Goal: Task Accomplishment & Management: Use online tool/utility

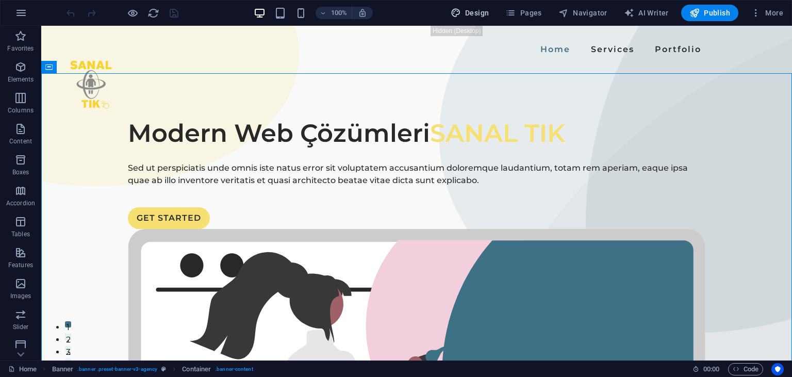
click at [467, 11] on span "Design" at bounding box center [470, 13] width 39 height 10
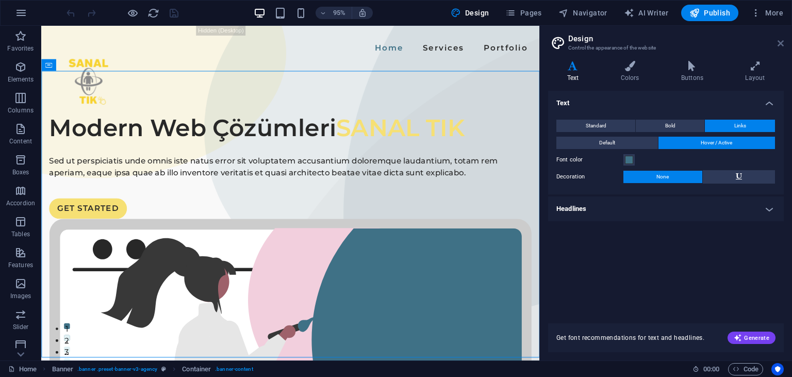
click at [783, 45] on icon at bounding box center [781, 43] width 6 height 8
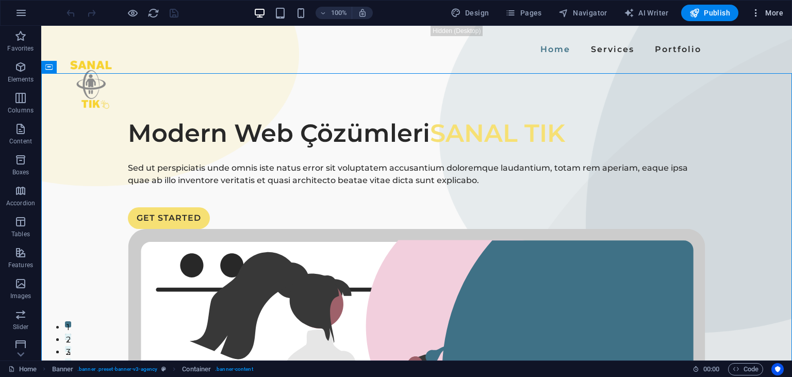
click at [771, 11] on span "More" at bounding box center [767, 13] width 33 height 10
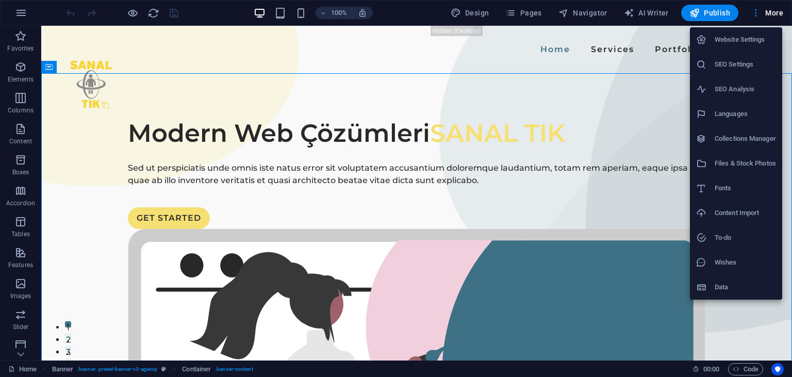
click at [708, 164] on div at bounding box center [705, 163] width 19 height 10
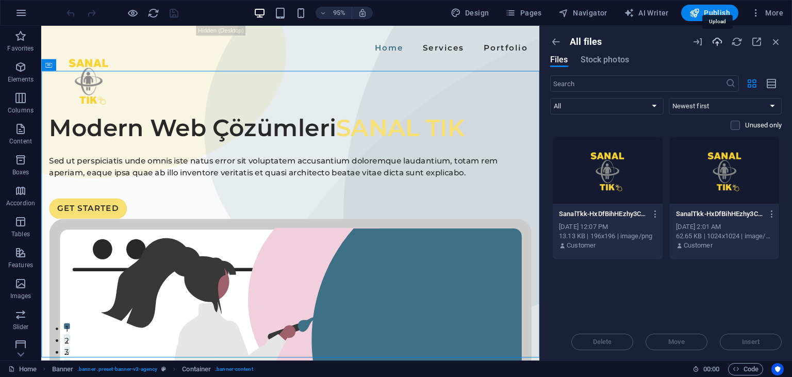
click at [719, 46] on icon "button" at bounding box center [717, 41] width 11 height 11
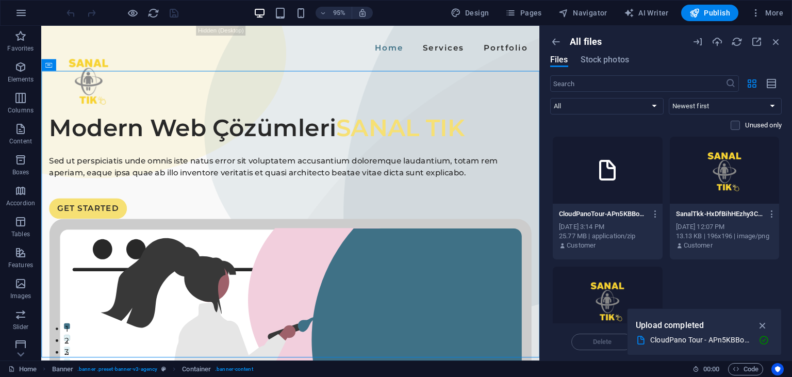
click at [599, 174] on icon at bounding box center [607, 170] width 25 height 25
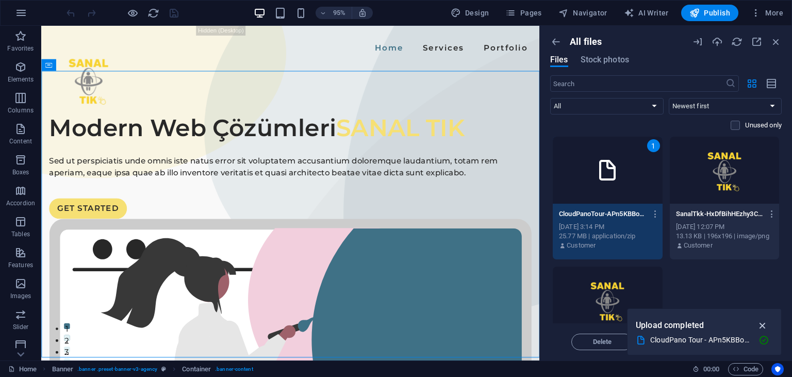
click at [761, 323] on icon "button" at bounding box center [763, 325] width 12 height 11
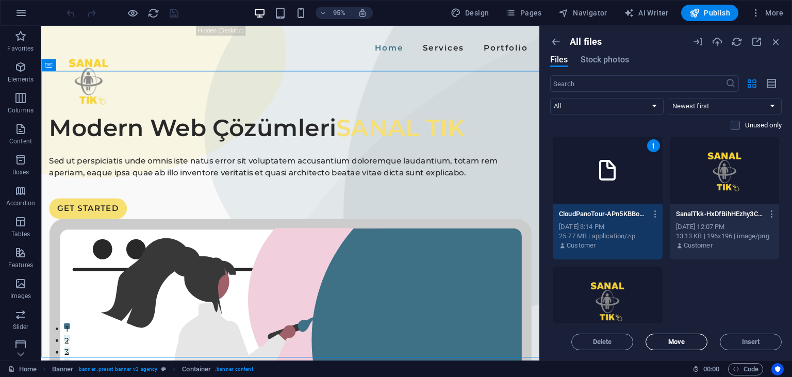
click at [686, 344] on span "Move" at bounding box center [677, 342] width 53 height 6
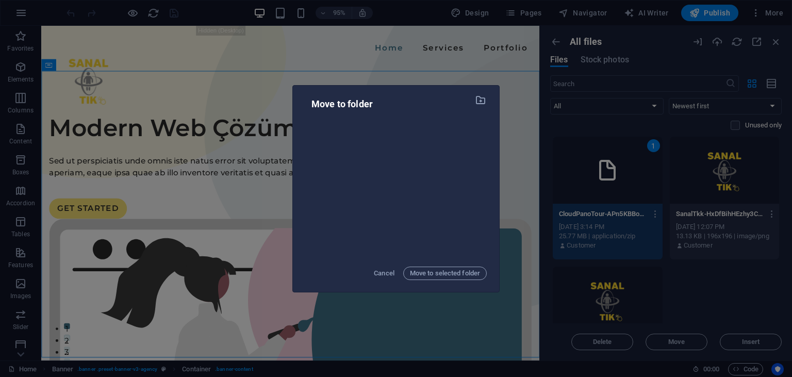
click at [667, 263] on div "Move to folder Cancel Move to selected folder" at bounding box center [396, 188] width 792 height 377
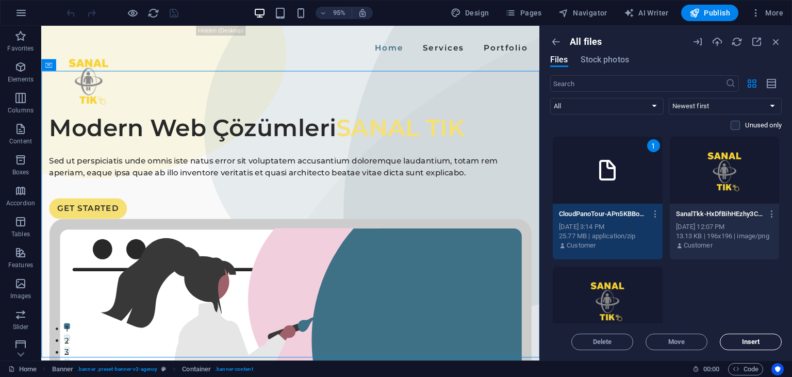
click at [726, 343] on span "Insert" at bounding box center [751, 342] width 53 height 6
click at [740, 339] on span "Insert" at bounding box center [751, 342] width 53 height 6
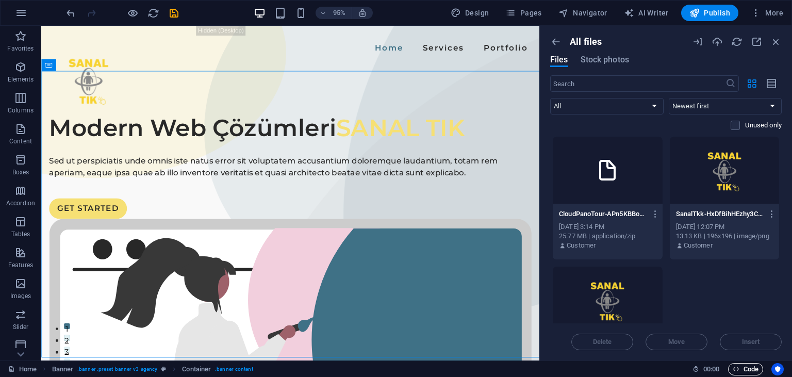
click at [734, 368] on icon "button" at bounding box center [736, 369] width 7 height 7
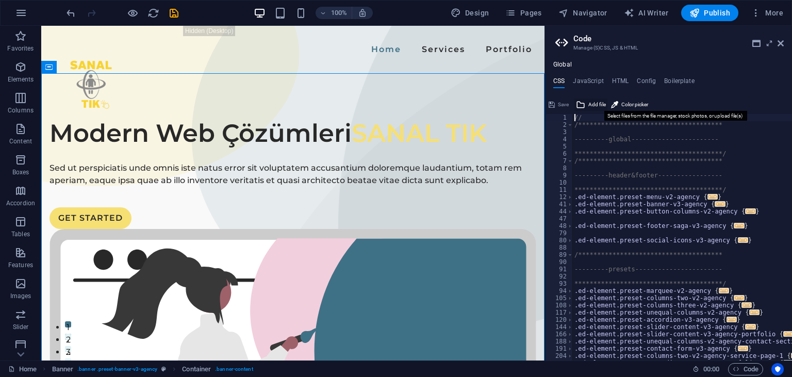
click at [580, 104] on icon at bounding box center [580, 105] width 9 height 12
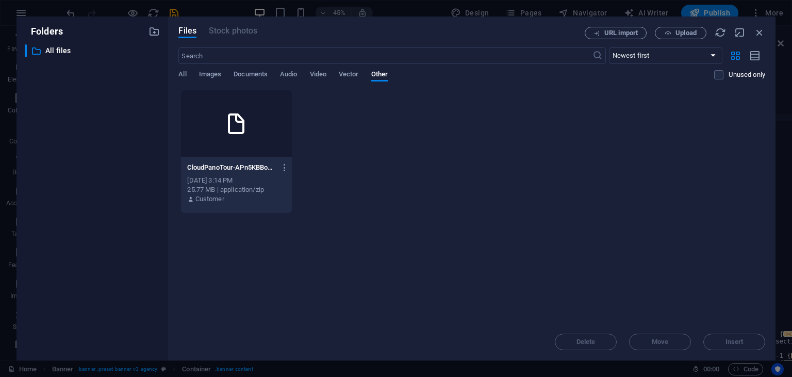
click at [229, 137] on div at bounding box center [236, 123] width 110 height 67
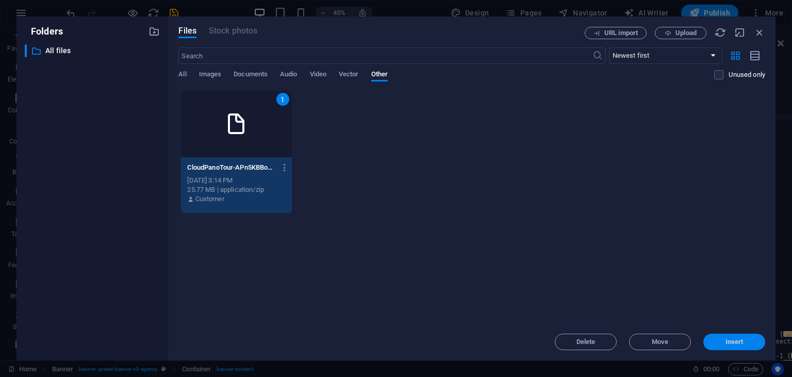
click at [727, 343] on span "Insert" at bounding box center [735, 342] width 18 height 6
type textarea "[URL][DOMAIN_NAME]"
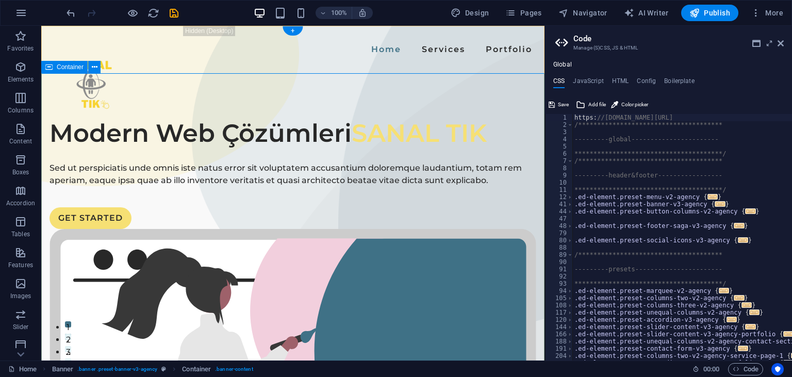
click at [761, 13] on icon "button" at bounding box center [756, 13] width 10 height 10
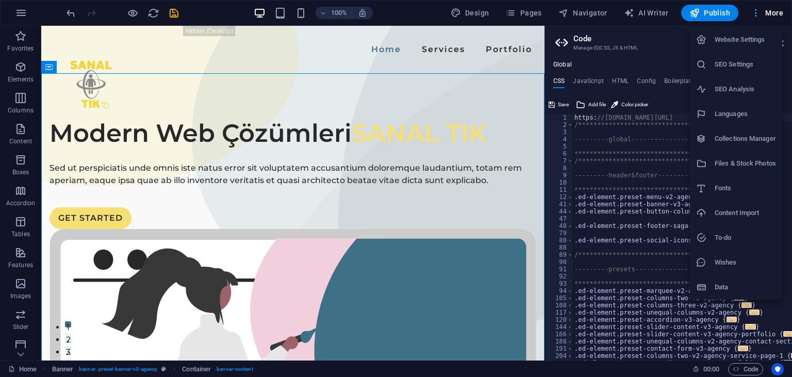
click at [762, 13] on div at bounding box center [396, 188] width 792 height 377
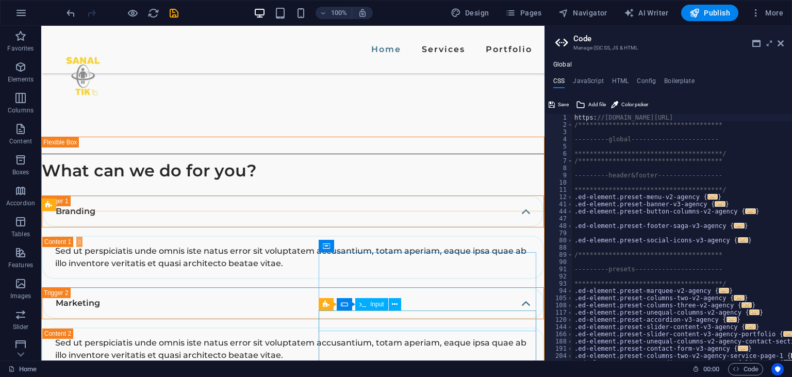
scroll to position [1802, 0]
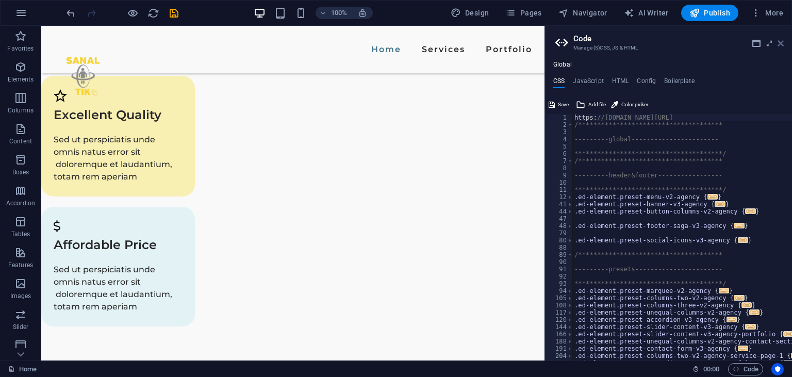
click at [782, 42] on icon at bounding box center [781, 43] width 6 height 8
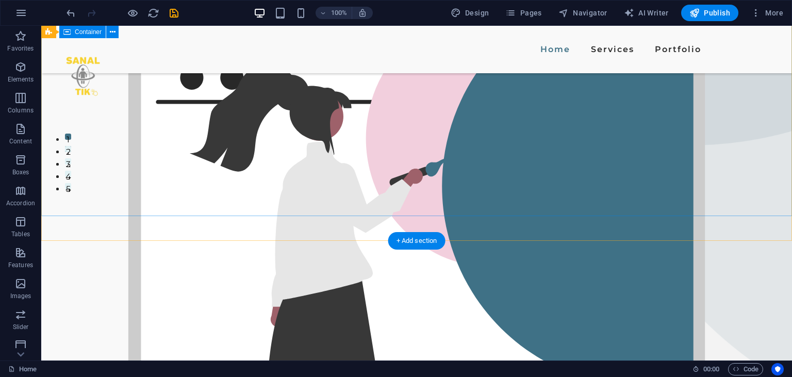
scroll to position [0, 0]
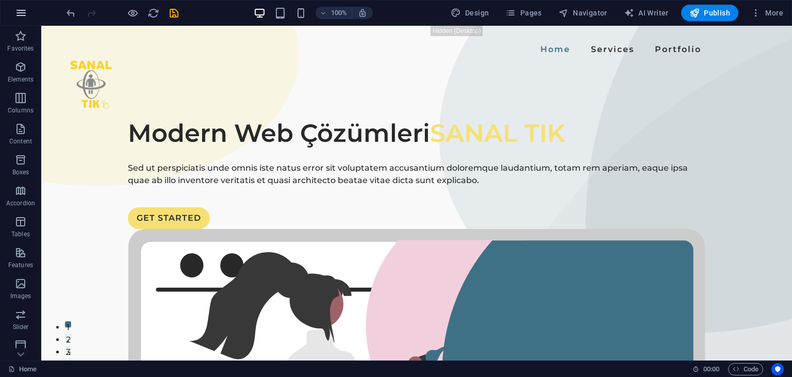
click at [19, 17] on icon "button" at bounding box center [21, 13] width 12 height 12
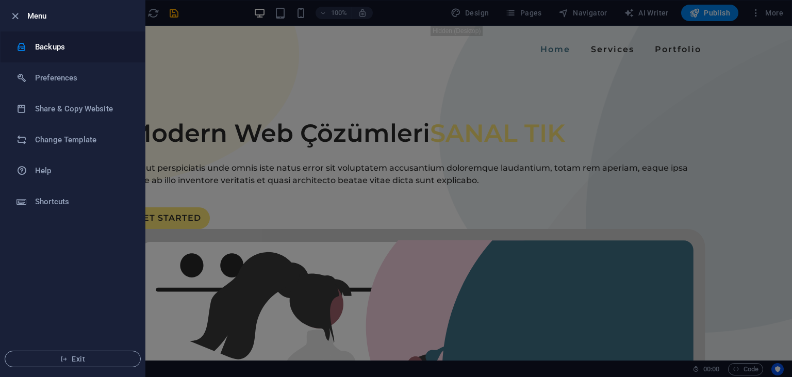
click at [55, 42] on h6 "Backups" at bounding box center [82, 47] width 95 height 12
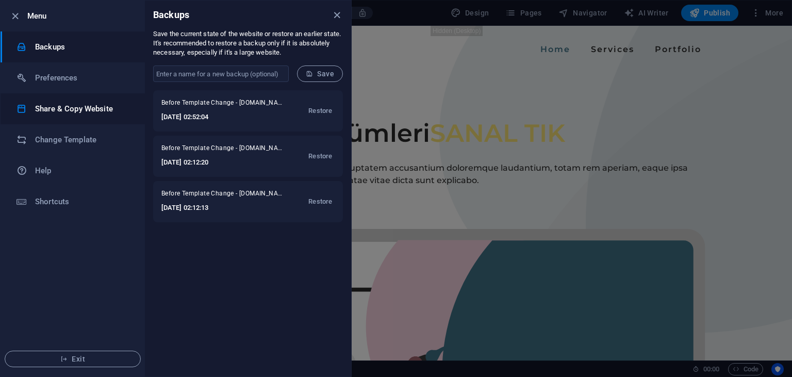
click at [67, 120] on li "Share & Copy Website" at bounding box center [73, 108] width 144 height 31
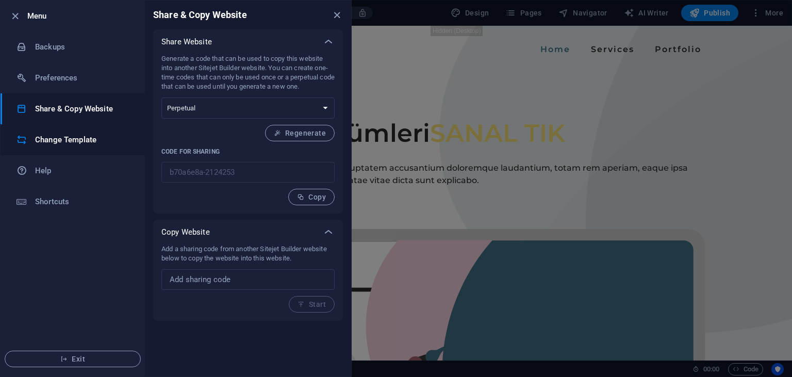
click at [32, 136] on div at bounding box center [26, 140] width 19 height 10
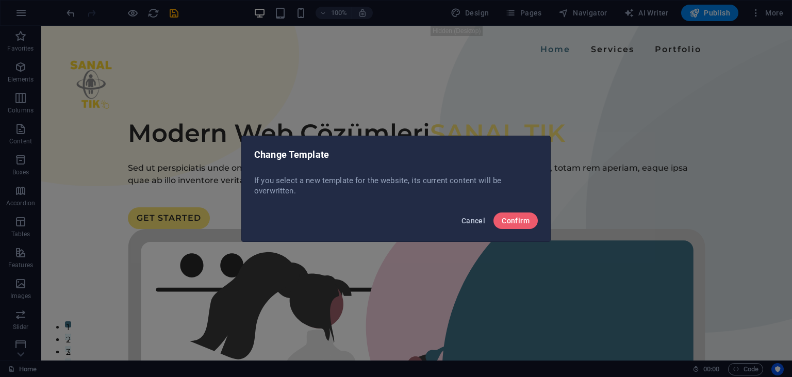
click at [480, 227] on button "Cancel" at bounding box center [474, 221] width 32 height 17
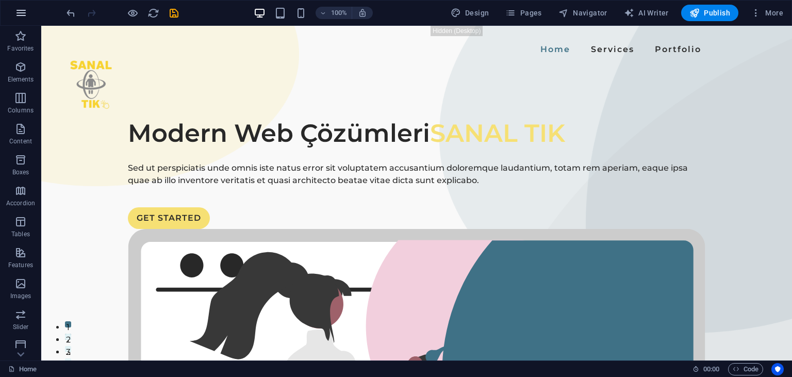
click at [26, 14] on icon "button" at bounding box center [21, 13] width 12 height 12
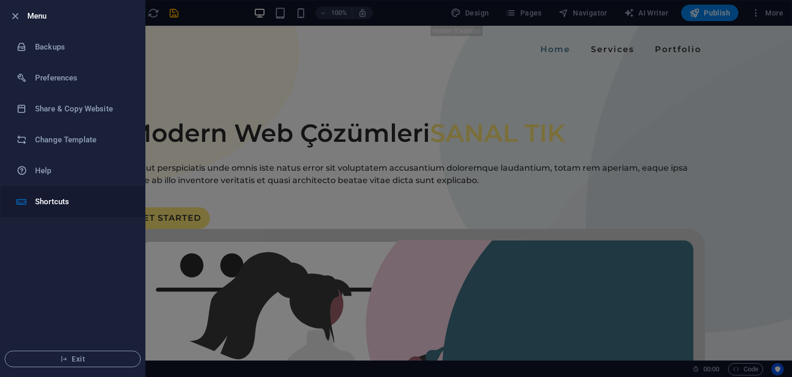
click at [62, 208] on li "Shortcuts" at bounding box center [73, 201] width 144 height 31
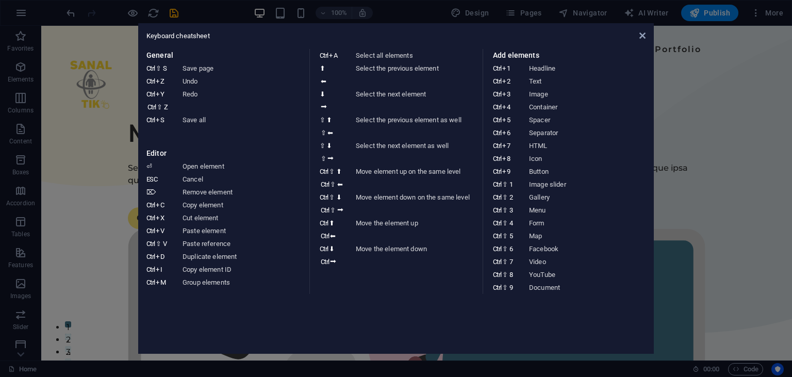
click at [80, 156] on aside "Keyboard cheatsheet General Ctrl ⇧ S Save page Ctrl Z Undo Ctrl Y Ctrl ⇧ Z Redo…" at bounding box center [396, 188] width 792 height 377
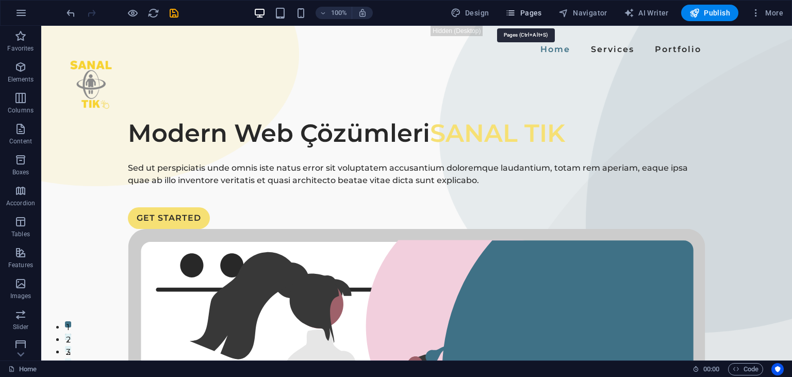
click at [535, 12] on span "Pages" at bounding box center [524, 13] width 36 height 10
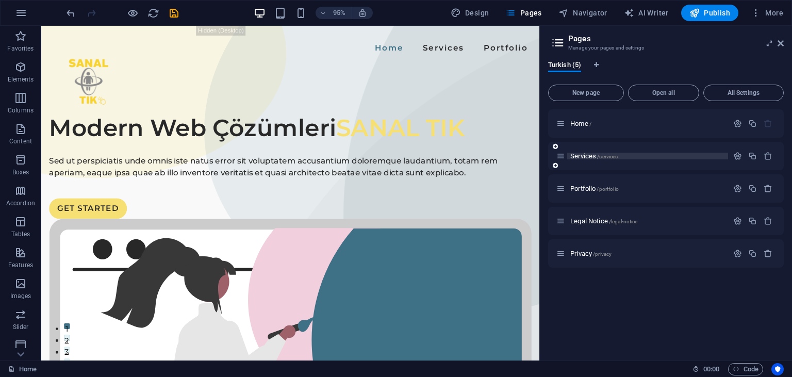
click at [607, 158] on span "/services" at bounding box center [607, 157] width 21 height 6
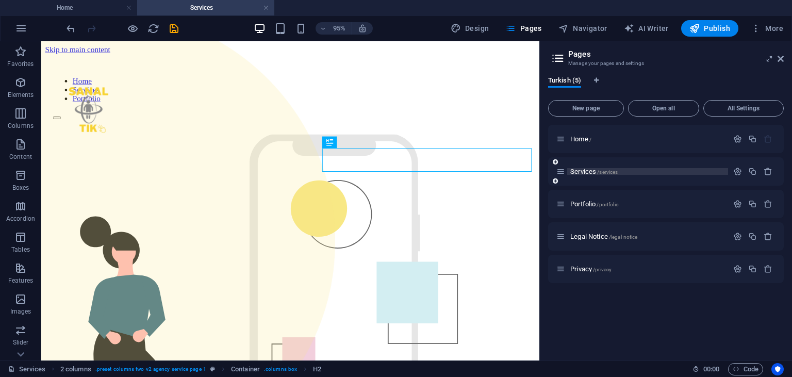
click at [579, 174] on span "Services /services" at bounding box center [594, 172] width 47 height 8
click at [735, 174] on icon "button" at bounding box center [738, 171] width 9 height 9
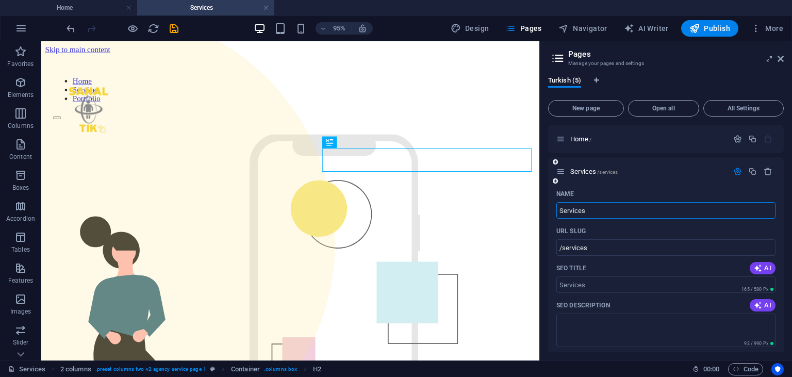
click at [584, 214] on input "Services" at bounding box center [666, 210] width 219 height 17
type input "S"
type input "/s"
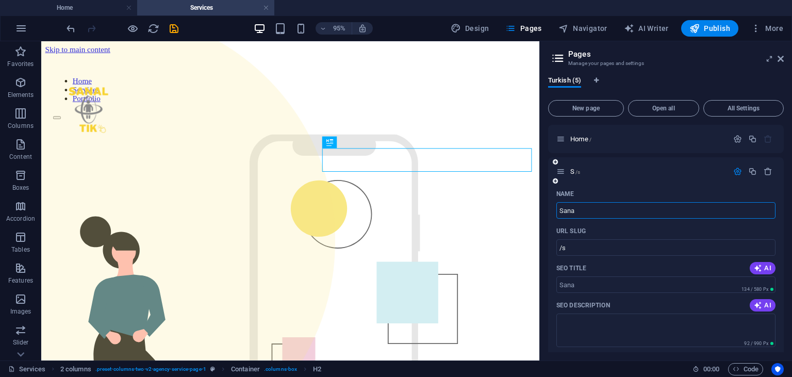
type input "Sanal"
type input "/sana"
type input "Sanal"
type input "/sanal"
type input "Sanal Turlar"
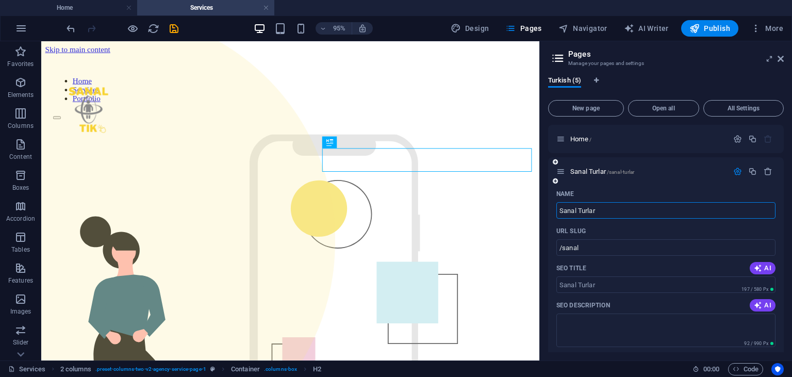
type input "/sanal-turlar"
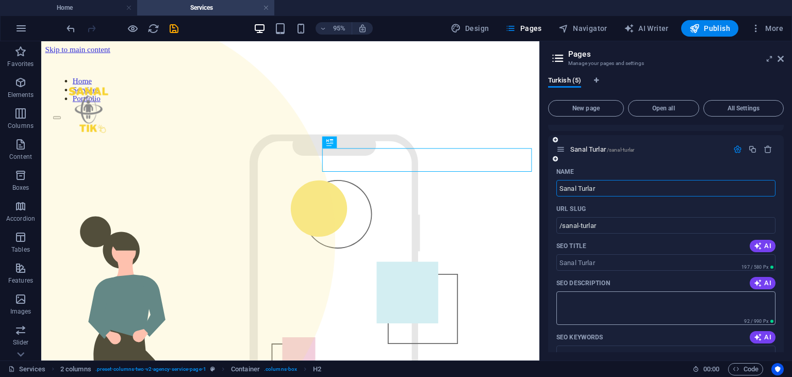
scroll to position [47, 0]
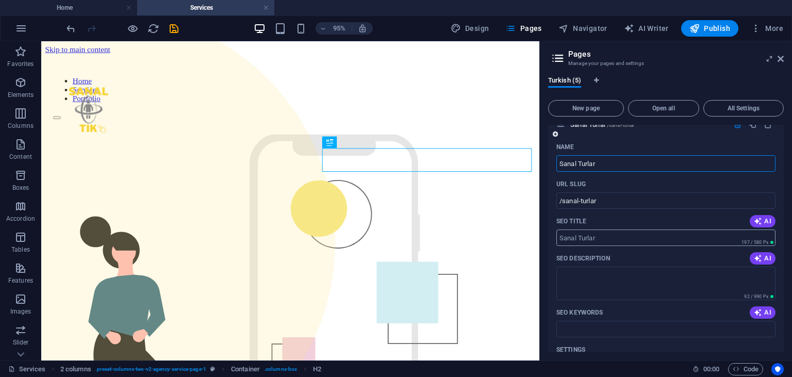
click at [609, 241] on input "SEO Title" at bounding box center [666, 238] width 219 height 17
click at [626, 286] on textarea "SEO Description" at bounding box center [666, 284] width 219 height 34
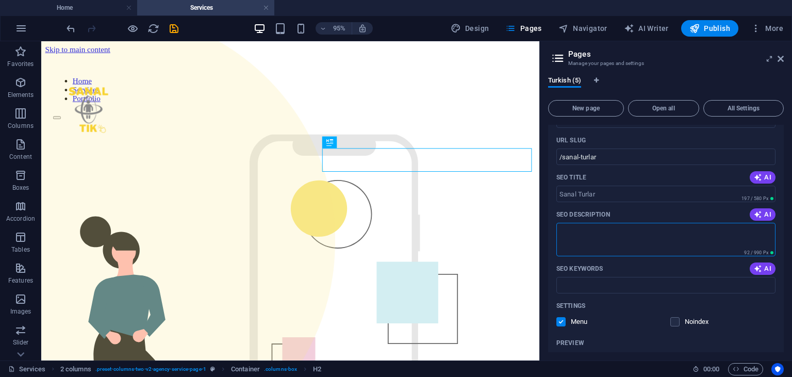
scroll to position [94, 0]
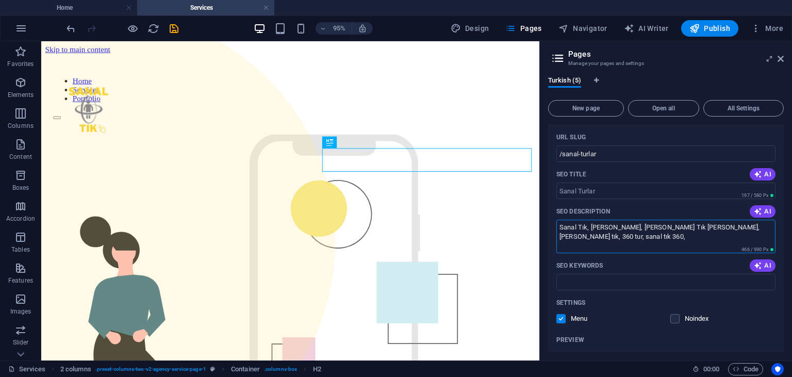
drag, startPoint x: 579, startPoint y: 238, endPoint x: 542, endPoint y: 225, distance: 38.8
click at [557, 225] on textarea "Sanal Tık, [PERSON_NAME], [PERSON_NAME] Tık [PERSON_NAME], [PERSON_NAME] tık, 3…" at bounding box center [666, 237] width 219 height 34
drag, startPoint x: 590, startPoint y: 238, endPoint x: 482, endPoint y: 214, distance: 110.5
click at [557, 220] on textarea "Sanal Tık, [PERSON_NAME], [PERSON_NAME] Tık [PERSON_NAME], [PERSON_NAME] tık, 3…" at bounding box center [666, 237] width 219 height 34
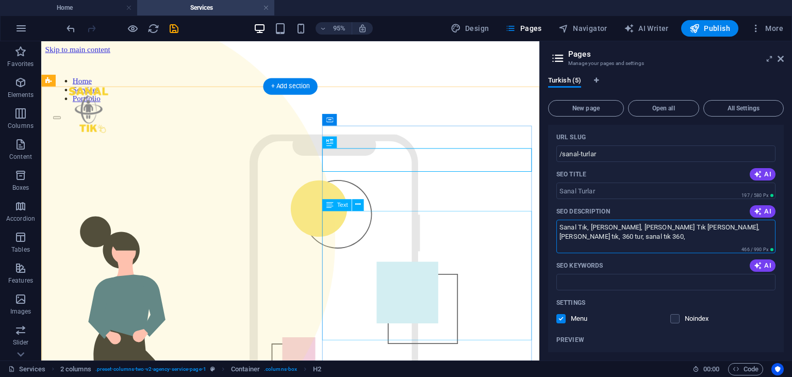
paste textarea "360 derece [PERSON_NAME], [PERSON_NAME] gezinti, interaktif 360 tur, dijital tu…"
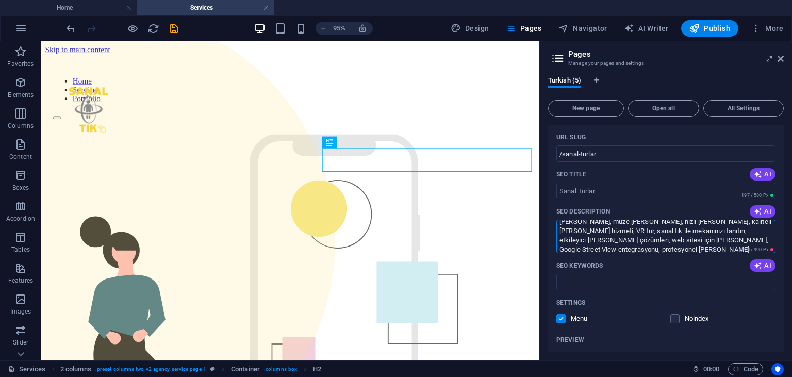
type textarea "Sanal Tık, [PERSON_NAME], [PERSON_NAME] Tık [PERSON_NAME], [PERSON_NAME] tık, 3…"
click at [608, 277] on input "SEO Keywords" at bounding box center [666, 282] width 219 height 17
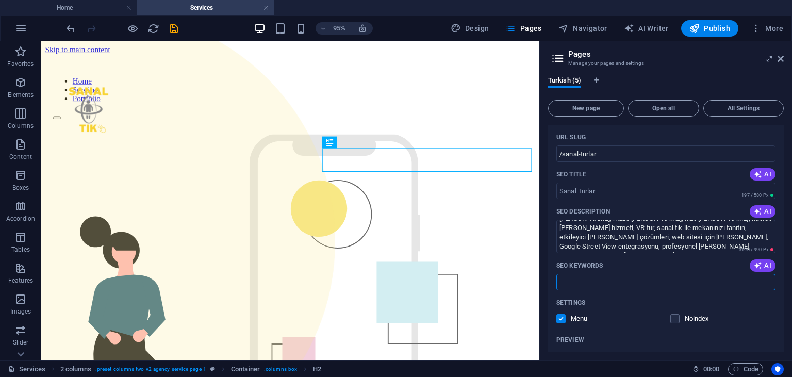
click at [600, 264] on p "SEO Keywords" at bounding box center [580, 266] width 46 height 8
click at [600, 274] on input "SEO Keywords" at bounding box center [666, 282] width 219 height 17
click at [599, 264] on p "SEO Keywords" at bounding box center [580, 266] width 46 height 8
click at [599, 274] on input "SEO Keywords" at bounding box center [666, 282] width 219 height 17
click at [599, 264] on p "SEO Keywords" at bounding box center [580, 266] width 46 height 8
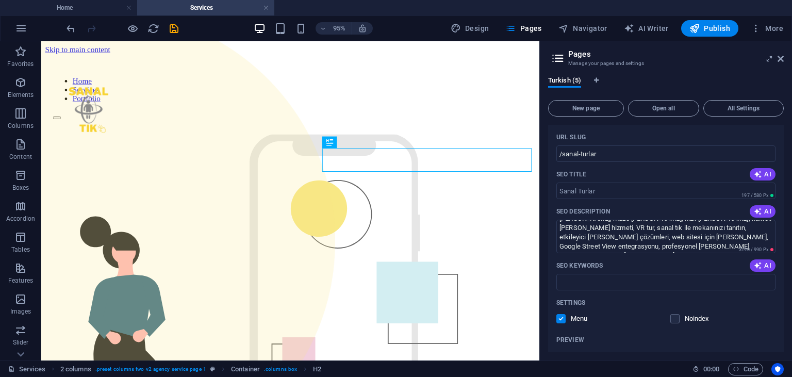
click at [599, 274] on input "SEO Keywords" at bounding box center [666, 282] width 219 height 17
click at [604, 263] on div "SEO Keywords AI" at bounding box center [666, 265] width 219 height 17
click at [595, 264] on p "SEO Keywords" at bounding box center [580, 266] width 46 height 8
click at [595, 274] on input "SEO Keywords" at bounding box center [666, 282] width 219 height 17
paste input "sanal tık [PERSON_NAME] 360 tur sanal tık [PERSON_NAME] [PERSON_NAME] tık 360 3…"
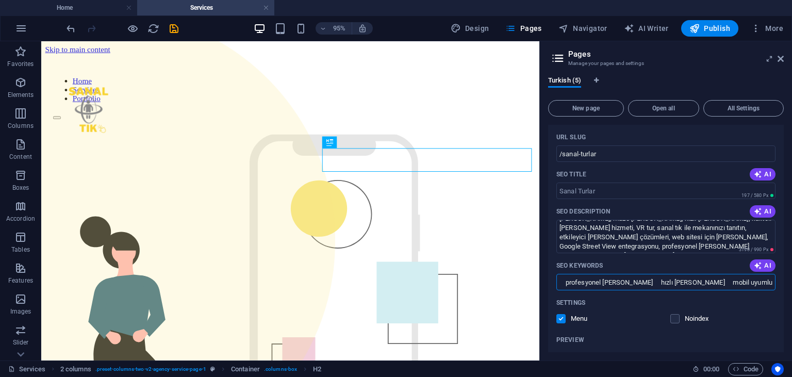
type input "sanal tık [PERSON_NAME] 360 tur sanal tık [PERSON_NAME] [PERSON_NAME] tık 360 3…"
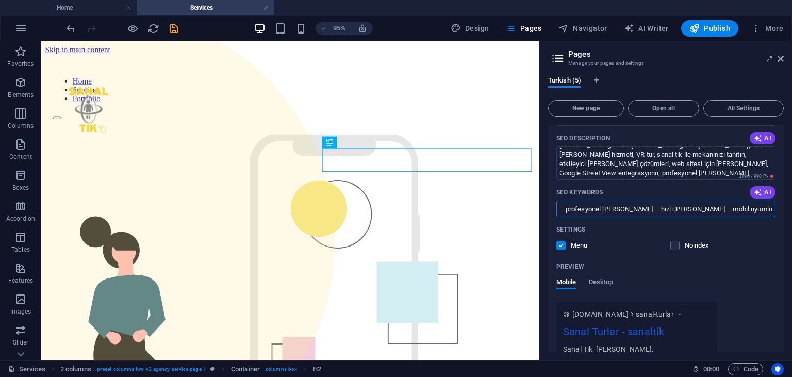
scroll to position [188, 0]
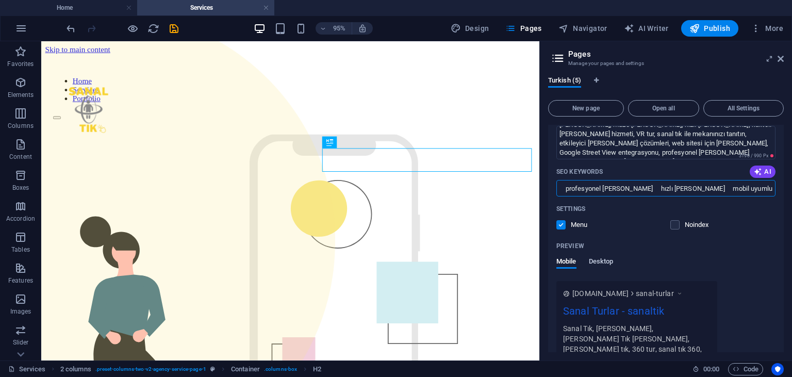
click at [602, 261] on span "Desktop" at bounding box center [601, 262] width 25 height 14
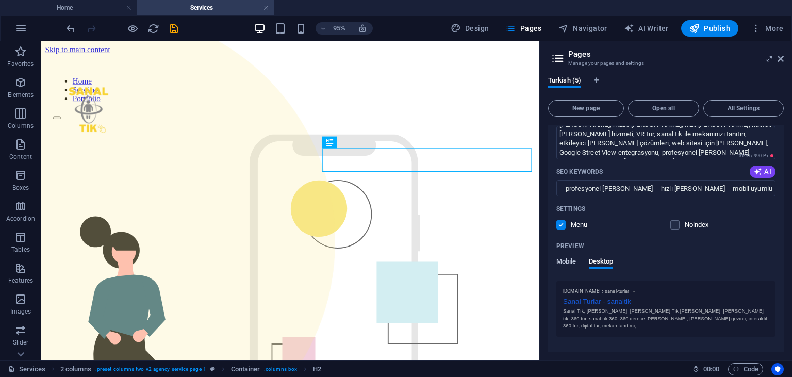
click at [571, 267] on span "Mobile" at bounding box center [567, 262] width 20 height 14
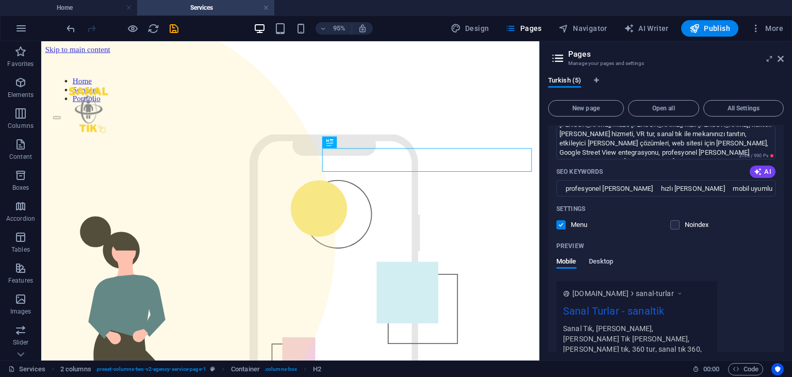
click at [595, 267] on span "Desktop" at bounding box center [601, 262] width 25 height 14
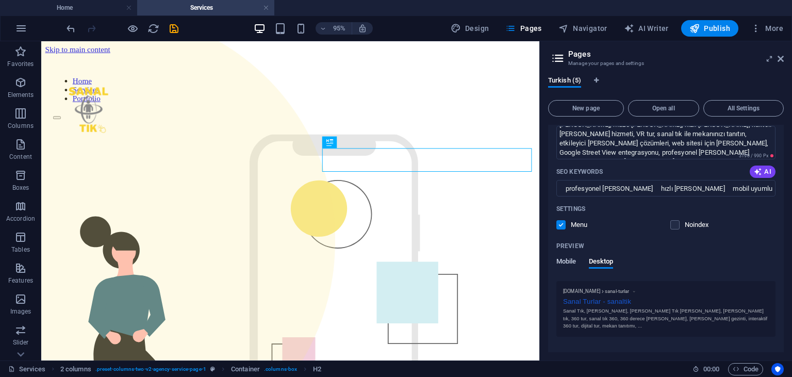
click at [575, 267] on span "Mobile" at bounding box center [567, 262] width 20 height 14
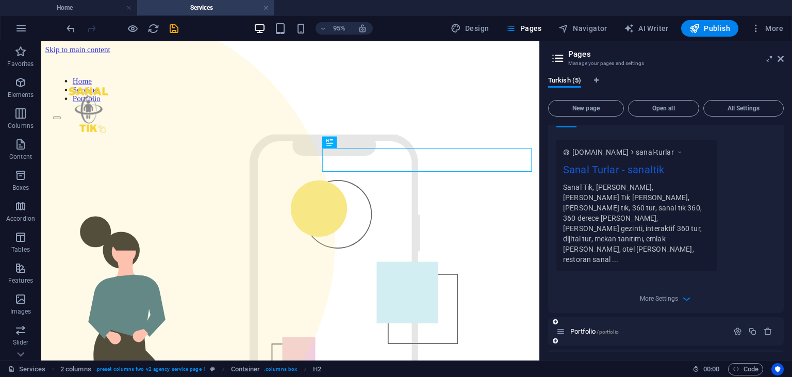
scroll to position [361, 0]
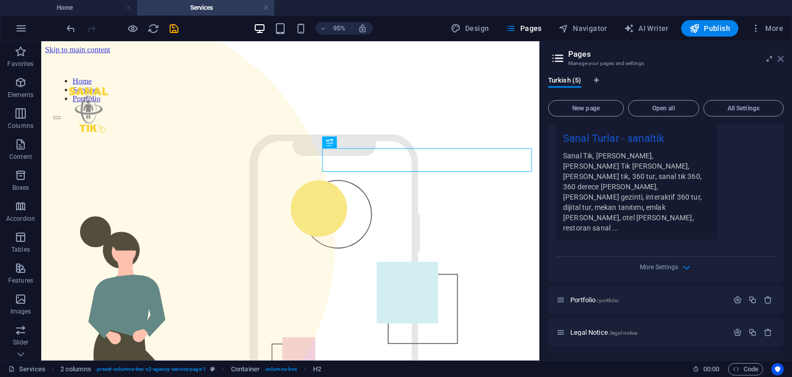
click at [781, 59] on icon at bounding box center [781, 59] width 6 height 8
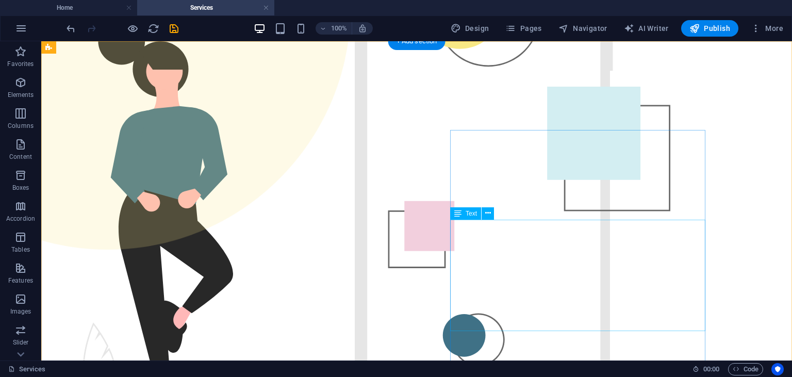
scroll to position [272, 0]
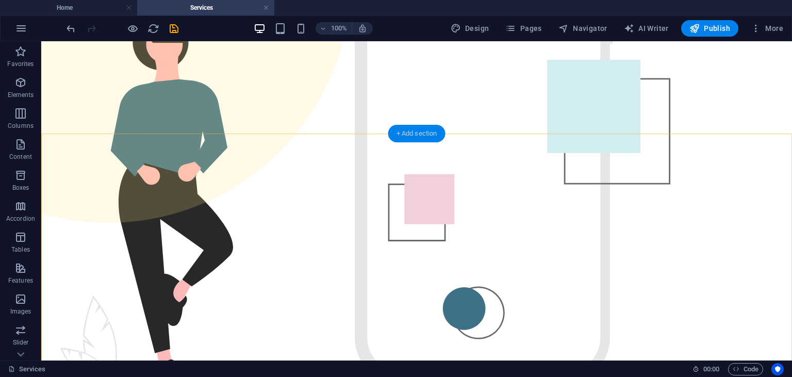
click at [422, 138] on div "+ Add section" at bounding box center [416, 134] width 57 height 18
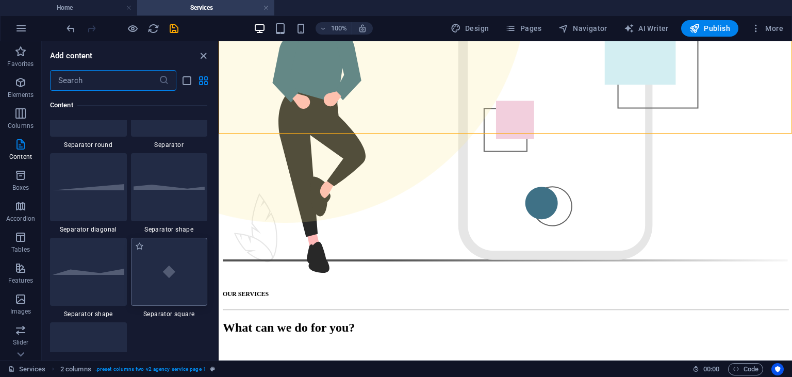
scroll to position [2558, 0]
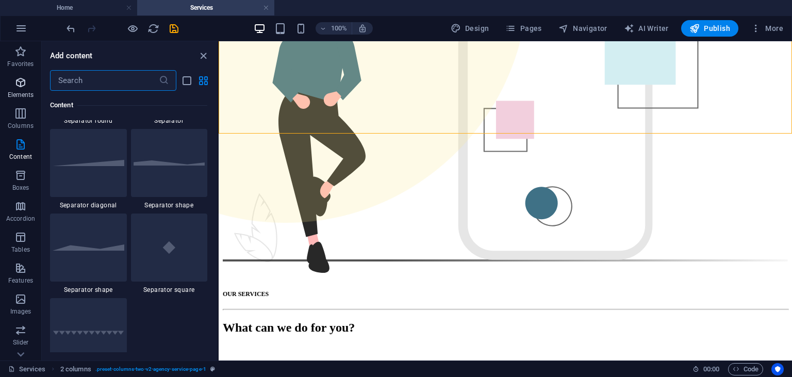
click at [13, 75] on button "Elements" at bounding box center [20, 87] width 41 height 31
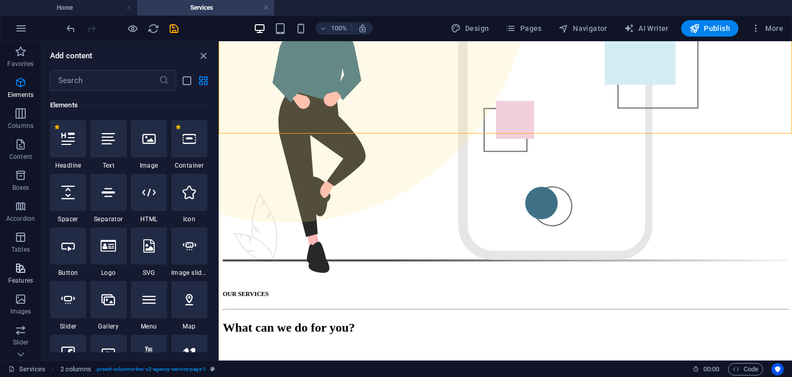
scroll to position [144, 0]
click at [17, 338] on icon "button" at bounding box center [20, 340] width 12 height 12
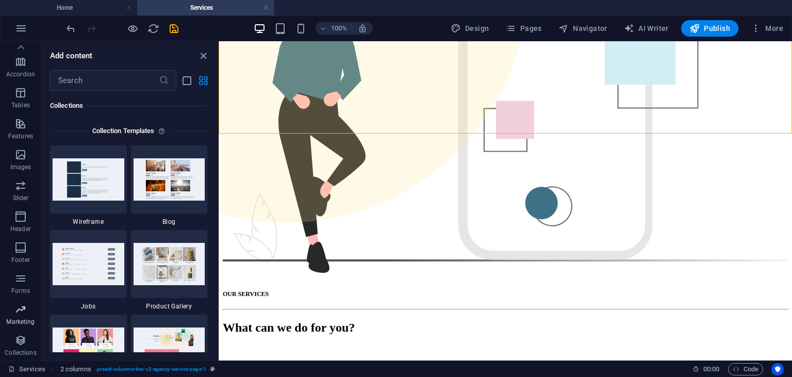
click at [15, 320] on p "Marketing" at bounding box center [20, 322] width 28 height 8
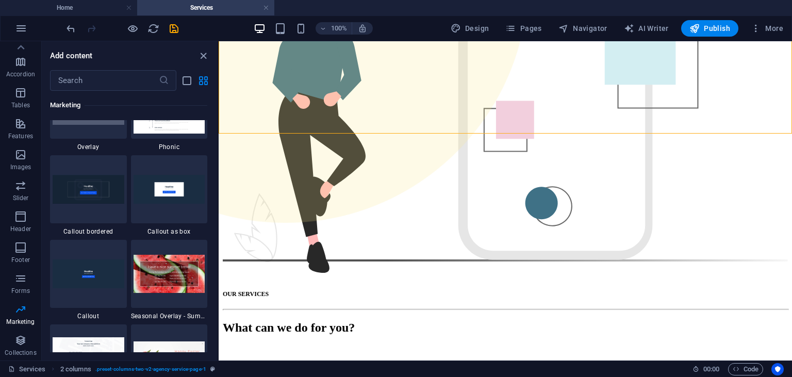
scroll to position [8403, 0]
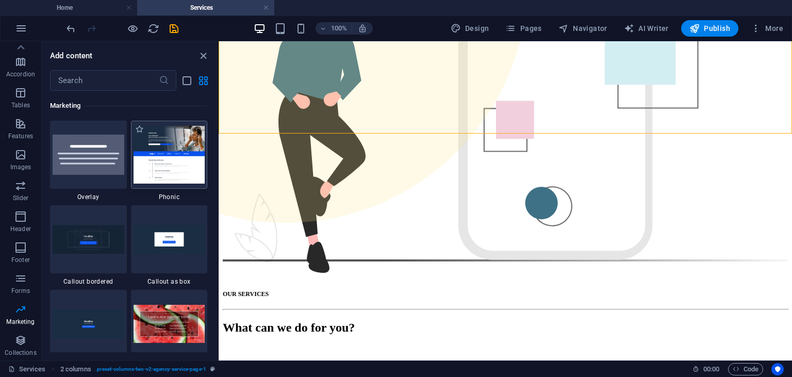
click at [163, 174] on img at bounding box center [170, 154] width 72 height 57
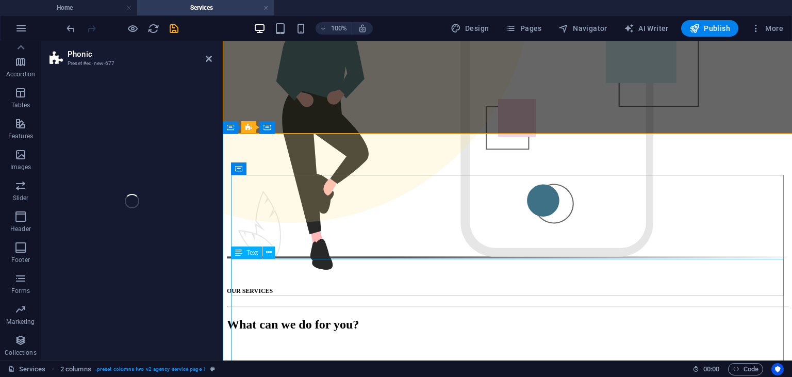
scroll to position [144, 0]
select select "%"
select select "rem"
select select "px"
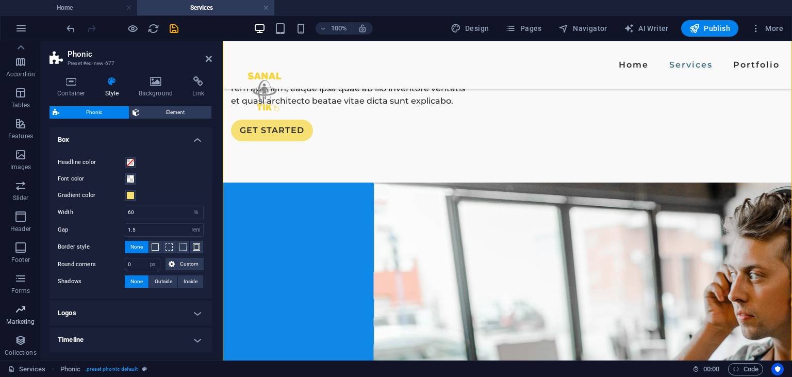
click at [22, 311] on icon "button" at bounding box center [20, 309] width 12 height 12
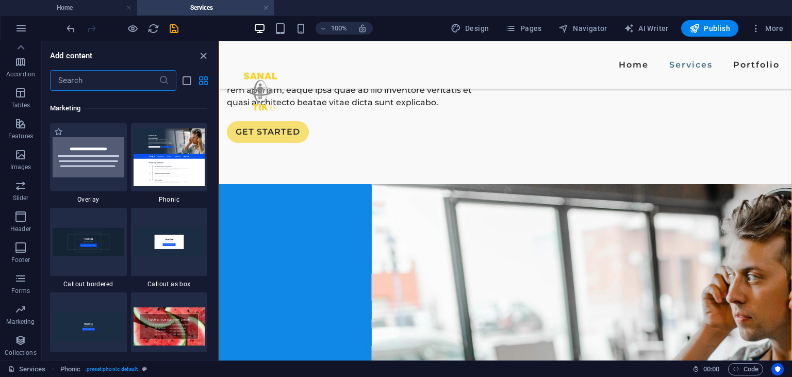
scroll to position [8403, 0]
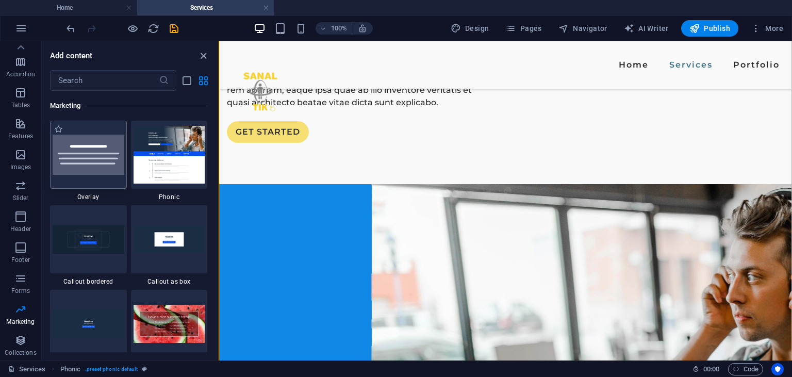
click at [84, 162] on img at bounding box center [89, 155] width 72 height 40
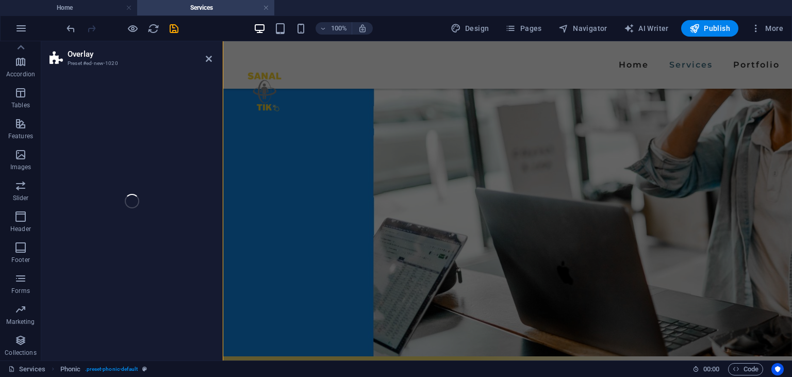
scroll to position [1142, 0]
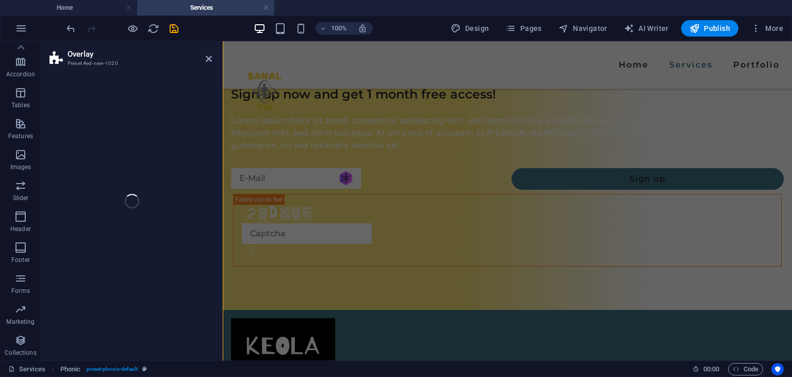
select select "rem"
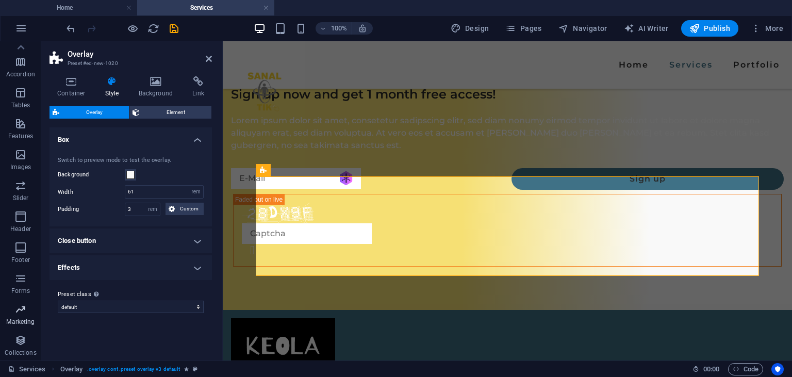
click at [28, 316] on span "Marketing" at bounding box center [20, 315] width 41 height 25
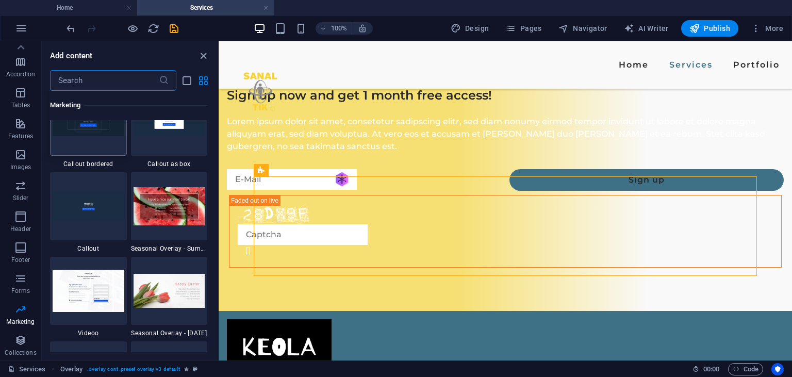
scroll to position [8544, 0]
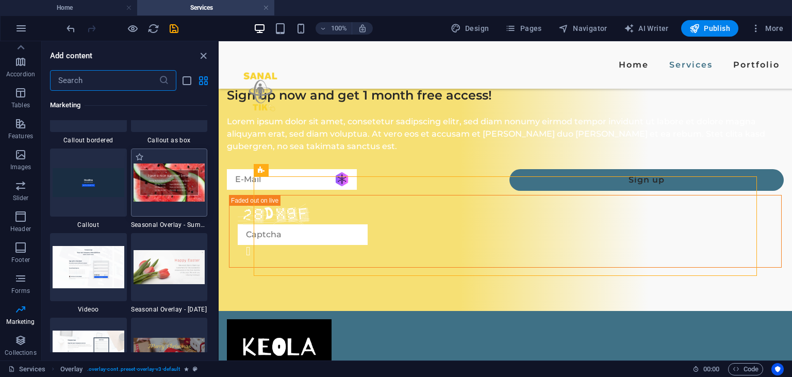
click at [173, 202] on img at bounding box center [170, 183] width 72 height 38
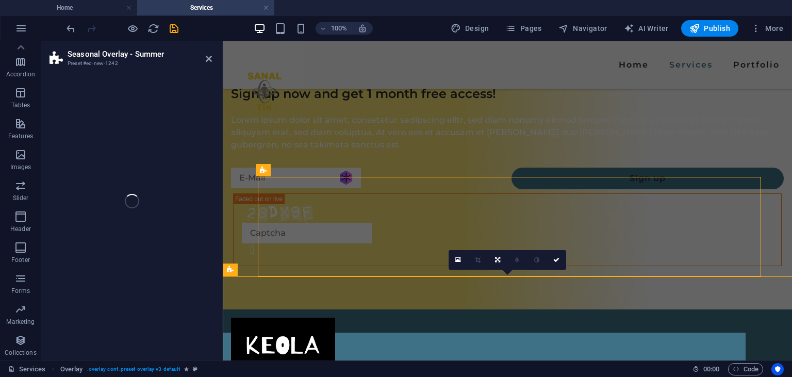
scroll to position [144, 0]
select select "px"
select select "rem"
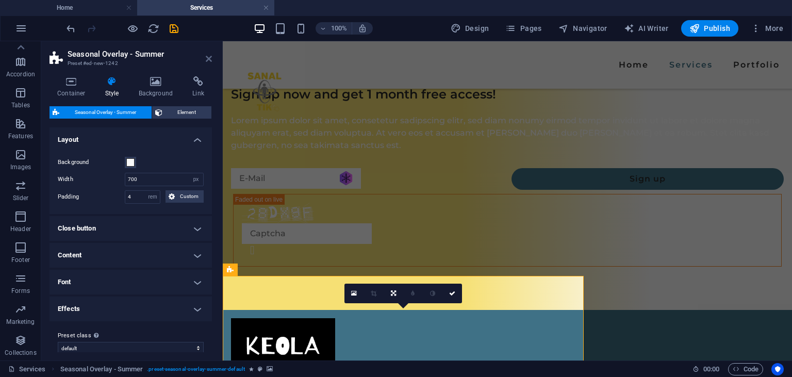
click at [206, 60] on icon at bounding box center [209, 59] width 6 height 8
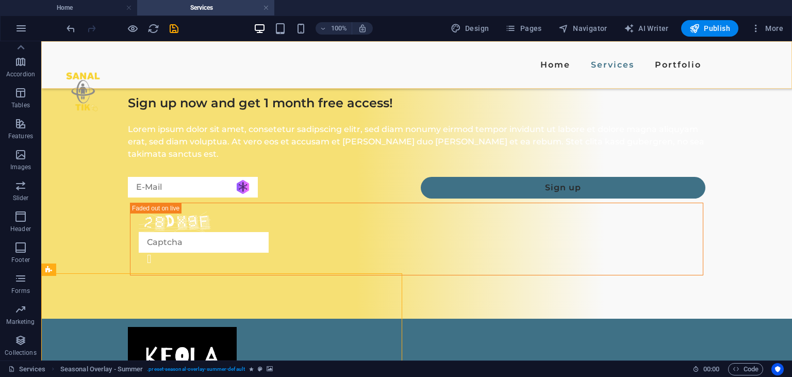
scroll to position [1145, 0]
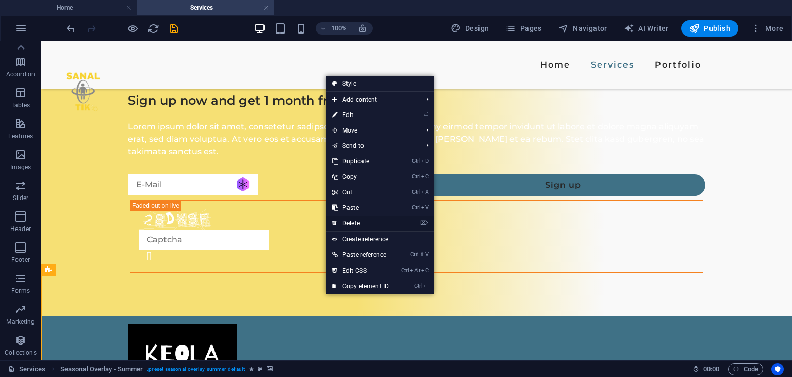
click at [346, 225] on link "⌦ Delete" at bounding box center [360, 223] width 69 height 15
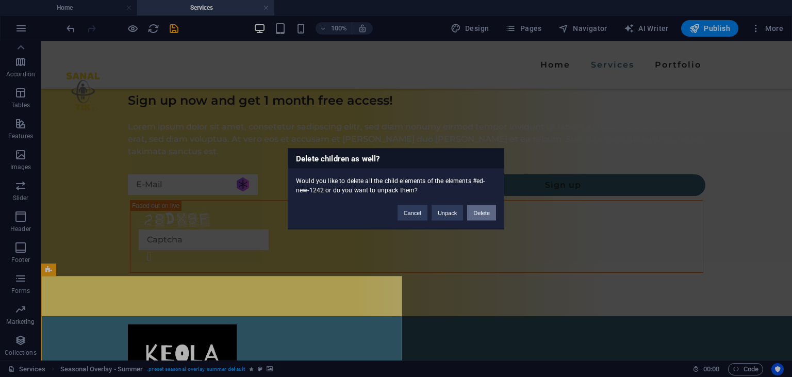
click at [485, 213] on button "Delete" at bounding box center [481, 212] width 29 height 15
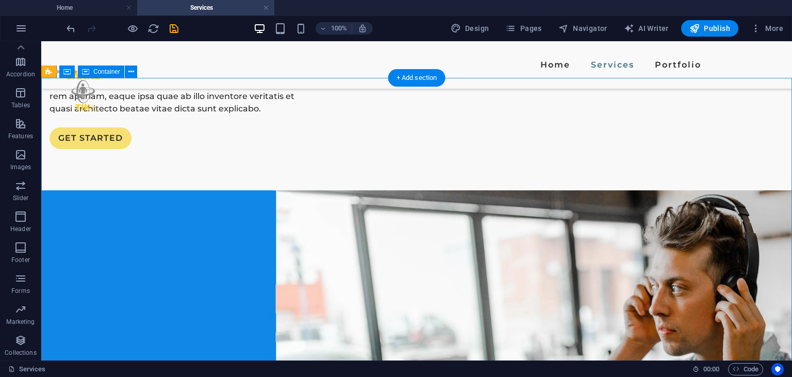
scroll to position [219, 0]
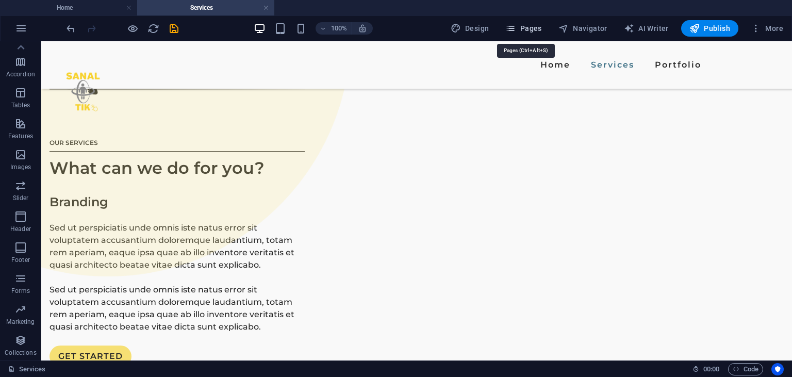
click at [510, 35] on button "Pages" at bounding box center [523, 28] width 44 height 17
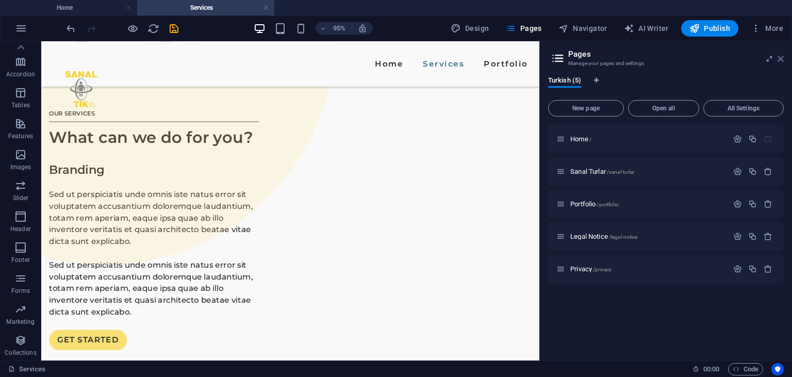
click at [782, 59] on icon at bounding box center [781, 59] width 6 height 8
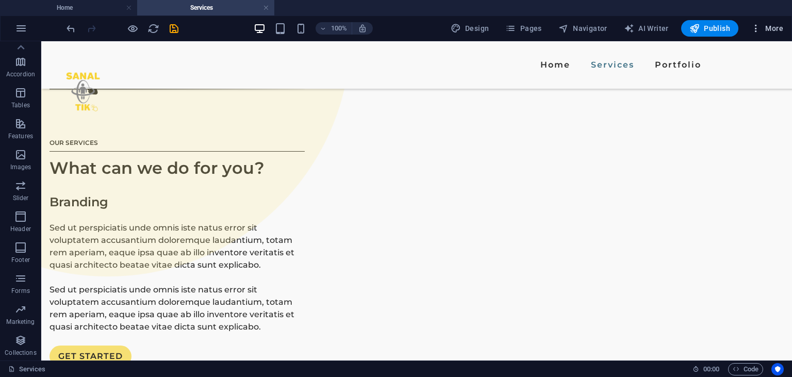
click at [776, 35] on button "More" at bounding box center [767, 28] width 41 height 17
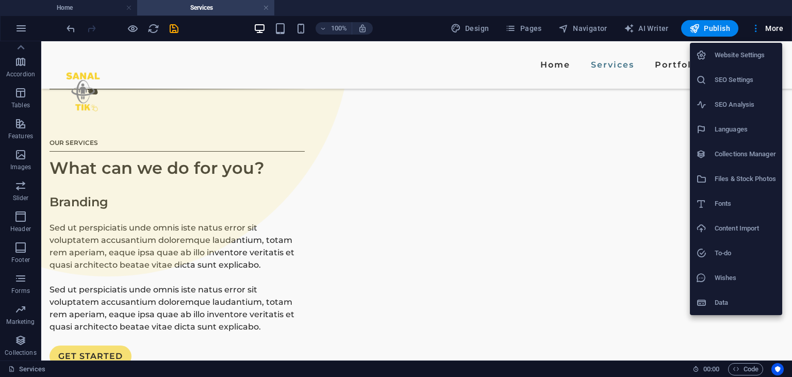
click at [350, 222] on div at bounding box center [396, 188] width 792 height 377
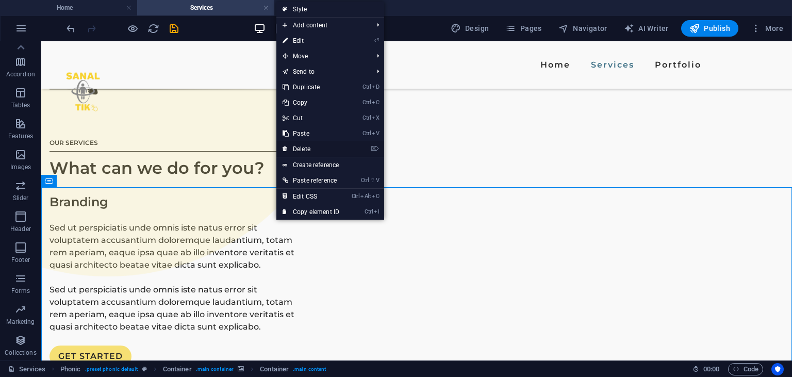
click at [308, 148] on link "⌦ Delete" at bounding box center [311, 148] width 69 height 15
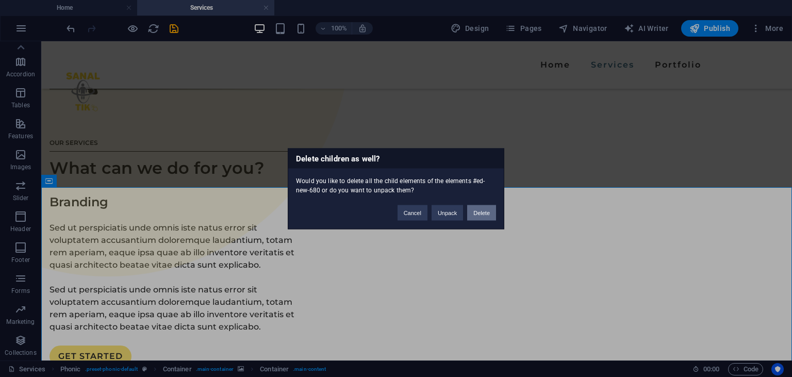
click at [492, 212] on button "Delete" at bounding box center [481, 212] width 29 height 15
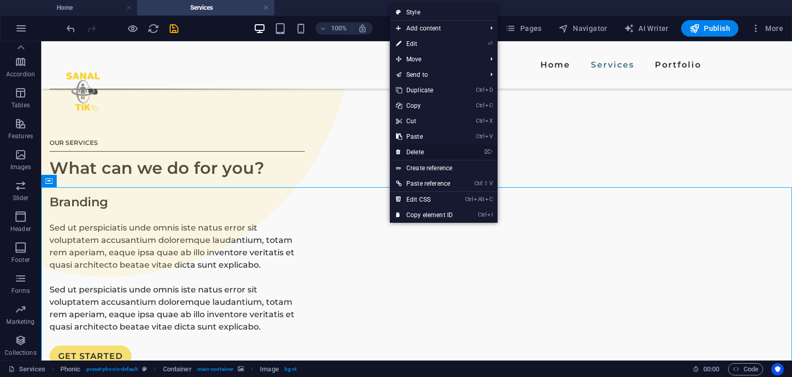
click at [405, 153] on link "⌦ Delete" at bounding box center [424, 151] width 69 height 15
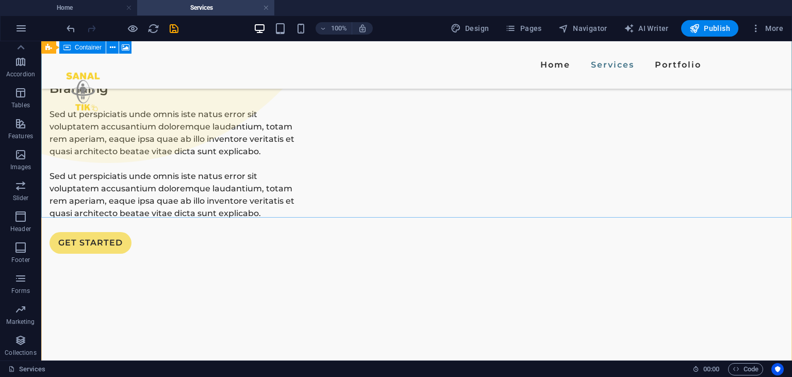
scroll to position [328, 0]
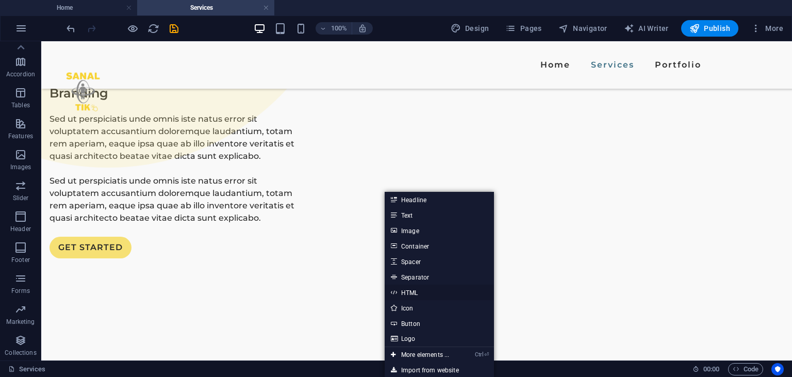
click at [396, 291] on icon at bounding box center [393, 292] width 5 height 15
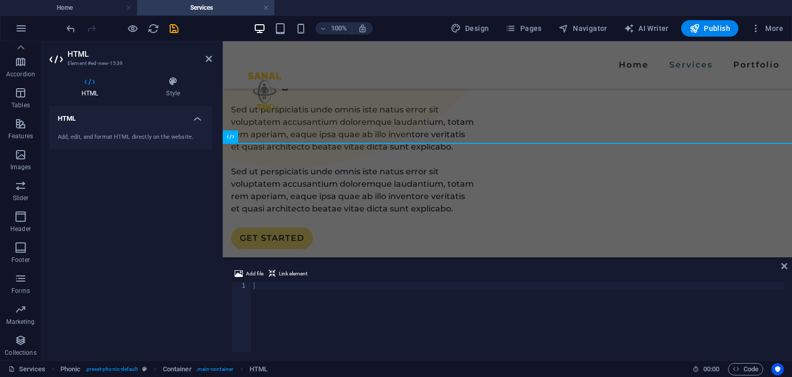
click at [83, 127] on div "Add, edit, and format HTML directly on the website." at bounding box center [131, 137] width 163 height 25
click at [193, 120] on h4 "HTML" at bounding box center [131, 115] width 163 height 19
click at [193, 120] on h4 "HTML" at bounding box center [131, 118] width 163 height 25
click at [174, 91] on h4 "Style" at bounding box center [173, 87] width 78 height 22
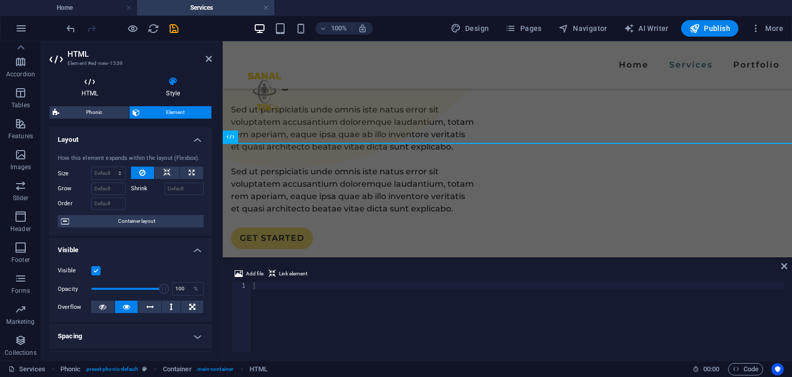
click at [96, 87] on h4 "HTML" at bounding box center [92, 87] width 85 height 22
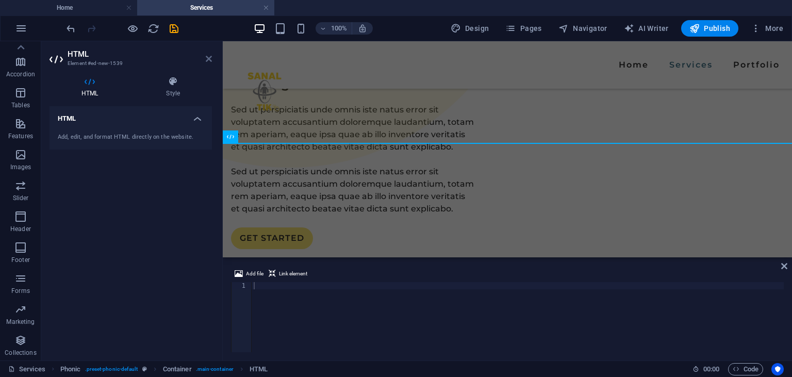
click at [211, 56] on icon at bounding box center [209, 59] width 6 height 8
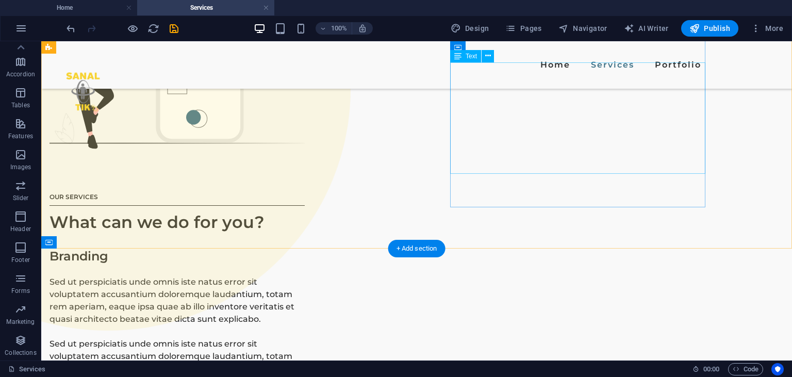
scroll to position [0, 0]
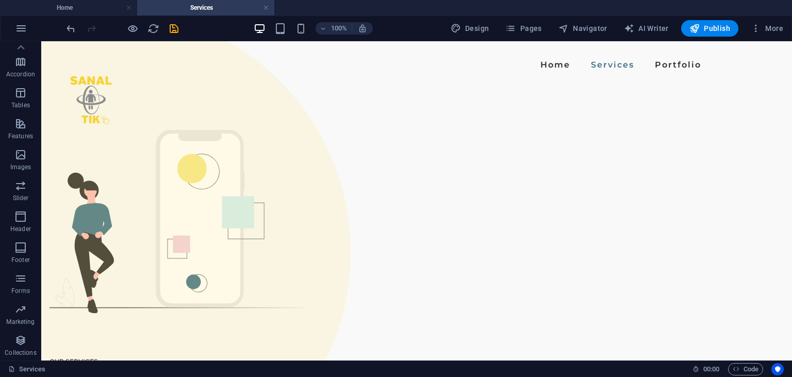
click at [792, 22] on header "100% Design Pages Navigator AI Writer Publish More" at bounding box center [396, 28] width 792 height 26
click at [781, 23] on span "More" at bounding box center [767, 28] width 33 height 10
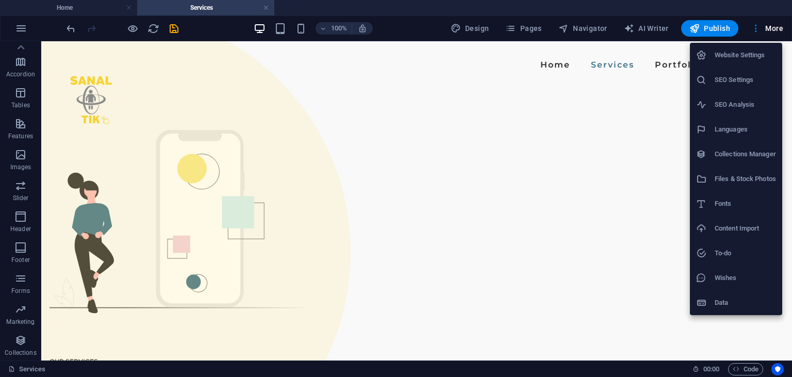
click at [722, 183] on h6 "Files & Stock Photos" at bounding box center [745, 179] width 61 height 12
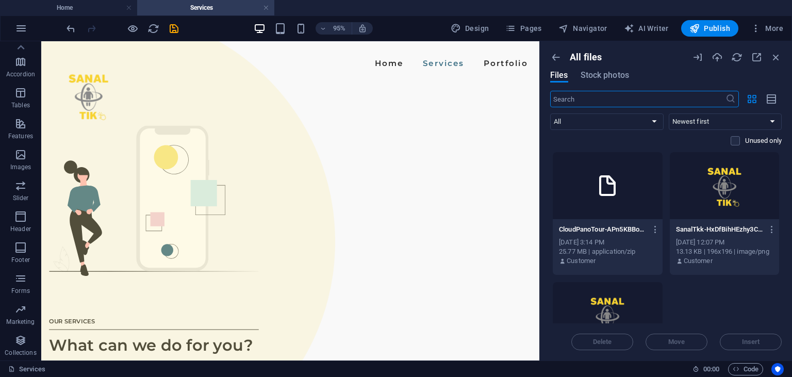
click at [596, 209] on div at bounding box center [608, 185] width 110 height 67
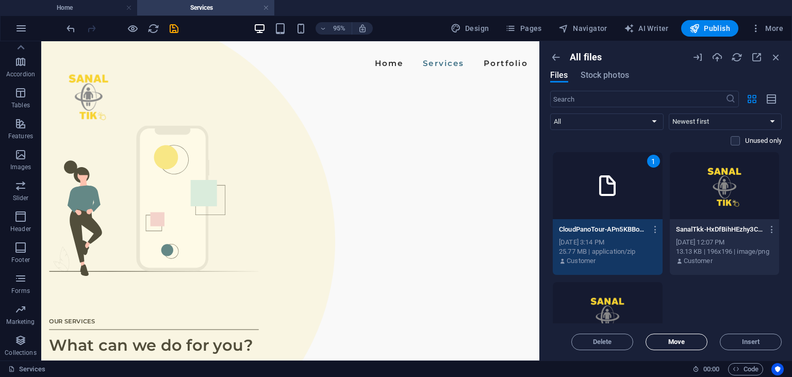
click at [679, 344] on span "Move" at bounding box center [677, 342] width 17 height 6
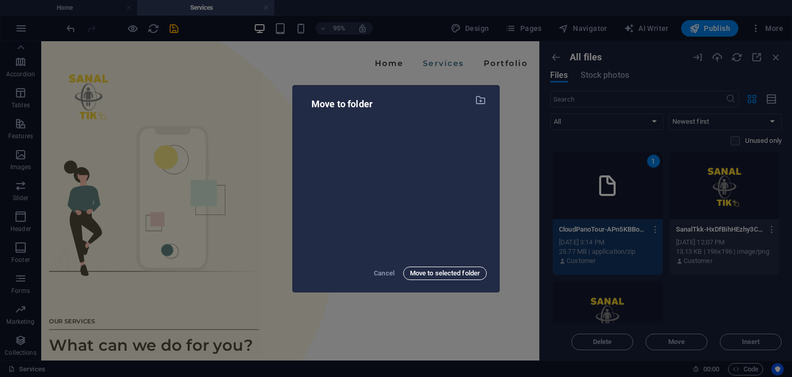
click at [429, 274] on span "Move to selected folder" at bounding box center [445, 273] width 70 height 12
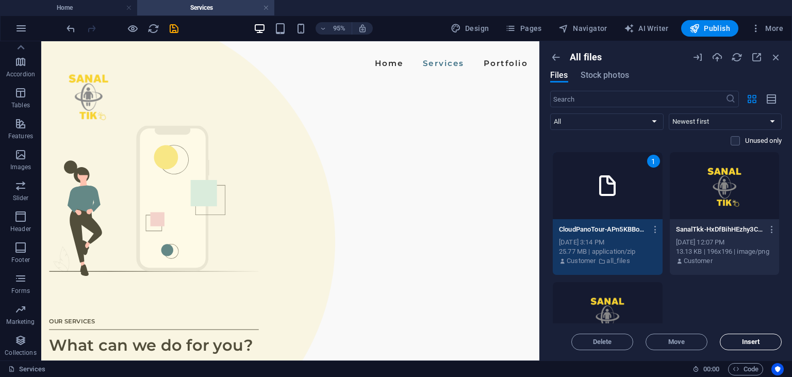
click at [751, 342] on span "Insert" at bounding box center [751, 342] width 18 height 6
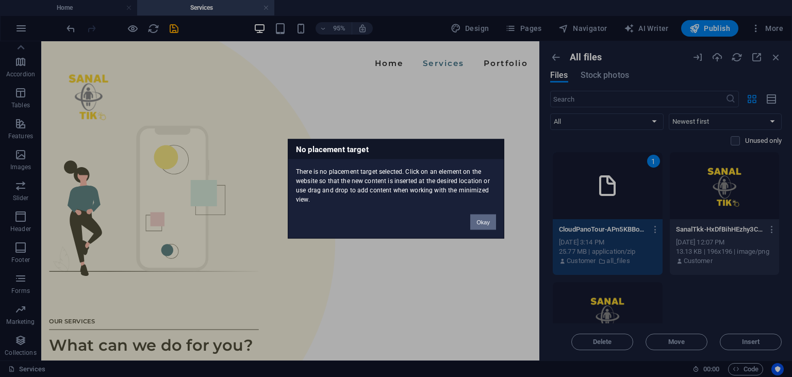
click at [484, 223] on button "Okay" at bounding box center [483, 221] width 26 height 15
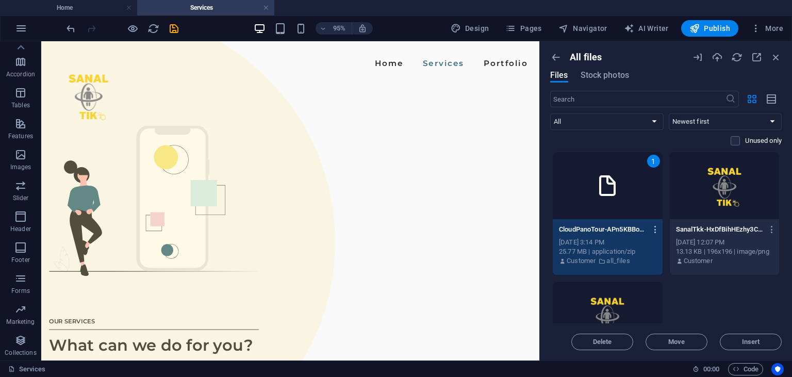
click at [654, 229] on icon "button" at bounding box center [656, 229] width 10 height 9
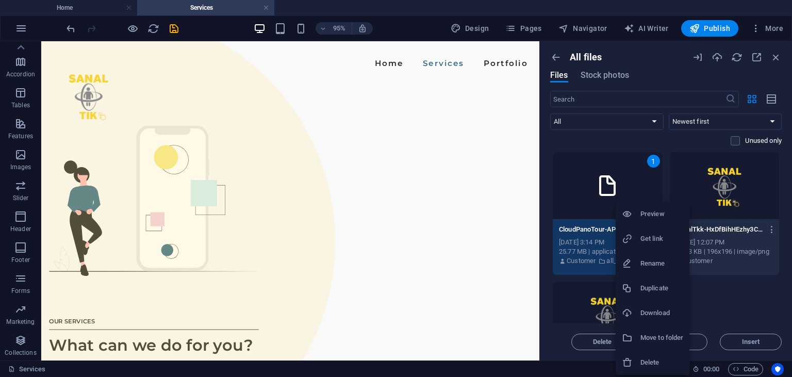
click at [647, 221] on li "Preview" at bounding box center [653, 214] width 74 height 25
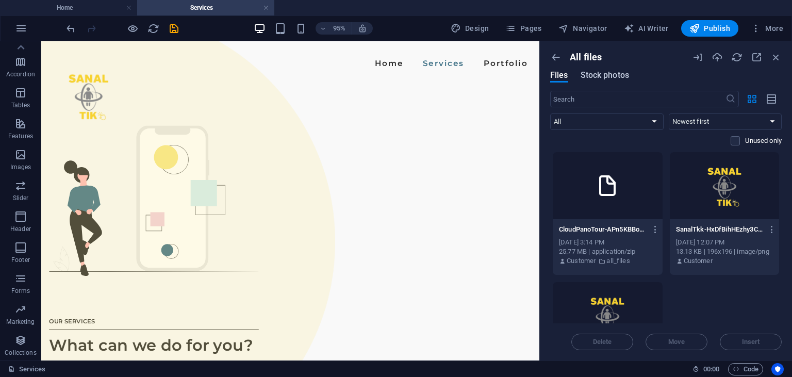
click at [609, 80] on span "Stock photos" at bounding box center [605, 75] width 48 height 12
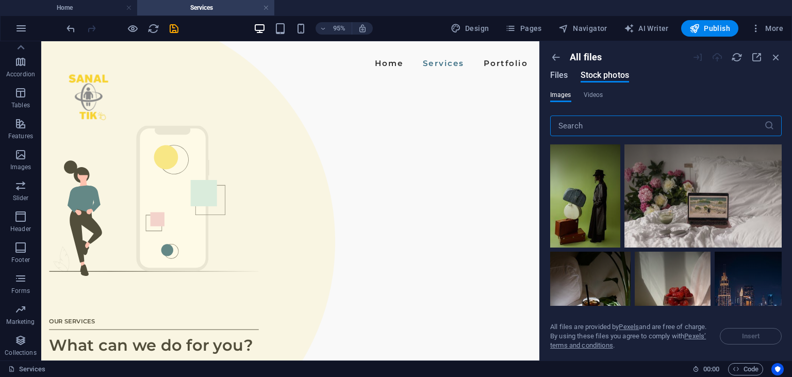
click at [561, 73] on span "Files" at bounding box center [559, 75] width 18 height 12
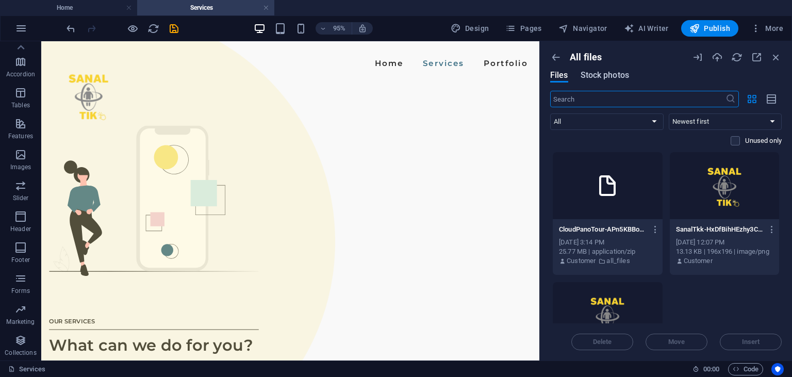
click at [594, 77] on span "Stock photos" at bounding box center [605, 75] width 48 height 12
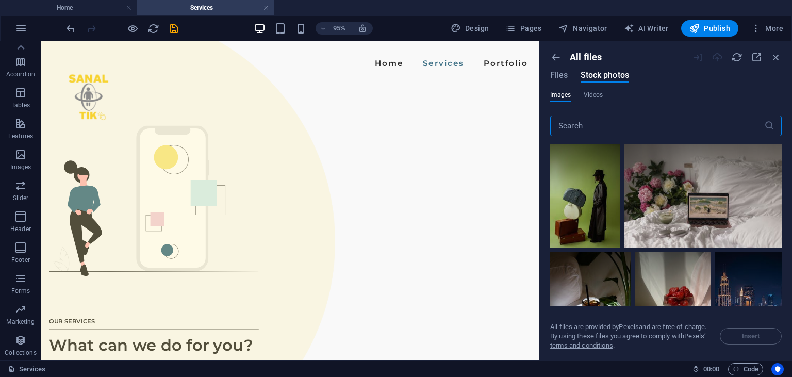
click at [570, 77] on div "Files Stock photos" at bounding box center [589, 76] width 79 height 11
click at [562, 78] on span "Files" at bounding box center [559, 75] width 18 height 12
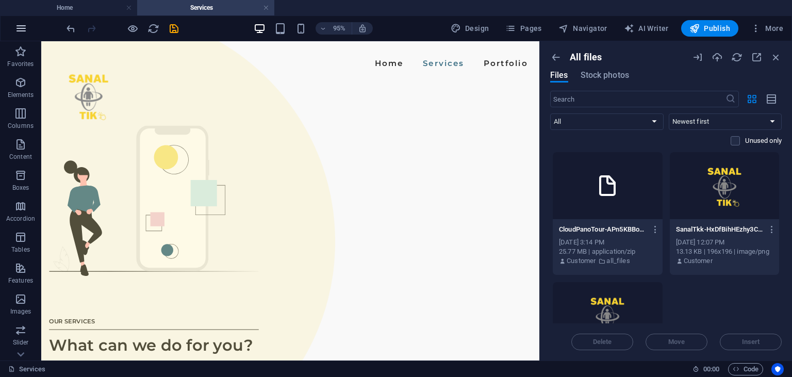
click at [17, 33] on icon "button" at bounding box center [21, 28] width 12 height 12
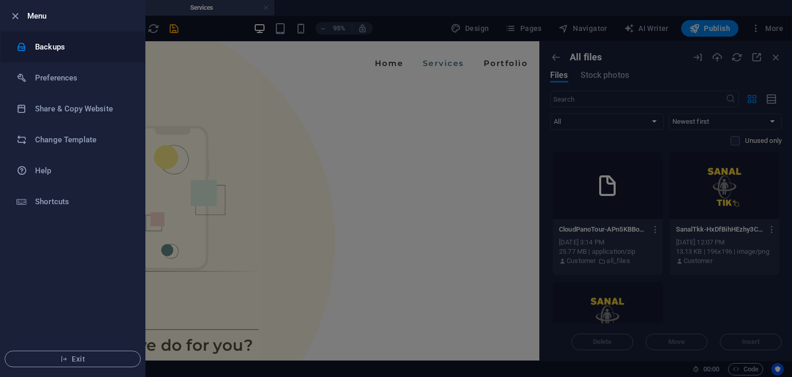
click at [50, 45] on h6 "Backups" at bounding box center [82, 47] width 95 height 12
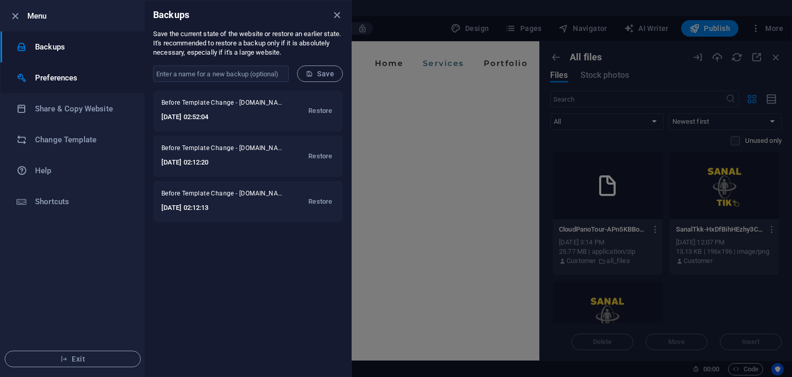
click at [77, 79] on h6 "Preferences" at bounding box center [82, 78] width 95 height 12
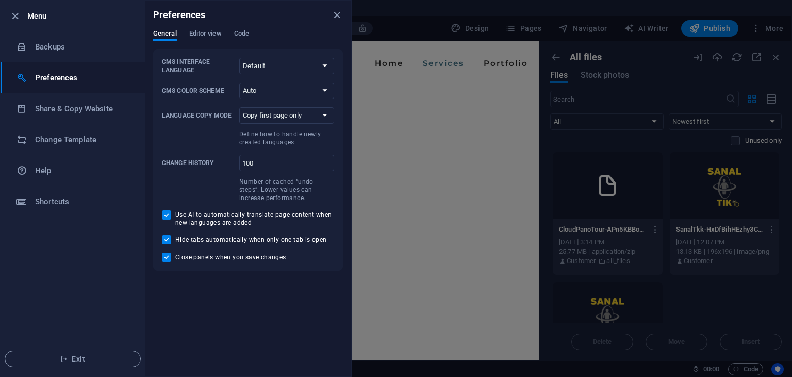
click at [344, 19] on div "Preferences" at bounding box center [248, 15] width 206 height 29
click at [342, 18] on icon "close" at bounding box center [337, 15] width 12 height 12
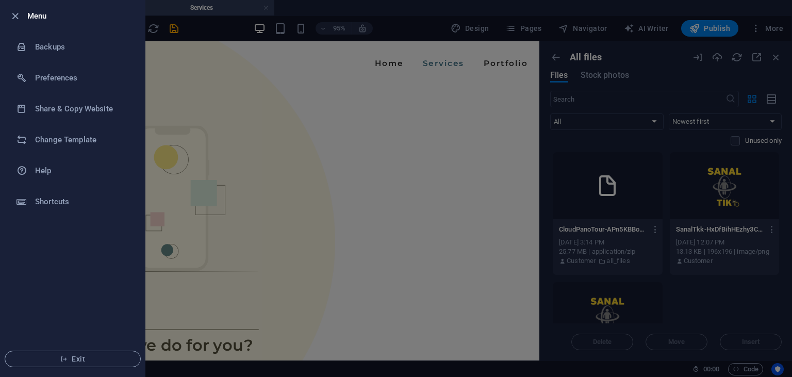
click at [360, 104] on div at bounding box center [396, 188] width 792 height 377
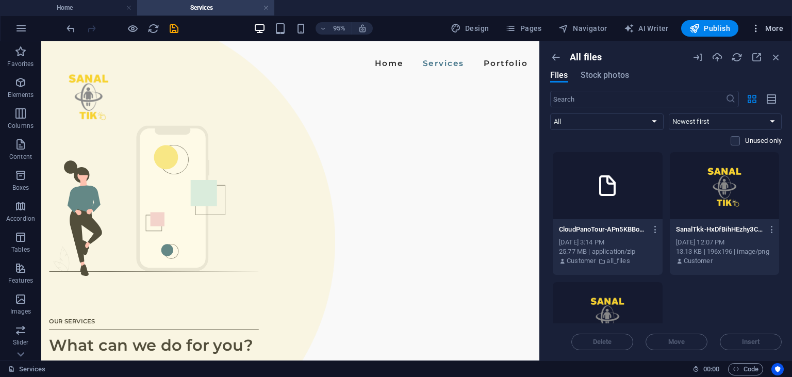
click at [767, 29] on span "More" at bounding box center [767, 28] width 33 height 10
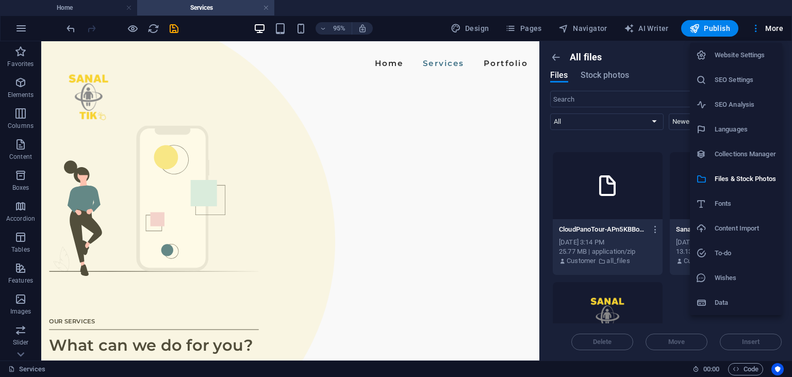
click at [748, 59] on h6 "Website Settings" at bounding box center [745, 55] width 61 height 12
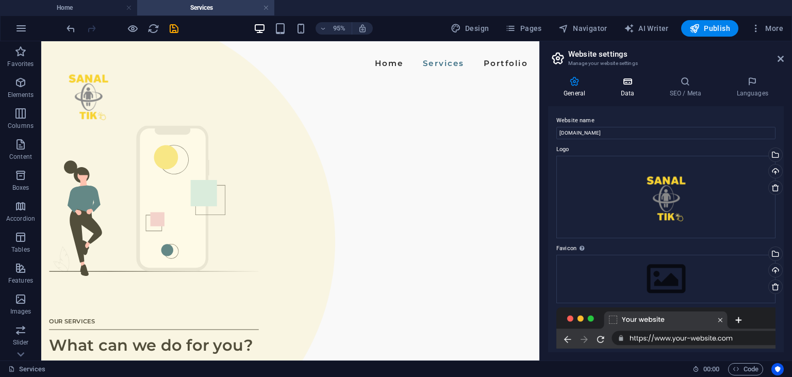
click at [627, 87] on h4 "Data" at bounding box center [629, 87] width 49 height 22
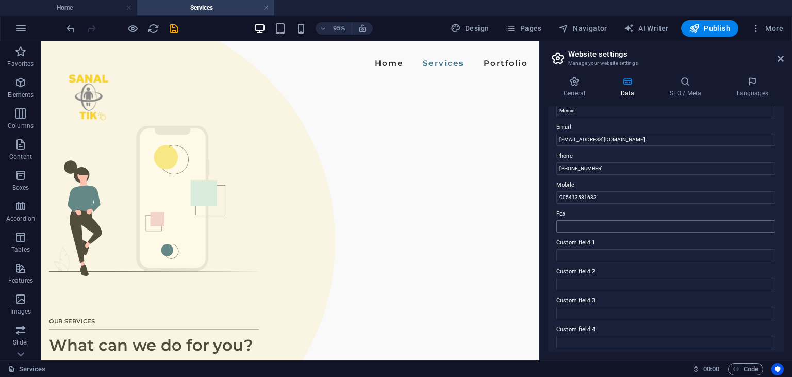
scroll to position [249, 0]
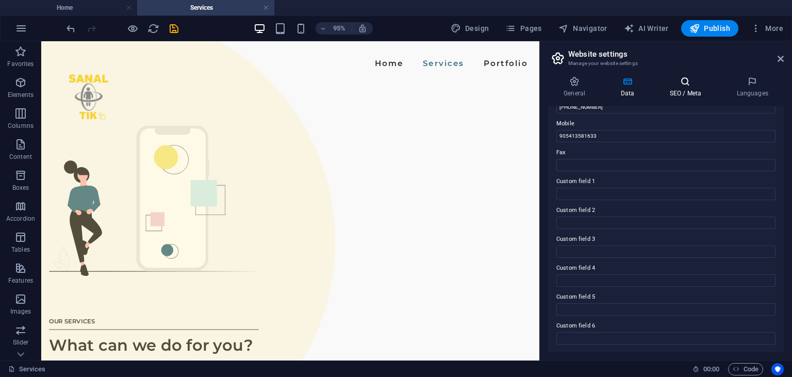
click at [677, 87] on h4 "SEO / Meta" at bounding box center [687, 87] width 67 height 22
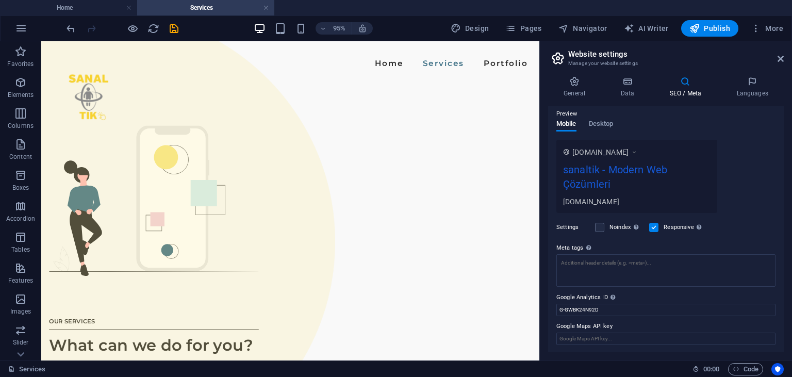
scroll to position [0, 0]
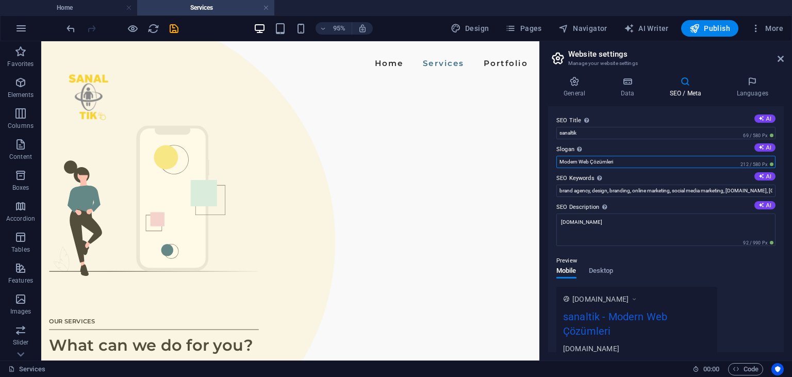
click at [635, 161] on input "Modern Web Çözümleri" at bounding box center [666, 162] width 219 height 12
click at [636, 96] on h4 "Data" at bounding box center [629, 87] width 49 height 22
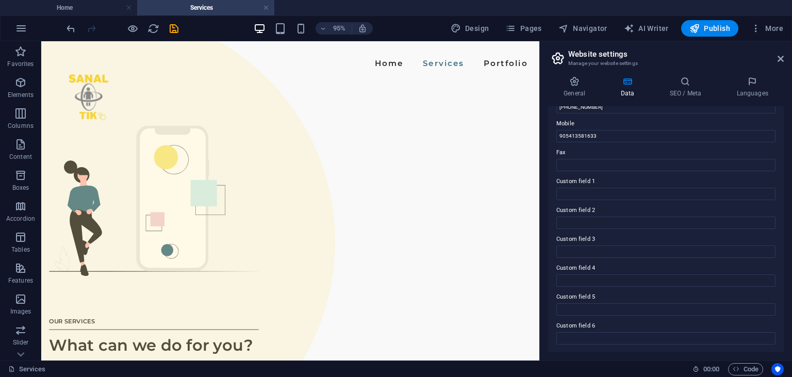
scroll to position [249, 0]
click at [588, 94] on h4 "General" at bounding box center [576, 87] width 57 height 22
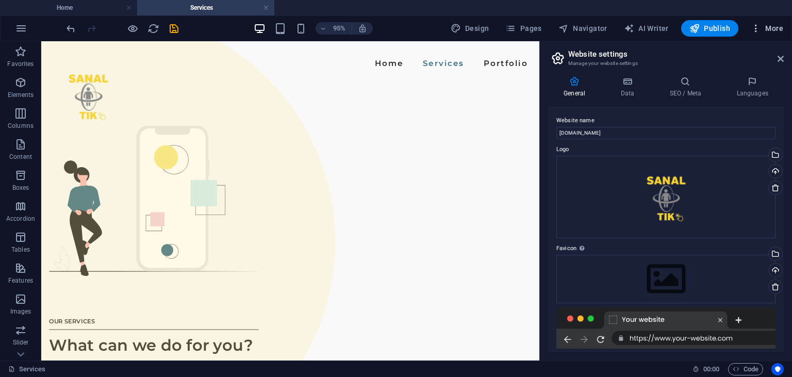
click at [768, 31] on span "More" at bounding box center [767, 28] width 33 height 10
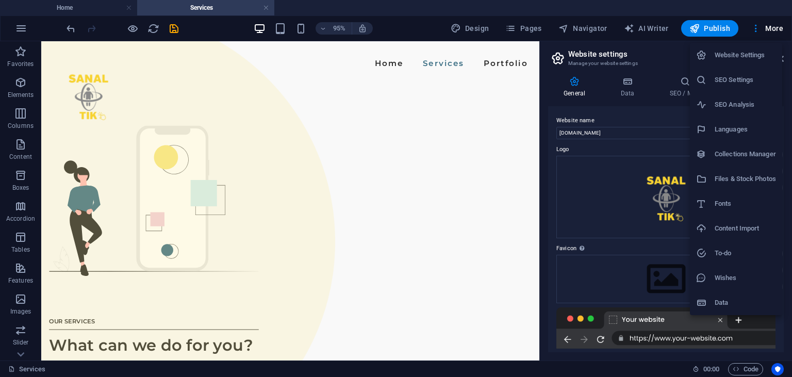
click at [268, 81] on div at bounding box center [396, 188] width 792 height 377
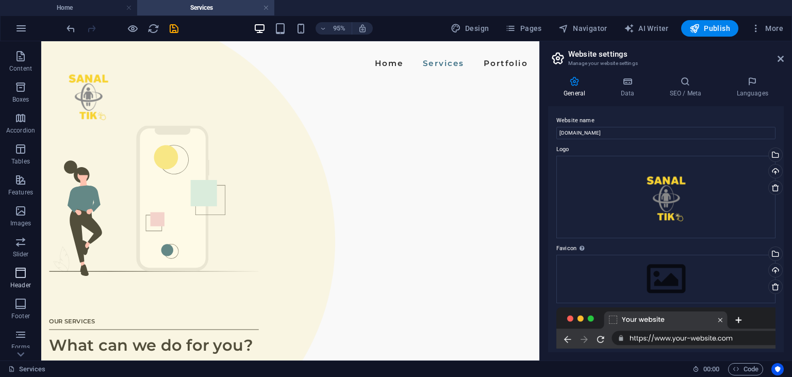
scroll to position [94, 0]
click at [17, 18] on button "button" at bounding box center [21, 28] width 25 height 25
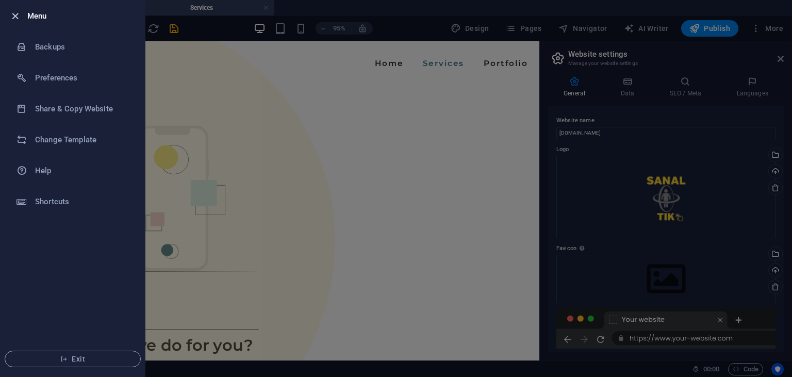
click at [11, 18] on icon "button" at bounding box center [15, 16] width 12 height 12
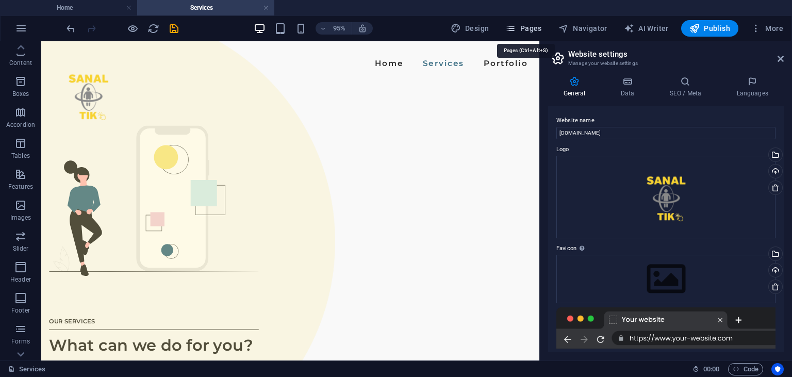
click at [530, 24] on span "Pages" at bounding box center [524, 28] width 36 height 10
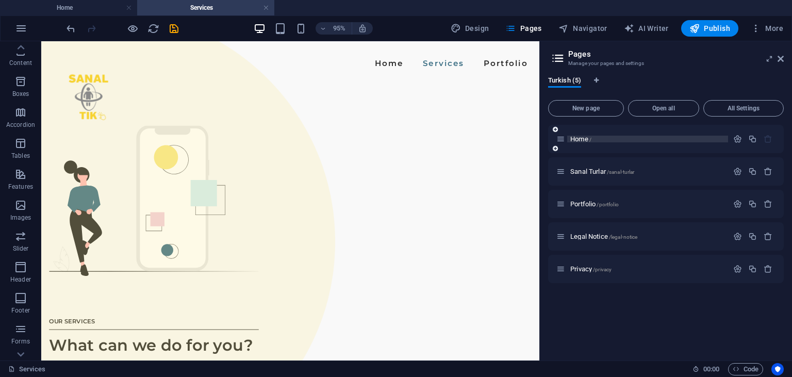
click at [595, 139] on p "Home /" at bounding box center [648, 139] width 155 height 7
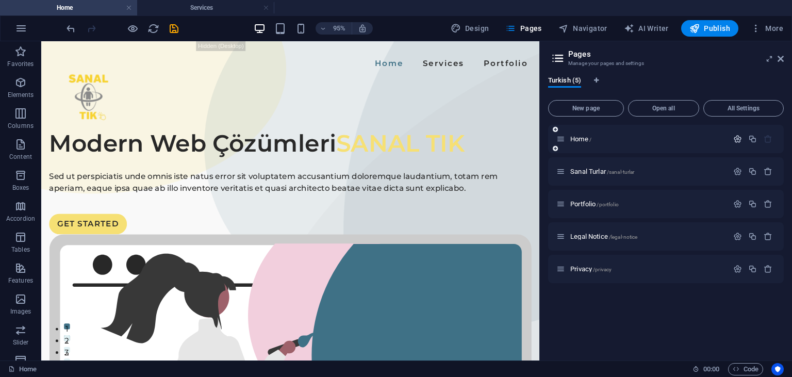
click at [739, 140] on icon "button" at bounding box center [738, 139] width 9 height 9
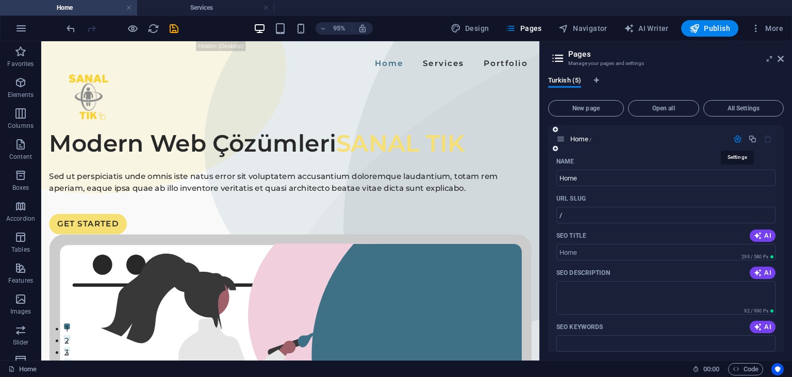
click at [739, 140] on icon "button" at bounding box center [738, 139] width 9 height 9
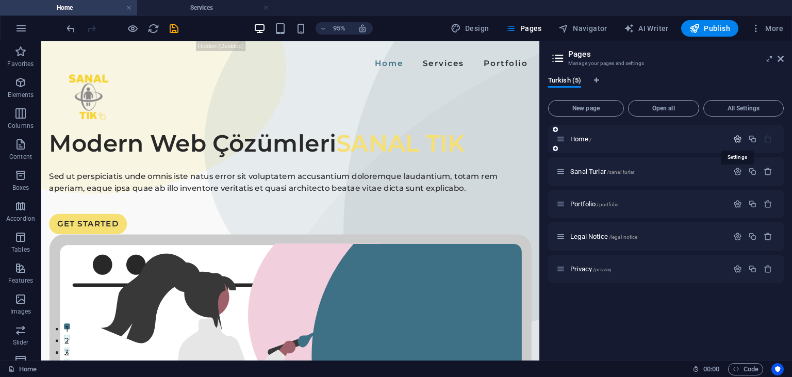
click at [739, 140] on icon "button" at bounding box center [738, 139] width 9 height 9
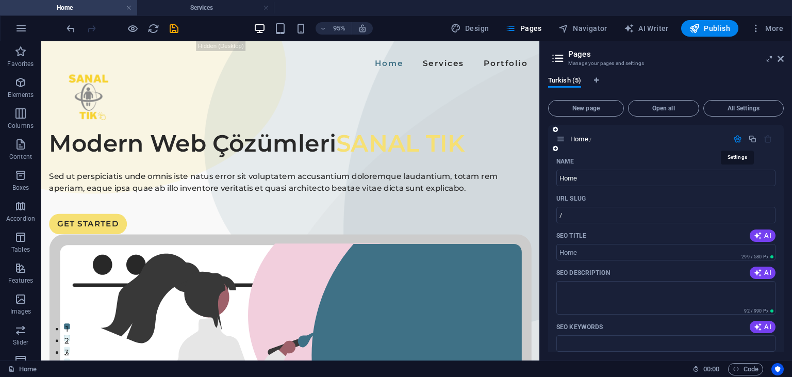
click at [739, 140] on icon "button" at bounding box center [738, 139] width 9 height 9
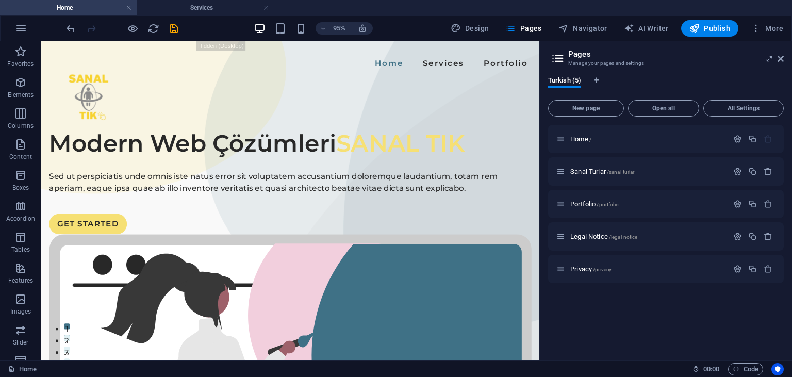
click at [558, 54] on icon at bounding box center [557, 58] width 15 height 14
click at [486, 30] on span "Design" at bounding box center [470, 28] width 39 height 10
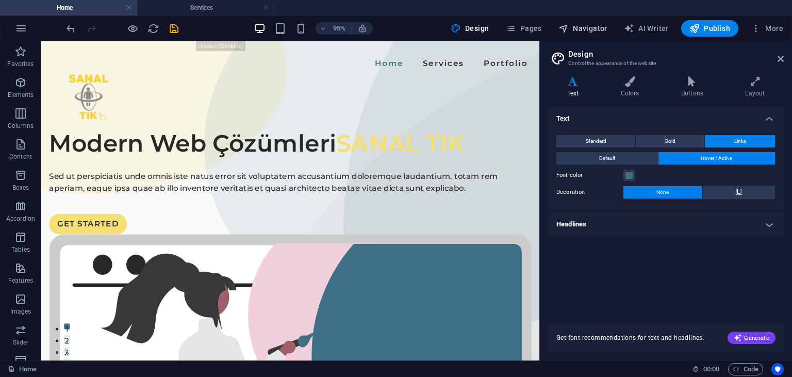
click at [577, 26] on span "Navigator" at bounding box center [583, 28] width 49 height 10
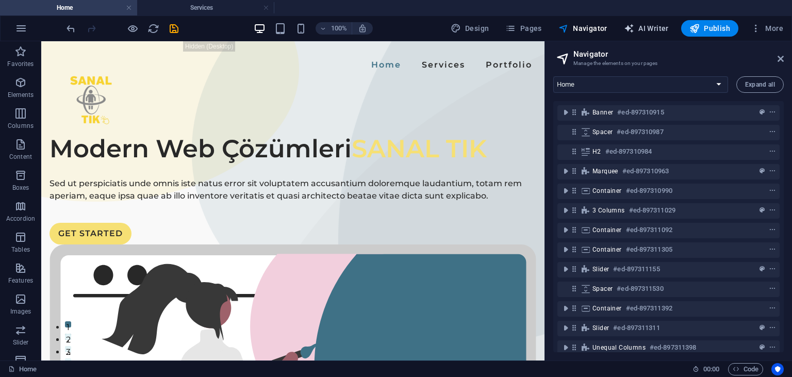
click at [626, 28] on icon "button" at bounding box center [629, 28] width 10 height 10
select select "English"
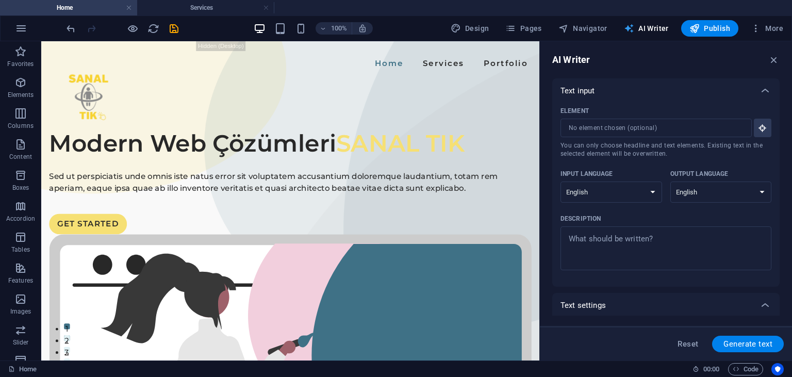
scroll to position [0, 0]
click at [751, 28] on button "More" at bounding box center [767, 28] width 41 height 17
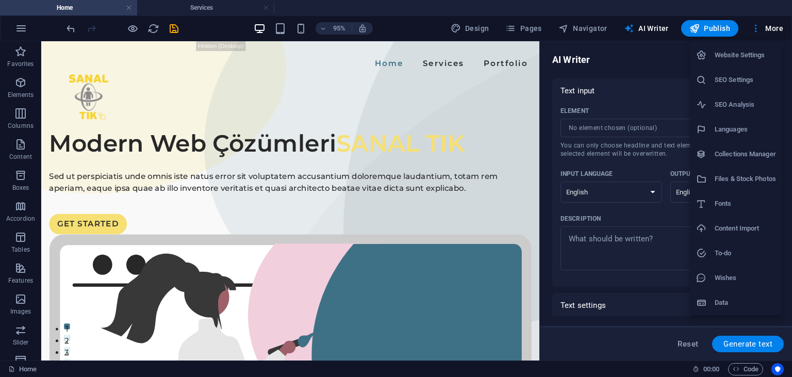
click at [748, 53] on h6 "Website Settings" at bounding box center [745, 55] width 61 height 12
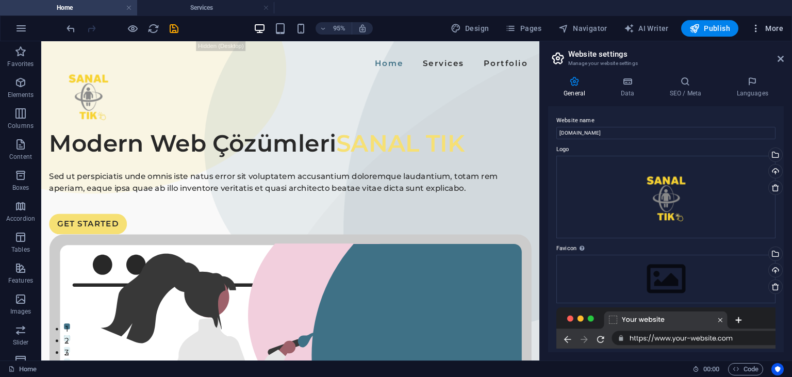
click at [765, 31] on span "More" at bounding box center [767, 28] width 33 height 10
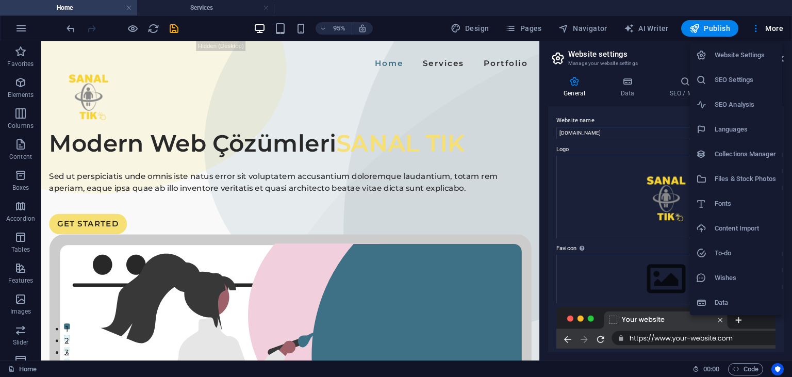
click at [744, 161] on li "Collections Manager" at bounding box center [736, 154] width 92 height 25
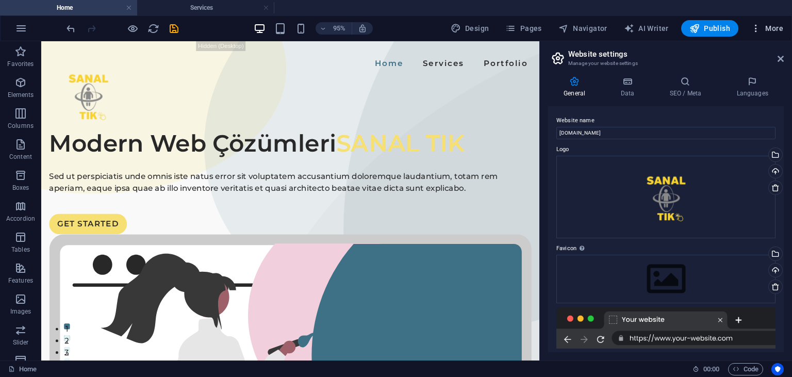
click at [766, 30] on span "More" at bounding box center [767, 28] width 33 height 10
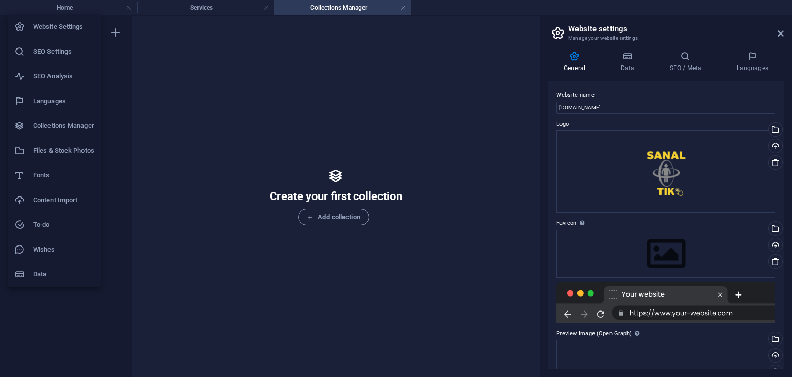
click at [336, 216] on div at bounding box center [396, 188] width 792 height 377
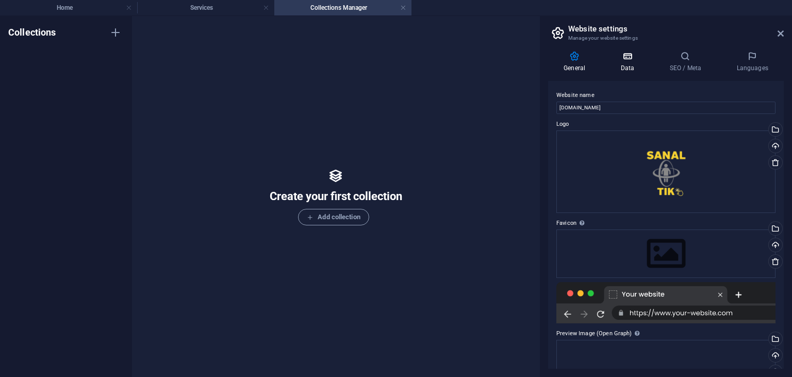
click at [632, 65] on h4 "Data" at bounding box center [629, 62] width 49 height 22
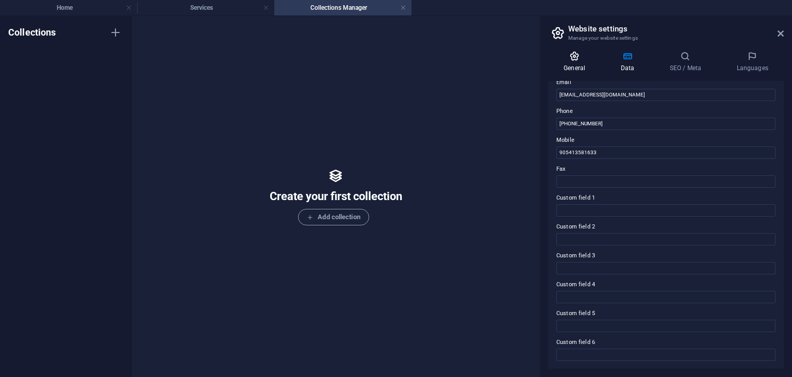
click at [573, 70] on h4 "General" at bounding box center [576, 62] width 57 height 22
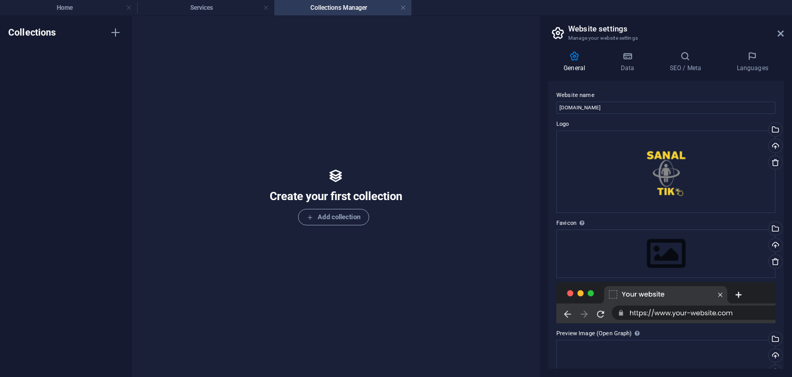
click at [786, 34] on aside "Website settings Manage your website settings General Data SEO / Meta Languages…" at bounding box center [666, 196] width 253 height 361
click at [781, 33] on icon at bounding box center [781, 33] width 6 height 8
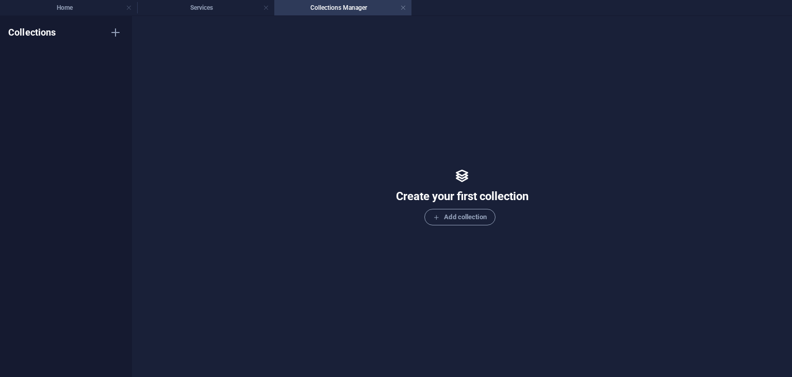
click at [45, 39] on div "Collections" at bounding box center [66, 196] width 132 height 361
click at [77, 5] on h4 "Home" at bounding box center [68, 7] width 137 height 11
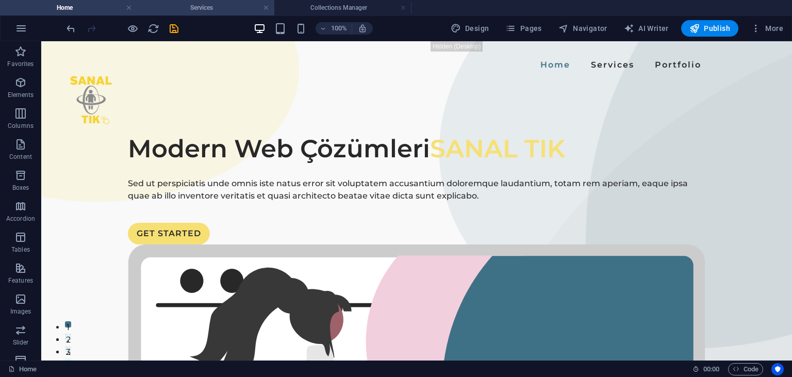
click at [195, 4] on h4 "Services" at bounding box center [205, 7] width 137 height 11
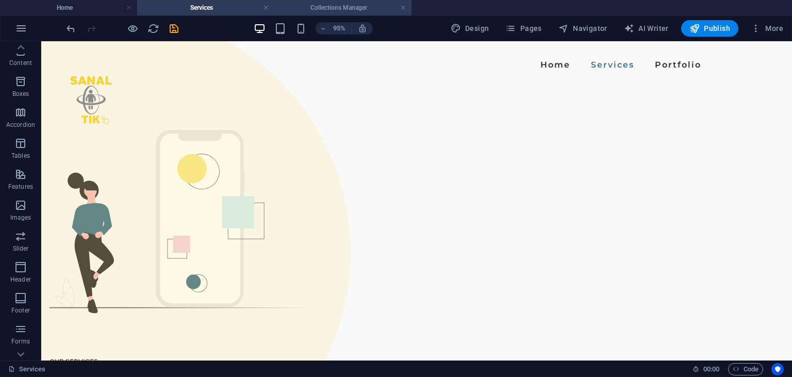
scroll to position [94, 0]
click at [318, 9] on h4 "Collections Manager" at bounding box center [342, 7] width 137 height 11
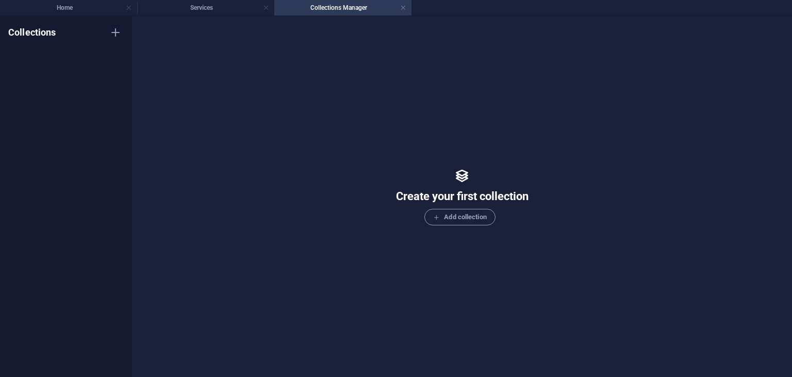
click at [408, 9] on h4 "Collections Manager" at bounding box center [342, 7] width 137 height 11
click at [112, 34] on icon "button" at bounding box center [115, 32] width 12 height 12
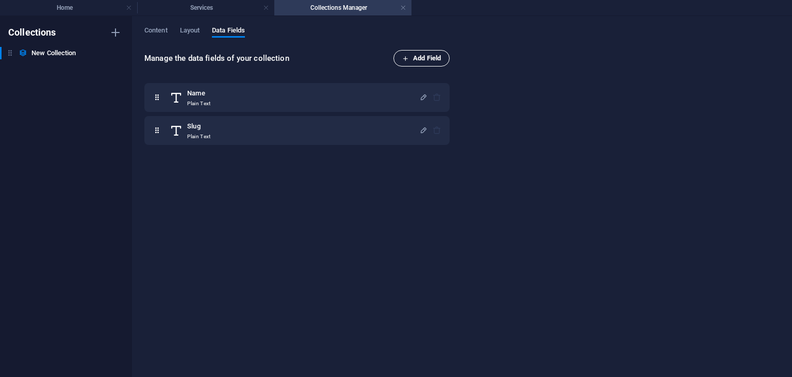
click at [423, 56] on span "Add Field" at bounding box center [421, 58] width 39 height 12
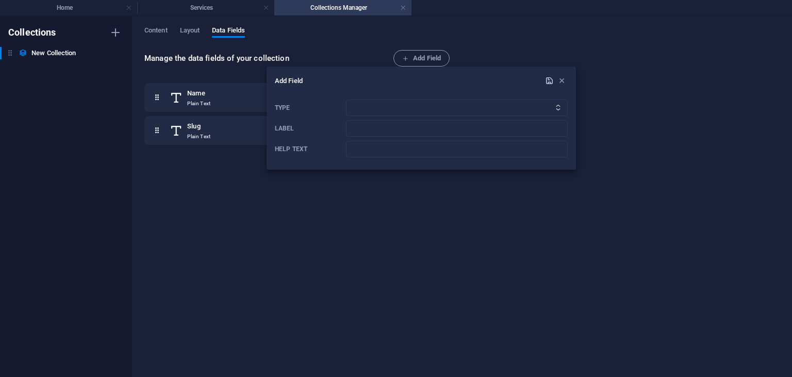
click at [545, 79] on span "submit" at bounding box center [549, 80] width 12 height 9
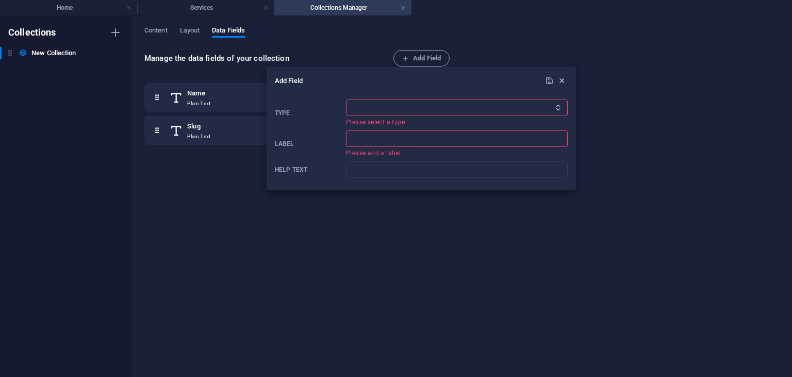
click at [562, 85] on icon "button" at bounding box center [562, 80] width 9 height 9
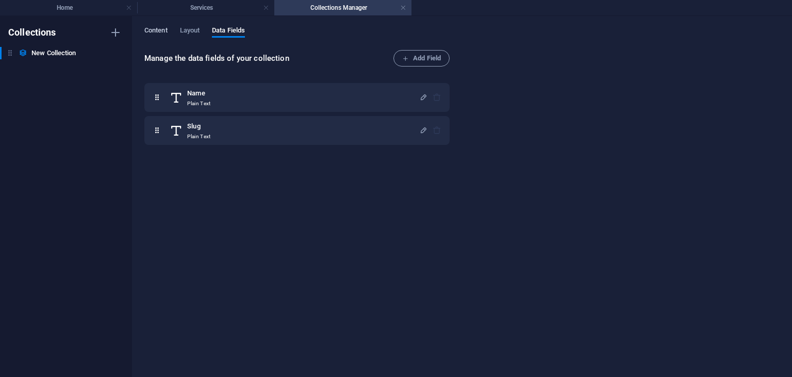
click at [154, 30] on span "Content" at bounding box center [155, 31] width 23 height 14
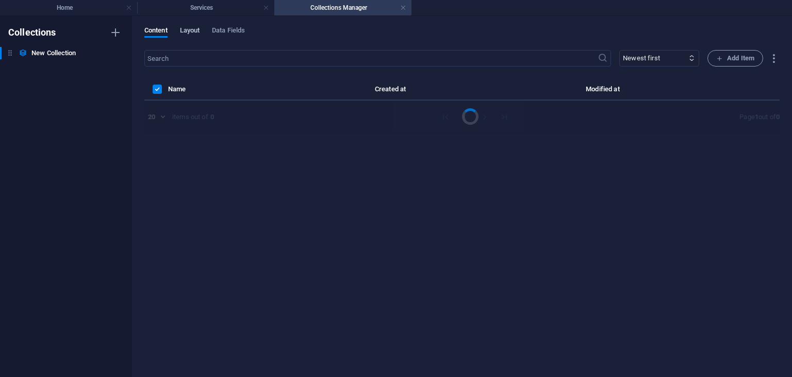
click at [184, 34] on span "Layout" at bounding box center [190, 31] width 20 height 14
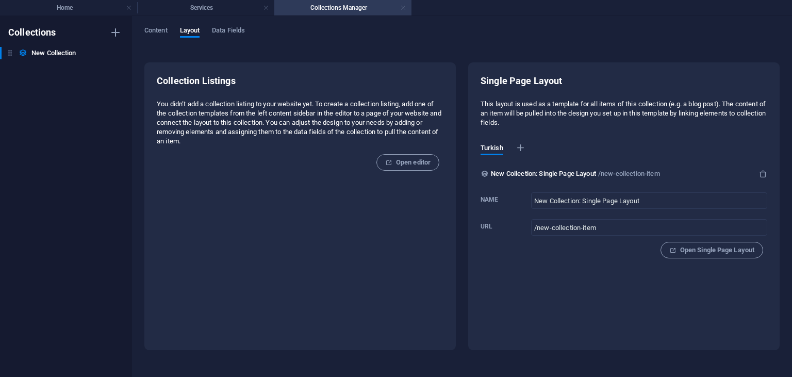
click at [401, 9] on link at bounding box center [403, 8] width 6 height 10
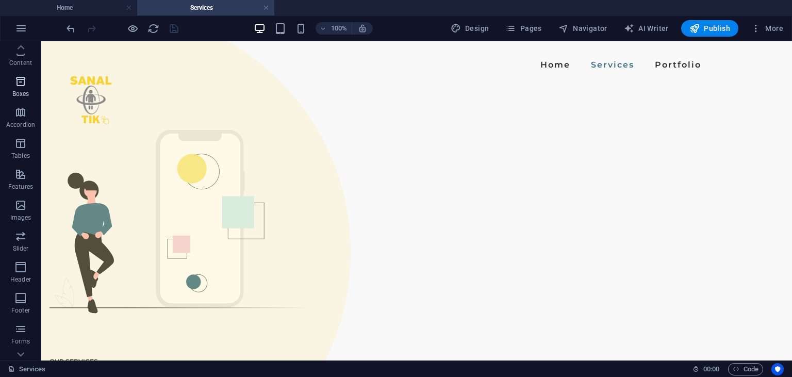
scroll to position [0, 0]
click at [21, 84] on icon "button" at bounding box center [20, 82] width 12 height 12
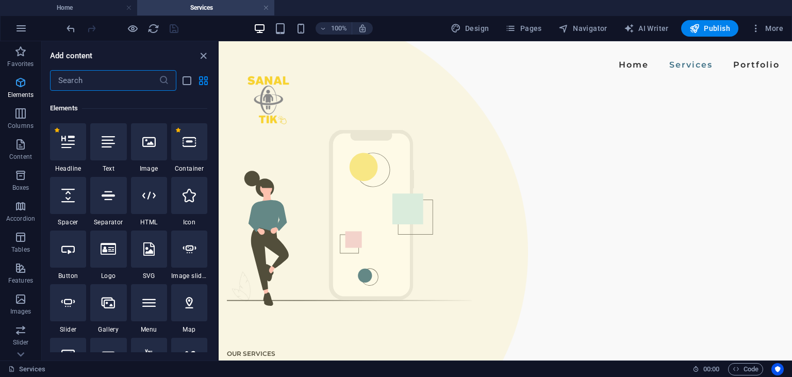
scroll to position [109, 0]
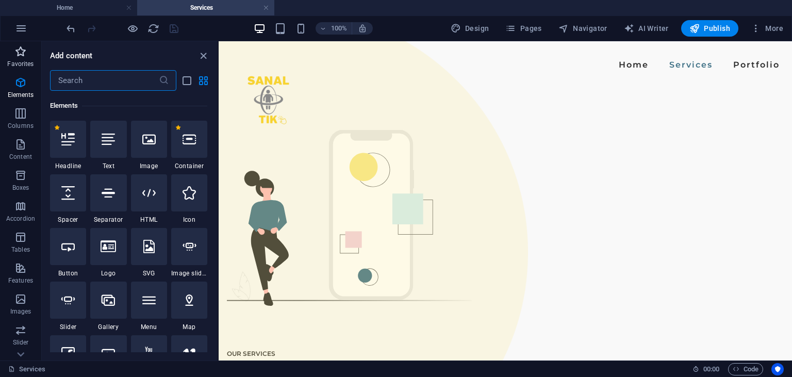
click at [13, 50] on span "Favorites" at bounding box center [20, 57] width 41 height 25
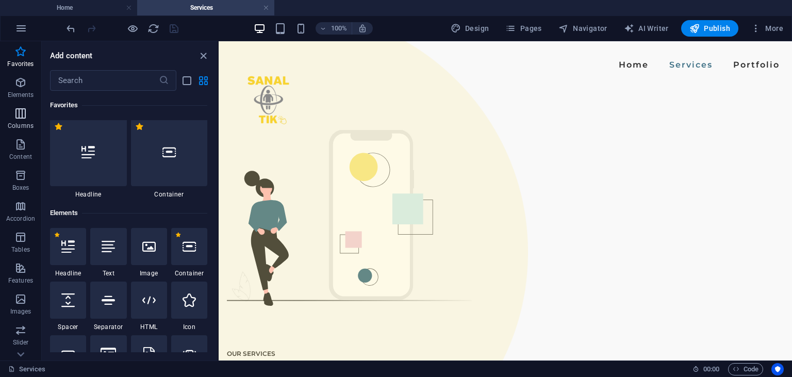
scroll to position [0, 0]
click at [21, 123] on p "Columns" at bounding box center [21, 126] width 26 height 8
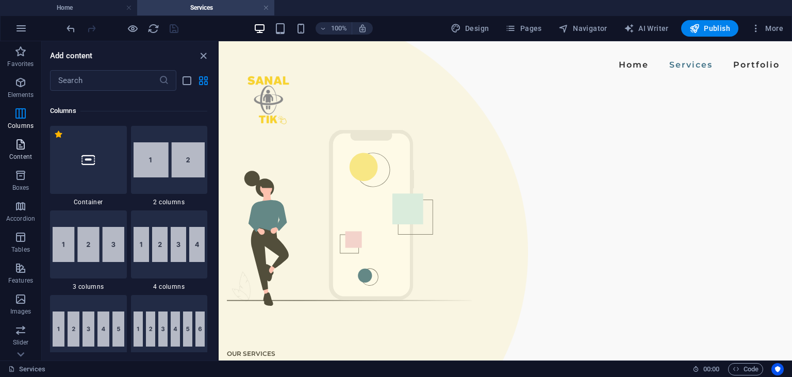
click at [22, 148] on icon "button" at bounding box center [20, 144] width 12 height 12
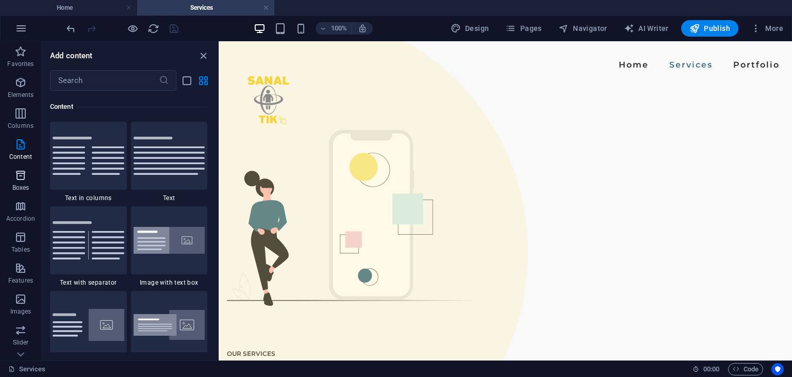
click at [25, 173] on icon "button" at bounding box center [20, 175] width 12 height 12
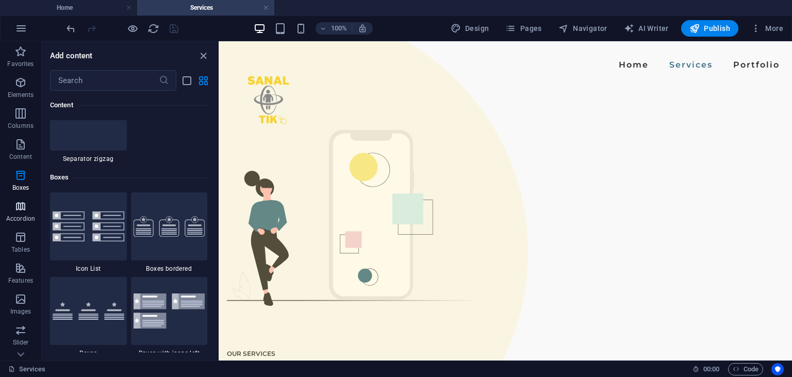
click at [19, 202] on icon "button" at bounding box center [20, 206] width 12 height 12
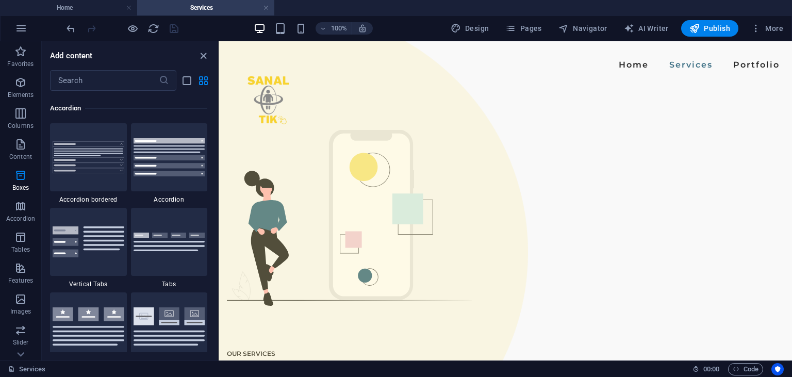
scroll to position [3293, 0]
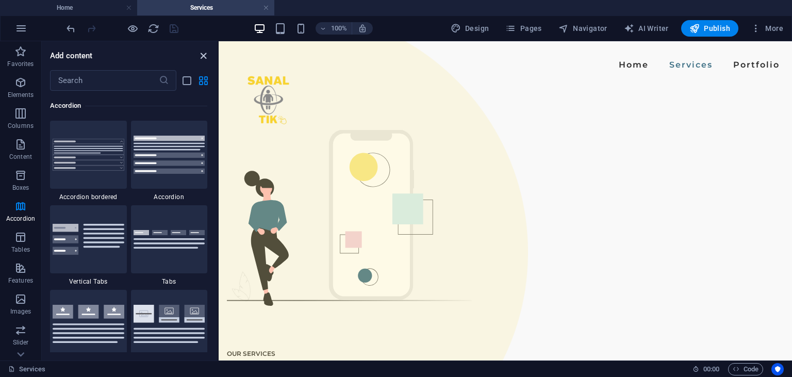
click at [203, 53] on icon "close panel" at bounding box center [204, 56] width 12 height 12
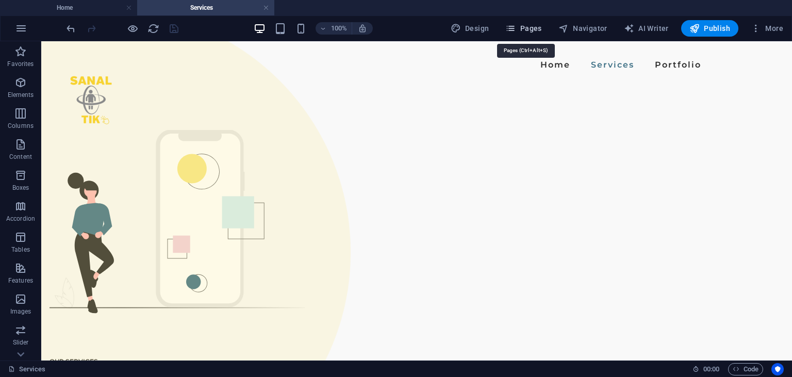
click at [529, 28] on span "Pages" at bounding box center [524, 28] width 36 height 10
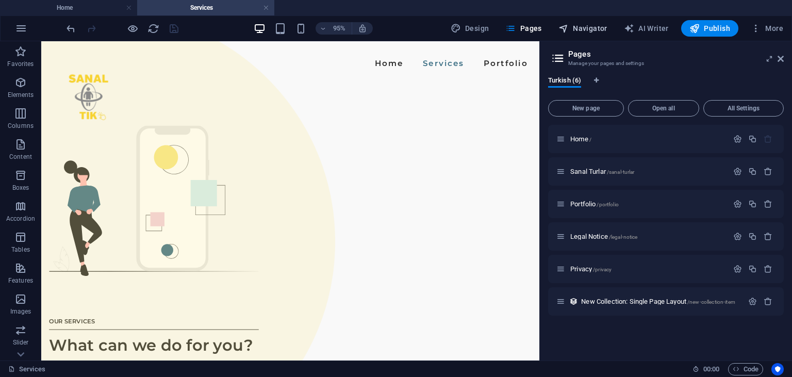
click at [559, 30] on button "Navigator" at bounding box center [583, 28] width 57 height 17
select select "16887994-tr"
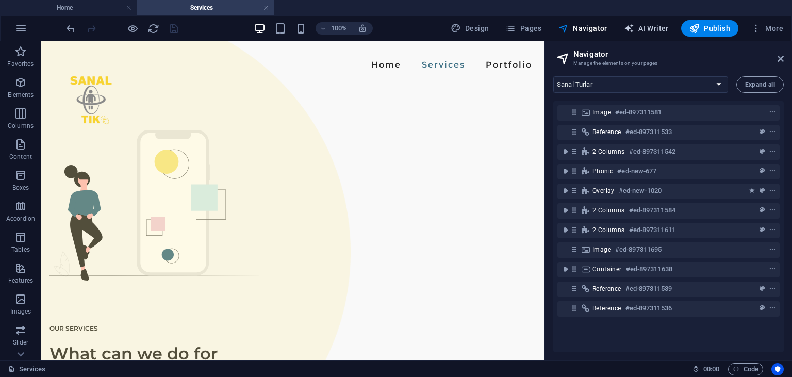
click at [629, 34] on button "AI Writer" at bounding box center [646, 28] width 53 height 17
select select "English"
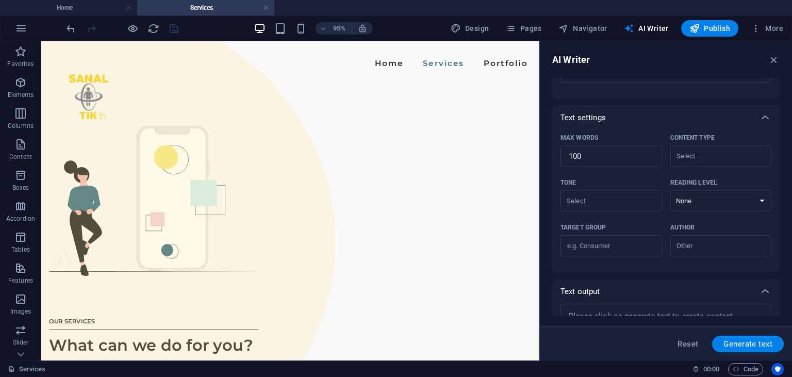
scroll to position [0, 0]
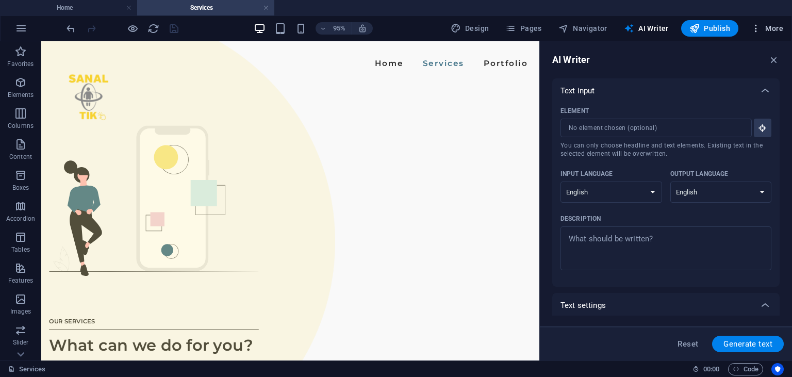
click at [776, 24] on span "More" at bounding box center [767, 28] width 33 height 10
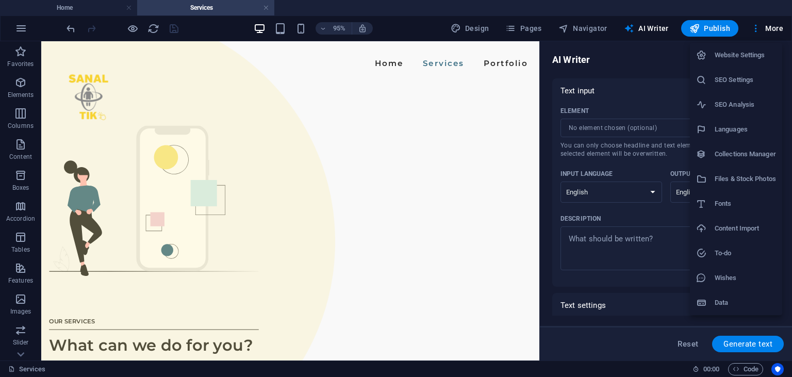
click at [736, 232] on h6 "Content Import" at bounding box center [745, 228] width 61 height 12
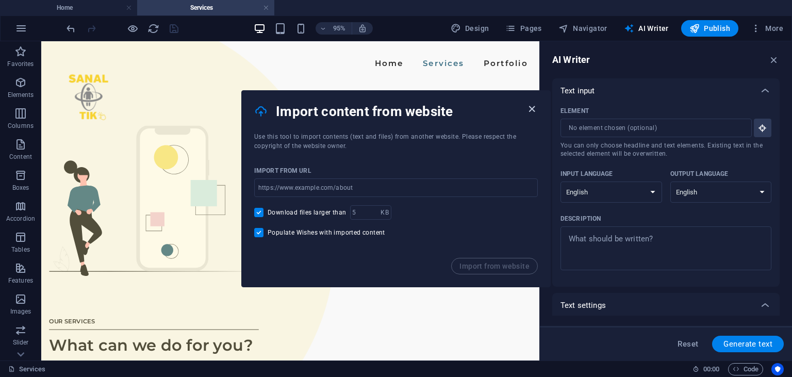
click at [529, 109] on icon "button" at bounding box center [532, 109] width 12 height 12
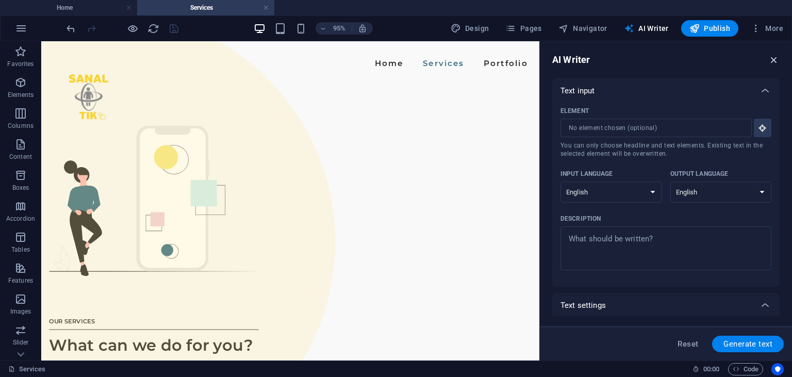
click at [775, 58] on icon "button" at bounding box center [774, 59] width 11 height 11
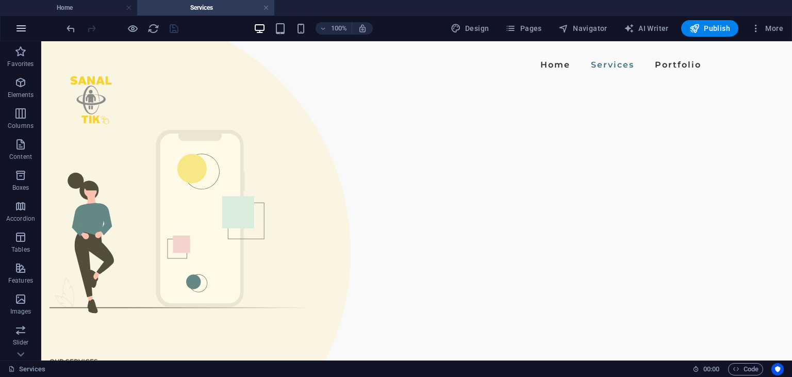
click at [15, 27] on icon "button" at bounding box center [21, 28] width 12 height 12
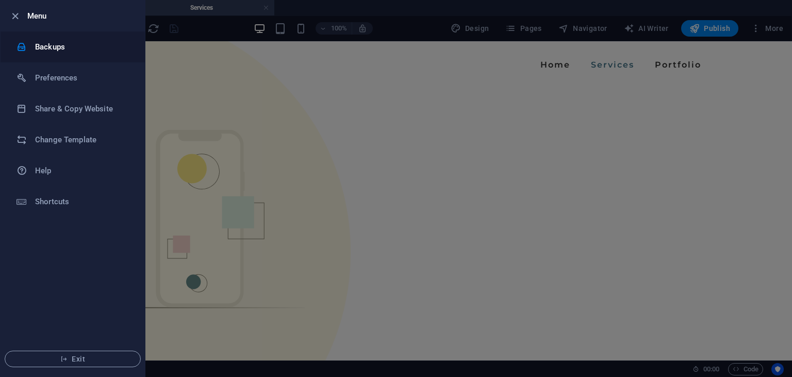
click at [55, 44] on h6 "Backups" at bounding box center [82, 47] width 95 height 12
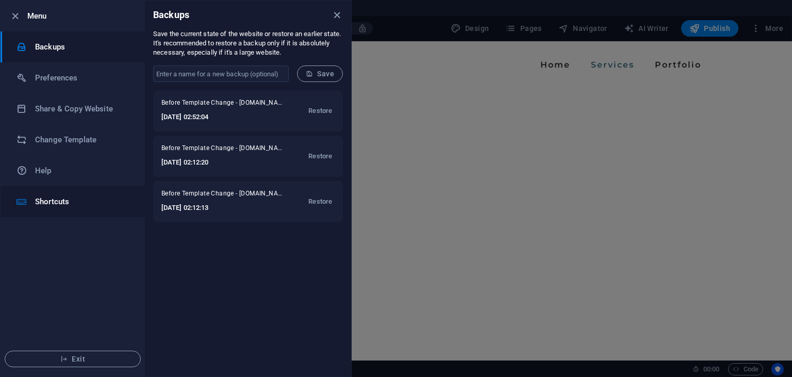
click at [59, 198] on h6 "Shortcuts" at bounding box center [82, 202] width 95 height 12
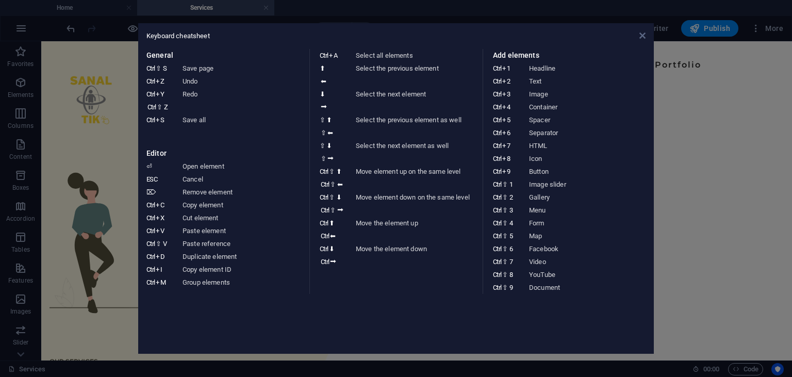
click at [643, 33] on icon at bounding box center [643, 35] width 6 height 8
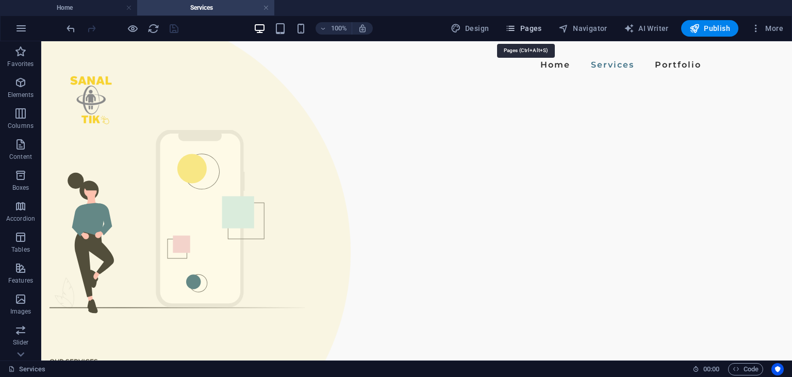
click at [512, 31] on icon "button" at bounding box center [511, 28] width 10 height 10
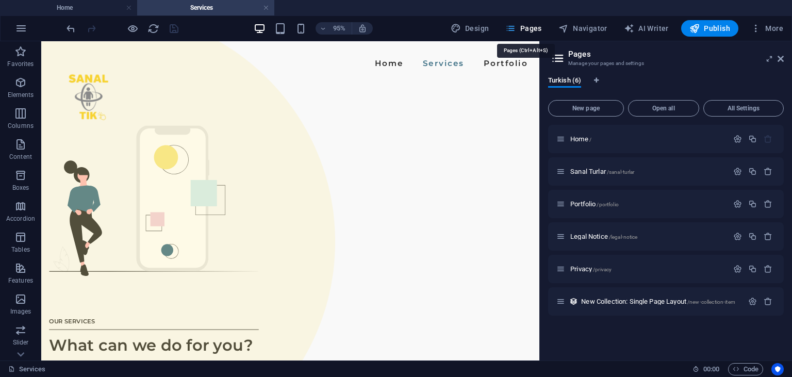
click at [512, 31] on icon "button" at bounding box center [511, 28] width 10 height 10
click at [610, 24] on button "Navigator" at bounding box center [583, 28] width 57 height 17
select select "16887994-tr"
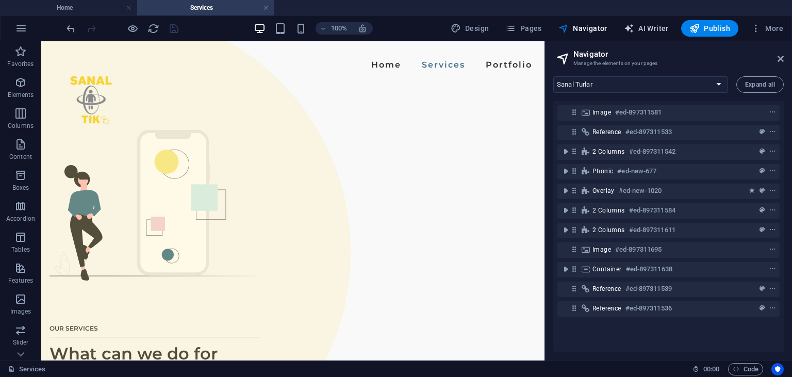
click at [663, 32] on span "AI Writer" at bounding box center [646, 28] width 45 height 10
select select "English"
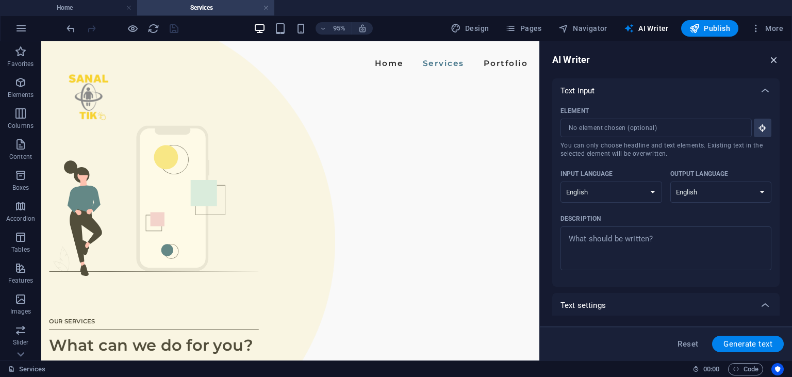
click at [774, 64] on icon "button" at bounding box center [774, 59] width 11 height 11
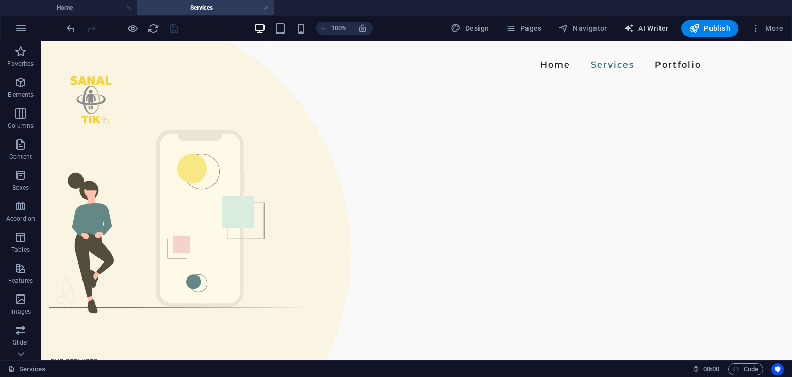
click at [653, 28] on span "AI Writer" at bounding box center [646, 28] width 45 height 10
select select "English"
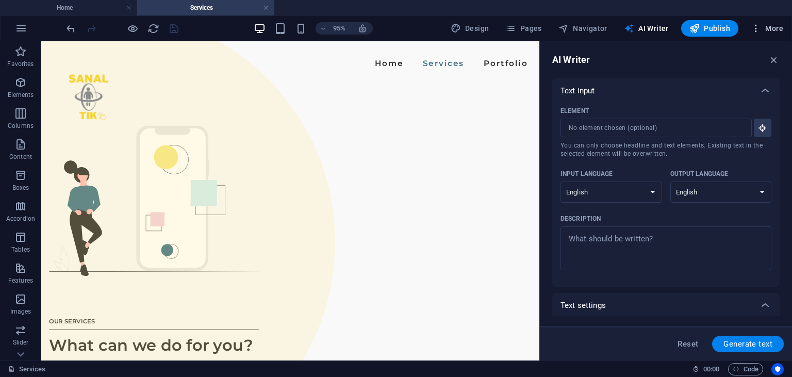
click at [757, 24] on icon "button" at bounding box center [756, 28] width 10 height 10
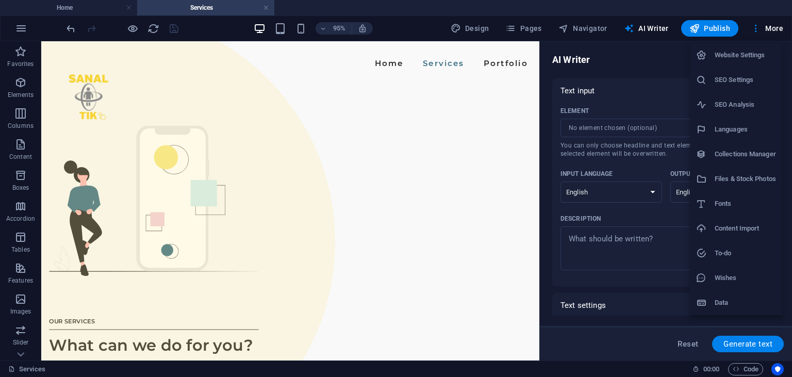
click at [740, 56] on h6 "Website Settings" at bounding box center [745, 55] width 61 height 12
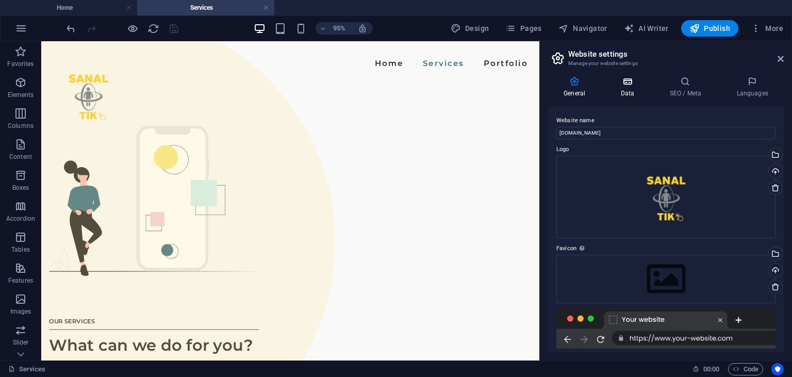
click at [637, 96] on h4 "Data" at bounding box center [629, 87] width 49 height 22
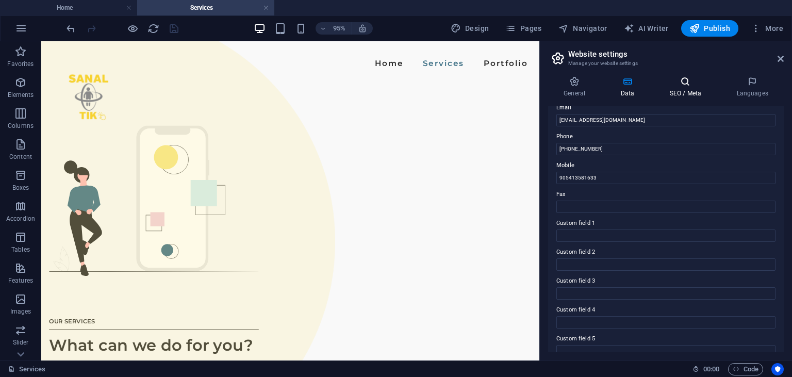
click at [696, 94] on h4 "SEO / Meta" at bounding box center [687, 87] width 67 height 22
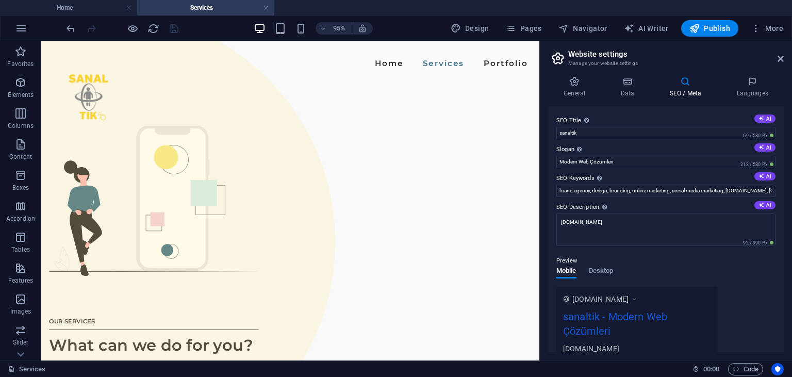
scroll to position [147, 0]
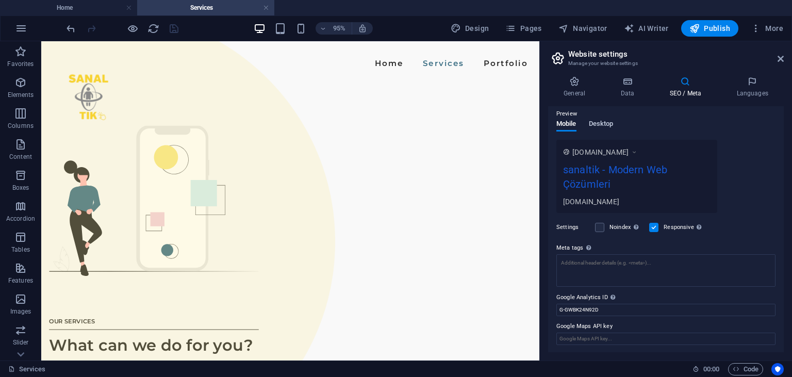
click at [597, 125] on span "Desktop" at bounding box center [601, 125] width 25 height 14
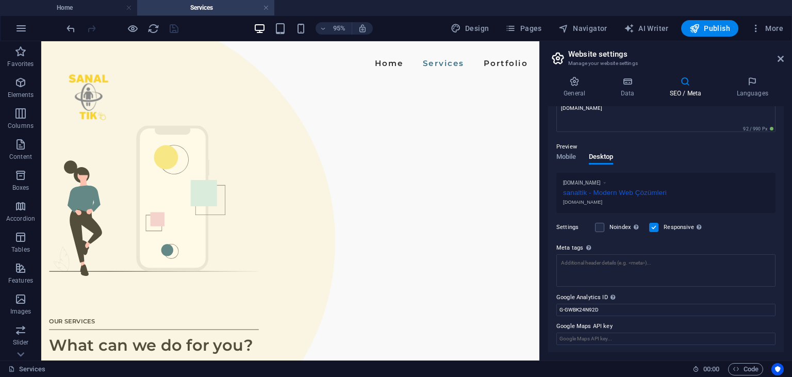
scroll to position [0, 0]
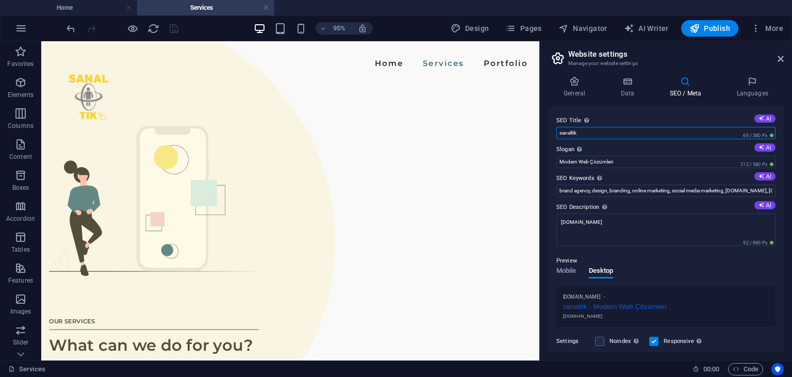
click at [647, 133] on input "sanaltik" at bounding box center [666, 133] width 219 height 12
click at [621, 134] on input "sanaltik" at bounding box center [666, 133] width 219 height 12
click at [678, 135] on input "sanaltik" at bounding box center [666, 133] width 219 height 12
click at [625, 164] on input "Modern Web Çözümleri" at bounding box center [666, 162] width 219 height 12
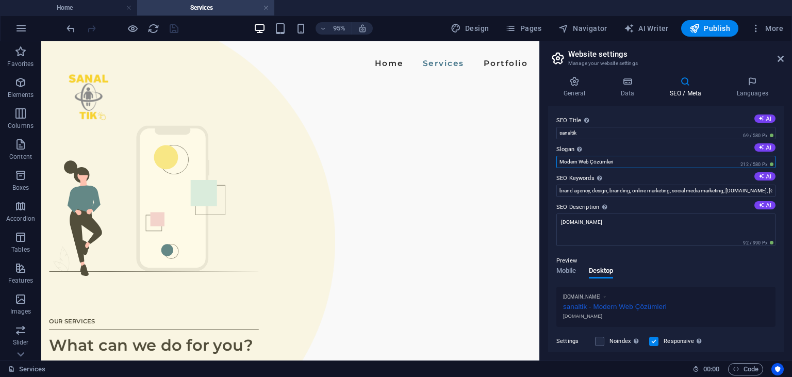
click at [625, 164] on input "Modern Web Çözümleri" at bounding box center [666, 162] width 219 height 12
click at [624, 191] on input "brand agency, design, branding, online marketing, social media marketing, [DOMA…" at bounding box center [666, 191] width 219 height 12
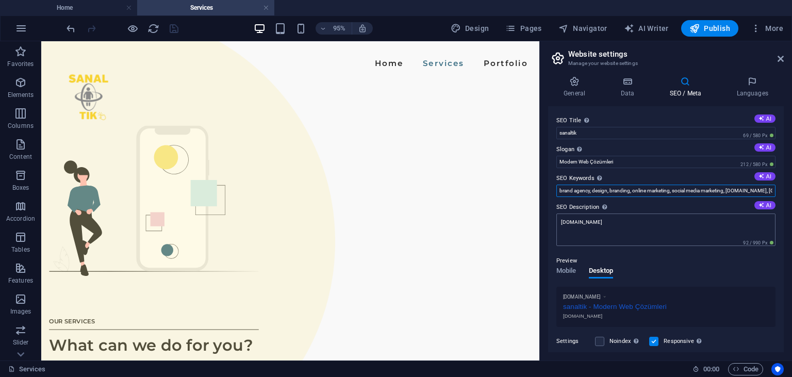
paste input "Sanal Tık, [PERSON_NAME], [PERSON_NAME] Tık [PERSON_NAME], [PERSON_NAME] tık, 3…"
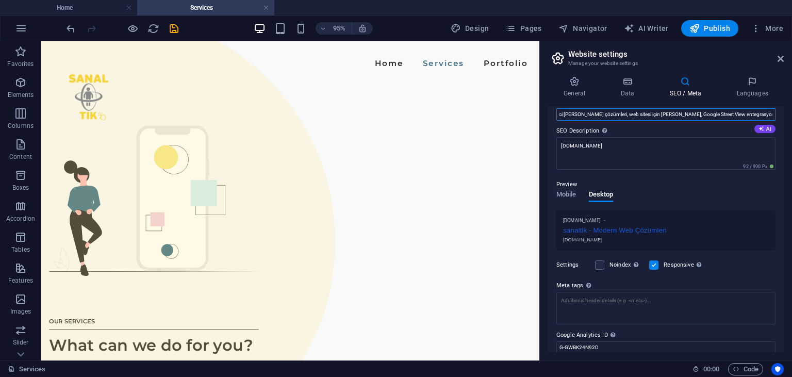
scroll to position [114, 0]
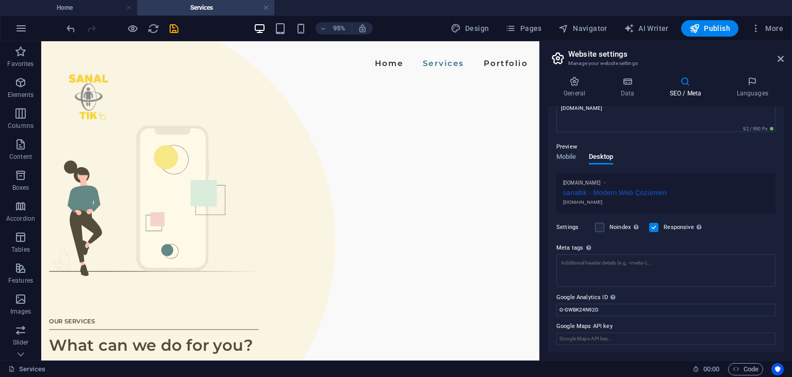
type input "Sanal Tık, [PERSON_NAME], [PERSON_NAME] Tık [PERSON_NAME], [PERSON_NAME] tık, 3…"
click at [668, 147] on div "Preview" at bounding box center [666, 147] width 219 height 12
click at [585, 89] on h4 "General" at bounding box center [576, 87] width 57 height 22
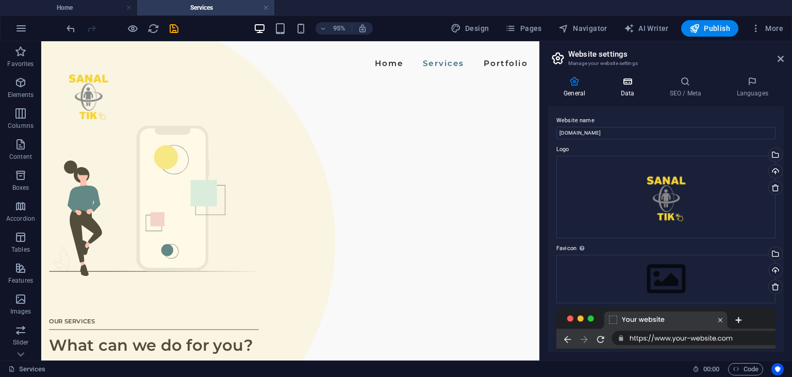
click at [631, 90] on h4 "Data" at bounding box center [629, 87] width 49 height 22
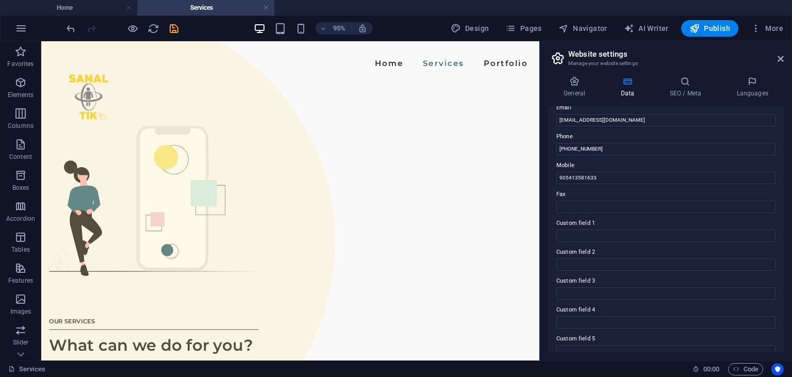
scroll to position [207, 0]
click at [682, 94] on h4 "SEO / Meta" at bounding box center [687, 87] width 67 height 22
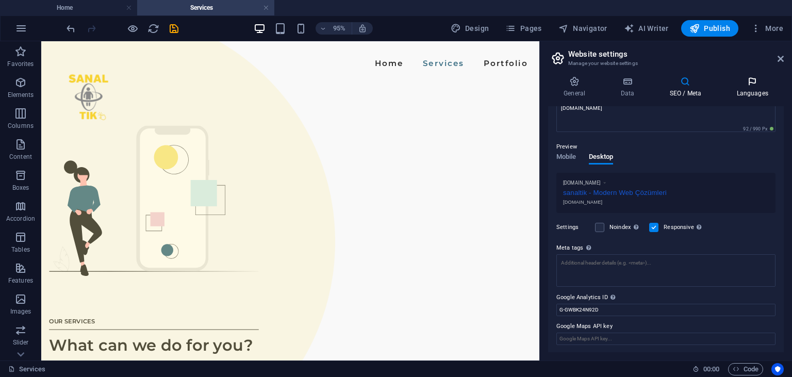
scroll to position [91, 0]
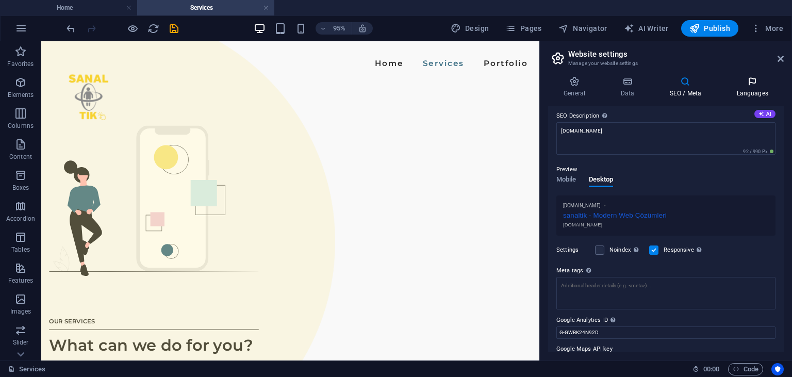
click at [760, 84] on icon at bounding box center [752, 81] width 63 height 10
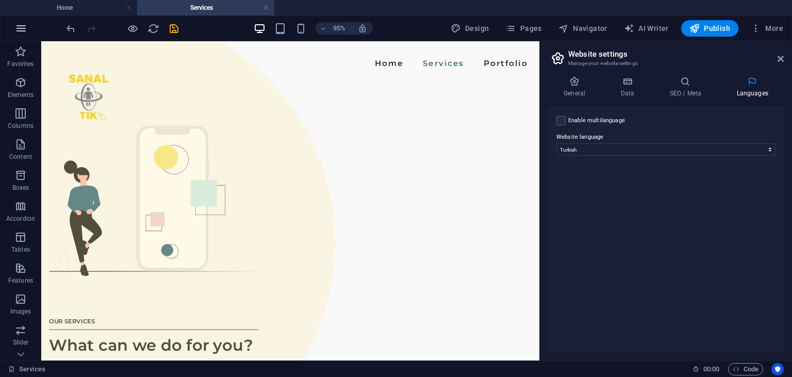
click at [18, 37] on button "button" at bounding box center [21, 28] width 25 height 25
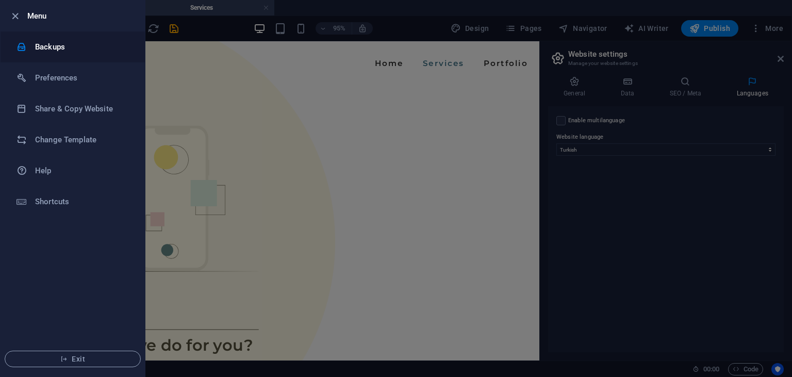
click at [25, 44] on icon at bounding box center [22, 47] width 10 height 10
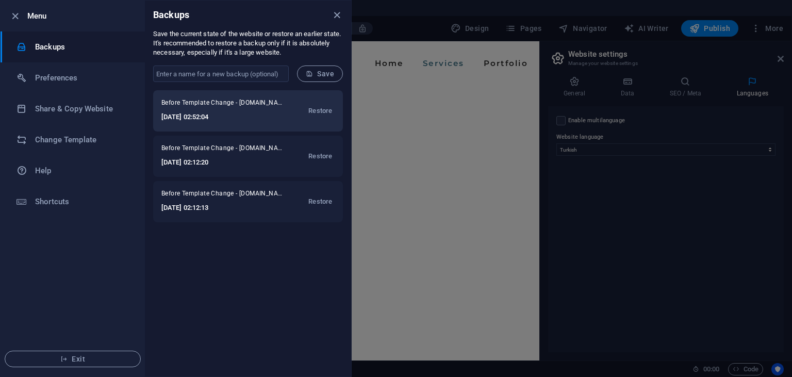
click at [285, 101] on div "Before Template Change - [DOMAIN_NAME] [DATE] 02:52:04 Restore" at bounding box center [248, 110] width 190 height 41
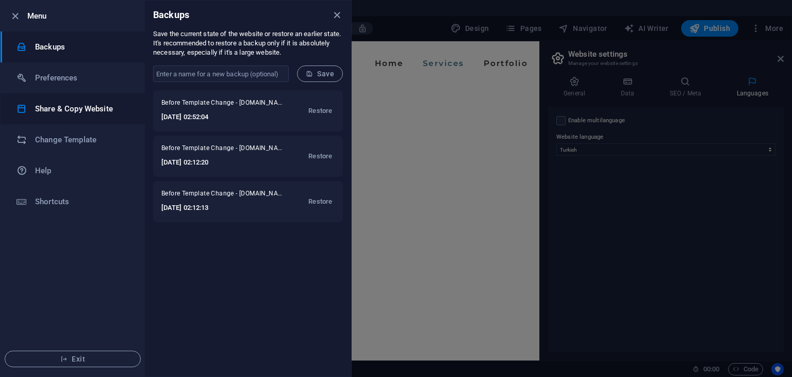
click at [63, 115] on h6 "Share & Copy Website" at bounding box center [82, 109] width 95 height 12
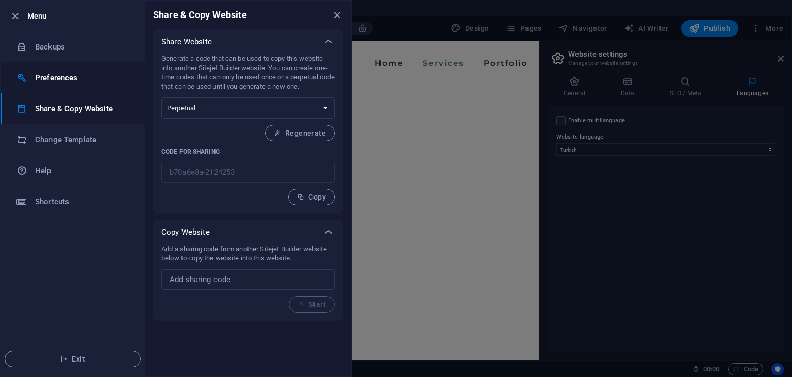
click at [59, 77] on h6 "Preferences" at bounding box center [82, 78] width 95 height 12
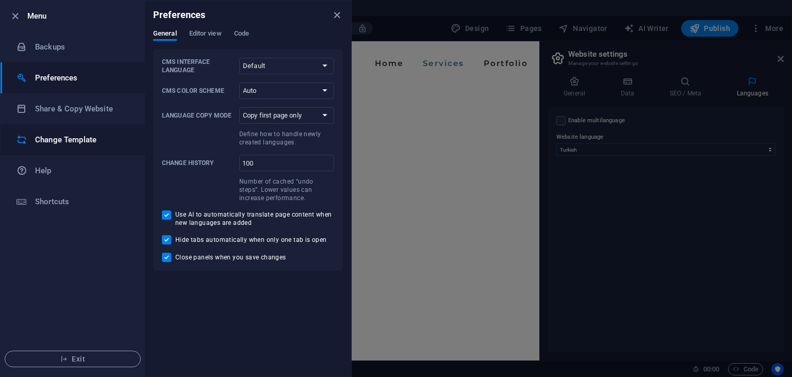
click at [61, 131] on li "Change Template" at bounding box center [73, 139] width 144 height 31
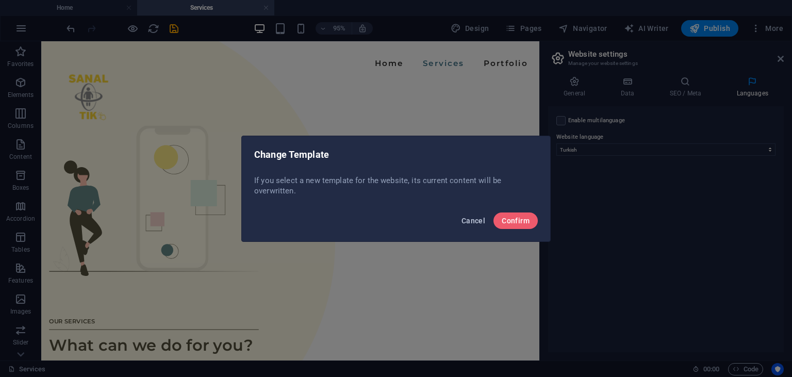
click at [465, 224] on span "Cancel" at bounding box center [474, 221] width 24 height 8
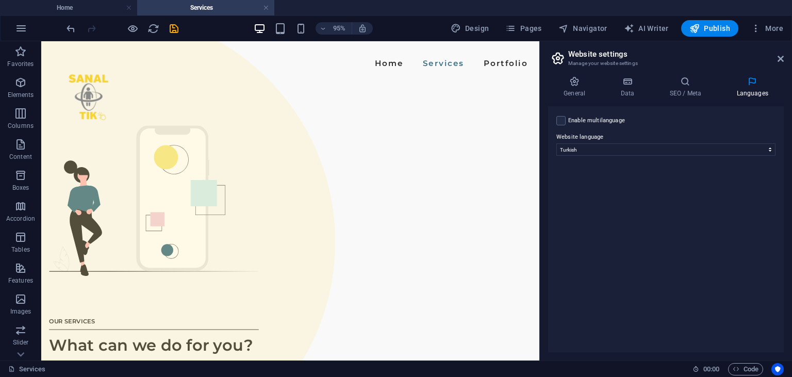
click at [777, 59] on header "Website settings Manage your website settings" at bounding box center [667, 54] width 234 height 27
click at [780, 59] on icon at bounding box center [781, 59] width 6 height 8
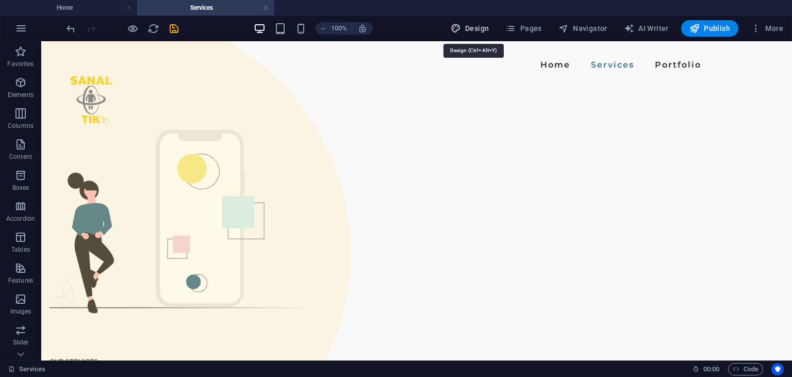
click at [471, 30] on span "Design" at bounding box center [470, 28] width 39 height 10
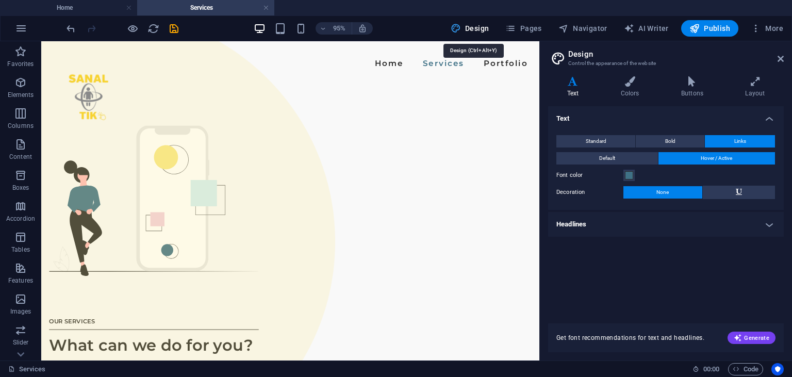
click at [471, 30] on span "Design" at bounding box center [470, 28] width 39 height 10
click at [535, 30] on span "Pages" at bounding box center [524, 28] width 36 height 10
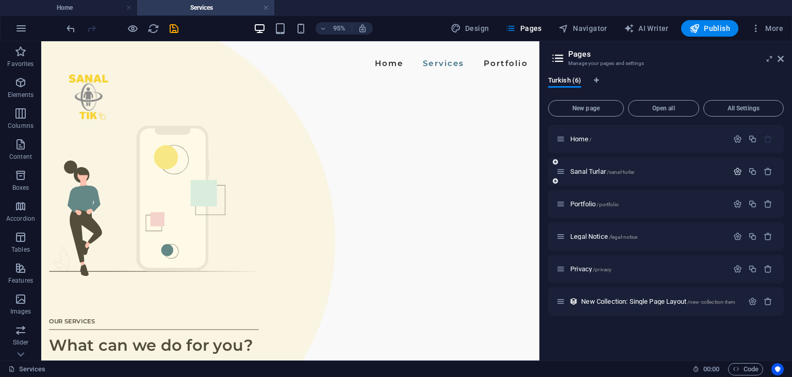
click at [739, 170] on icon "button" at bounding box center [738, 171] width 9 height 9
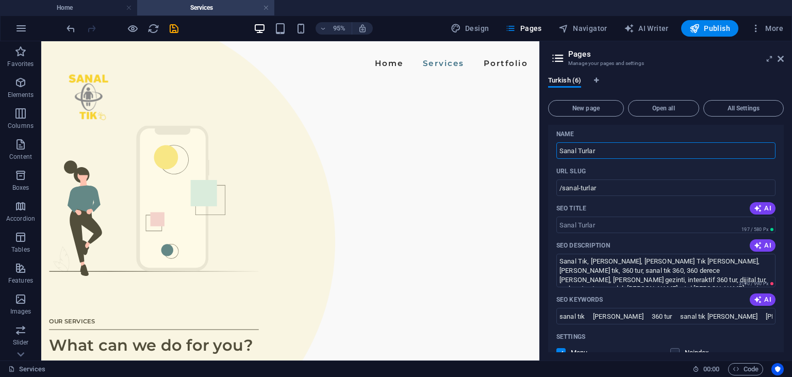
scroll to position [0, 0]
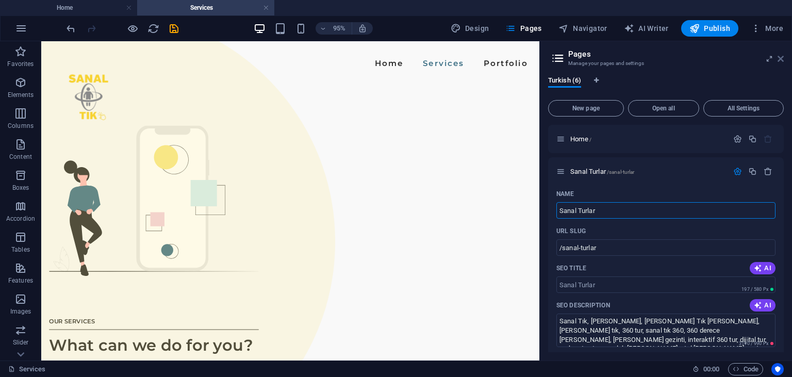
click at [782, 60] on icon at bounding box center [781, 59] width 6 height 8
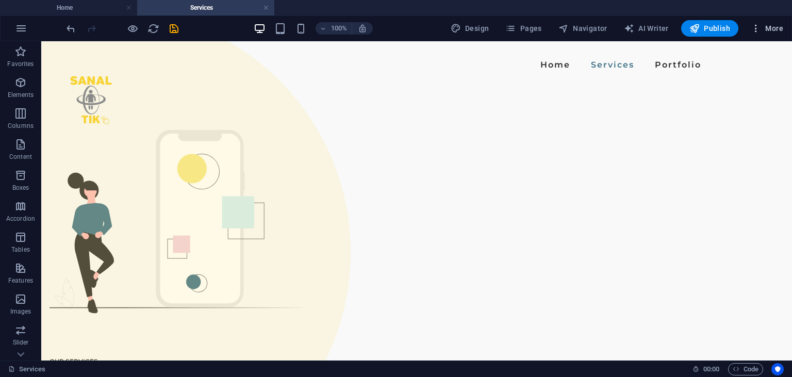
click at [756, 32] on icon "button" at bounding box center [756, 28] width 10 height 10
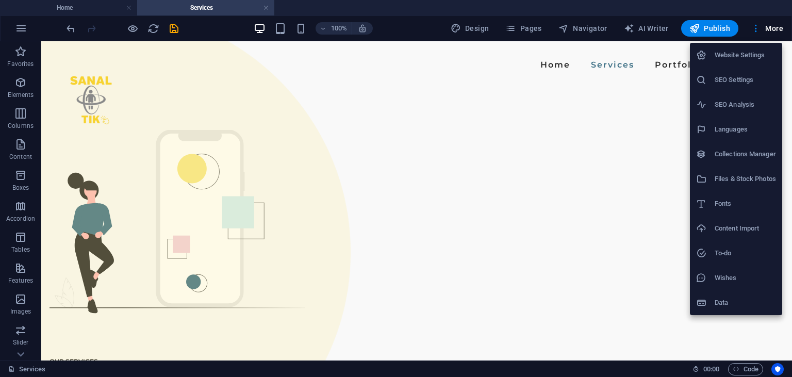
click at [383, 225] on div at bounding box center [396, 188] width 792 height 377
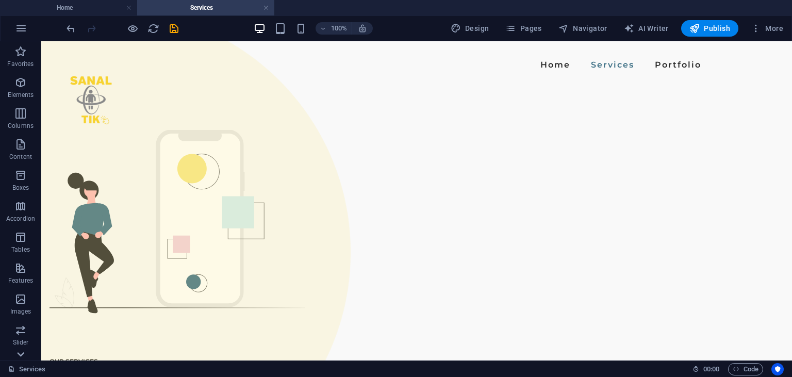
click at [14, 55] on icon at bounding box center [20, 47] width 14 height 14
click at [14, 354] on p "Collections" at bounding box center [20, 353] width 31 height 8
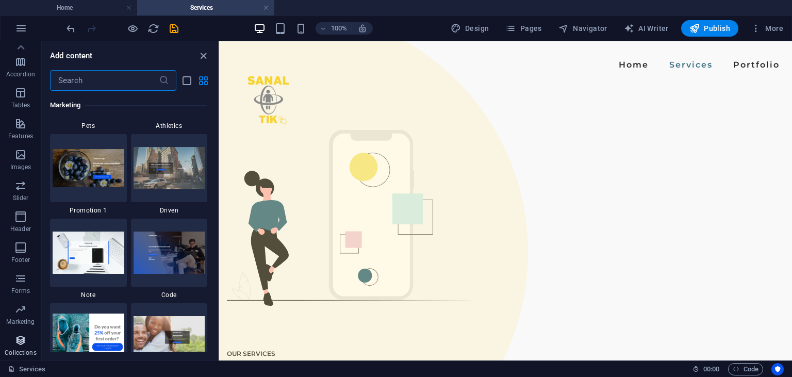
scroll to position [9444, 0]
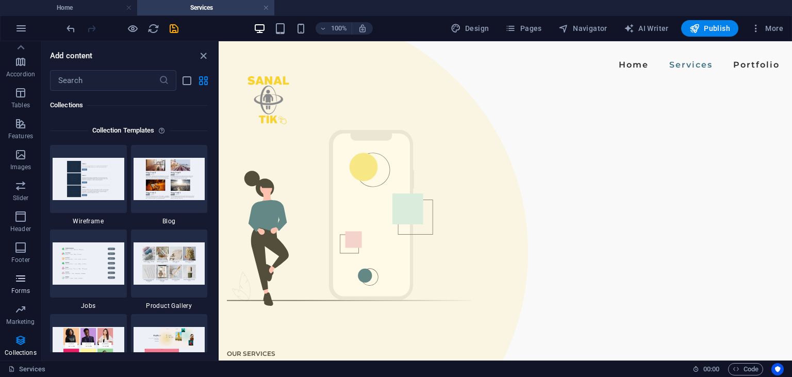
click at [21, 283] on icon "button" at bounding box center [20, 278] width 12 height 12
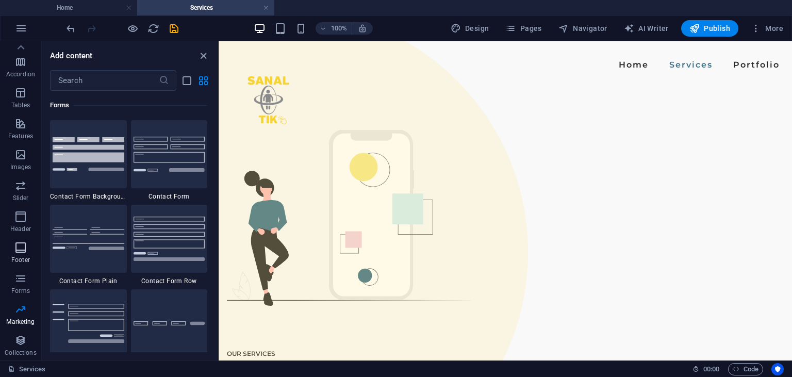
click at [21, 248] on icon "button" at bounding box center [20, 247] width 12 height 12
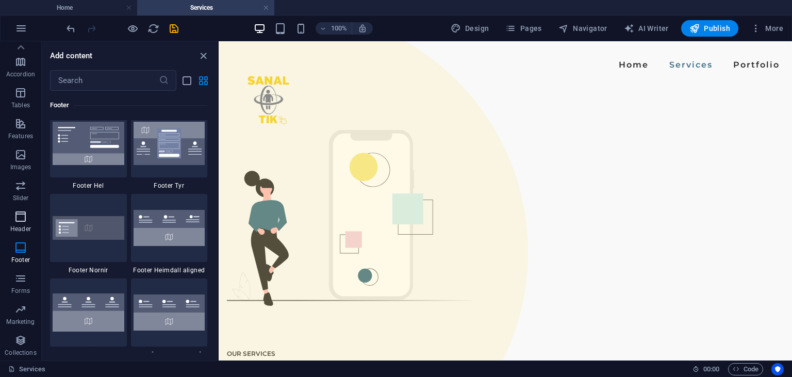
click at [14, 226] on p "Header" at bounding box center [20, 229] width 21 height 8
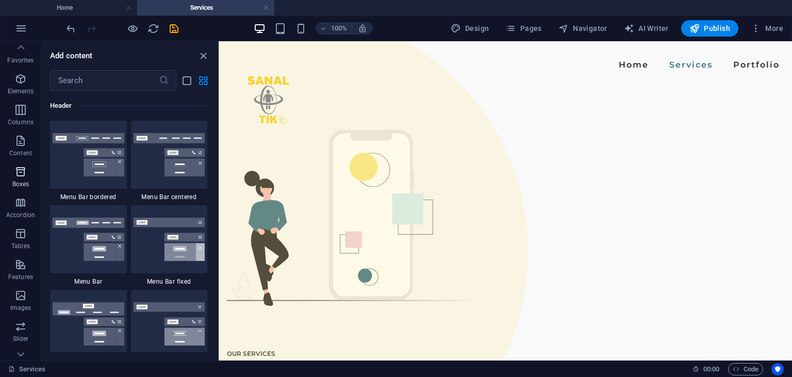
scroll to position [0, 0]
click at [54, 5] on h4 "Home" at bounding box center [68, 7] width 137 height 11
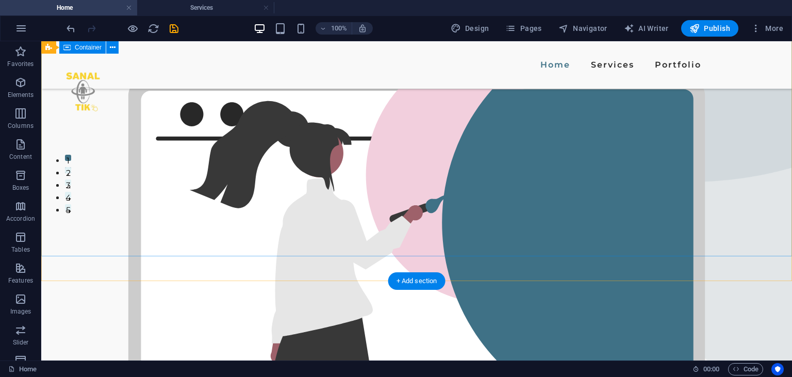
scroll to position [163, 0]
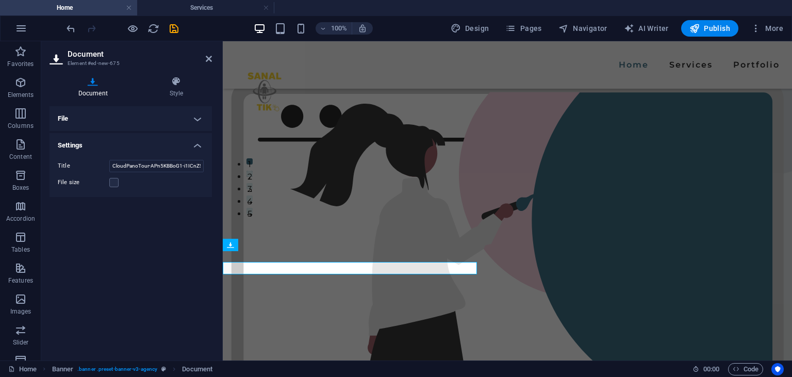
scroll to position [158, 0]
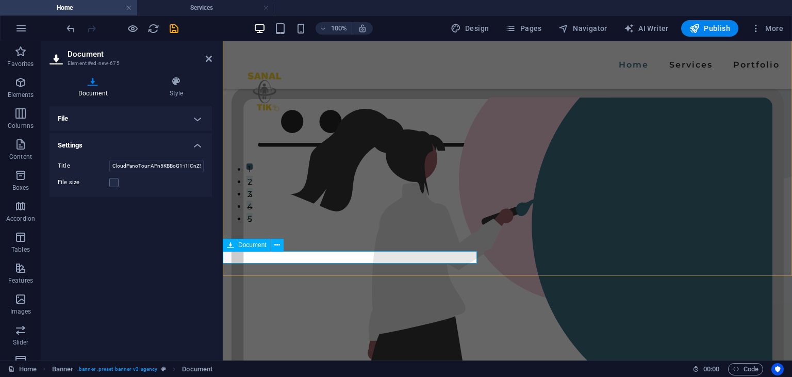
click at [240, 246] on span "Document" at bounding box center [252, 245] width 28 height 6
drag, startPoint x: 464, startPoint y: 248, endPoint x: 446, endPoint y: 253, distance: 18.3
click at [463, 248] on div "Modern Web Çözümleri SANAL TIK Sed ut perspiciatis unde omnis iste natus error …" at bounding box center [508, 268] width 570 height 770
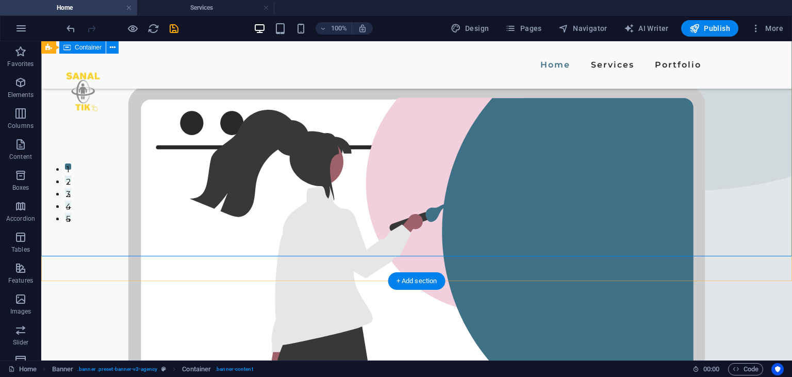
scroll to position [163, 0]
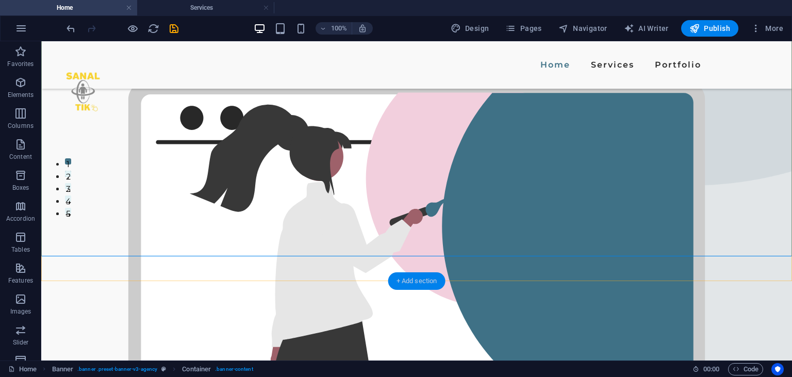
click at [406, 280] on div "+ Add section" at bounding box center [416, 281] width 57 height 18
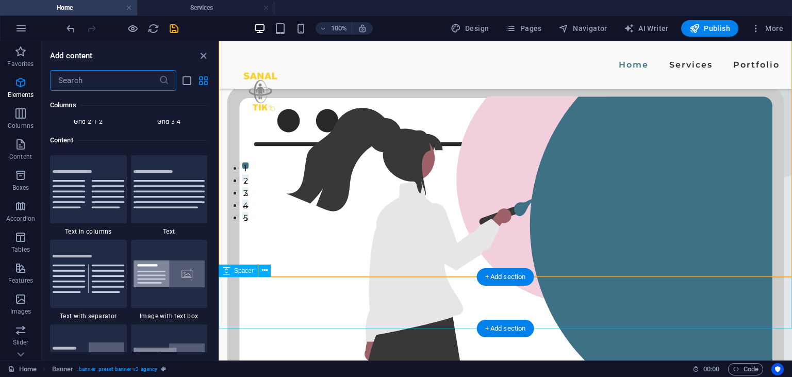
scroll to position [1805, 0]
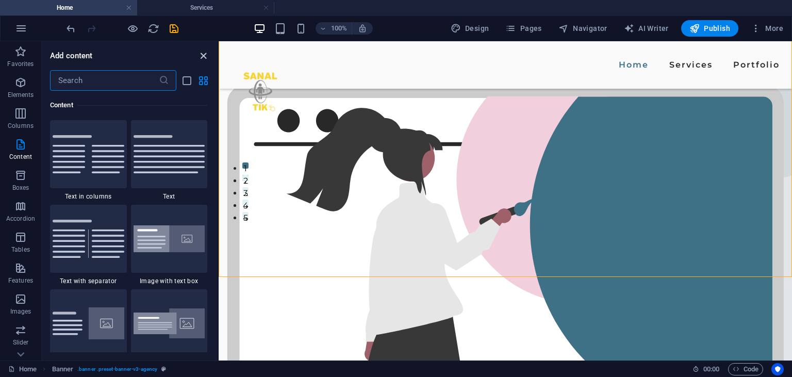
click at [203, 57] on icon "close panel" at bounding box center [204, 56] width 12 height 12
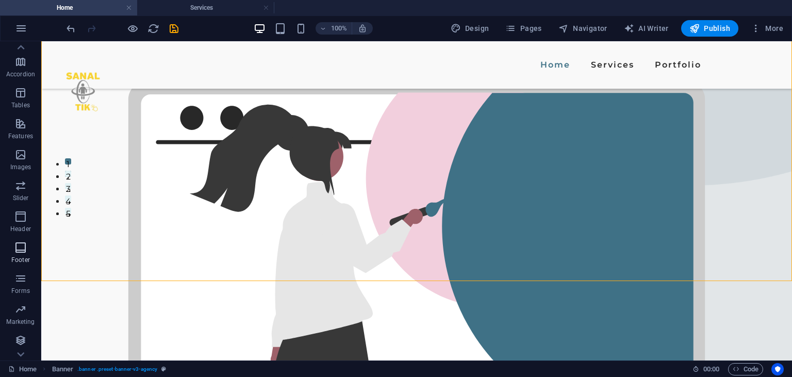
scroll to position [0, 0]
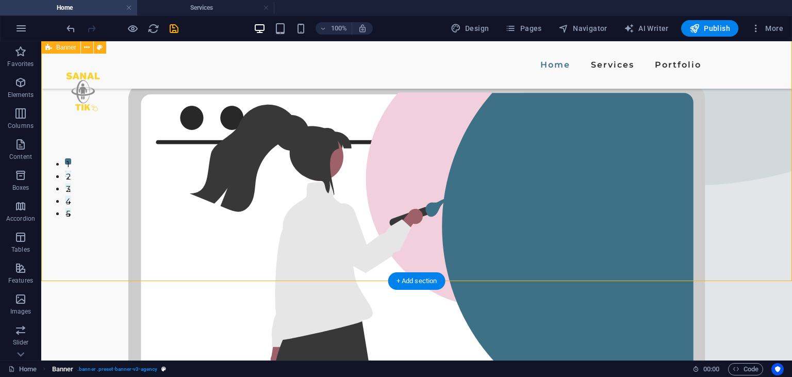
click at [138, 371] on span ". banner .preset-banner-v3-agency" at bounding box center [117, 369] width 80 height 12
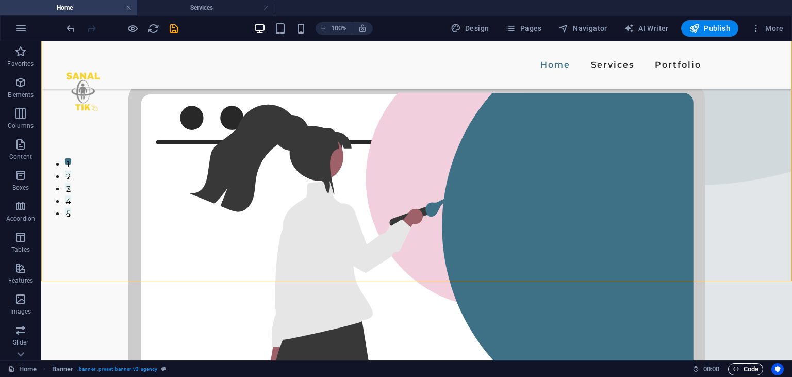
click at [739, 368] on icon "button" at bounding box center [736, 369] width 7 height 7
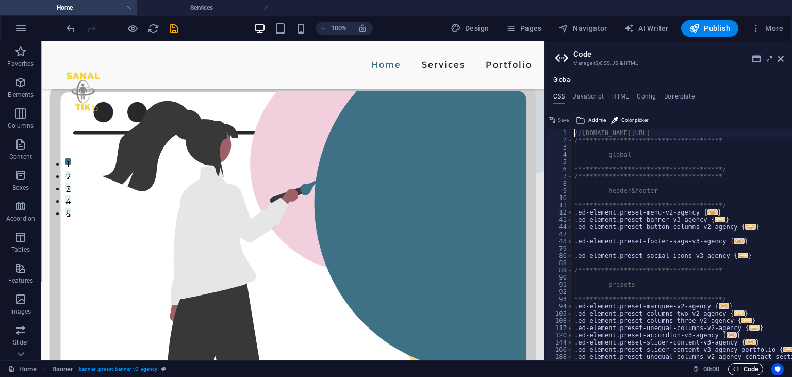
scroll to position [127, 0]
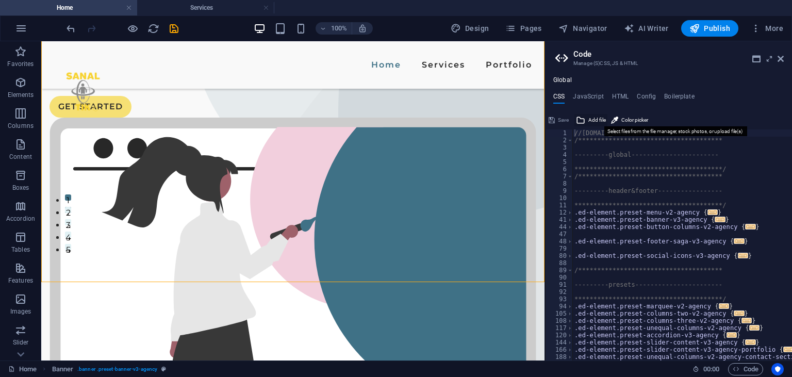
click at [594, 123] on span "Add file" at bounding box center [598, 120] width 18 height 12
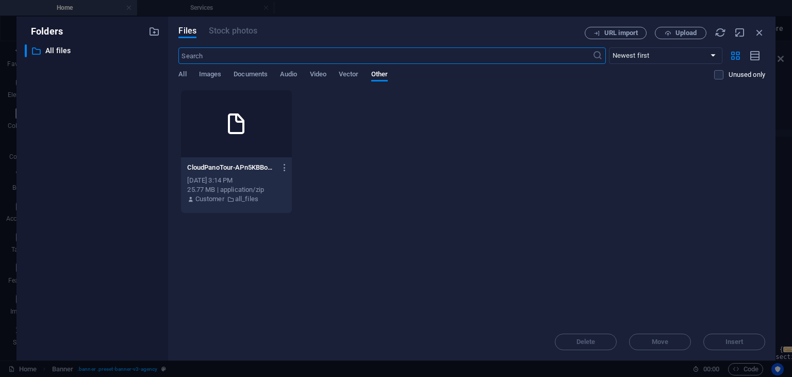
click at [229, 147] on div at bounding box center [236, 123] width 110 height 67
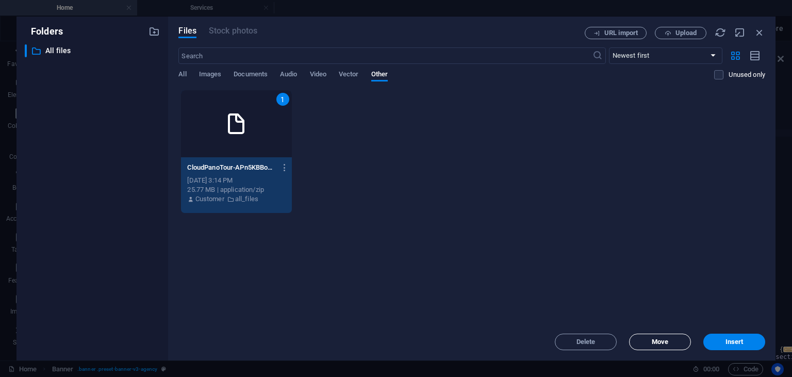
click at [662, 344] on span "Move" at bounding box center [660, 342] width 17 height 6
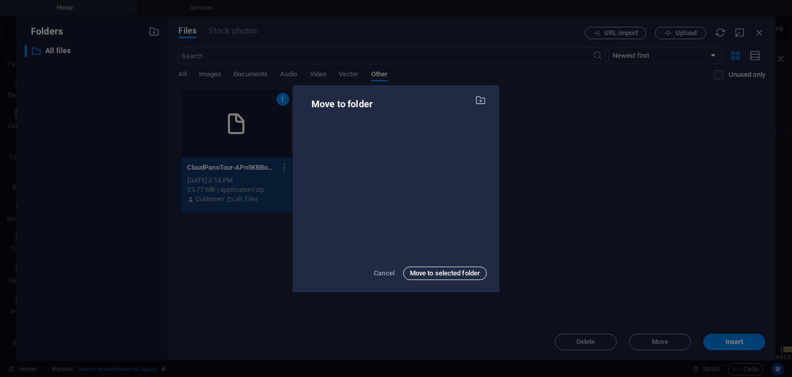
click at [428, 275] on span "Move to selected folder" at bounding box center [445, 273] width 70 height 12
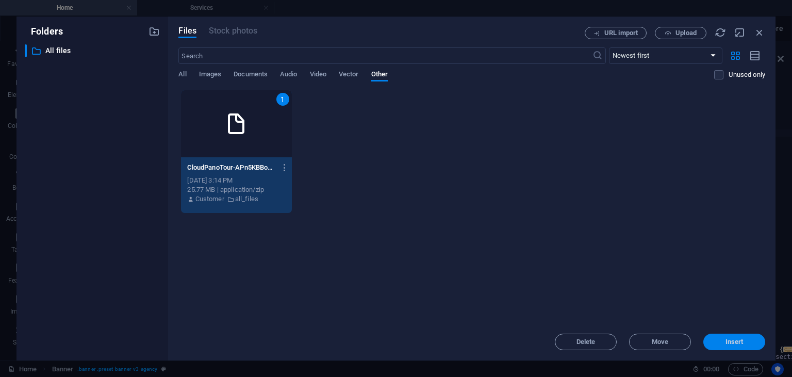
click at [738, 340] on span "Insert" at bounding box center [735, 342] width 18 height 6
type textarea "[URL][DOMAIN_NAME][DOMAIN_NAME]"
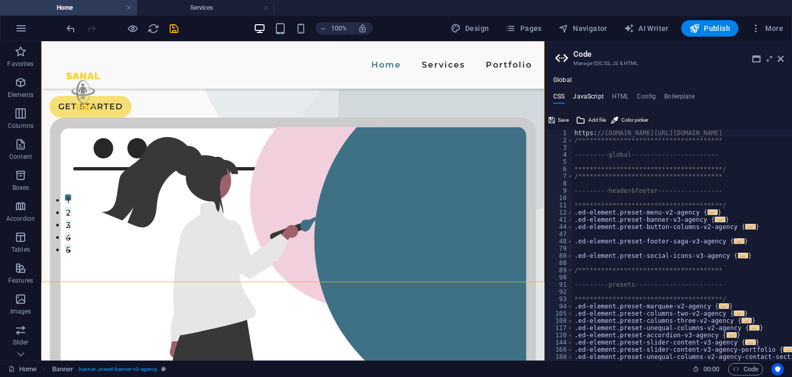
click at [596, 100] on h4 "JavaScript" at bounding box center [588, 98] width 30 height 11
type textarea "/* JS for preset "Menu V2" */"
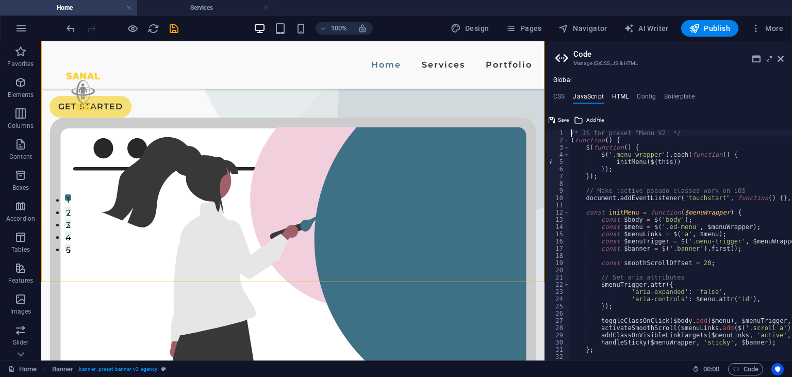
click at [626, 98] on h4 "HTML" at bounding box center [620, 98] width 17 height 11
type textarea "<a href="#main-content" class="wv-link-content button">Skip to main content</a>"
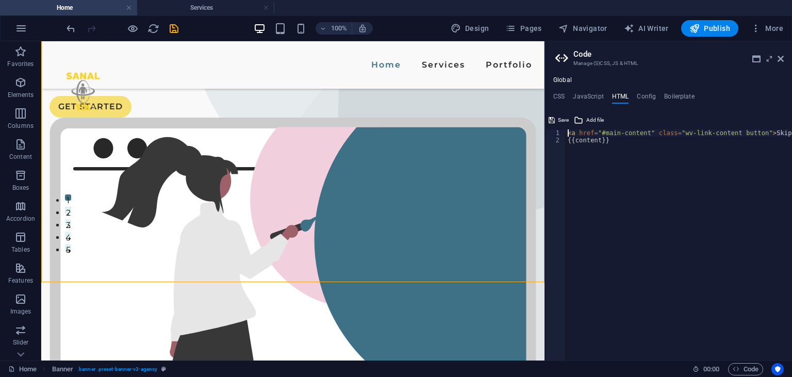
click at [589, 105] on div "**********" at bounding box center [668, 227] width 247 height 268
click at [590, 100] on h4 "JavaScript" at bounding box center [588, 98] width 30 height 11
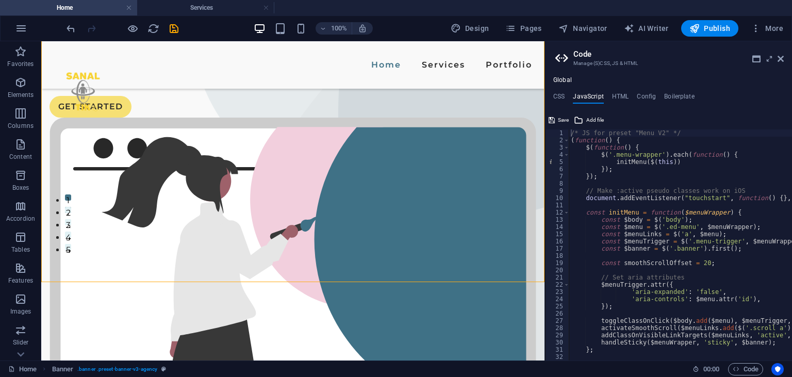
click at [635, 96] on ul "CSS JavaScript HTML Config Boilerplate" at bounding box center [668, 98] width 247 height 11
click at [657, 94] on ul "CSS JavaScript HTML Config Boilerplate" at bounding box center [668, 98] width 247 height 11
click at [671, 96] on h4 "Boilerplate" at bounding box center [679, 98] width 30 height 11
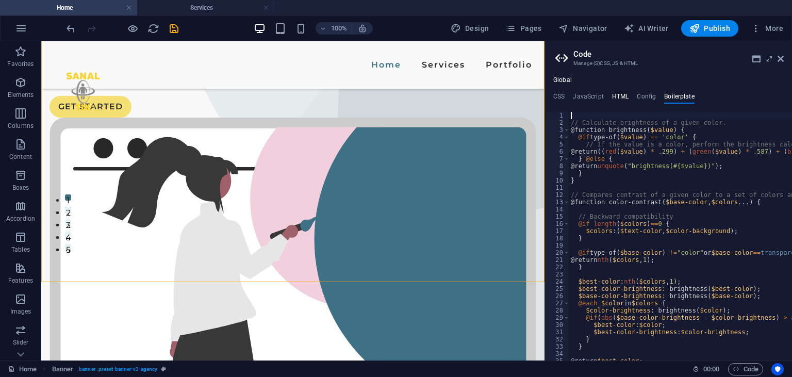
click at [626, 94] on h4 "HTML" at bounding box center [620, 98] width 17 height 11
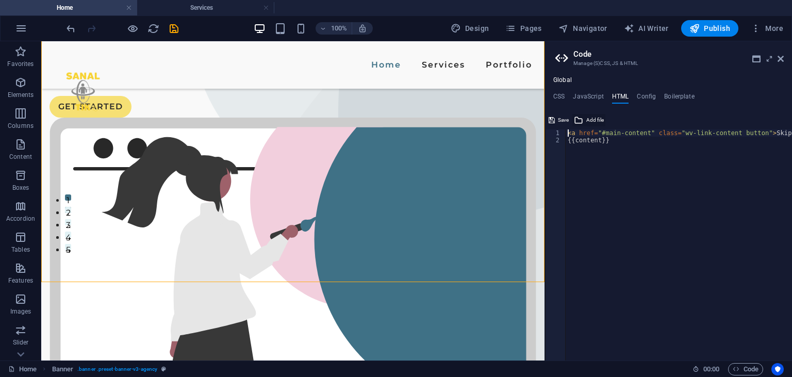
click at [595, 121] on span "Add file" at bounding box center [596, 120] width 18 height 12
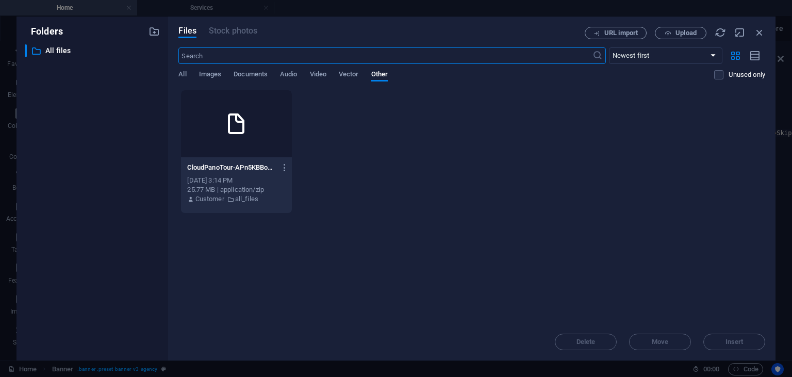
click at [196, 119] on div at bounding box center [236, 123] width 110 height 67
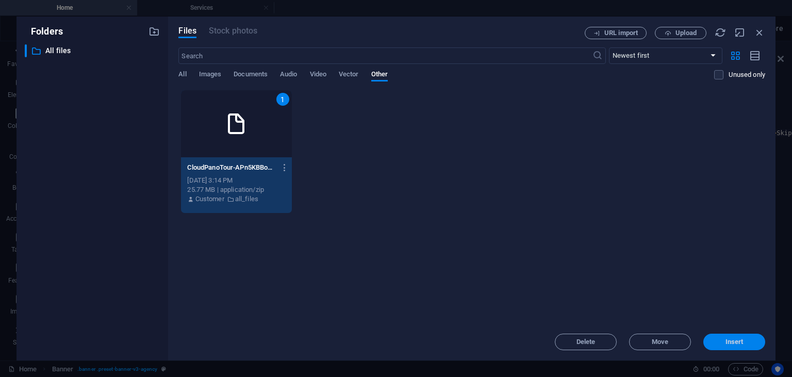
click at [738, 344] on span "Insert" at bounding box center [735, 342] width 18 height 6
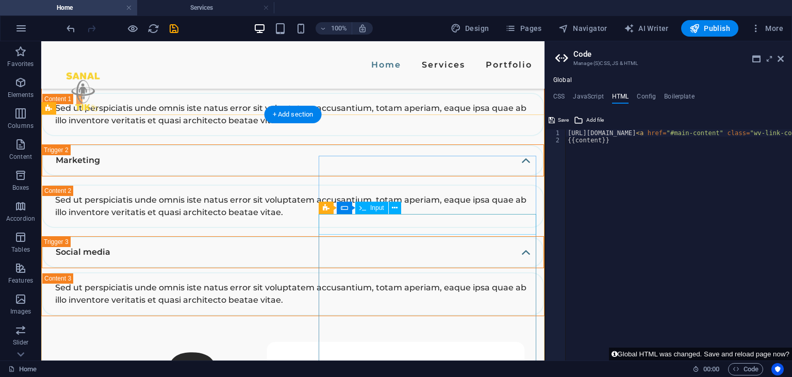
scroll to position [2233, 0]
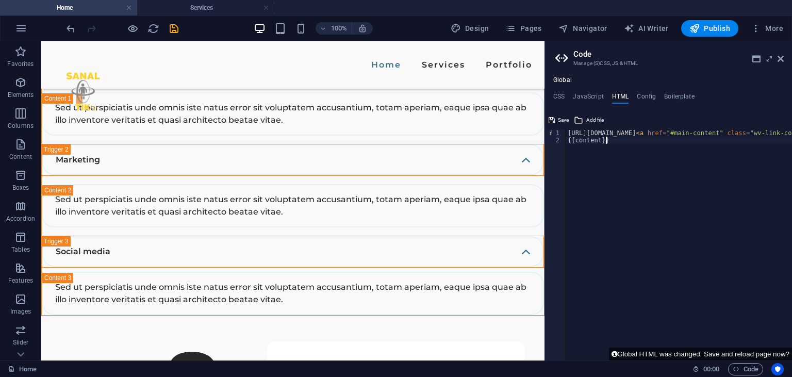
type textarea "{{content}}"
drag, startPoint x: 561, startPoint y: 117, endPoint x: 529, endPoint y: 105, distance: 34.6
click at [561, 117] on span "Save" at bounding box center [563, 120] width 11 height 12
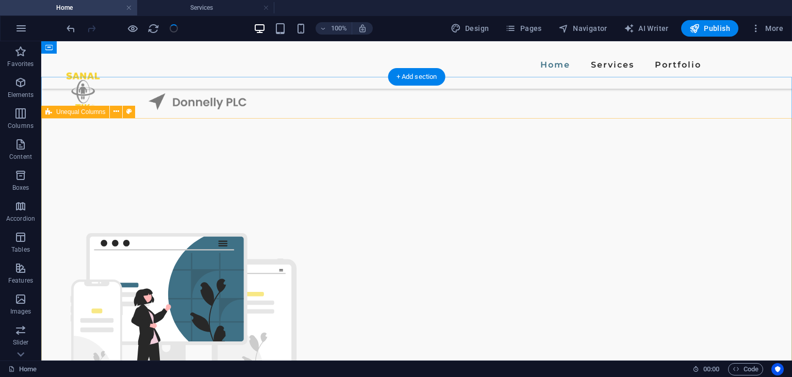
scroll to position [879, 0]
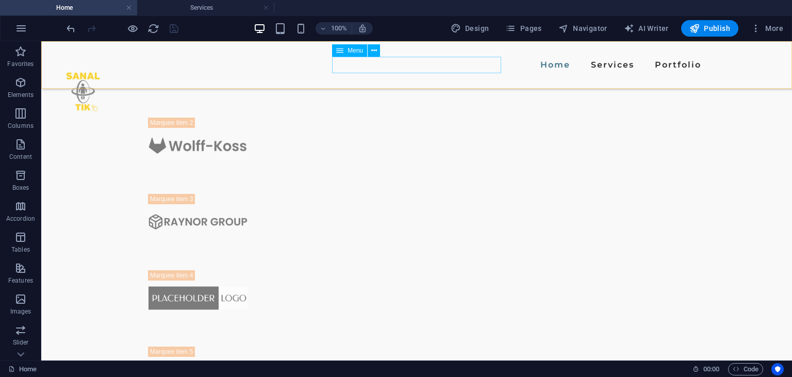
click at [406, 62] on nav "Home Services Portfolio" at bounding box center [417, 65] width 578 height 17
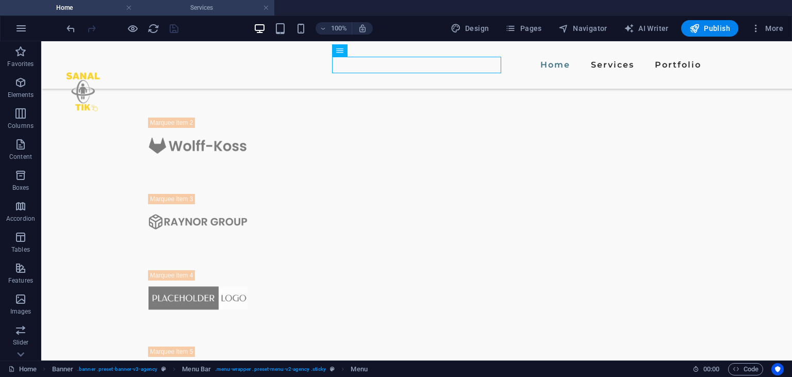
click at [201, 11] on h4 "Services" at bounding box center [205, 7] width 137 height 11
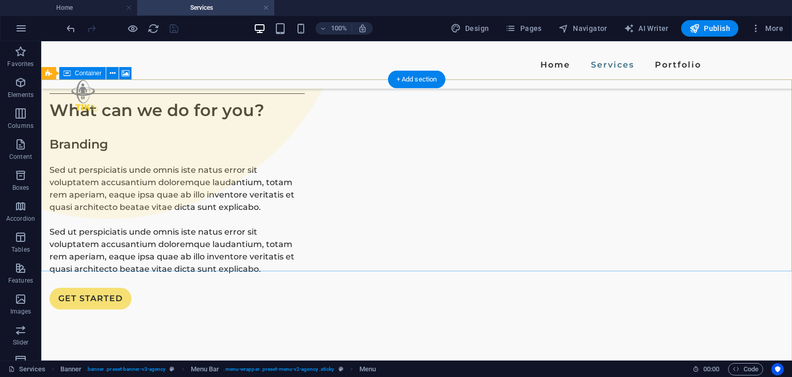
scroll to position [272, 0]
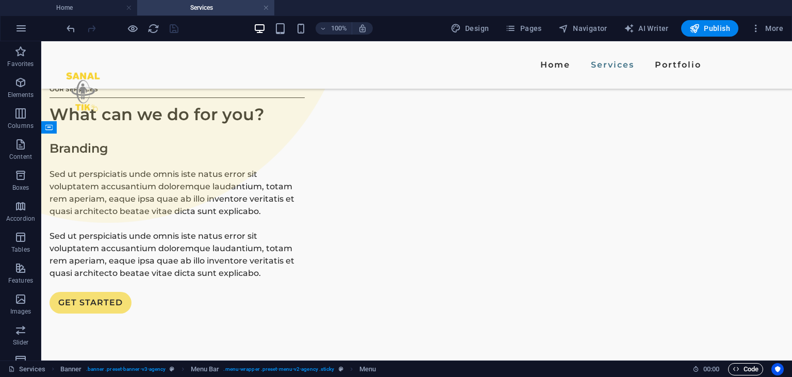
click at [746, 368] on span "Code" at bounding box center [746, 369] width 26 height 12
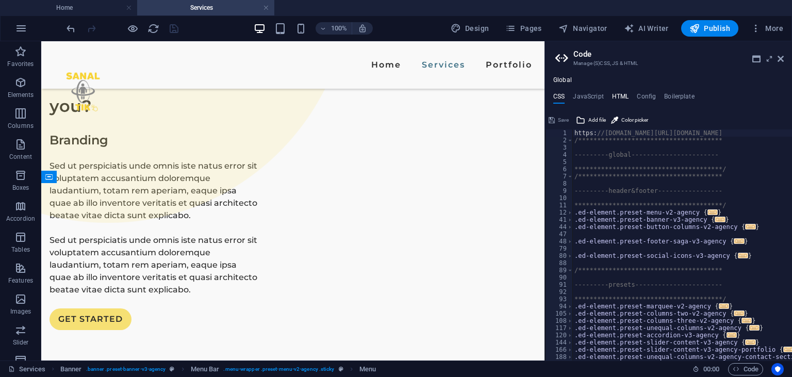
click at [620, 95] on h4 "HTML" at bounding box center [620, 98] width 17 height 11
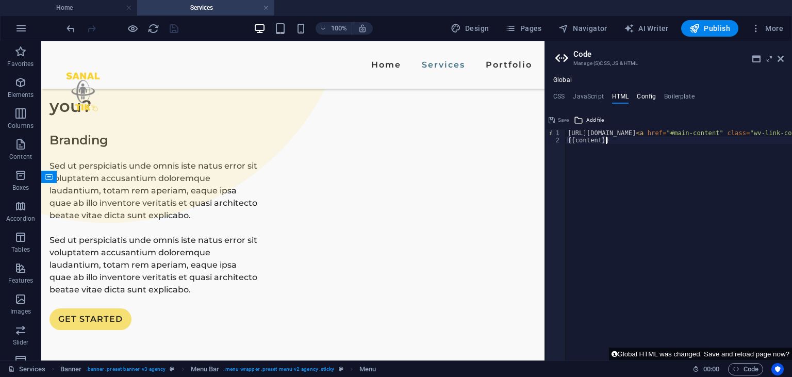
click at [648, 97] on h4 "Config" at bounding box center [646, 98] width 19 height 11
type textarea "$color-background: #f9f9f9;"
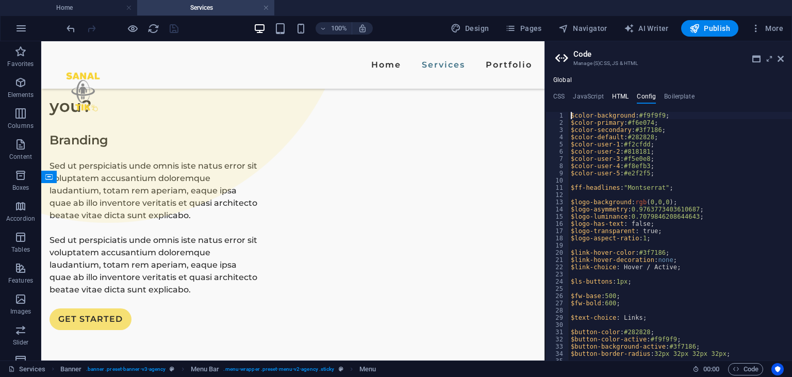
click at [628, 94] on h4 "HTML" at bounding box center [620, 98] width 17 height 11
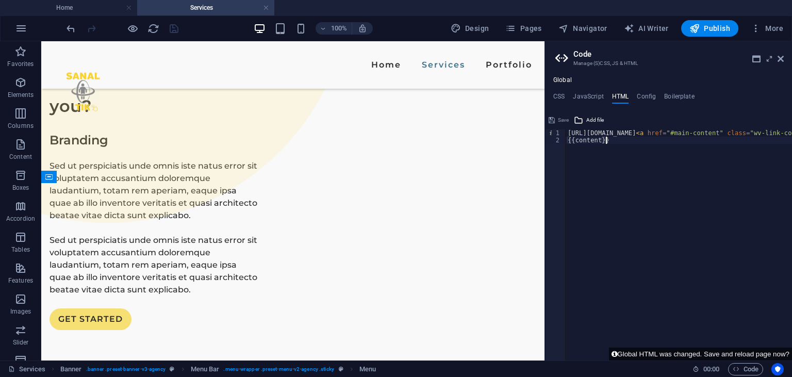
click at [669, 95] on h4 "Boilerplate" at bounding box center [679, 98] width 30 height 11
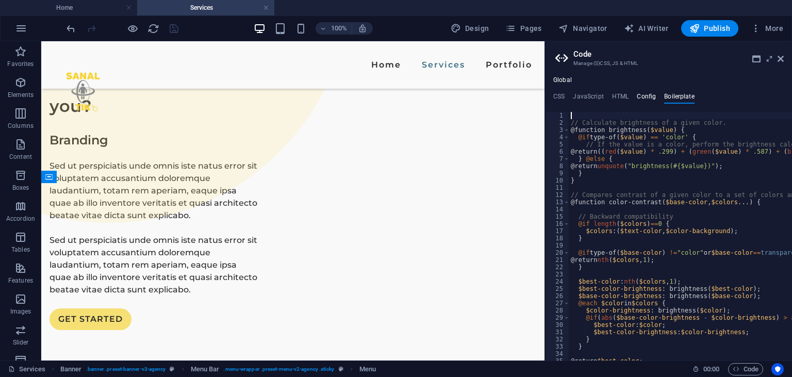
click at [645, 100] on h4 "Config" at bounding box center [646, 98] width 19 height 11
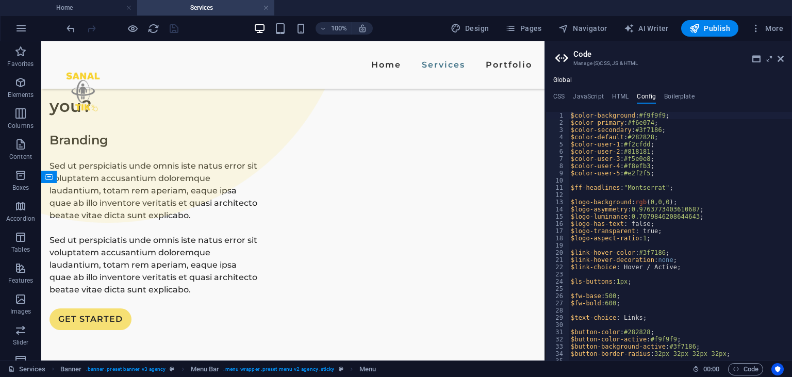
click at [609, 94] on ul "CSS JavaScript HTML Config Boilerplate" at bounding box center [668, 98] width 247 height 11
click at [618, 100] on h4 "HTML" at bounding box center [620, 98] width 17 height 11
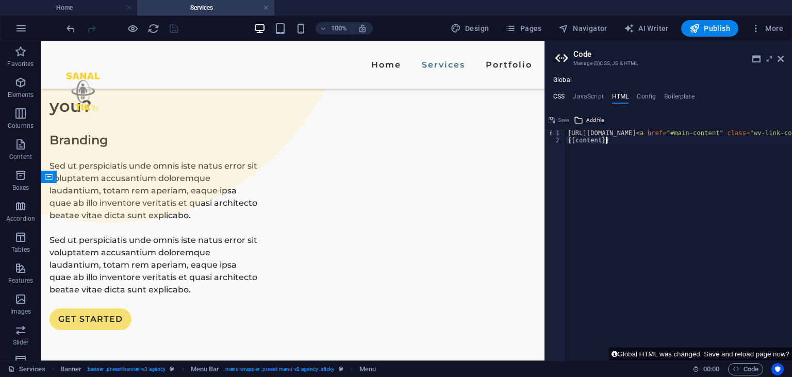
click at [564, 101] on h4 "CSS" at bounding box center [559, 98] width 11 height 11
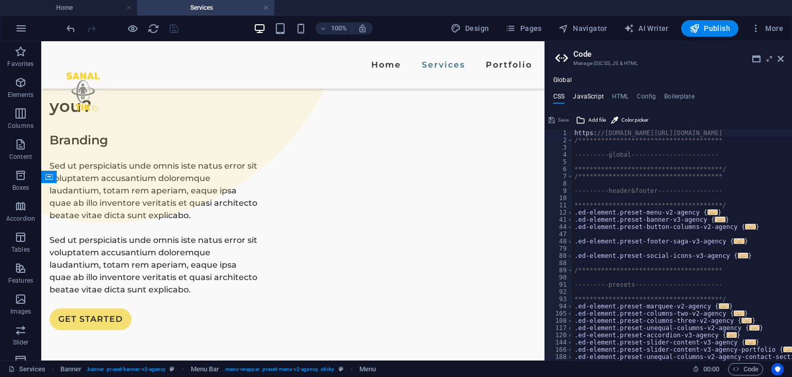
click at [574, 94] on h4 "JavaScript" at bounding box center [588, 98] width 30 height 11
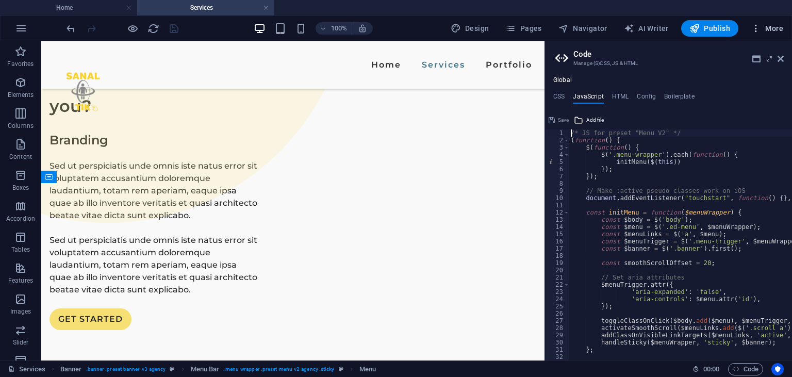
click at [762, 30] on span "More" at bounding box center [767, 28] width 33 height 10
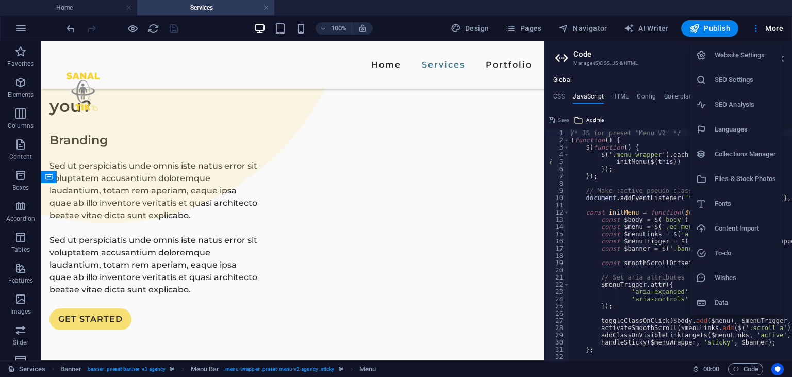
click at [721, 187] on li "Files & Stock Photos" at bounding box center [736, 179] width 92 height 25
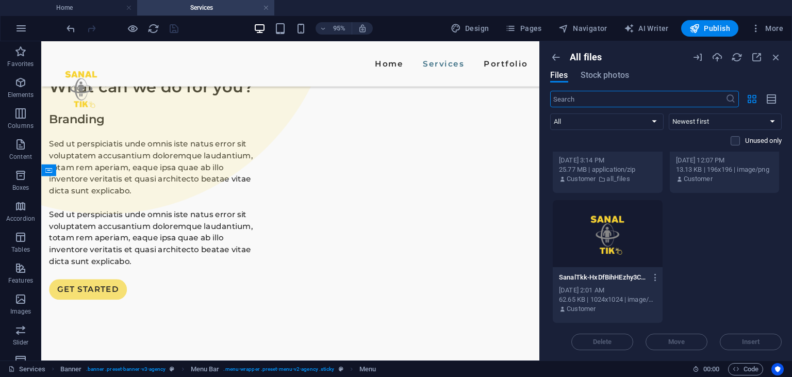
scroll to position [0, 0]
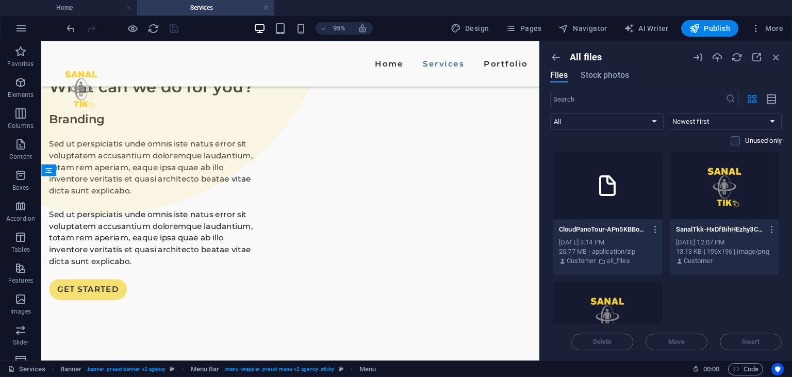
click at [603, 193] on icon at bounding box center [607, 185] width 25 height 25
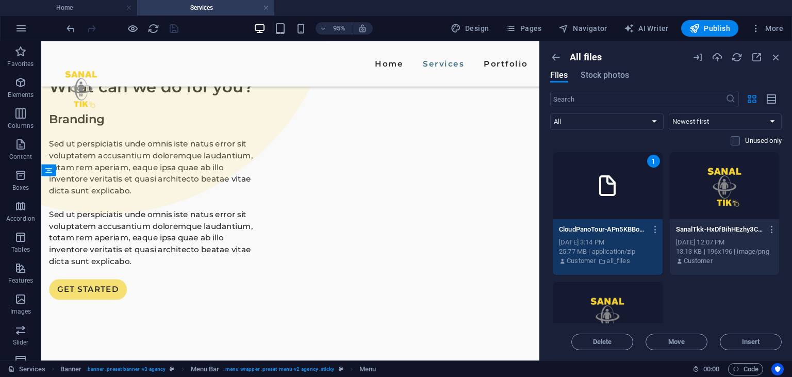
click at [603, 193] on icon at bounding box center [607, 185] width 25 height 25
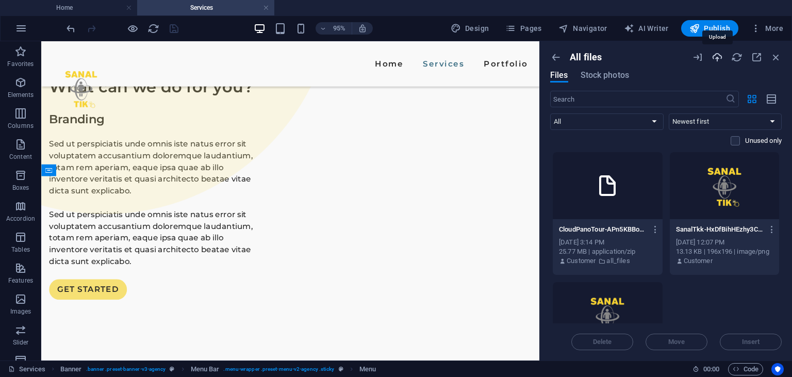
click at [714, 57] on icon "button" at bounding box center [717, 57] width 11 height 11
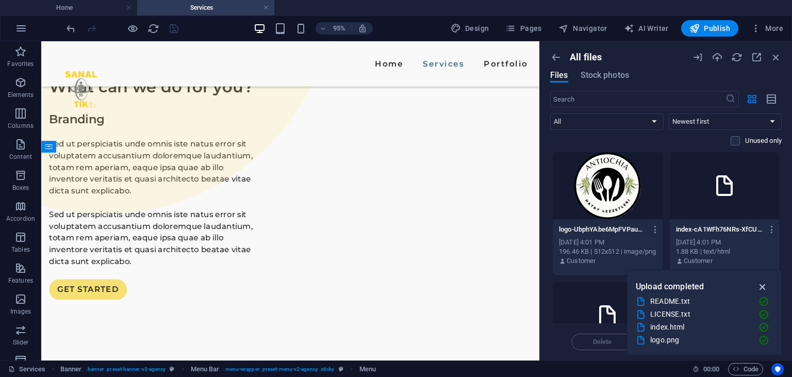
click at [759, 287] on icon "button" at bounding box center [763, 286] width 12 height 11
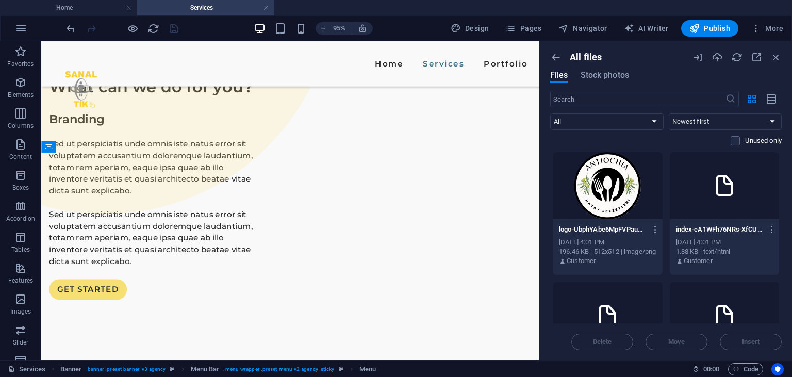
click at [700, 199] on div at bounding box center [725, 185] width 110 height 67
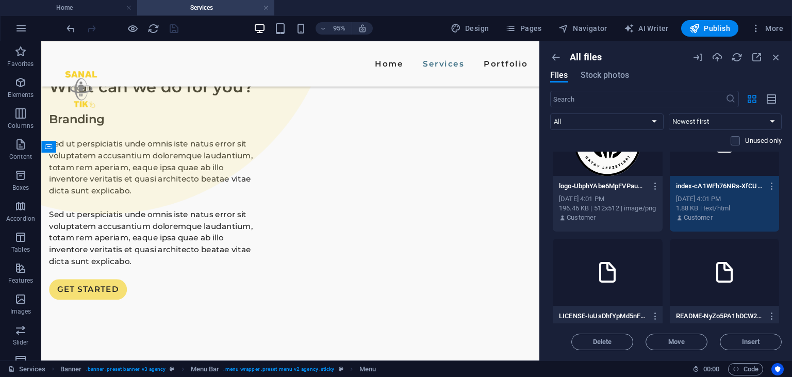
scroll to position [47, 0]
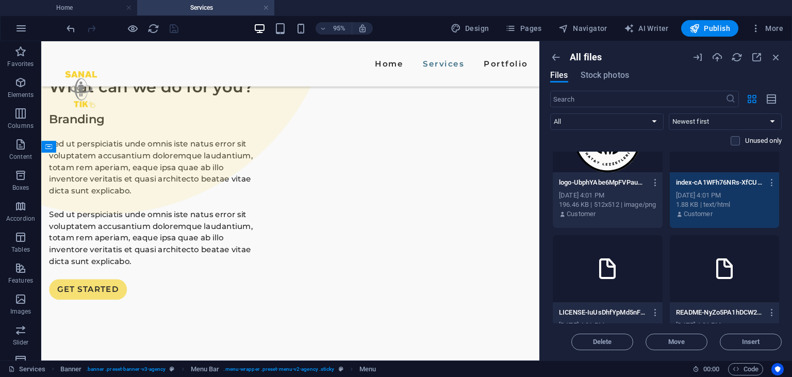
click at [707, 167] on div "1" at bounding box center [725, 138] width 110 height 67
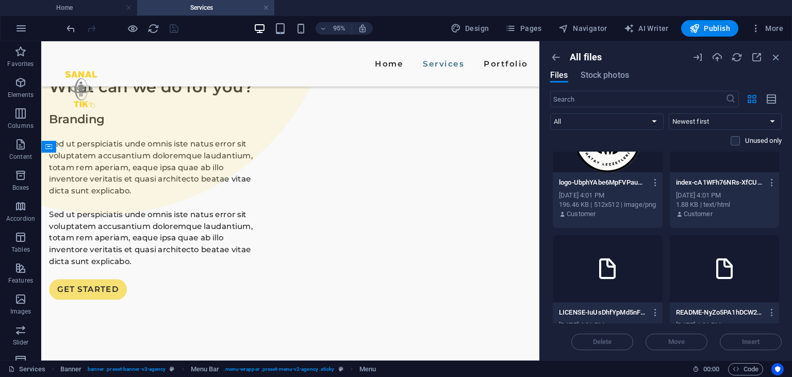
click at [707, 167] on div at bounding box center [725, 138] width 110 height 67
click at [706, 191] on div "[DATE] 4:01 PM" at bounding box center [725, 195] width 98 height 9
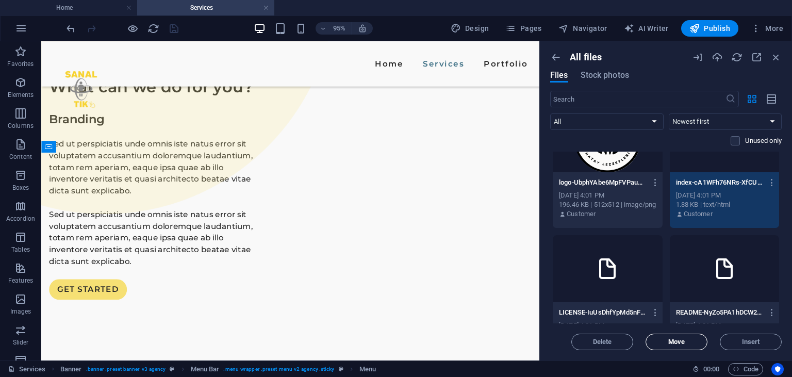
click at [678, 341] on span "Move" at bounding box center [677, 342] width 17 height 6
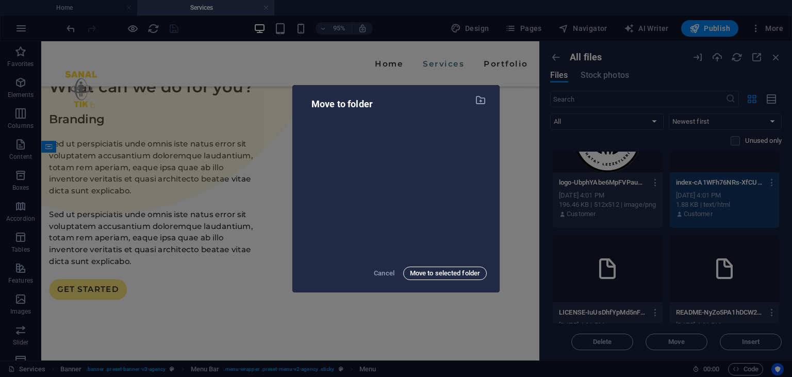
click at [418, 269] on span "Move to selected folder" at bounding box center [445, 273] width 70 height 12
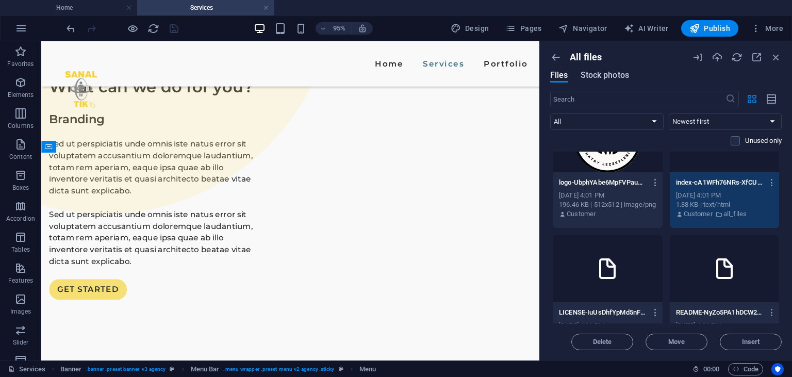
click at [628, 76] on span "Stock photos" at bounding box center [605, 75] width 48 height 12
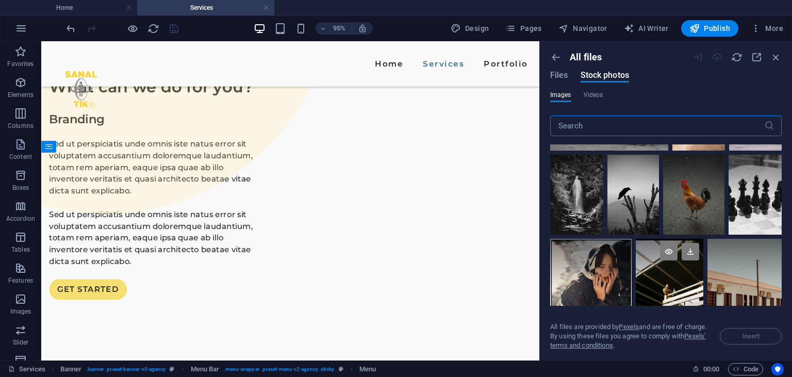
scroll to position [376, 0]
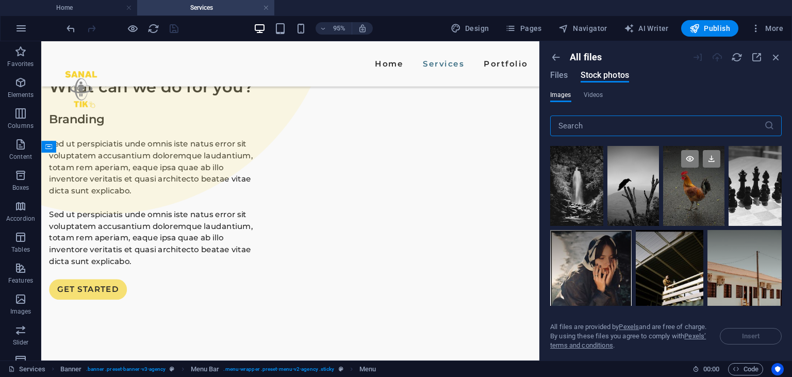
click at [686, 186] on div at bounding box center [693, 166] width 61 height 40
click at [693, 177] on div at bounding box center [693, 166] width 61 height 40
click at [686, 156] on icon at bounding box center [690, 159] width 18 height 18
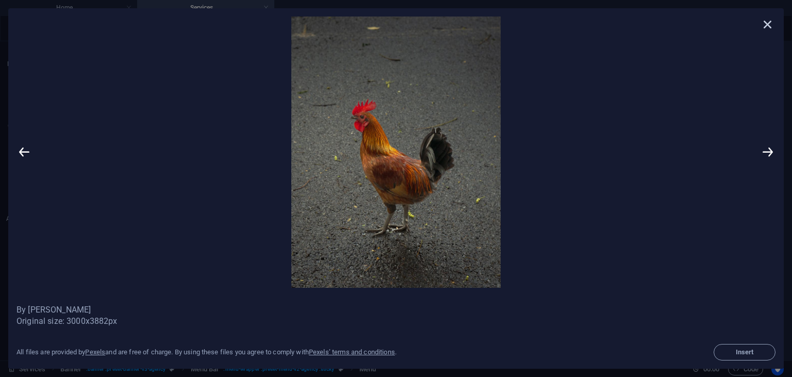
click at [762, 26] on icon at bounding box center [767, 24] width 15 height 15
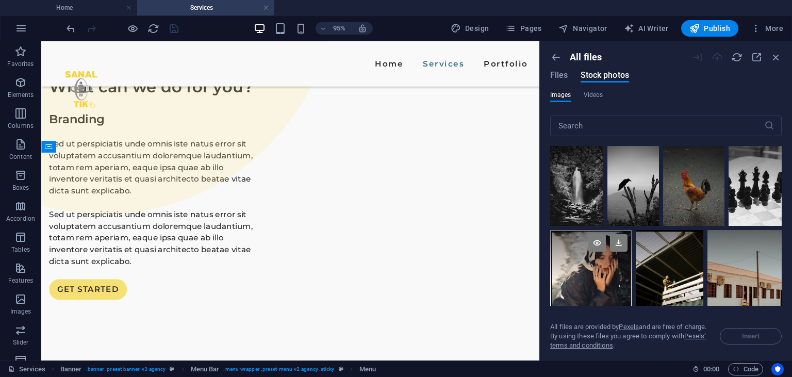
click at [593, 289] on div at bounding box center [591, 281] width 82 height 102
click at [591, 246] on icon at bounding box center [598, 243] width 18 height 18
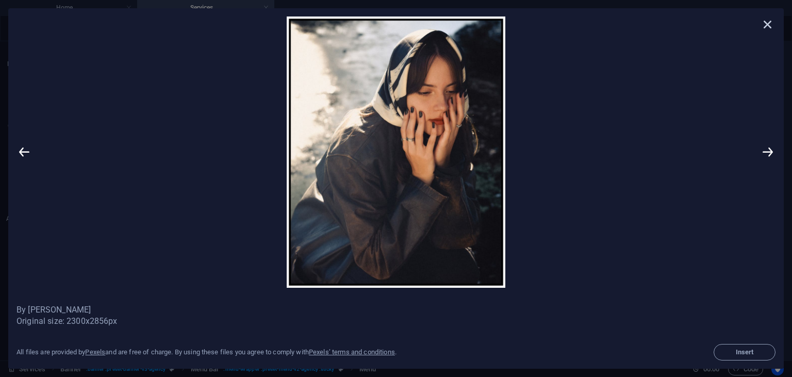
click at [771, 23] on icon at bounding box center [767, 24] width 15 height 15
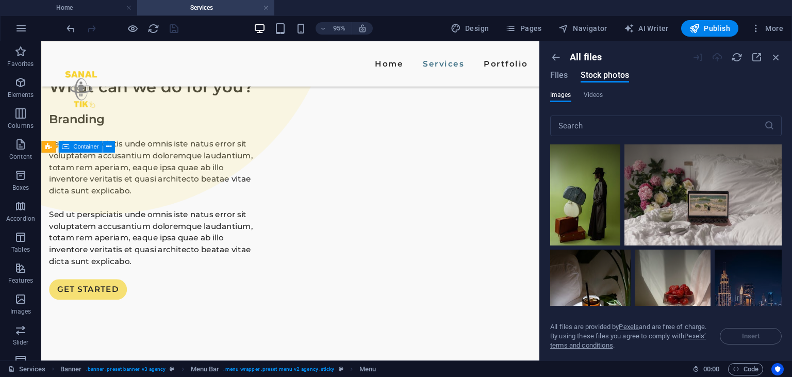
scroll to position [0, 0]
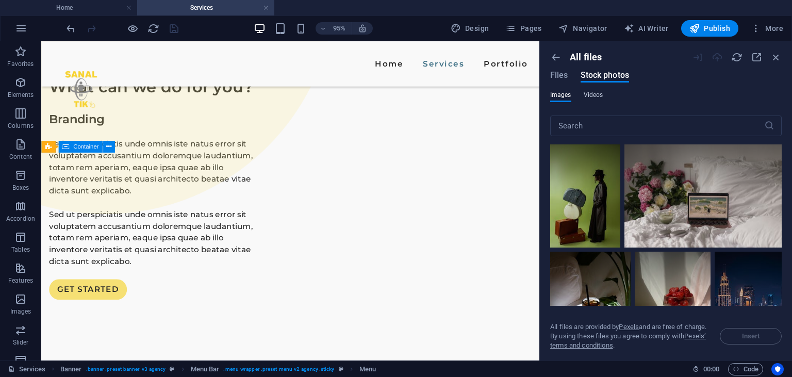
click at [587, 97] on span "Videos" at bounding box center [594, 95] width 20 height 12
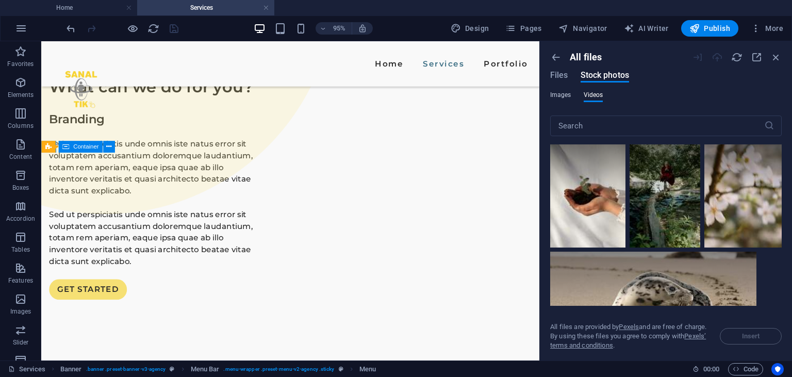
click at [569, 94] on span "Images" at bounding box center [560, 95] width 21 height 12
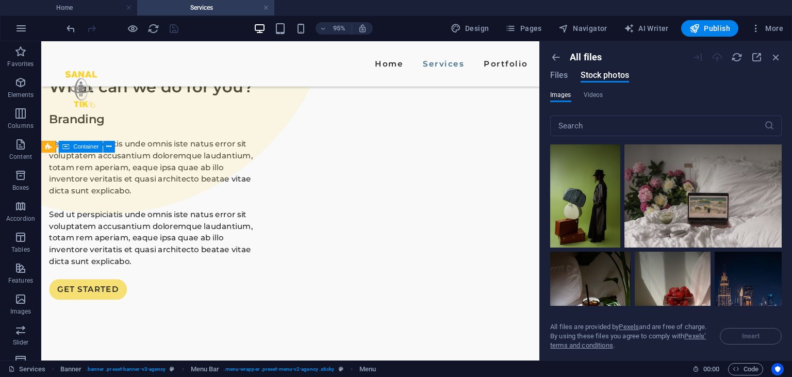
click at [560, 67] on div "All files Files Stock photos" at bounding box center [666, 71] width 232 height 39
click at [560, 70] on div "All files Files Stock photos" at bounding box center [666, 71] width 232 height 39
click at [560, 71] on span "Files" at bounding box center [559, 75] width 18 height 12
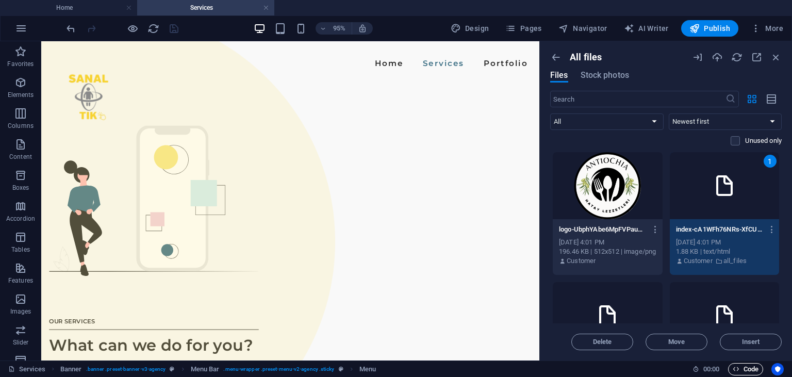
click at [751, 373] on span "Code" at bounding box center [746, 369] width 26 height 12
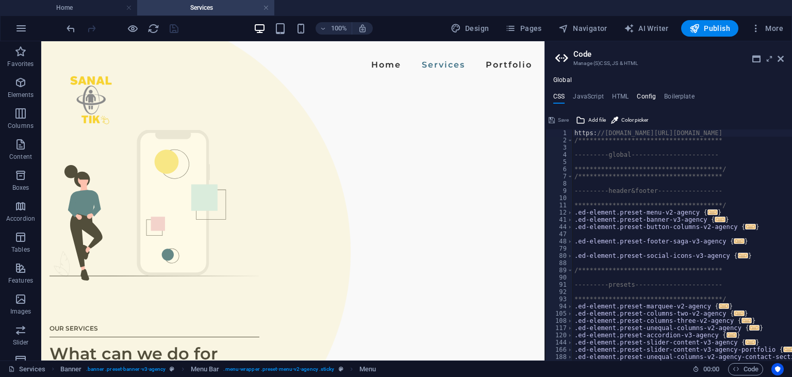
click at [647, 96] on h4 "Config" at bounding box center [646, 98] width 19 height 11
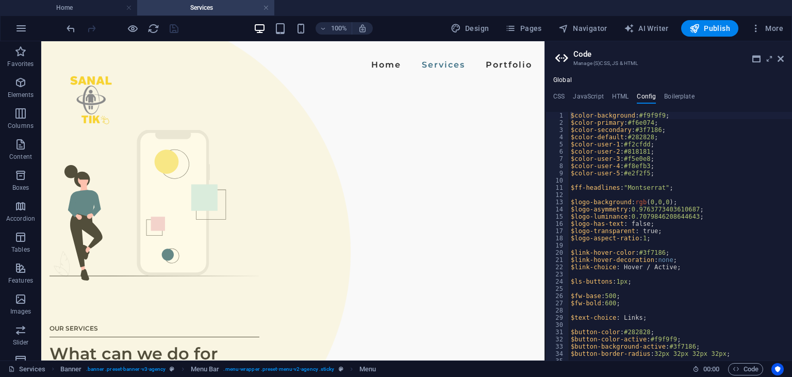
click at [661, 96] on ul "CSS JavaScript HTML Config Boilerplate" at bounding box center [668, 98] width 247 height 11
click at [615, 91] on div "**********" at bounding box center [668, 218] width 247 height 284
click at [616, 94] on h4 "HTML" at bounding box center [620, 98] width 17 height 11
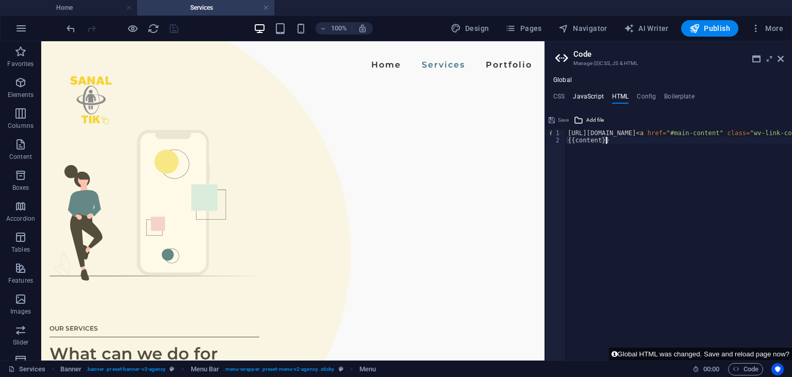
click at [587, 100] on h4 "JavaScript" at bounding box center [588, 98] width 30 height 11
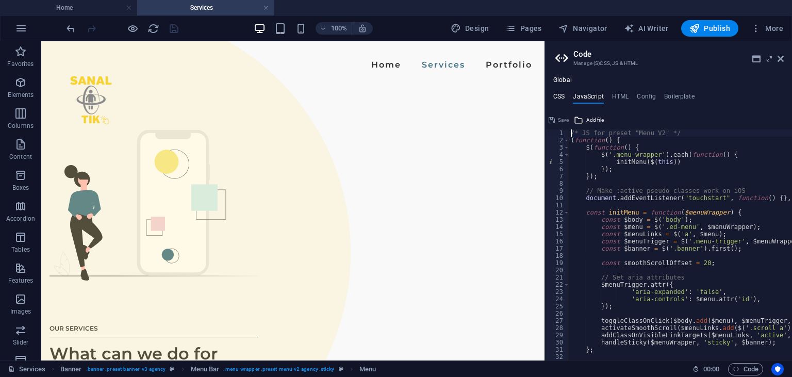
click at [558, 101] on h4 "CSS" at bounding box center [559, 98] width 11 height 11
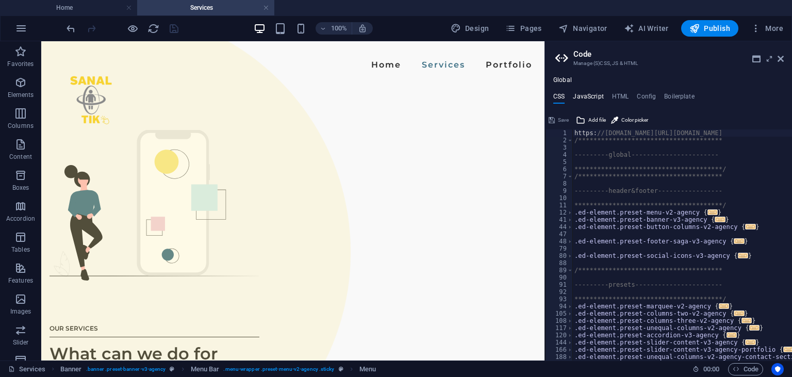
click at [576, 100] on h4 "JavaScript" at bounding box center [588, 98] width 30 height 11
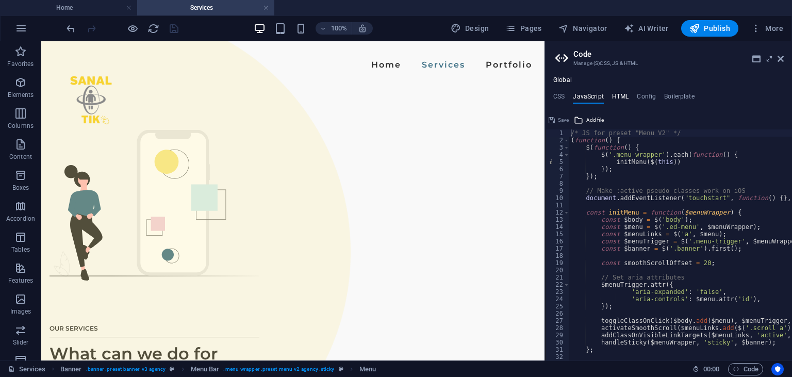
click at [616, 98] on h4 "HTML" at bounding box center [620, 98] width 17 height 11
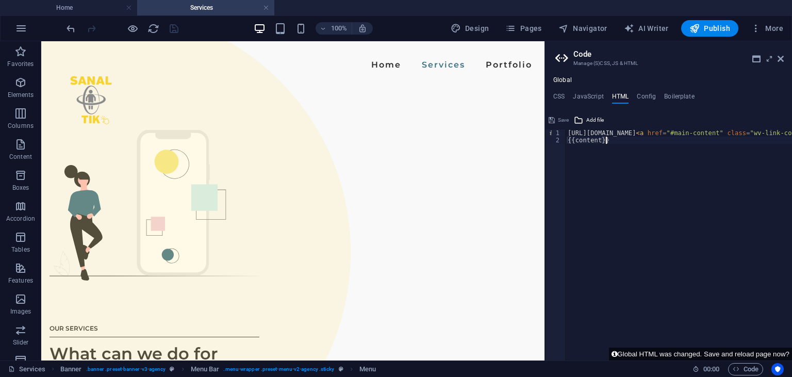
click at [730, 103] on ul "CSS JavaScript HTML Config Boilerplate" at bounding box center [668, 98] width 247 height 11
click at [686, 96] on h4 "Boilerplate" at bounding box center [679, 98] width 30 height 11
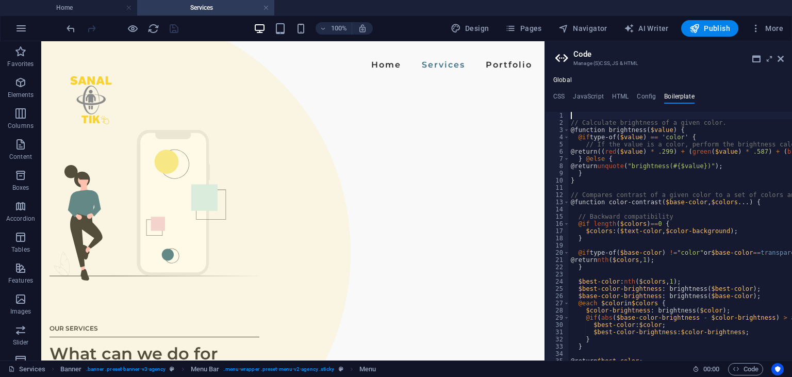
click at [668, 79] on ul "Global" at bounding box center [668, 80] width 247 height 8
click at [647, 102] on h4 "Config" at bounding box center [646, 98] width 19 height 11
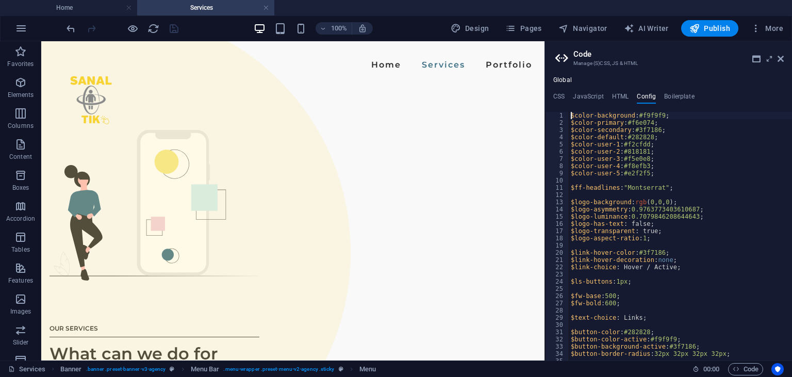
click at [561, 79] on h4 "Global" at bounding box center [563, 80] width 19 height 8
click at [562, 100] on h4 "CSS" at bounding box center [559, 98] width 11 height 11
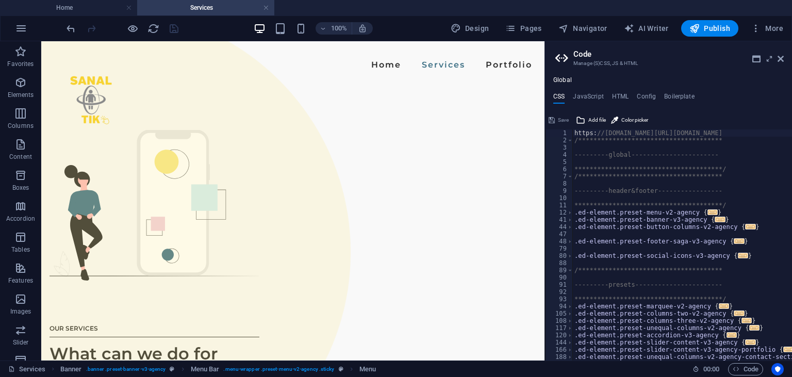
click at [597, 92] on div "**********" at bounding box center [668, 218] width 247 height 284
click at [596, 97] on h4 "JavaScript" at bounding box center [588, 98] width 30 height 11
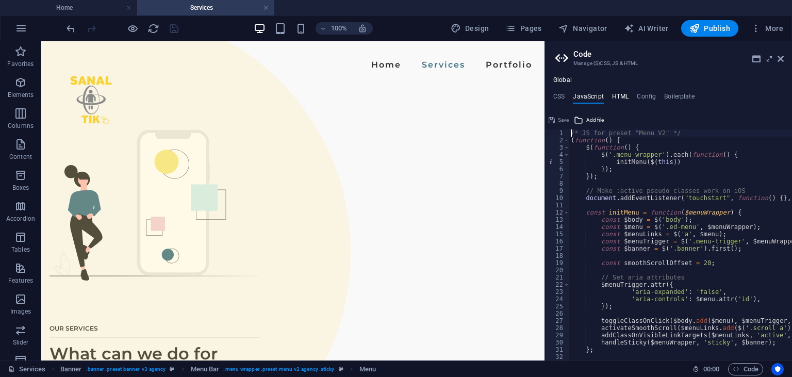
click at [614, 96] on h4 "HTML" at bounding box center [620, 98] width 17 height 11
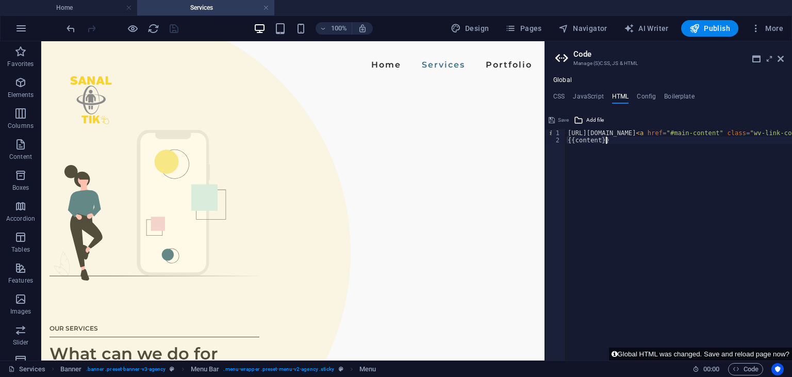
click at [635, 96] on ul "CSS JavaScript HTML Config Boilerplate" at bounding box center [668, 98] width 247 height 11
click at [640, 99] on h4 "Config" at bounding box center [646, 98] width 19 height 11
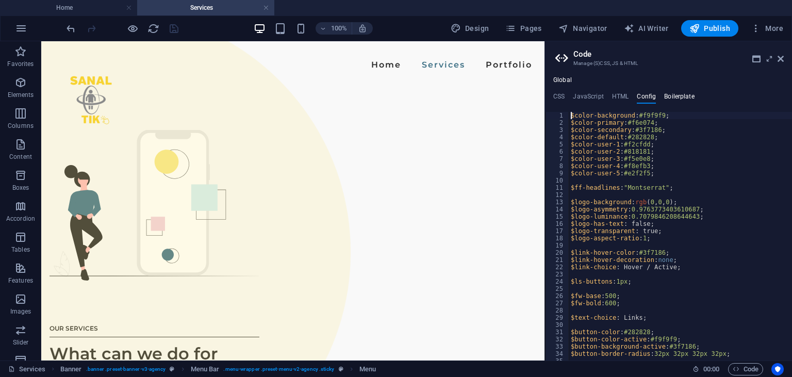
click at [664, 100] on h4 "Boilerplate" at bounding box center [679, 98] width 30 height 11
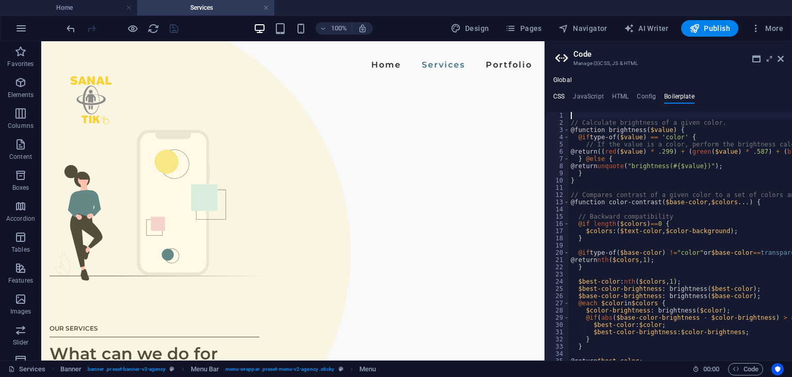
click at [564, 102] on h4 "CSS" at bounding box center [559, 98] width 11 height 11
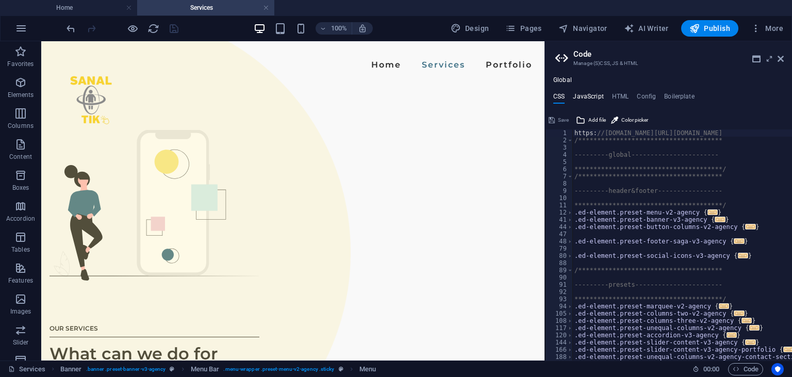
click at [598, 100] on h4 "JavaScript" at bounding box center [588, 98] width 30 height 11
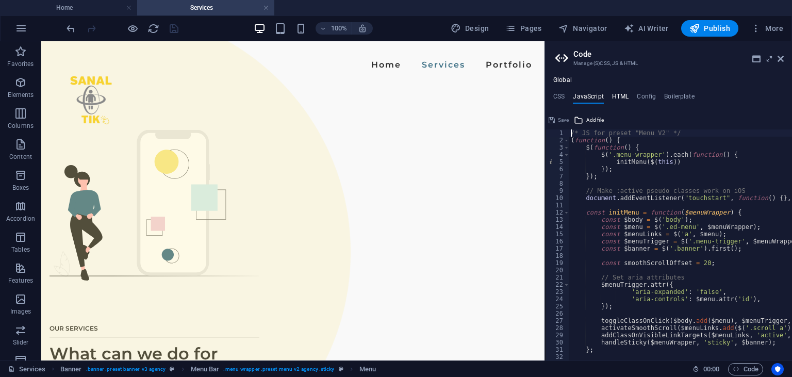
click at [618, 99] on h4 "HTML" at bounding box center [620, 98] width 17 height 11
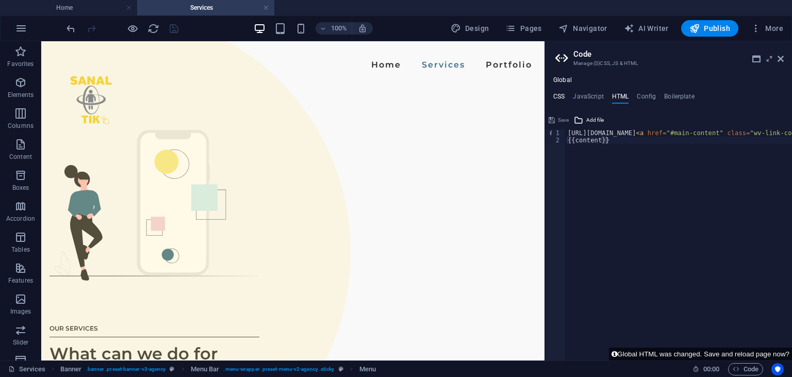
click at [562, 96] on h4 "CSS" at bounding box center [559, 98] width 11 height 11
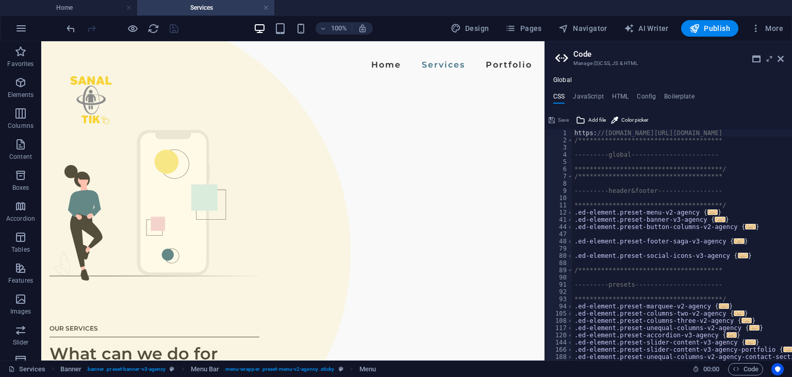
click at [704, 96] on ul "CSS JavaScript HTML Config Boilerplate" at bounding box center [668, 98] width 247 height 11
type textarea "**********"
click at [591, 122] on span "Add file" at bounding box center [598, 120] width 18 height 12
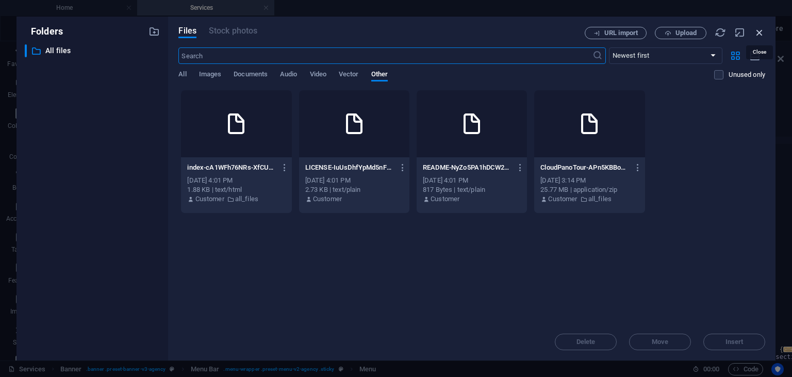
click at [765, 37] on icon "button" at bounding box center [759, 32] width 11 height 11
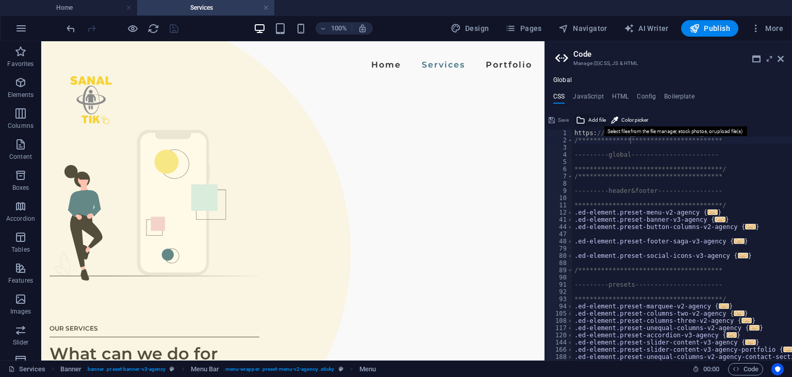
click at [579, 123] on icon at bounding box center [580, 120] width 9 height 12
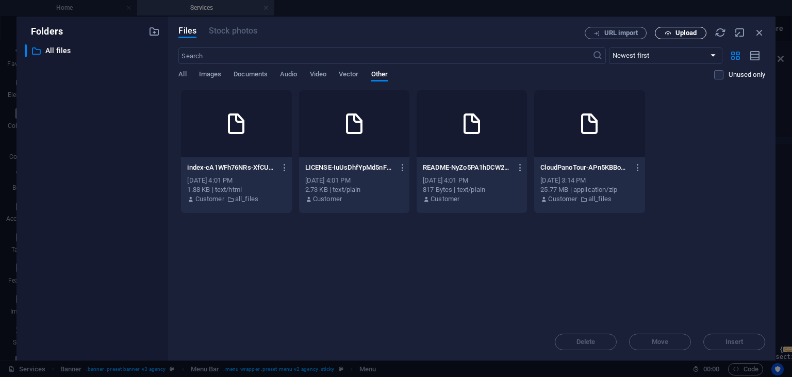
click at [691, 34] on span "Upload" at bounding box center [686, 33] width 21 height 6
click at [760, 31] on icon "button" at bounding box center [759, 32] width 11 height 11
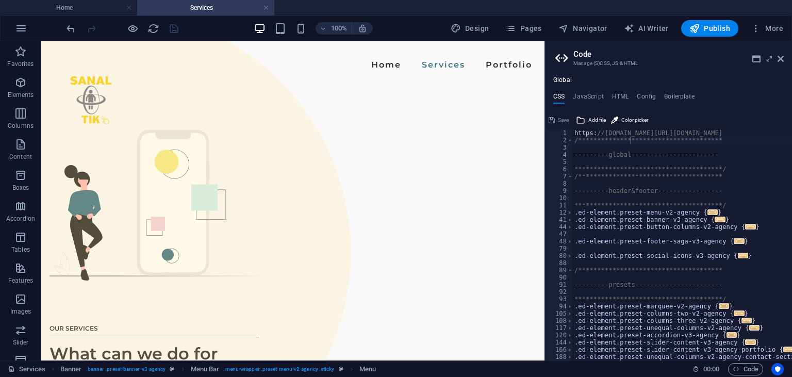
click at [631, 95] on ul "CSS JavaScript HTML Config Boilerplate" at bounding box center [668, 98] width 247 height 11
click at [622, 94] on h4 "HTML" at bounding box center [620, 98] width 17 height 11
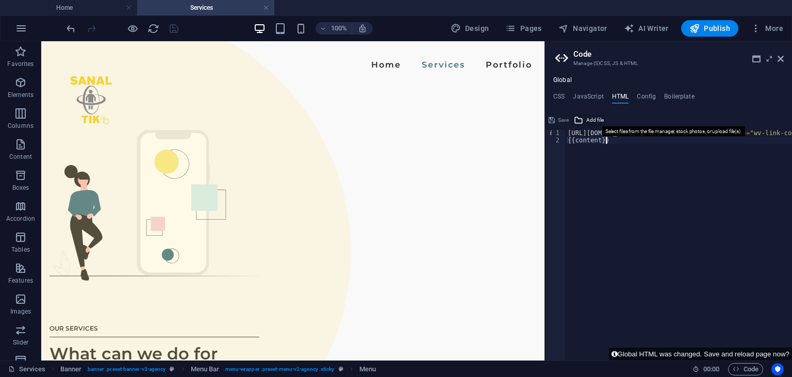
click at [586, 123] on button "Add file" at bounding box center [589, 120] width 33 height 12
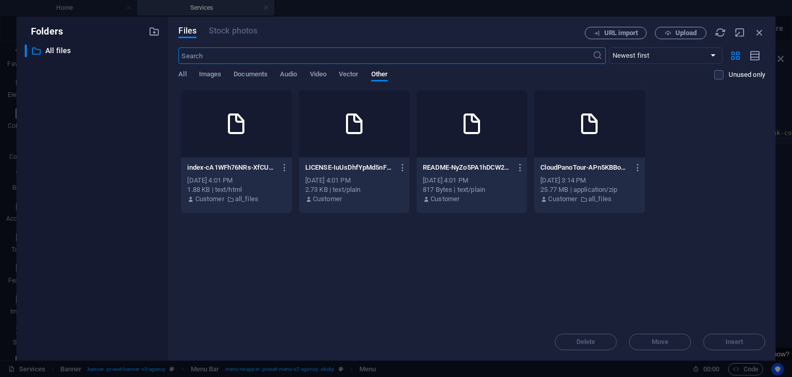
click at [229, 172] on div "index-cA1WFh76NRs-XfCUXNS1SQ.html index-cA1WFh76NRs-XfCUXNS1SQ.html" at bounding box center [236, 167] width 98 height 17
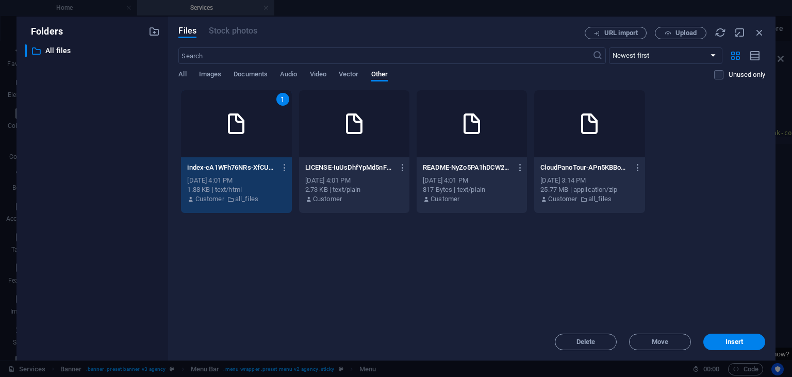
click at [229, 152] on div "1" at bounding box center [236, 123] width 110 height 67
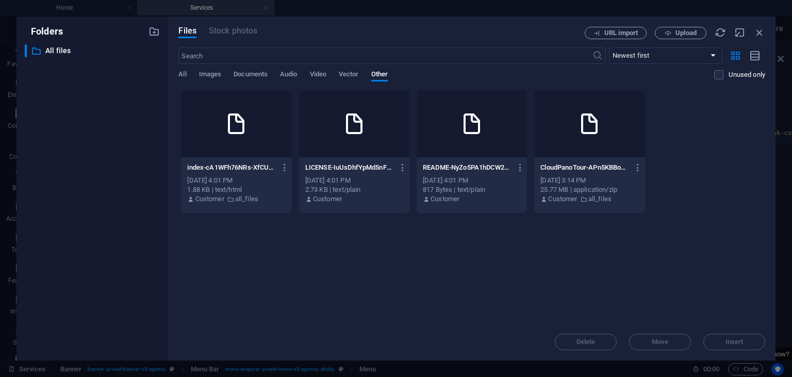
drag, startPoint x: 229, startPoint y: 152, endPoint x: 272, endPoint y: 168, distance: 46.2
click at [229, 152] on div at bounding box center [236, 123] width 110 height 67
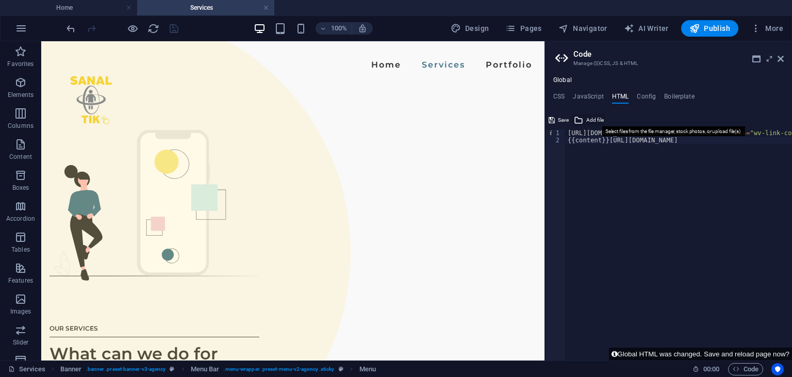
click at [580, 123] on icon at bounding box center [578, 120] width 9 height 12
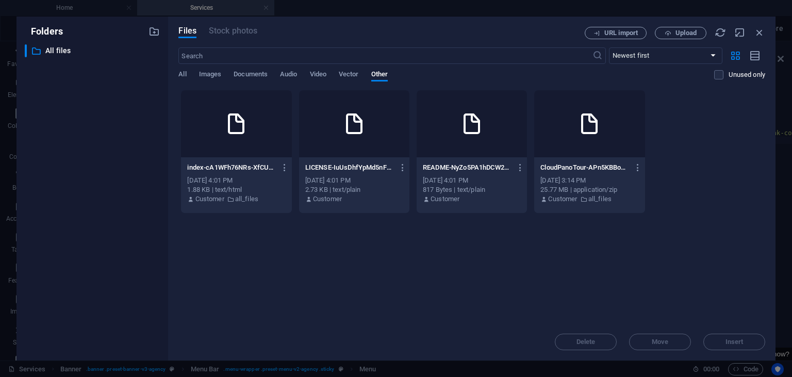
click at [223, 145] on div at bounding box center [236, 123] width 110 height 67
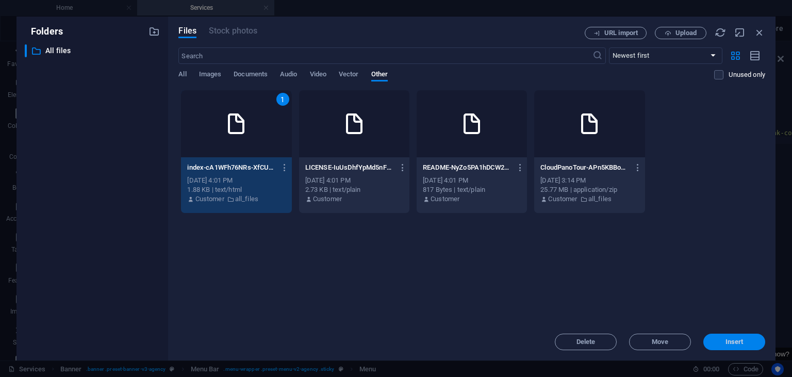
click at [718, 343] on span "Insert" at bounding box center [735, 342] width 54 height 6
type textarea "{{content}}[URL][DOMAIN_NAME][DOMAIN_NAME]"
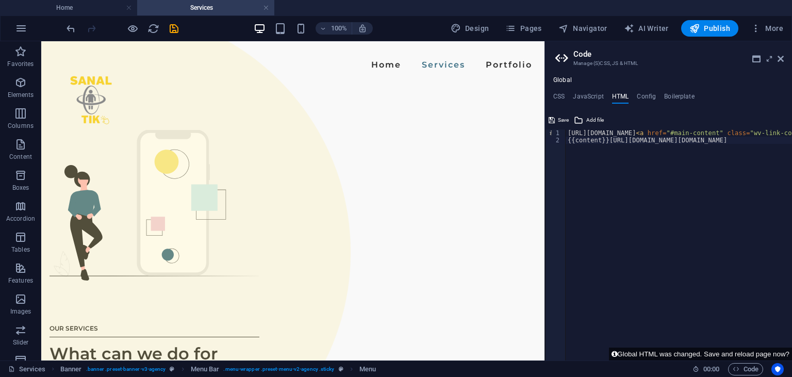
scroll to position [0, 359]
click at [644, 96] on h4 "Config" at bounding box center [646, 98] width 19 height 11
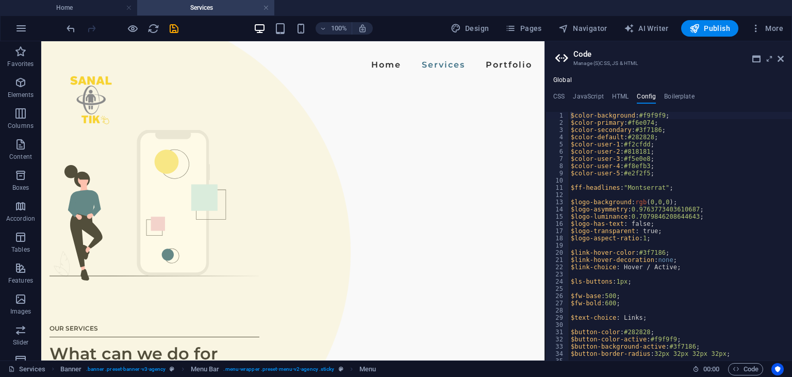
click at [587, 92] on div "**********" at bounding box center [668, 218] width 247 height 284
click at [586, 96] on h4 "JavaScript" at bounding box center [588, 98] width 30 height 11
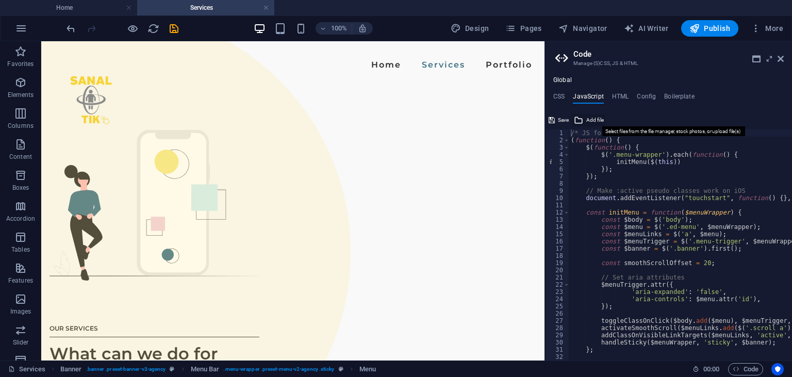
click at [588, 119] on span "Add file" at bounding box center [596, 120] width 18 height 12
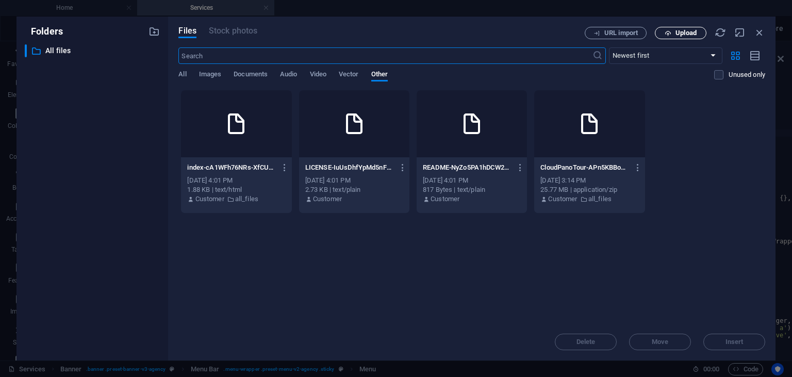
click at [664, 34] on span "Upload" at bounding box center [681, 33] width 42 height 7
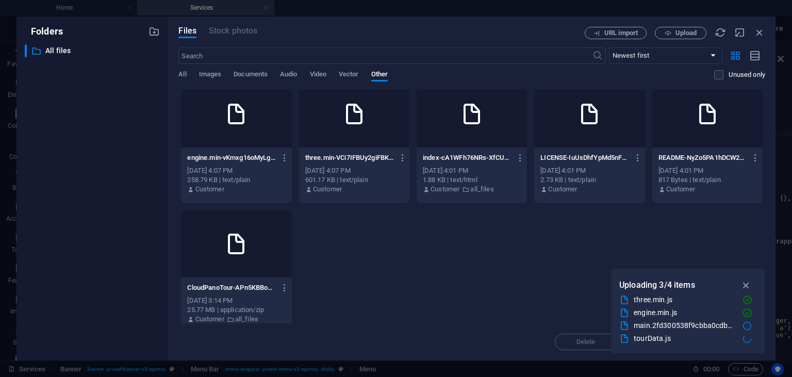
scroll to position [0, 0]
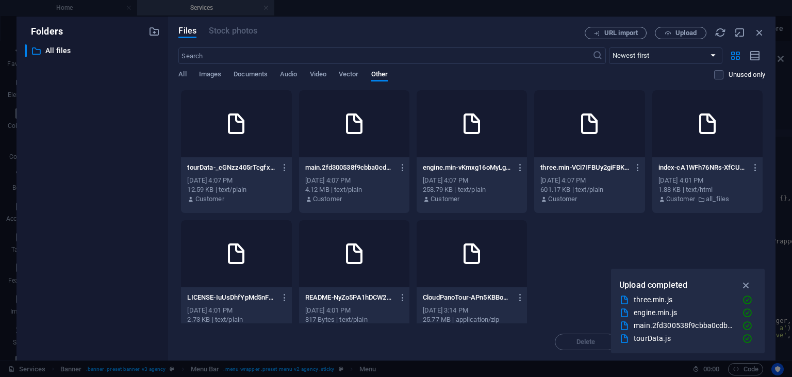
click at [202, 139] on div at bounding box center [236, 123] width 110 height 67
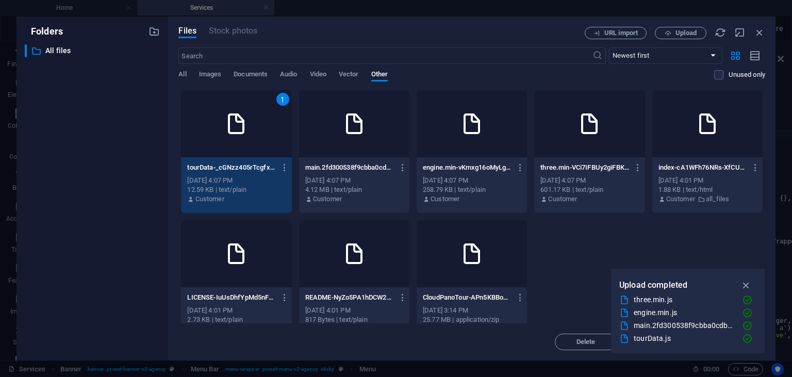
click at [381, 141] on div at bounding box center [354, 123] width 110 height 67
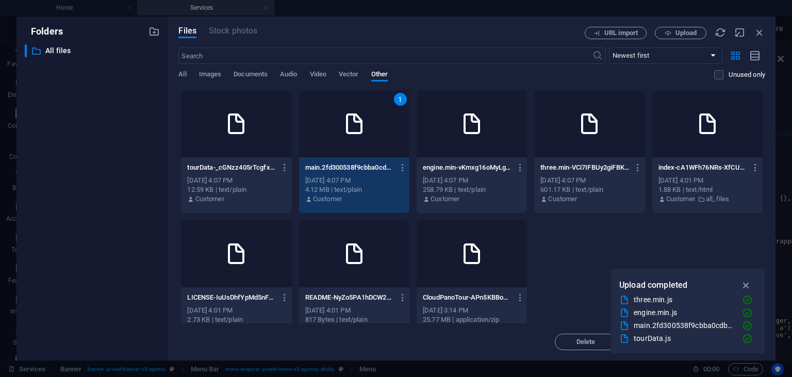
click at [227, 147] on div at bounding box center [236, 123] width 110 height 67
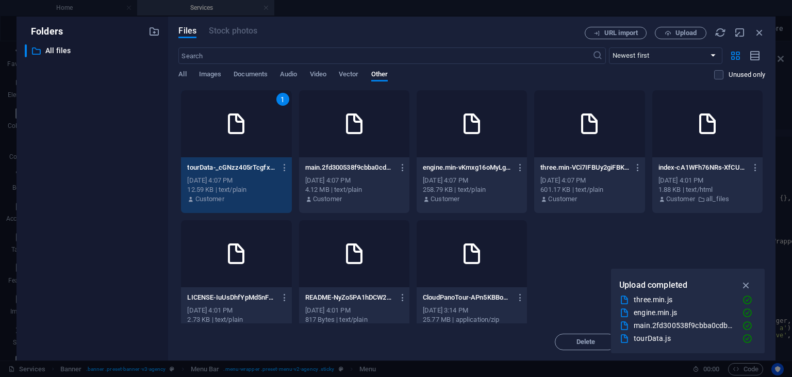
click at [389, 151] on div at bounding box center [354, 123] width 110 height 67
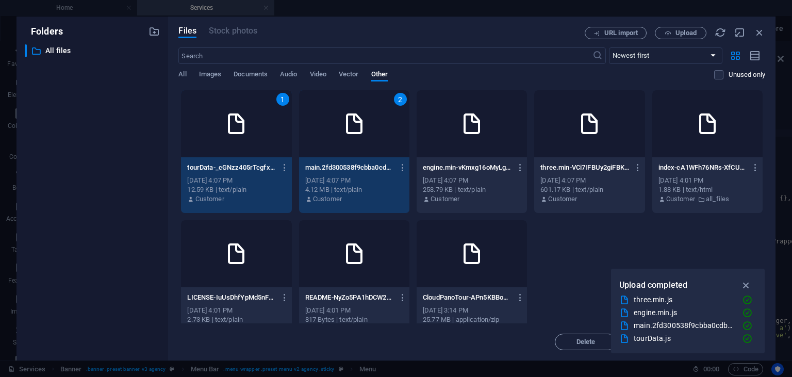
click at [456, 148] on div at bounding box center [472, 123] width 110 height 67
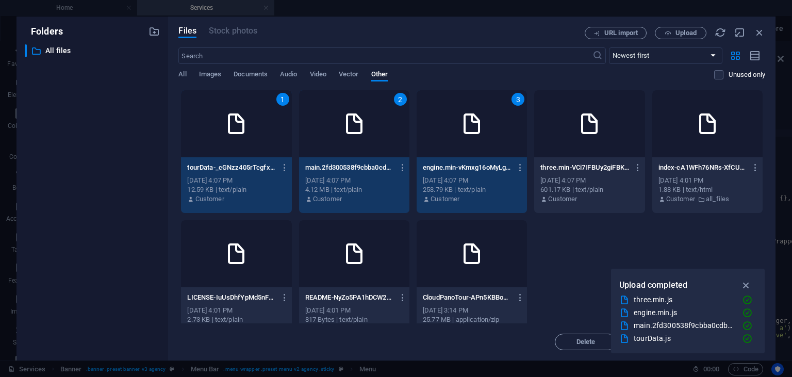
click at [577, 140] on div at bounding box center [589, 123] width 110 height 67
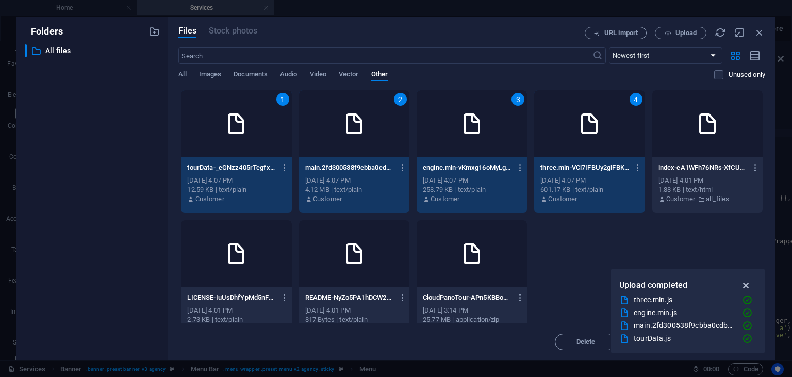
click at [746, 288] on icon "button" at bounding box center [747, 285] width 12 height 11
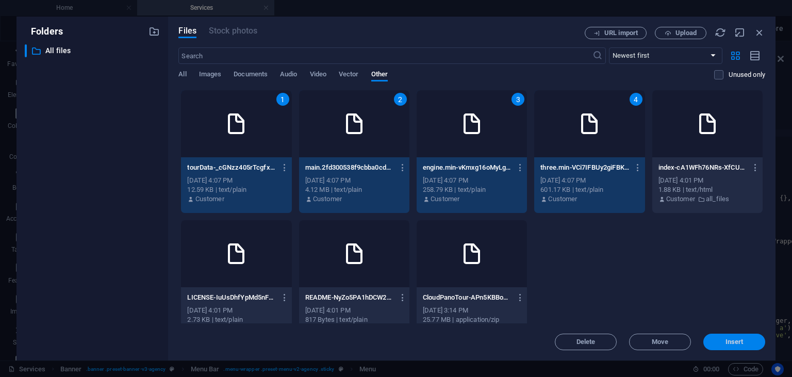
click at [720, 342] on span "Insert" at bounding box center [735, 342] width 54 height 6
type textarea "[URL][DOMAIN_NAME], [URL][DOMAIN_NAME], [URL][DOMAIN_NAME], [URL][DOMAIN_NAME] …"
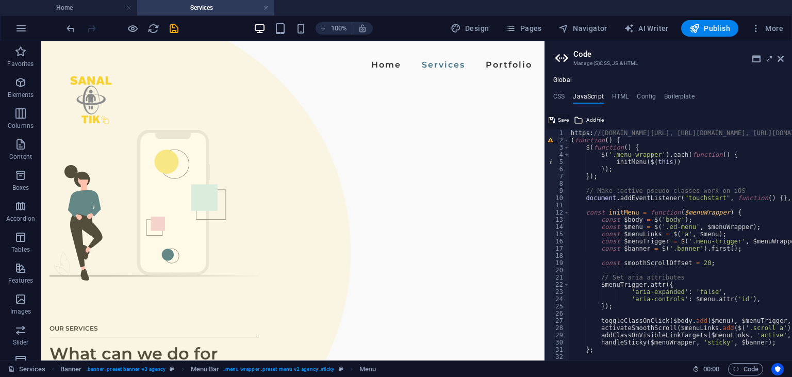
click at [559, 122] on span "Save" at bounding box center [563, 120] width 11 height 12
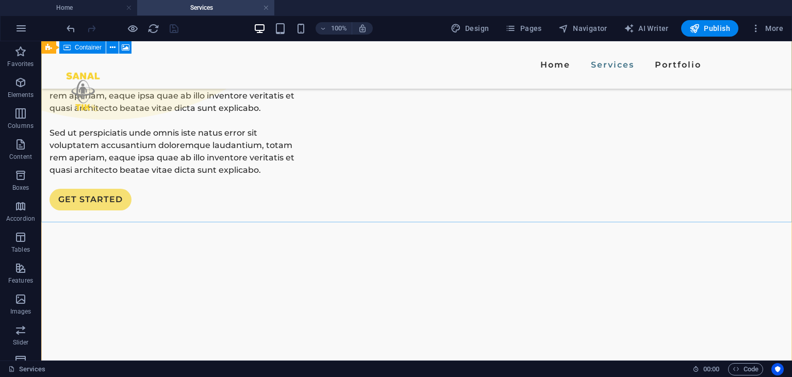
scroll to position [381, 0]
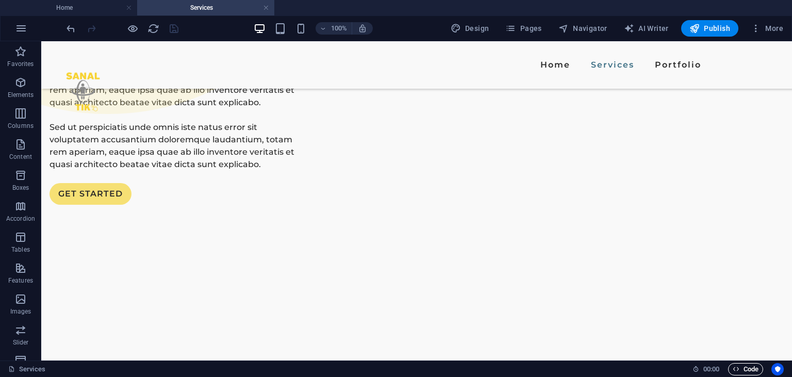
click at [742, 370] on span "Code" at bounding box center [746, 369] width 26 height 12
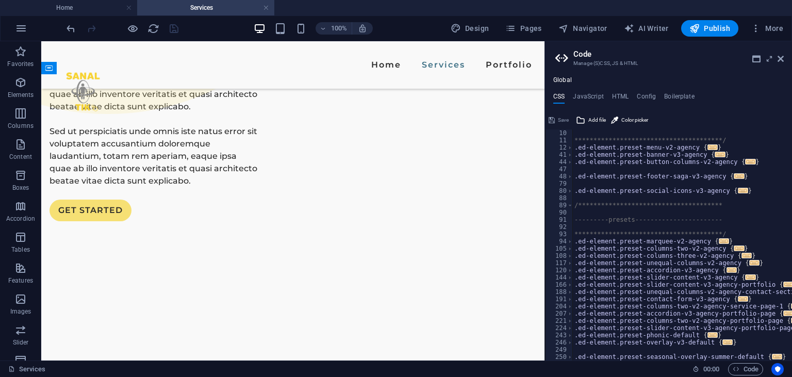
scroll to position [0, 0]
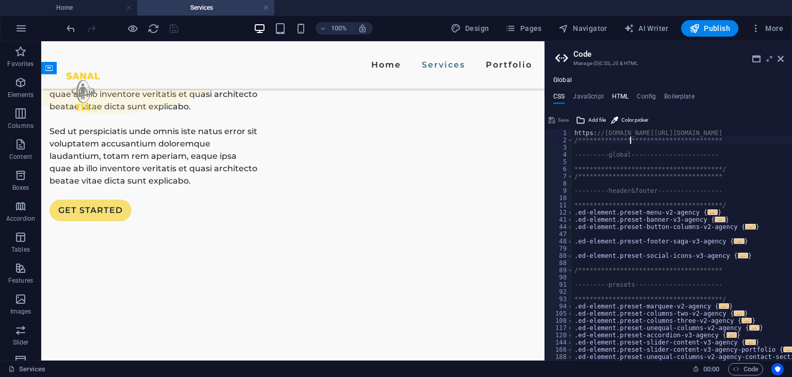
click at [627, 100] on h4 "HTML" at bounding box center [620, 98] width 17 height 11
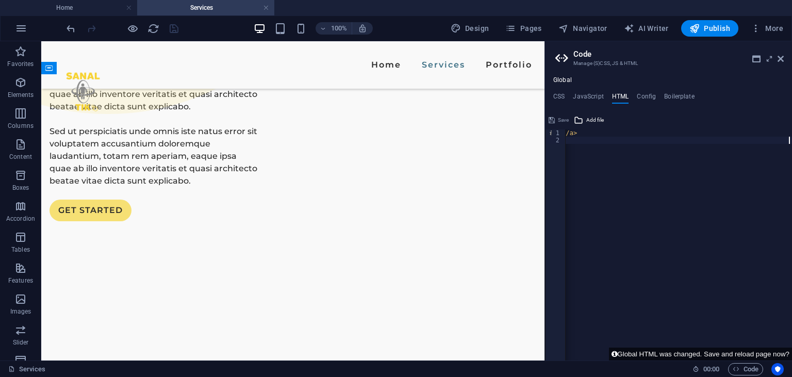
scroll to position [0, 359]
click at [597, 99] on h4 "JavaScript" at bounding box center [588, 98] width 30 height 11
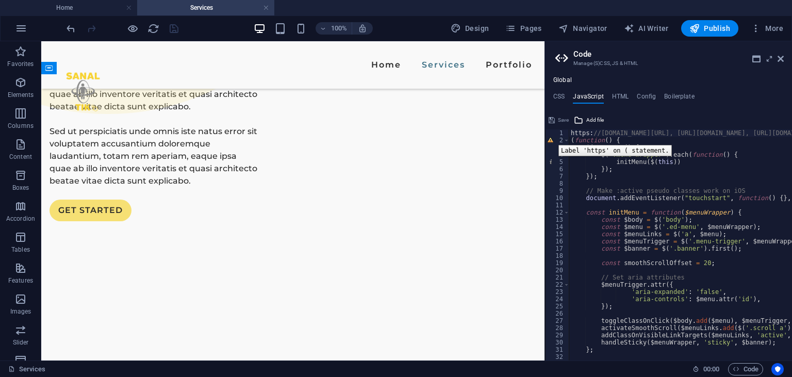
click at [551, 137] on div "2" at bounding box center [558, 140] width 24 height 7
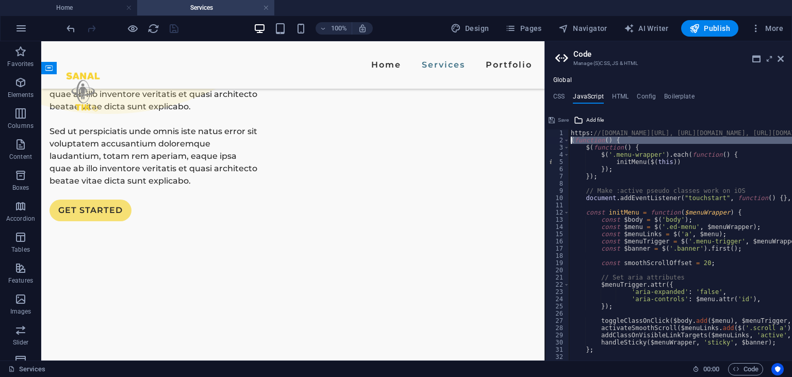
type textarea "$(function() {"
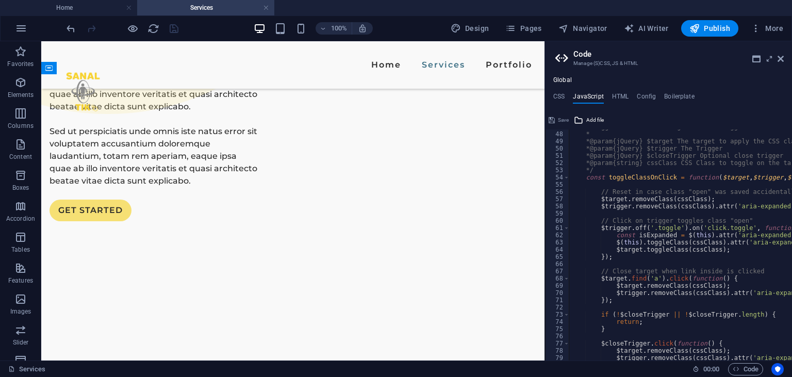
scroll to position [0, 0]
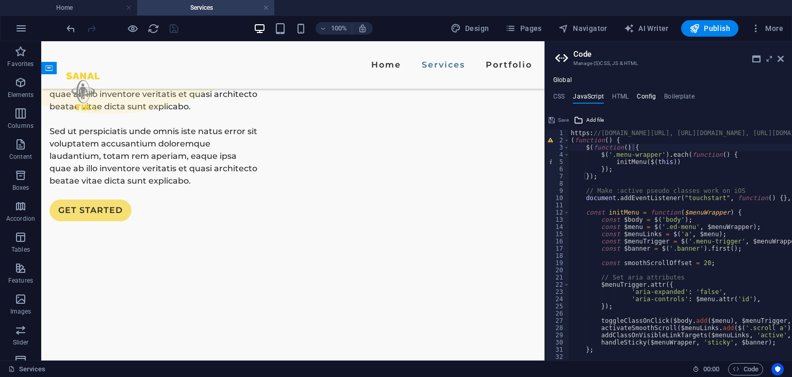
click at [642, 98] on h4 "Config" at bounding box center [646, 98] width 19 height 11
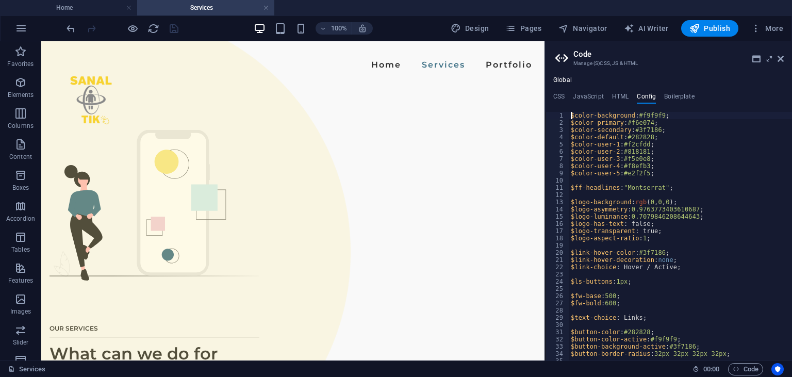
click at [762, 63] on h3 "Manage (S)CSS, JS & HTML" at bounding box center [669, 63] width 190 height 9
click at [759, 63] on icon at bounding box center [757, 59] width 8 height 8
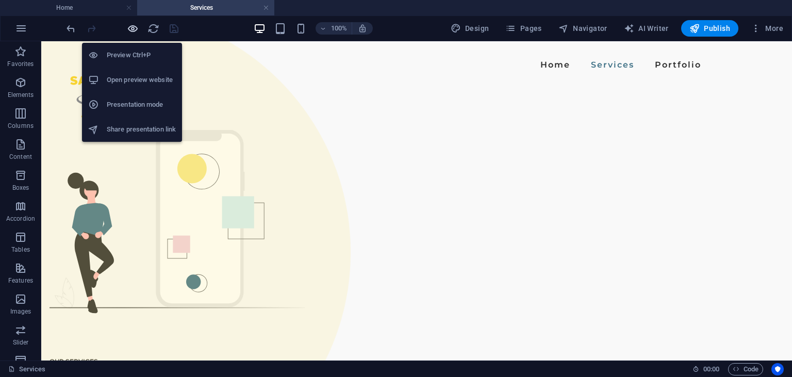
click at [137, 26] on icon "button" at bounding box center [133, 29] width 12 height 12
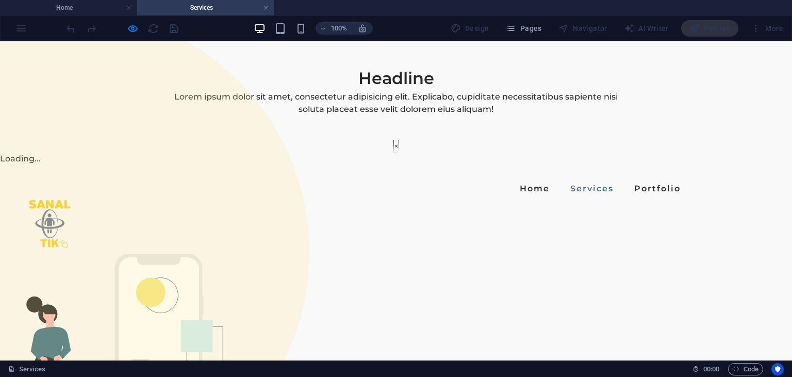
click at [399, 153] on button "×" at bounding box center [396, 146] width 5 height 12
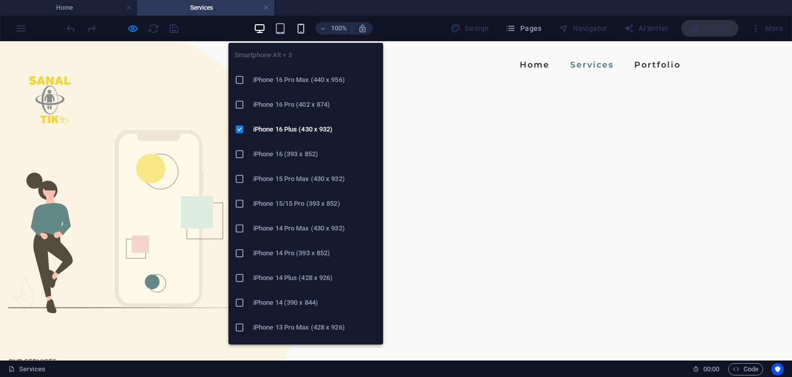
click at [298, 30] on icon "button" at bounding box center [301, 29] width 12 height 12
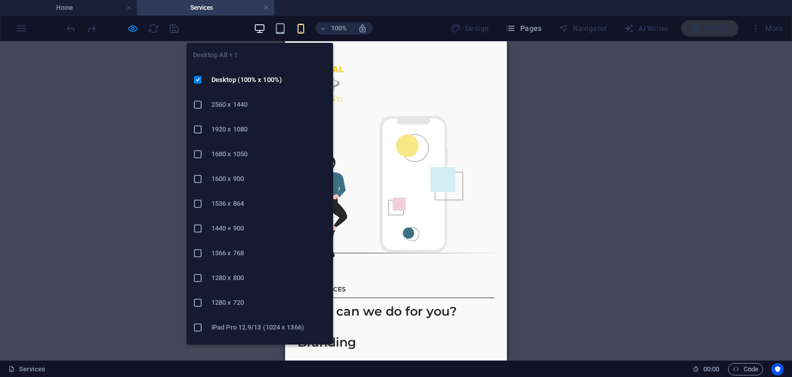
click at [259, 23] on icon "button" at bounding box center [260, 29] width 12 height 12
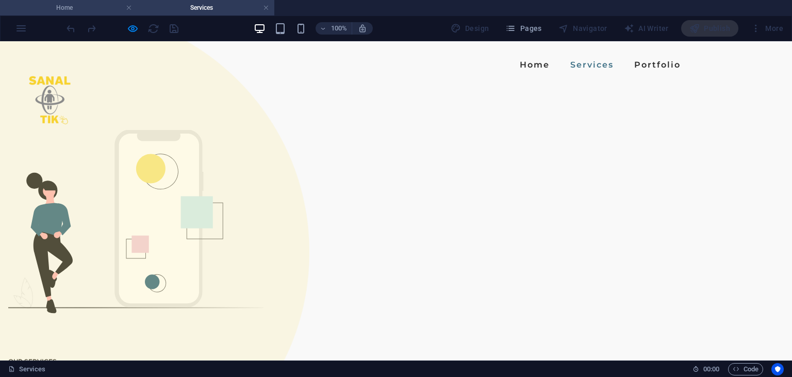
click at [57, 11] on h4 "Home" at bounding box center [68, 7] width 137 height 11
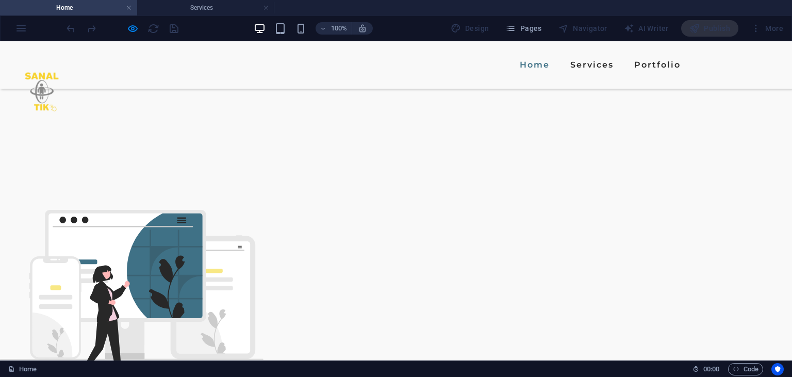
scroll to position [874, 0]
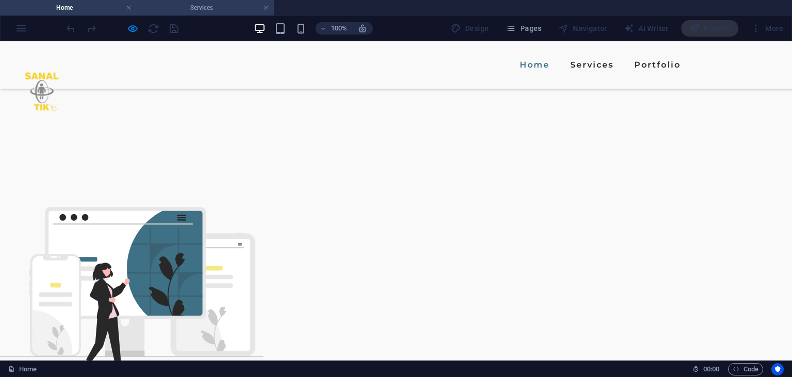
click at [181, 10] on h4 "Services" at bounding box center [205, 7] width 137 height 11
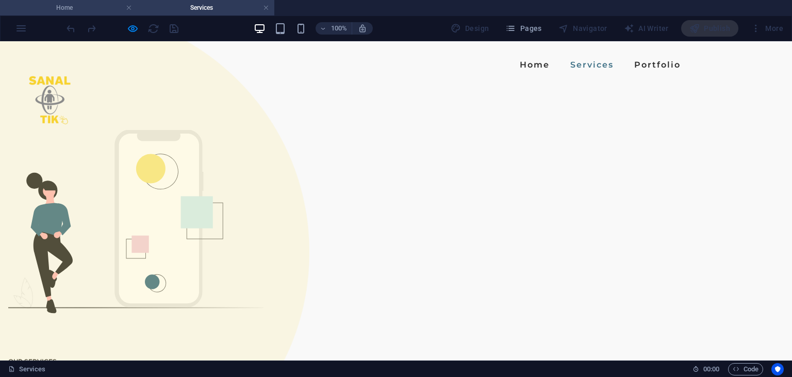
click at [70, 15] on li "Home" at bounding box center [68, 7] width 137 height 15
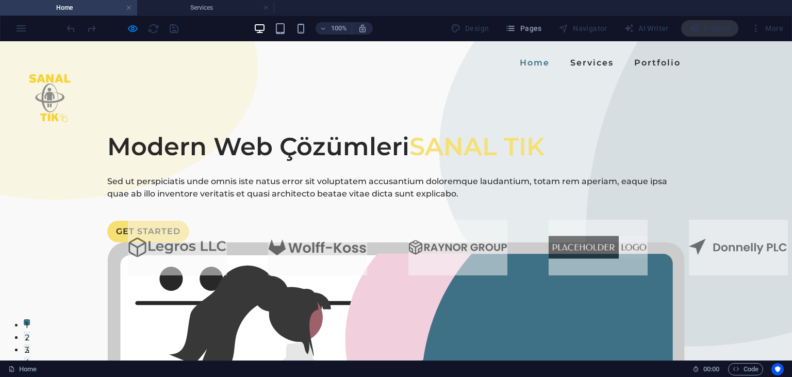
scroll to position [0, 0]
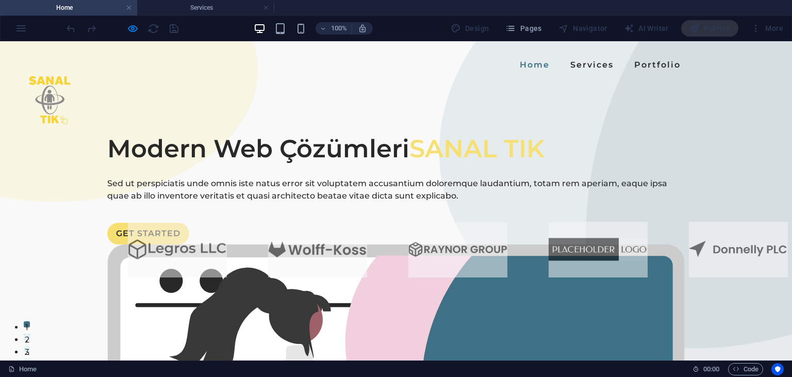
click at [481, 66] on div "Home Services Portfolio" at bounding box center [396, 64] width 792 height 47
click at [566, 65] on link "Services" at bounding box center [592, 65] width 52 height 17
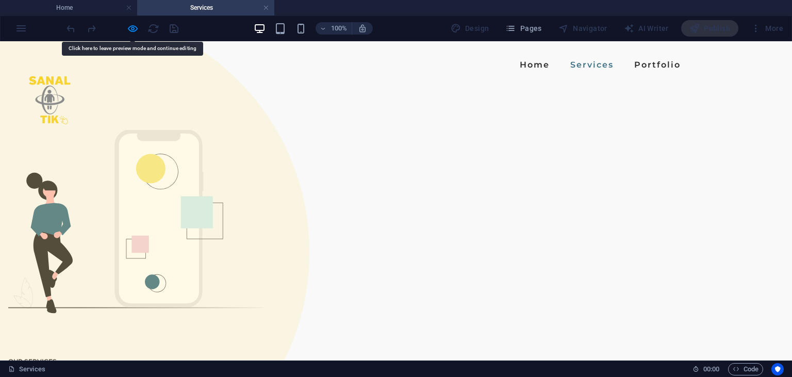
click at [566, 62] on link "Services" at bounding box center [592, 65] width 52 height 17
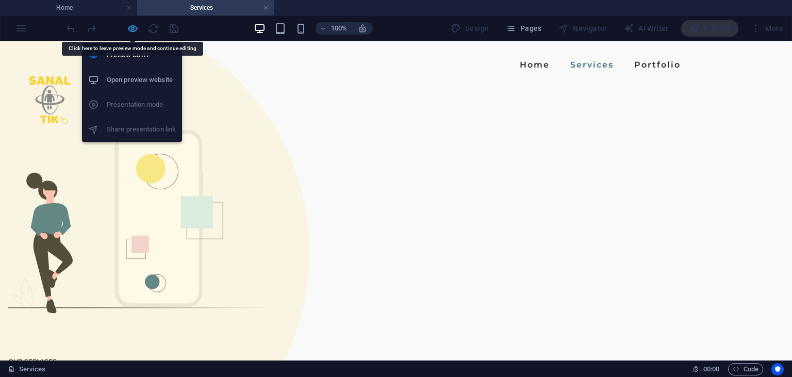
click at [129, 33] on icon "button" at bounding box center [133, 29] width 12 height 12
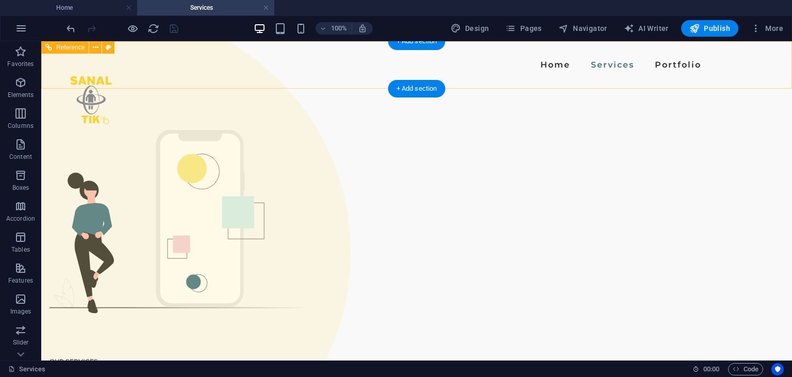
click at [402, 65] on nav "Home Services Portfolio" at bounding box center [417, 65] width 578 height 17
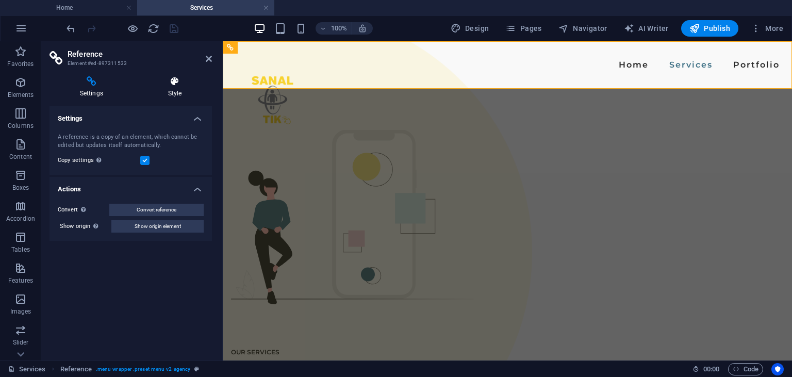
click at [180, 84] on icon at bounding box center [175, 81] width 74 height 10
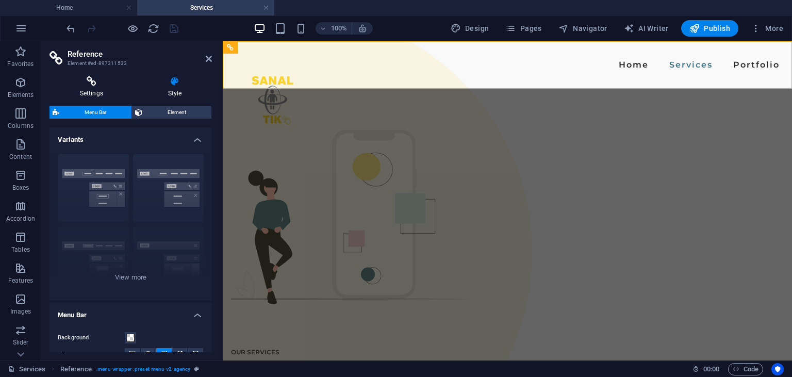
click at [96, 86] on icon at bounding box center [92, 81] width 84 height 10
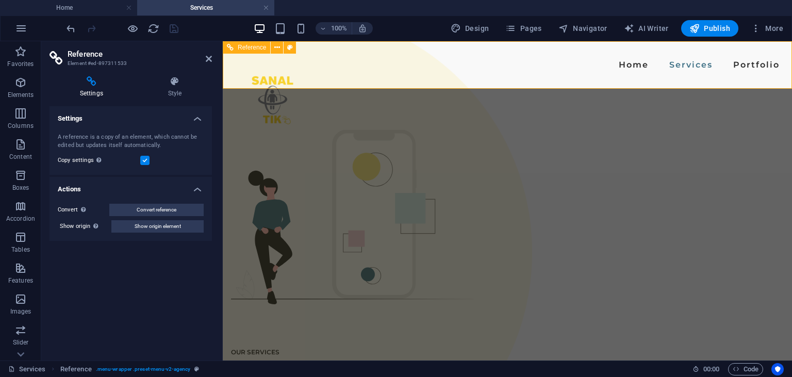
click at [515, 67] on nav "Home Services Portfolio" at bounding box center [507, 65] width 553 height 17
click at [764, 27] on span "More" at bounding box center [767, 28] width 33 height 10
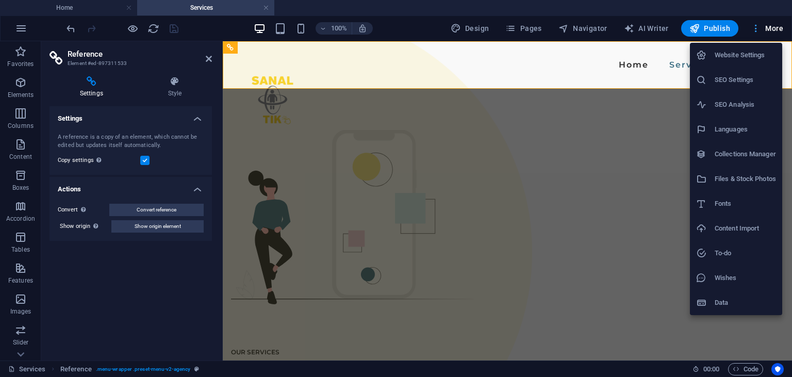
click at [764, 27] on div at bounding box center [396, 188] width 792 height 377
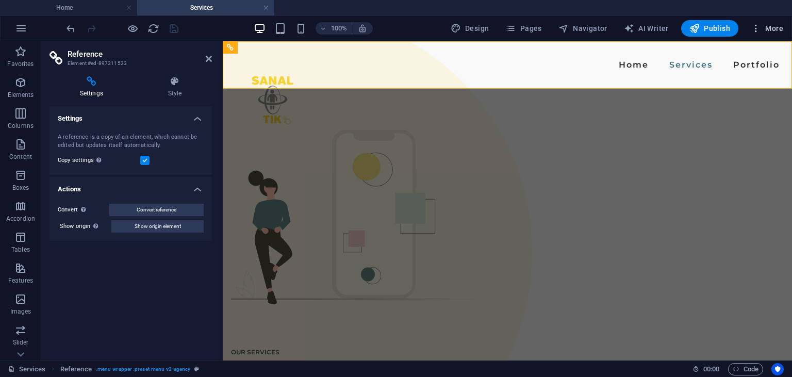
click at [764, 27] on div "Website Settings SEO Settings SEO Analysis Languages Collections Manager Files …" at bounding box center [396, 191] width 792 height 371
click at [757, 38] on div "100% Design Pages Navigator AI Writer Publish More" at bounding box center [396, 28] width 791 height 25
click at [758, 34] on button "More" at bounding box center [767, 28] width 41 height 17
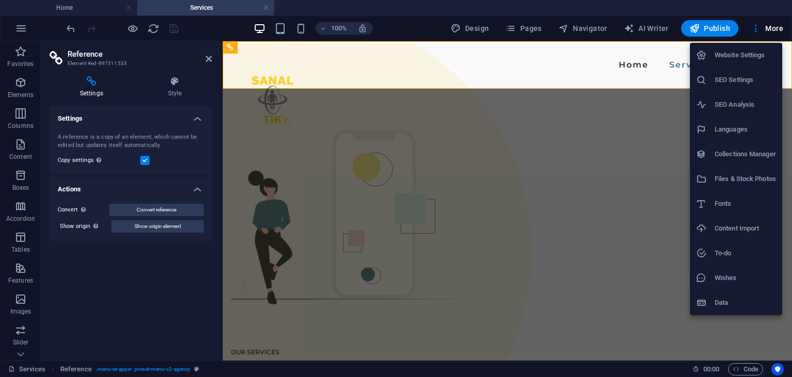
click at [721, 209] on h6 "Fonts" at bounding box center [745, 204] width 61 height 12
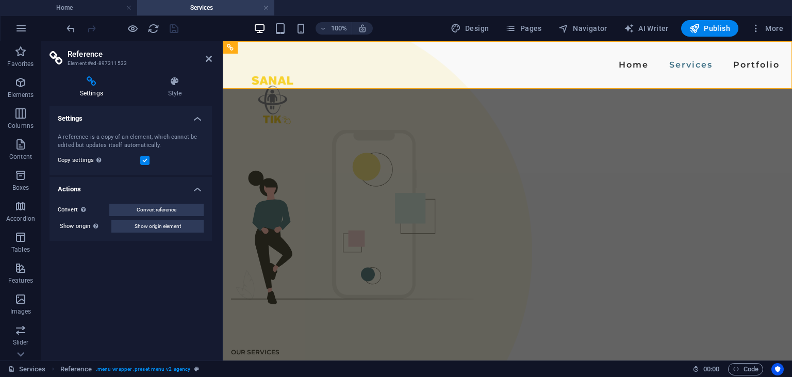
select select "popularity"
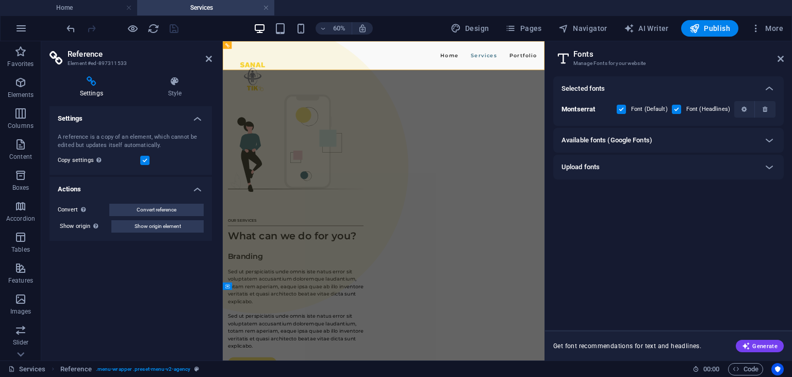
click at [772, 55] on h2 "Fonts" at bounding box center [679, 54] width 210 height 9
click at [777, 57] on h2 "Fonts" at bounding box center [679, 54] width 210 height 9
click at [777, 58] on h2 "Fonts" at bounding box center [679, 54] width 210 height 9
click at [781, 59] on icon at bounding box center [781, 59] width 6 height 8
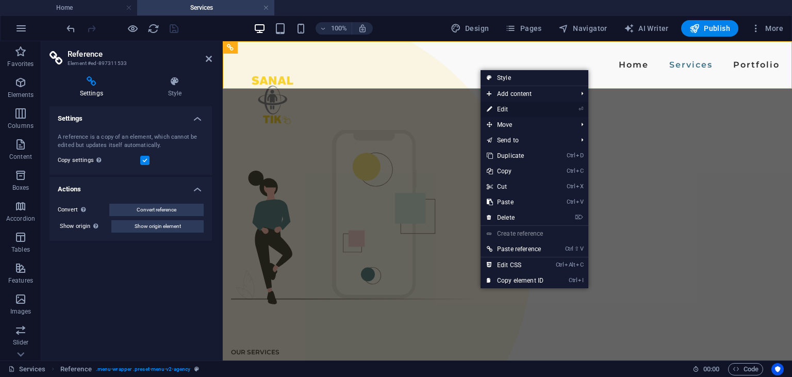
click at [492, 107] on icon at bounding box center [489, 109] width 5 height 15
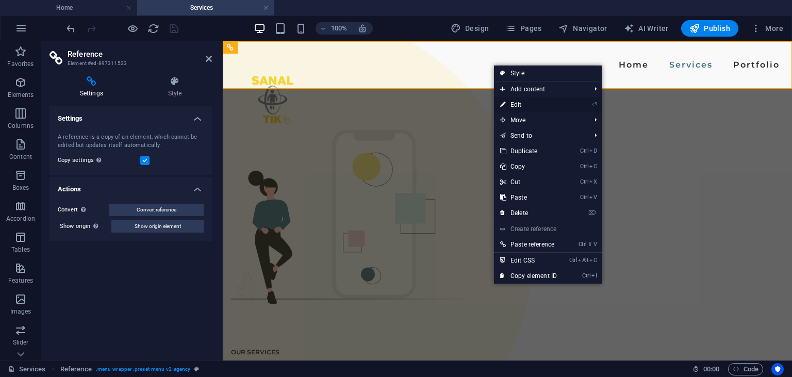
click at [524, 105] on link "⏎ Edit" at bounding box center [528, 104] width 69 height 15
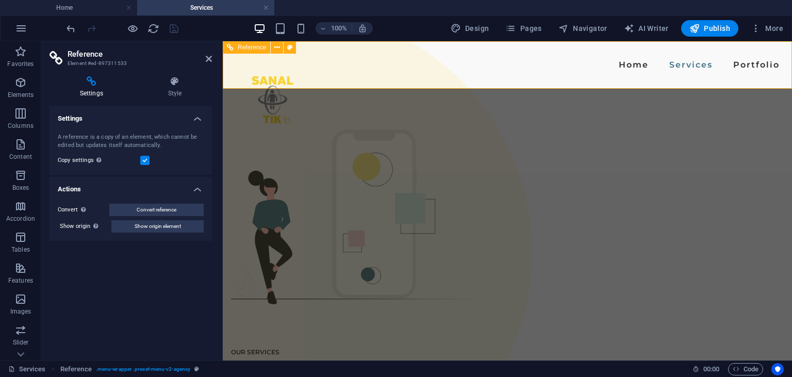
click at [488, 64] on nav "Home Services Portfolio" at bounding box center [507, 65] width 553 height 17
click at [278, 44] on icon at bounding box center [277, 47] width 6 height 11
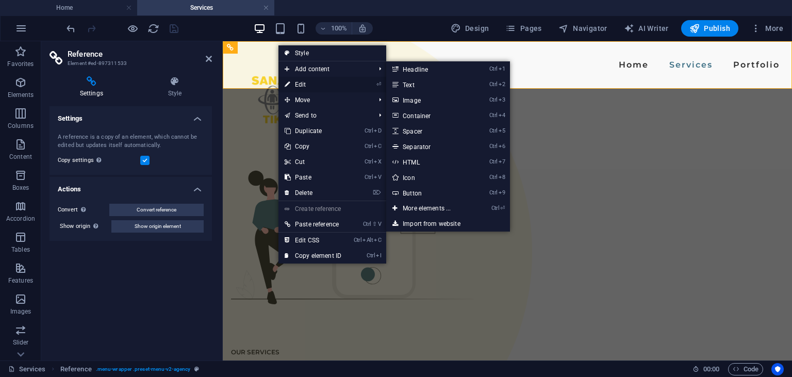
click at [298, 78] on link "⏎ Edit" at bounding box center [313, 84] width 69 height 15
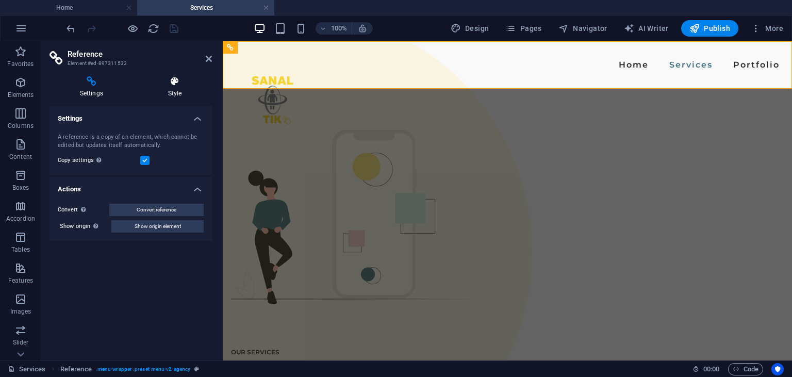
click at [164, 93] on h4 "Style" at bounding box center [175, 87] width 74 height 22
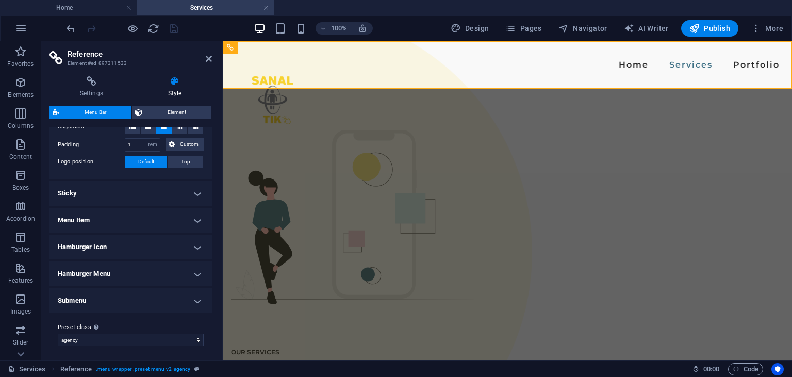
scroll to position [229, 0]
click at [208, 54] on h2 "Reference" at bounding box center [140, 54] width 144 height 9
click at [208, 57] on icon at bounding box center [209, 59] width 6 height 8
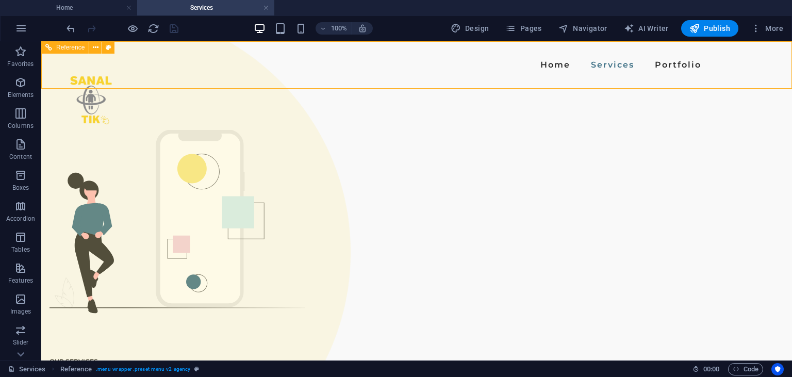
click at [64, 46] on span "Reference" at bounding box center [70, 47] width 28 height 6
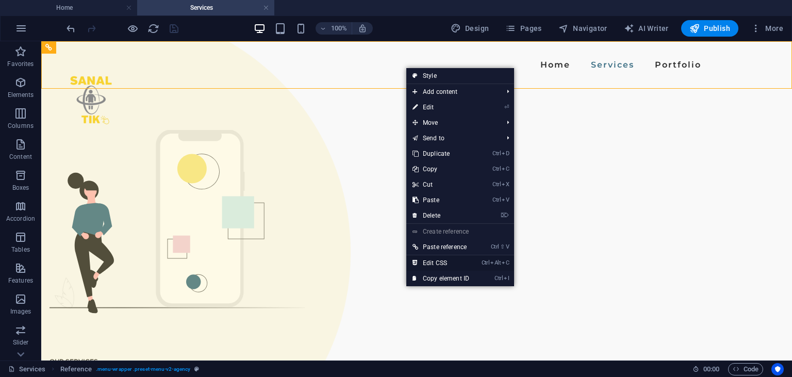
click at [449, 265] on link "Ctrl Alt C Edit CSS" at bounding box center [441, 262] width 69 height 15
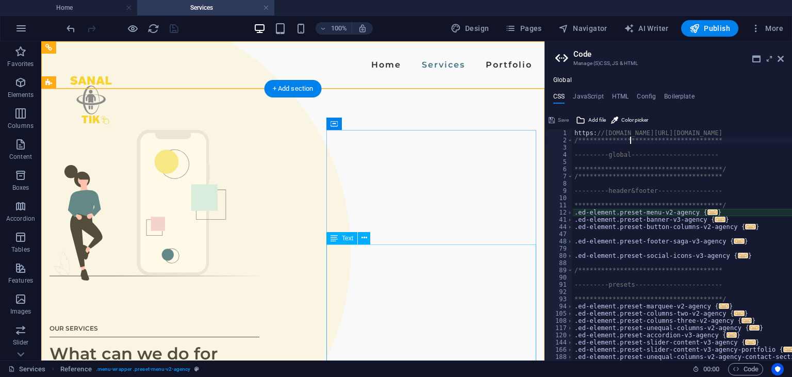
type textarea "@include menu-v2("
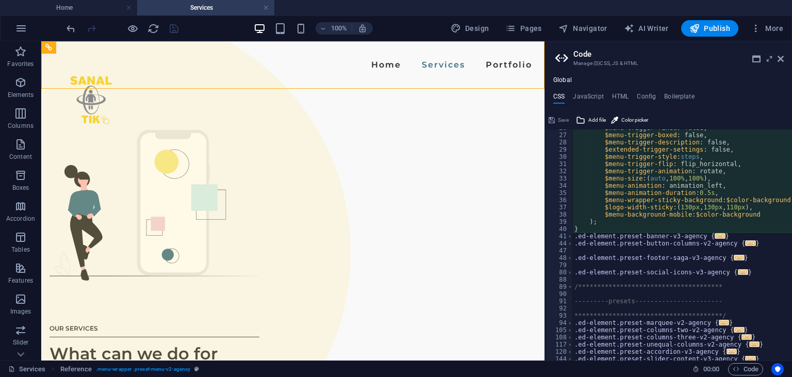
scroll to position [267, 0]
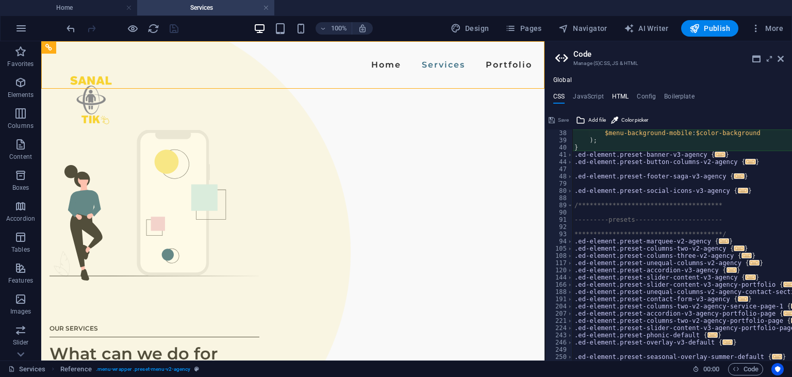
click at [613, 94] on h4 "HTML" at bounding box center [620, 98] width 17 height 11
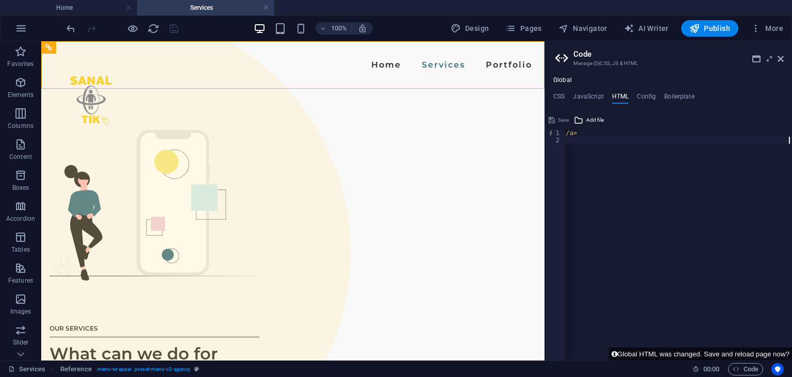
scroll to position [0, 359]
click at [565, 95] on ul "CSS JavaScript HTML Config Boilerplate" at bounding box center [668, 98] width 247 height 11
click at [579, 97] on h4 "JavaScript" at bounding box center [588, 98] width 30 height 11
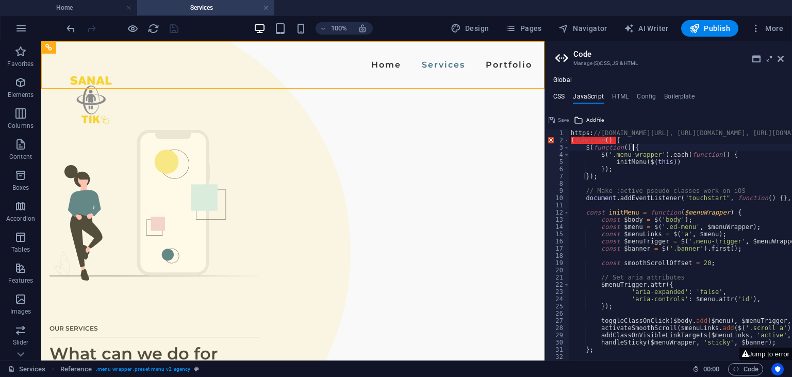
click at [557, 100] on h4 "CSS" at bounding box center [559, 98] width 11 height 11
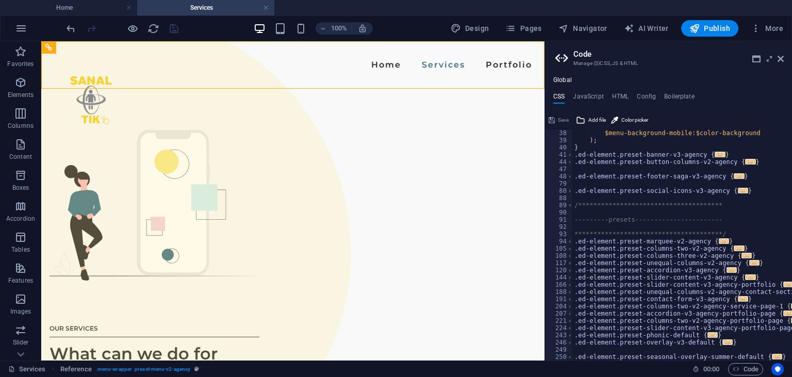
scroll to position [0, 0]
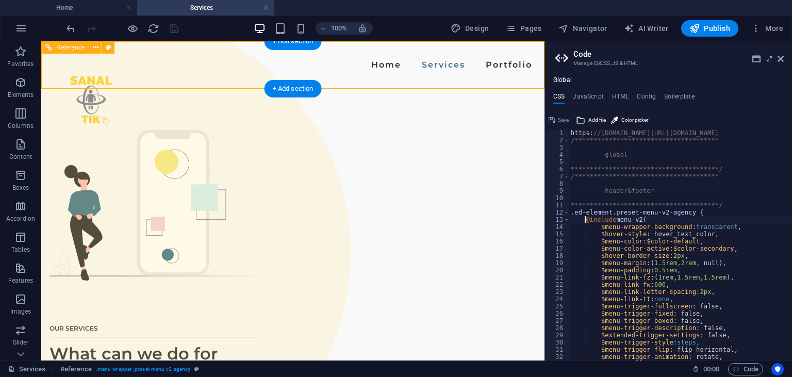
click at [273, 60] on nav "Home Services Portfolio" at bounding box center [293, 65] width 487 height 17
click at [273, 66] on nav "Home Services Portfolio" at bounding box center [293, 65] width 487 height 17
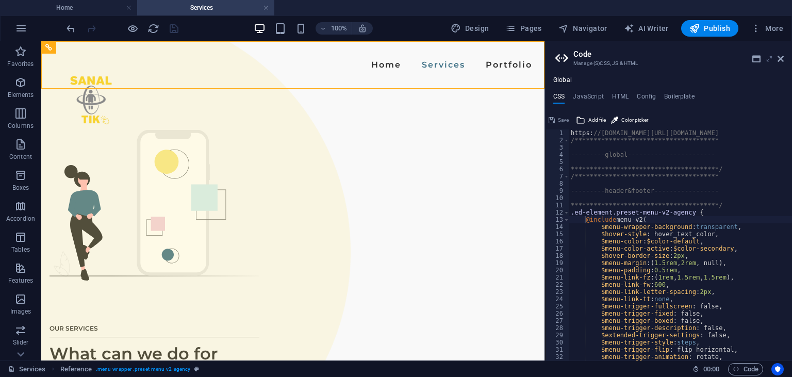
click at [770, 60] on icon at bounding box center [770, 59] width 0 height 8
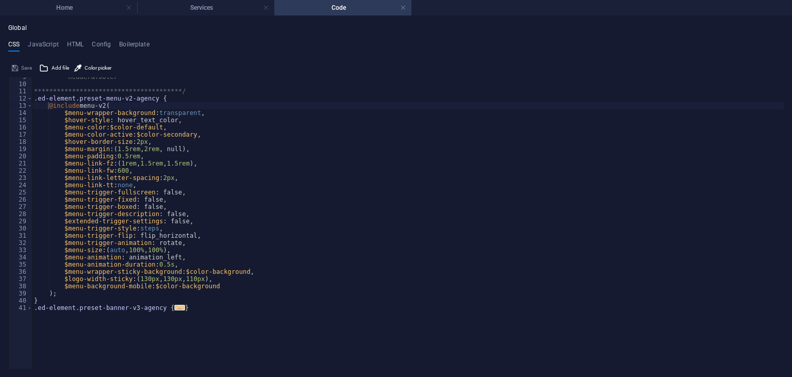
scroll to position [206, 0]
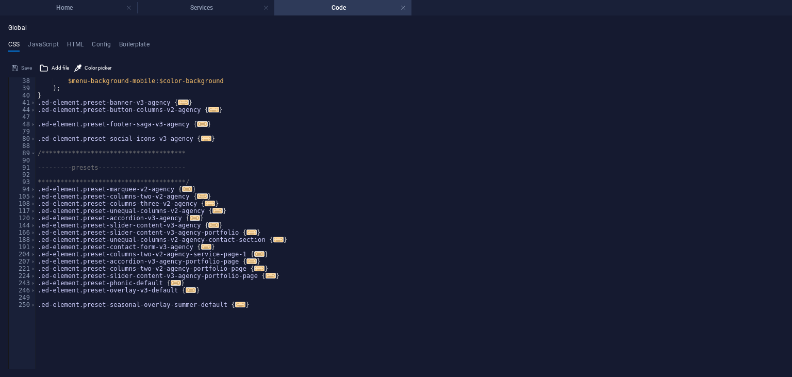
type textarea "}"
click at [270, 186] on div "**********" at bounding box center [410, 200] width 749 height 246
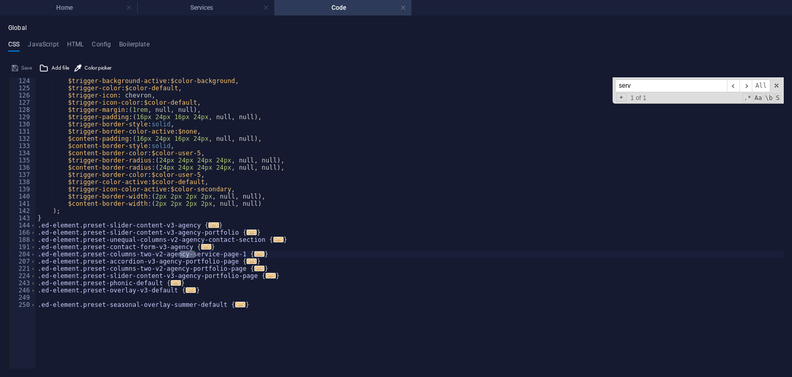
scroll to position [372, 0]
type input "servic"
click at [68, 45] on h4 "HTML" at bounding box center [75, 46] width 17 height 11
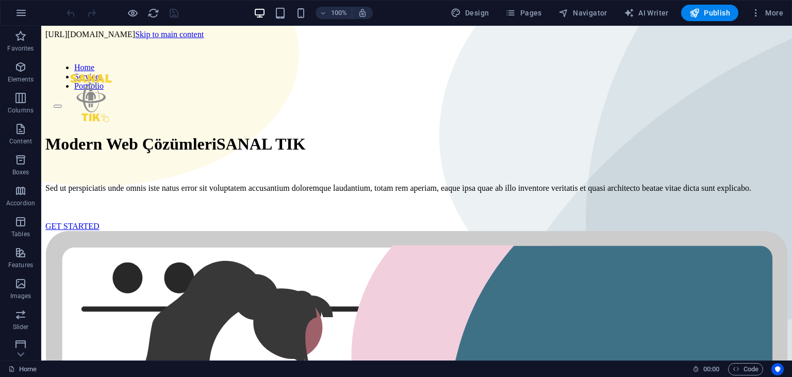
click at [746, 372] on span "Code" at bounding box center [746, 369] width 26 height 12
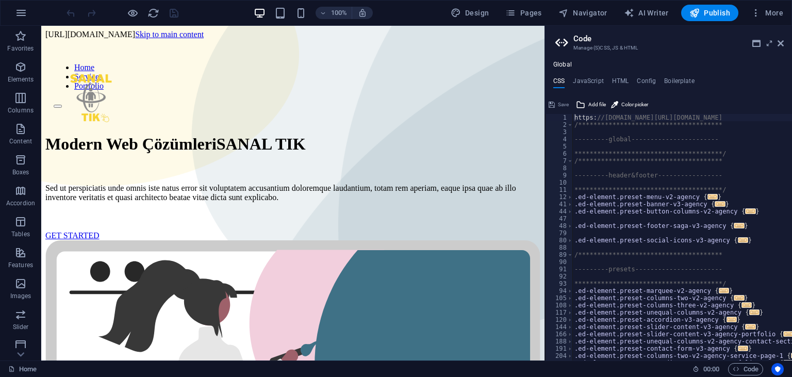
click at [569, 63] on h4 "Global" at bounding box center [563, 65] width 19 height 8
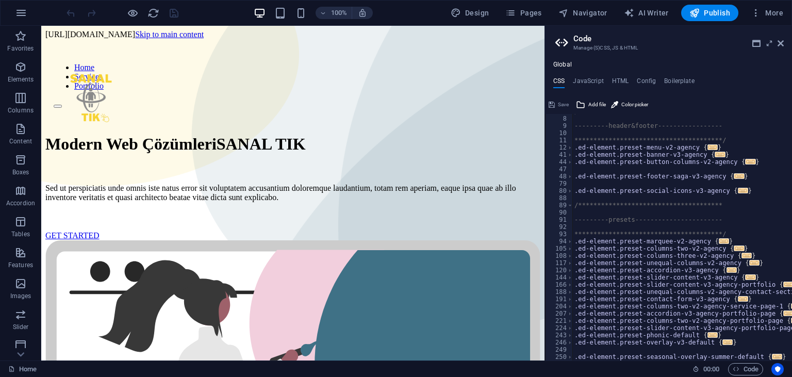
scroll to position [50, 0]
click at [585, 18] on span "Navigator" at bounding box center [583, 13] width 49 height 10
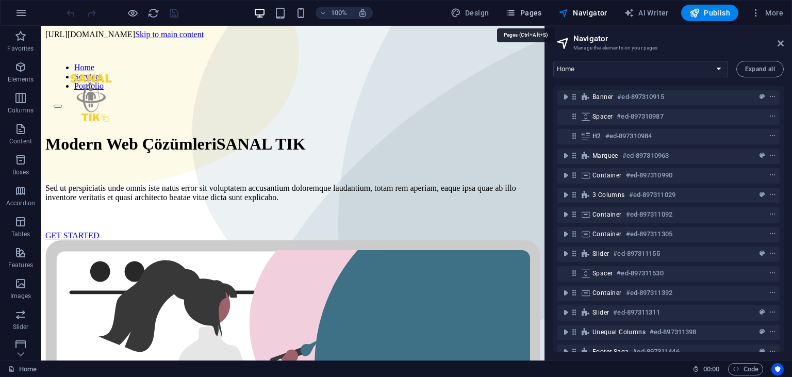
click at [528, 19] on button "Pages" at bounding box center [523, 13] width 44 height 17
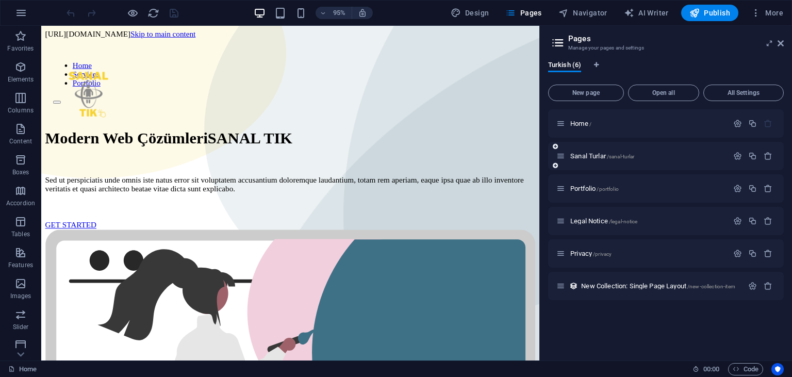
click at [586, 160] on div "Sanal Turlar /sanal-turlar" at bounding box center [643, 156] width 172 height 12
click at [579, 154] on span "Sanal Turlar /sanal-turlar" at bounding box center [603, 156] width 64 height 8
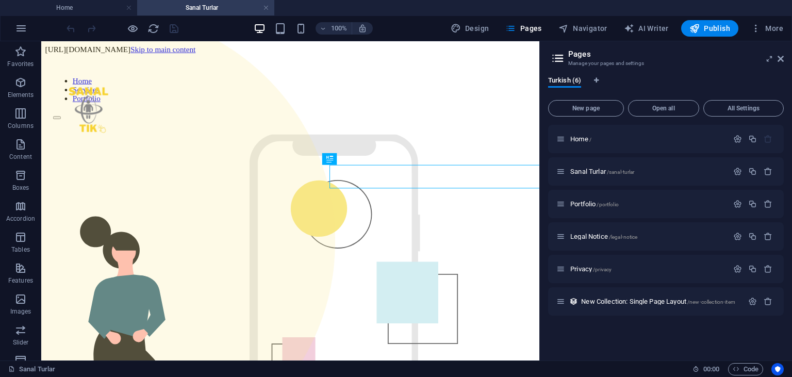
scroll to position [0, 0]
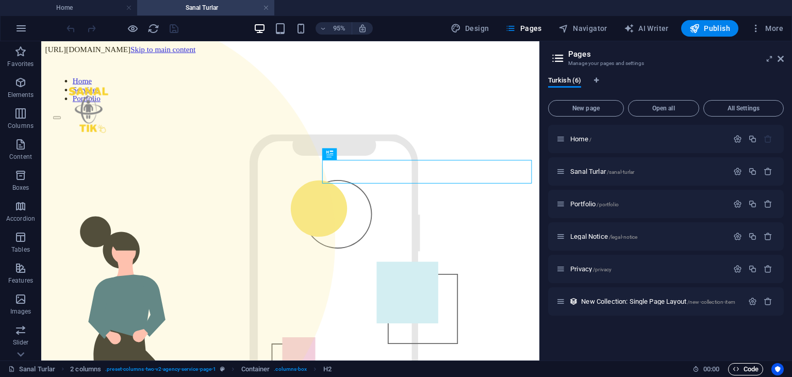
click at [745, 364] on span "Code" at bounding box center [746, 369] width 26 height 12
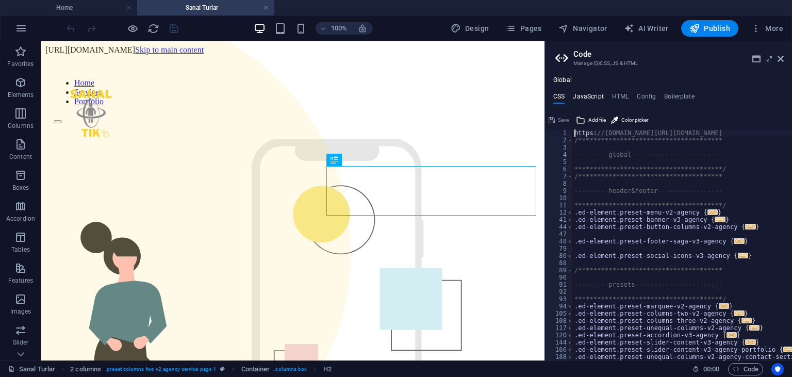
click at [587, 95] on h4 "JavaScript" at bounding box center [588, 98] width 30 height 11
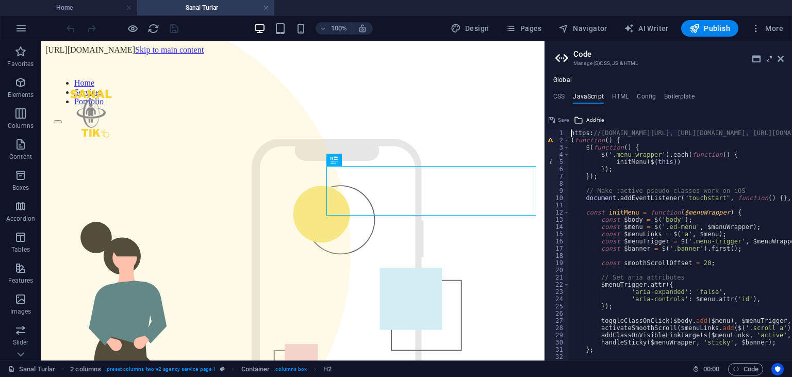
type textarea "[URL][DOMAIN_NAME], [URL][DOMAIN_NAME], [URL][DOMAIN_NAME], [URL][DOMAIN_NAME] …"
click at [564, 95] on h4 "CSS" at bounding box center [559, 98] width 11 height 11
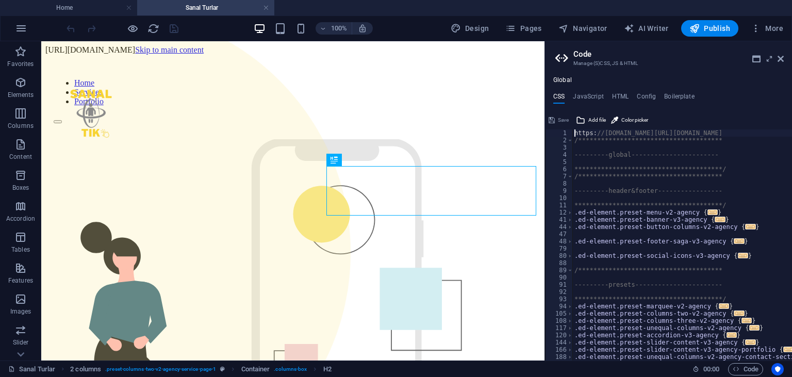
click at [669, 88] on div "**********" at bounding box center [668, 218] width 247 height 284
click at [671, 102] on h4 "Boilerplate" at bounding box center [679, 98] width 30 height 11
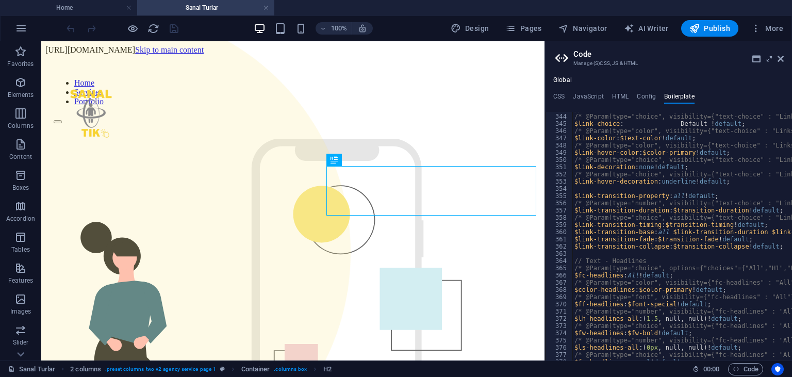
scroll to position [1686, 0]
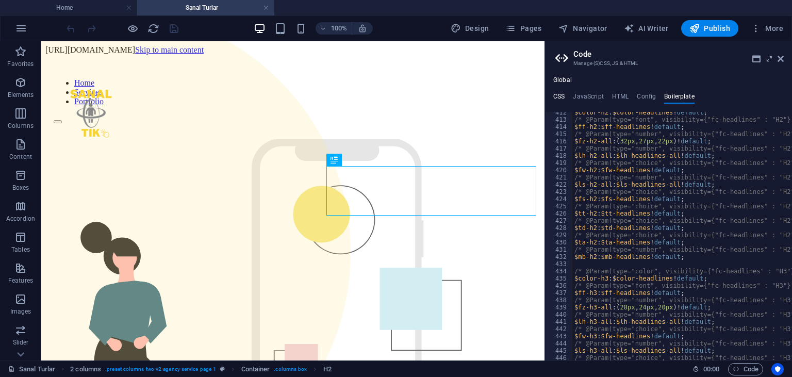
click at [558, 98] on h4 "CSS" at bounding box center [559, 98] width 11 height 11
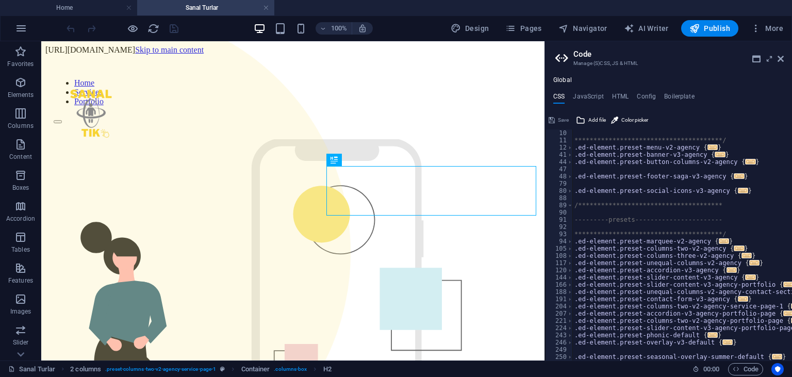
scroll to position [0, 0]
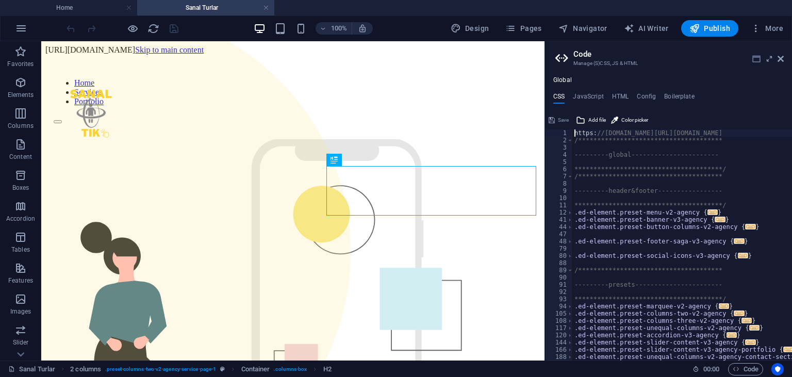
click at [755, 55] on icon at bounding box center [757, 59] width 8 height 8
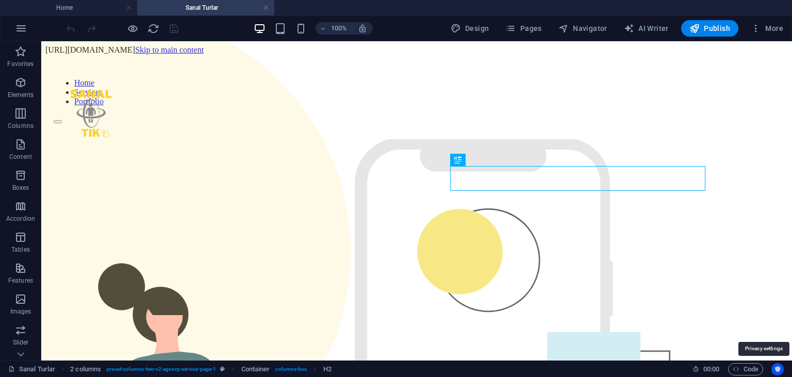
click at [777, 369] on icon "Usercentrics" at bounding box center [777, 369] width 7 height 7
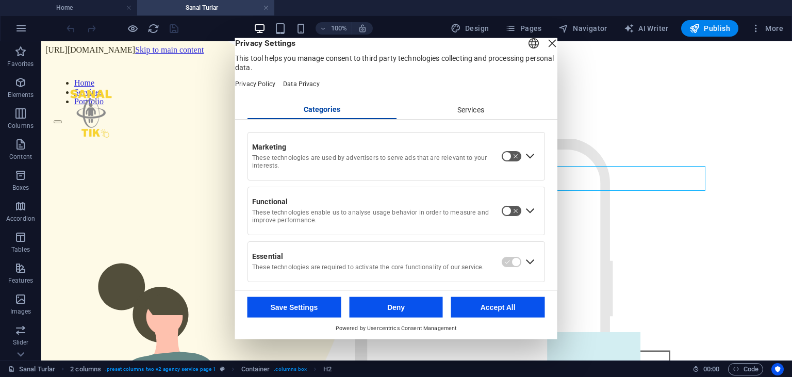
click at [508, 162] on button "button" at bounding box center [511, 156] width 21 height 11
click at [510, 217] on button "button" at bounding box center [511, 210] width 21 height 11
click at [466, 116] on div "Services" at bounding box center [470, 110] width 149 height 18
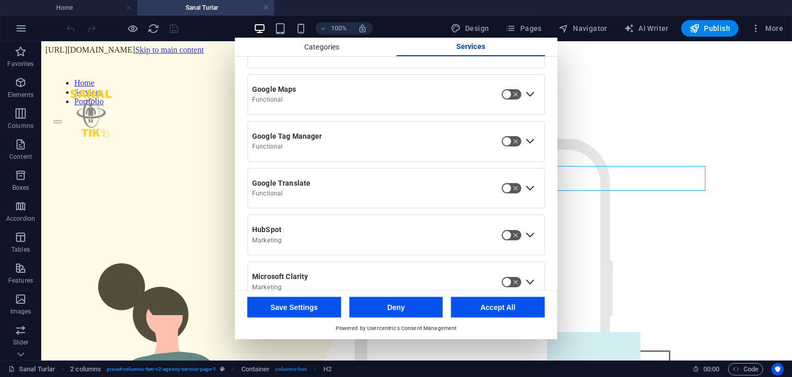
scroll to position [342, 0]
click at [518, 191] on button "button" at bounding box center [511, 185] width 21 height 11
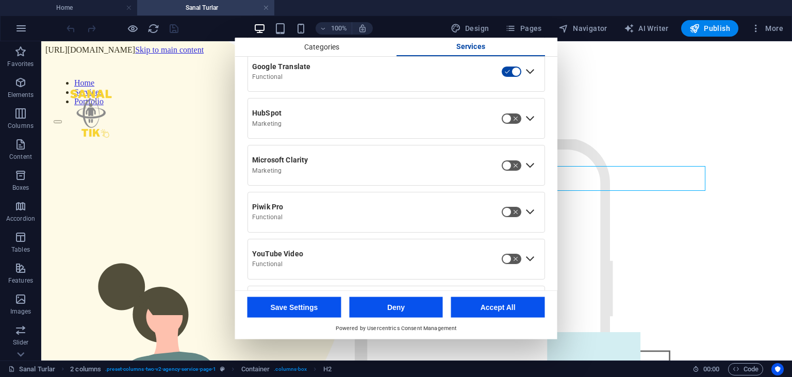
scroll to position [504, 0]
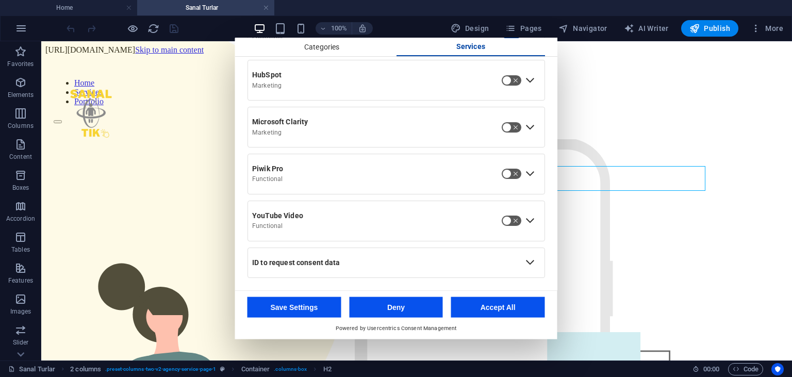
click at [509, 222] on button "button" at bounding box center [511, 220] width 21 height 11
click at [509, 173] on button "button" at bounding box center [511, 173] width 21 height 11
click at [508, 132] on button "button" at bounding box center [511, 126] width 21 height 11
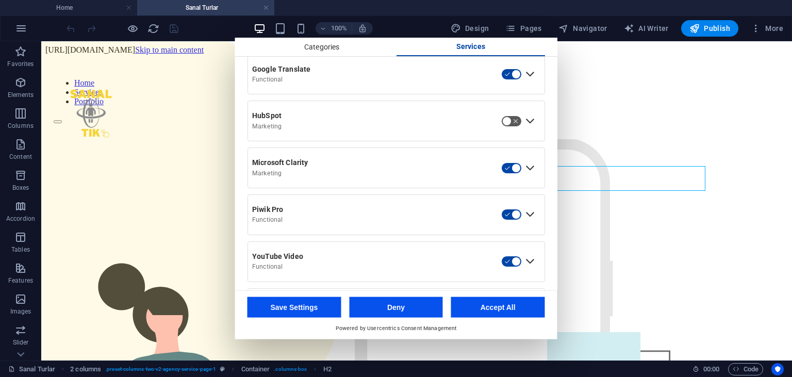
scroll to position [446, 0]
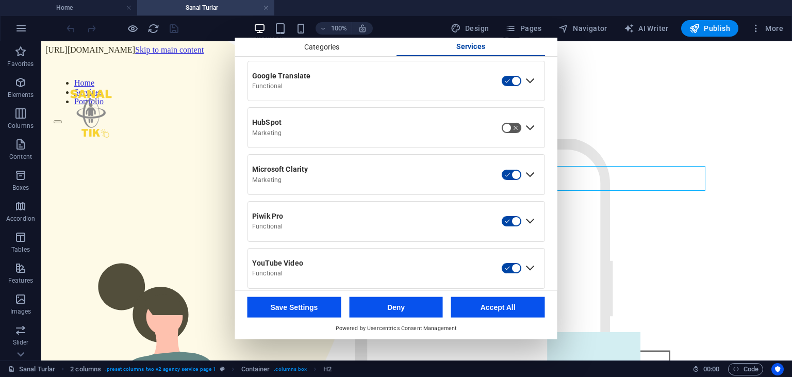
click at [484, 300] on button "Accept All" at bounding box center [498, 307] width 94 height 21
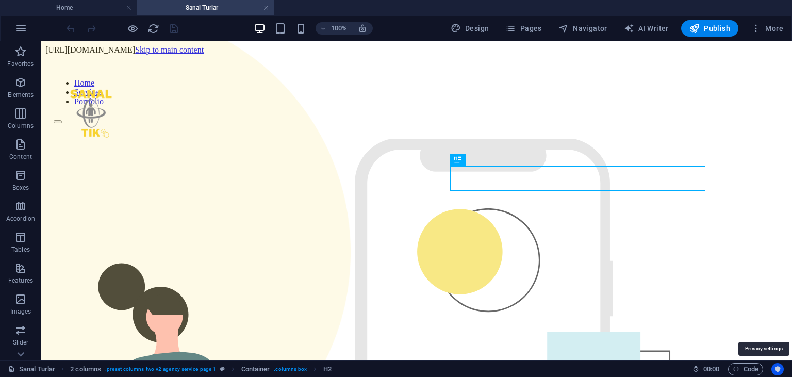
click at [778, 366] on icon "Usercentrics" at bounding box center [777, 369] width 7 height 7
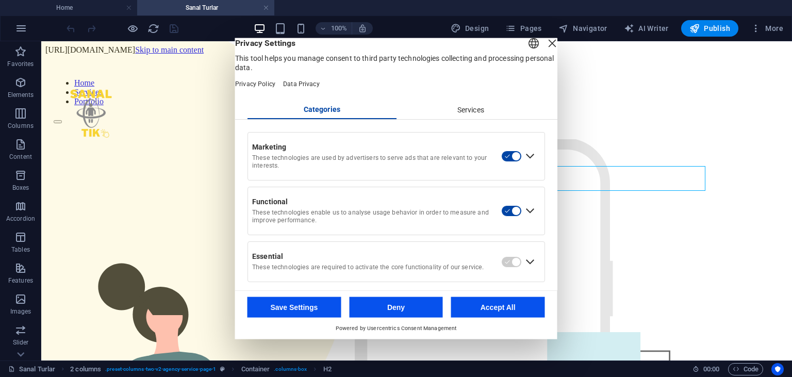
click at [482, 119] on div "Services" at bounding box center [470, 110] width 149 height 18
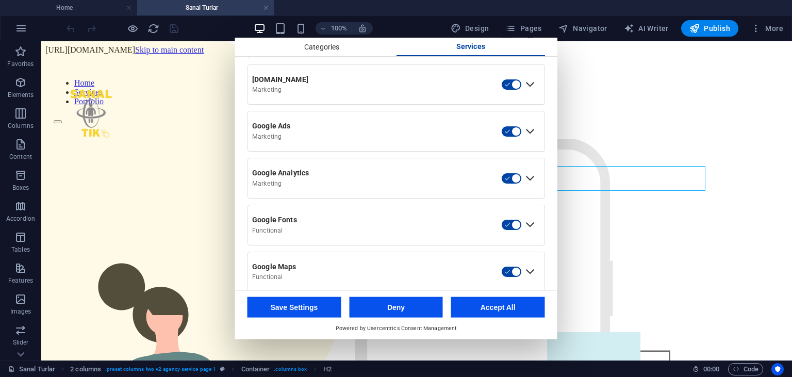
scroll to position [0, 0]
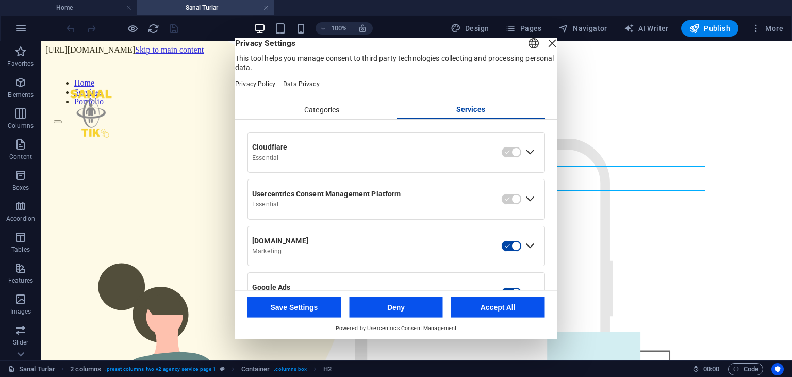
click at [284, 119] on div "Categories" at bounding box center [322, 110] width 149 height 18
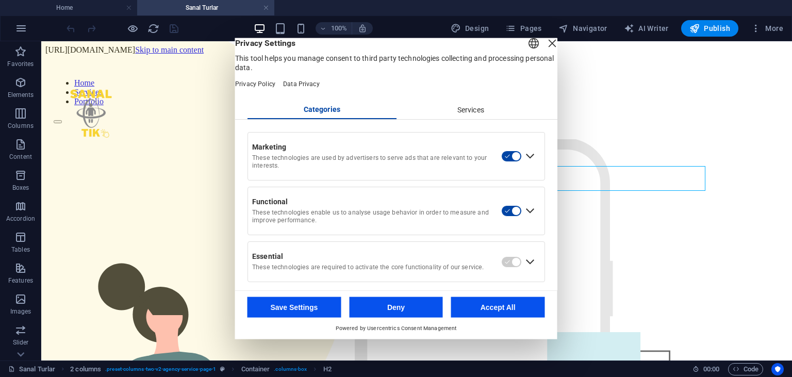
click at [501, 305] on button "Accept All" at bounding box center [498, 307] width 94 height 21
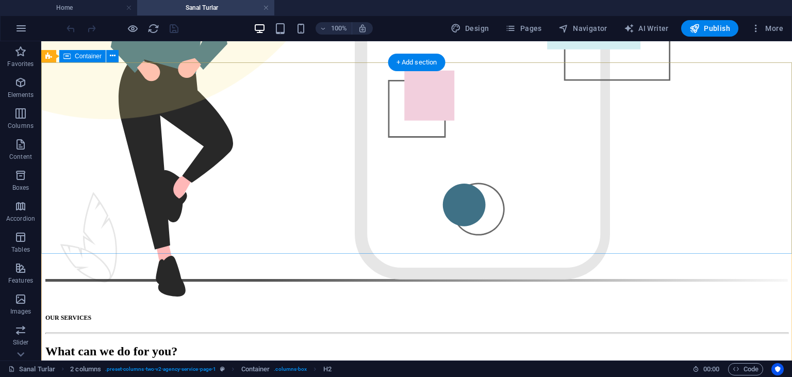
scroll to position [327, 0]
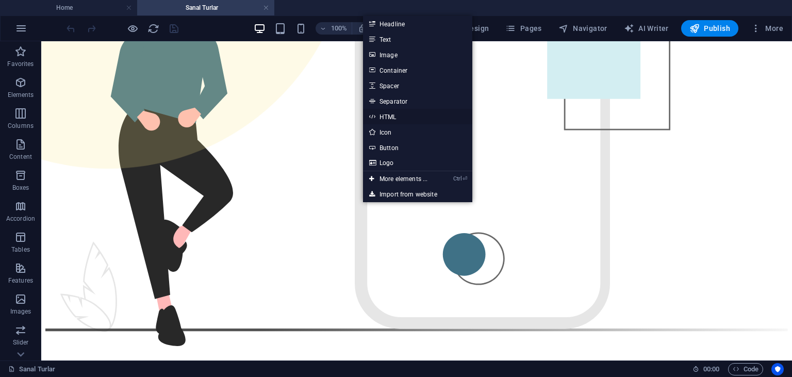
click at [390, 119] on link "HTML" at bounding box center [417, 116] width 109 height 15
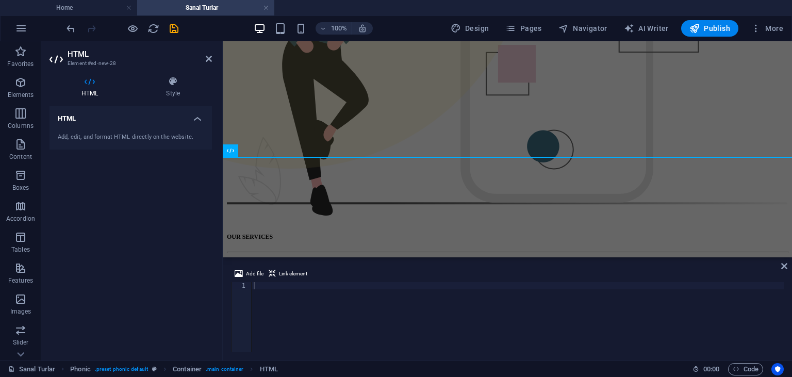
click at [133, 132] on div "Add, edit, and format HTML directly on the website." at bounding box center [131, 137] width 163 height 25
click at [193, 119] on h4 "HTML" at bounding box center [131, 115] width 163 height 19
click at [193, 119] on h4 "HTML" at bounding box center [131, 118] width 163 height 25
click at [249, 274] on span "Add file" at bounding box center [255, 274] width 18 height 12
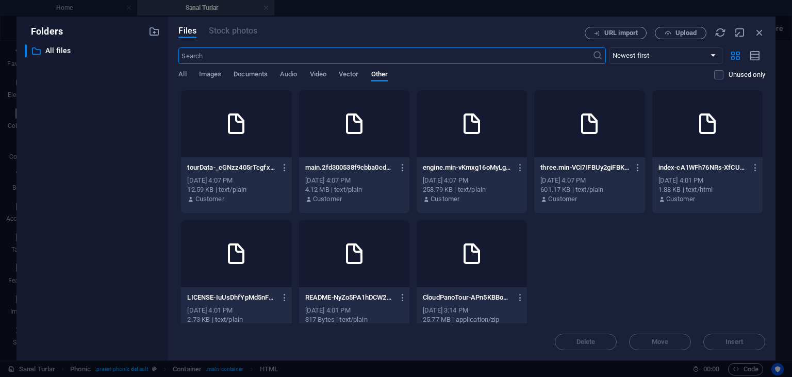
click at [486, 256] on div at bounding box center [472, 253] width 110 height 67
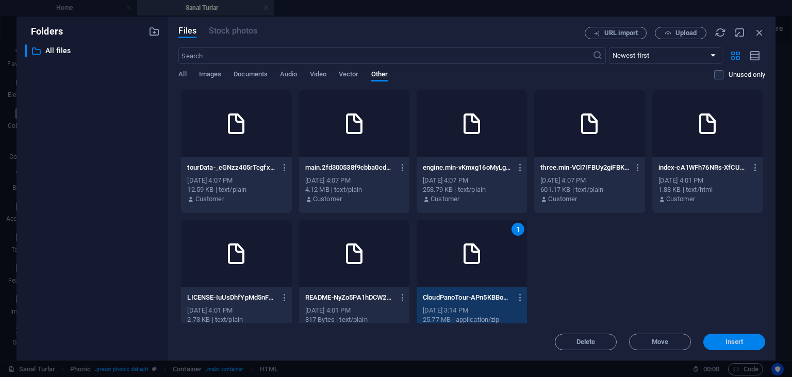
click at [729, 344] on span "Insert" at bounding box center [735, 342] width 18 height 6
type textarea "[URL][DOMAIN_NAME]"
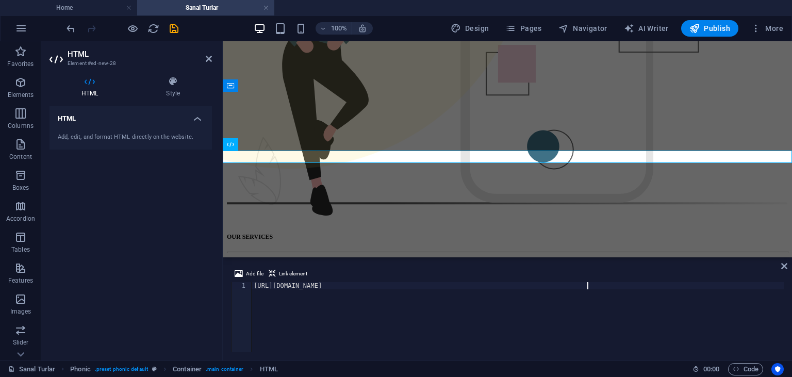
click at [123, 130] on div "Add, edit, and format HTML directly on the website." at bounding box center [131, 137] width 163 height 25
click at [301, 276] on span "Link element" at bounding box center [293, 274] width 28 height 12
click at [787, 267] on icon at bounding box center [785, 266] width 6 height 8
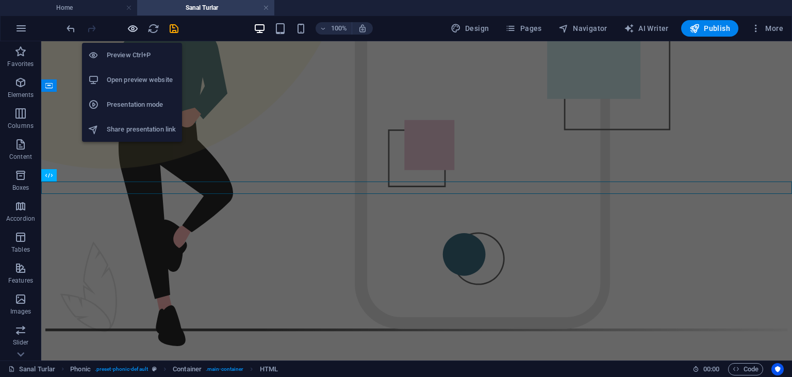
click at [127, 23] on icon "button" at bounding box center [133, 29] width 12 height 12
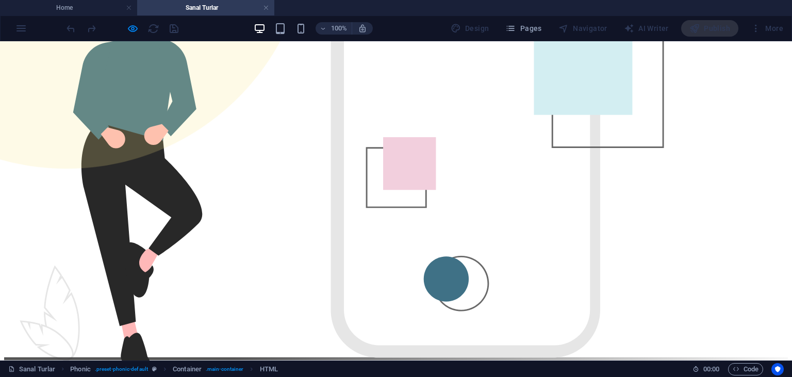
click at [754, 375] on span "Code" at bounding box center [746, 369] width 26 height 12
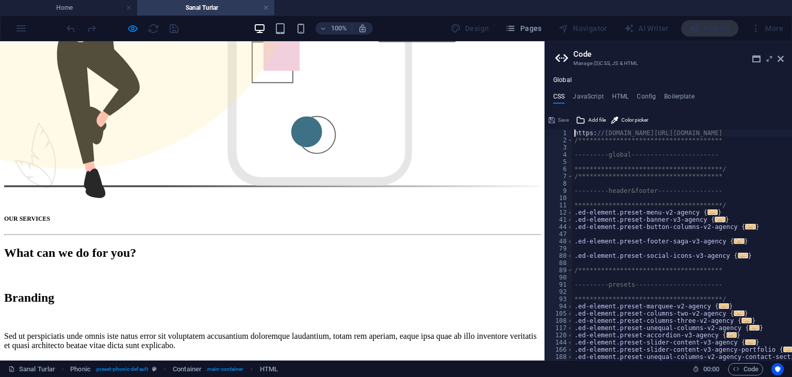
click at [785, 60] on aside "**********" at bounding box center [669, 200] width 248 height 319
click at [782, 60] on icon at bounding box center [781, 59] width 6 height 8
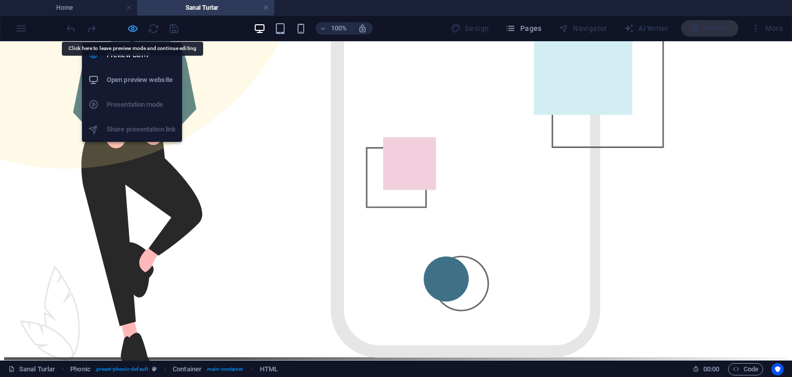
click at [135, 30] on icon "button" at bounding box center [133, 29] width 12 height 12
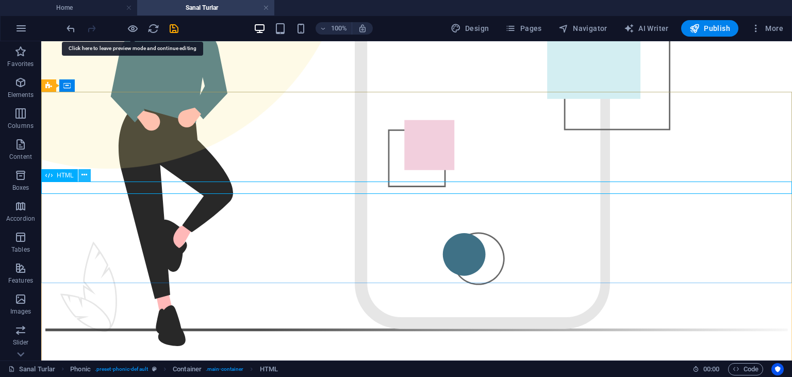
click at [82, 172] on icon at bounding box center [85, 175] width 6 height 11
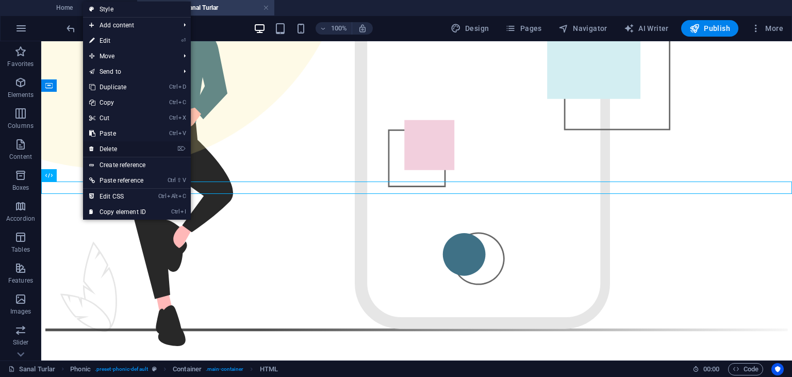
click at [115, 152] on link "⌦ Delete" at bounding box center [117, 148] width 69 height 15
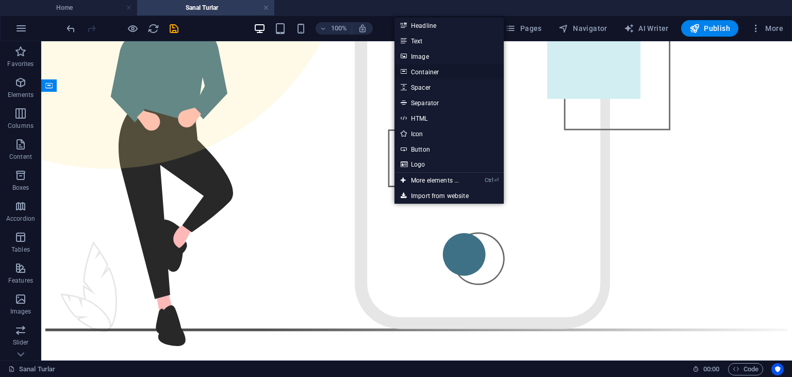
click at [430, 70] on link "Container" at bounding box center [449, 71] width 109 height 15
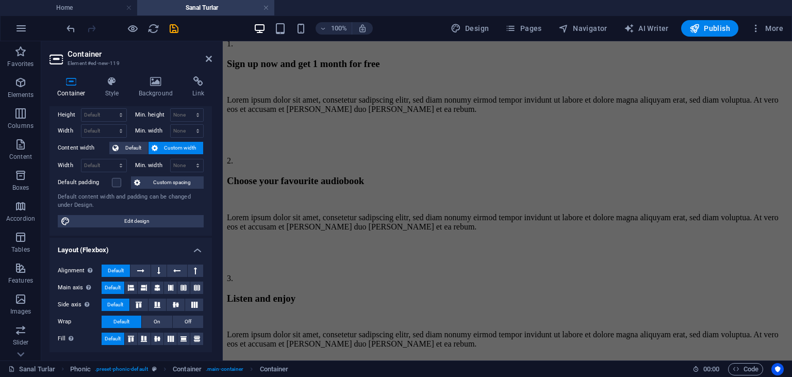
scroll to position [0, 0]
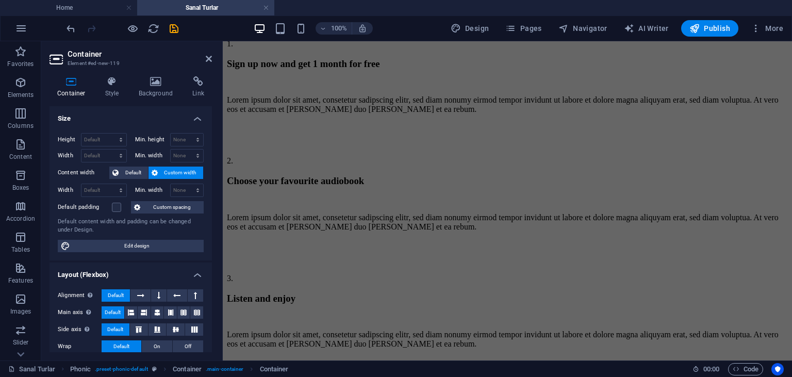
click at [115, 98] on div "Container Style Background Link Size Height Default px rem % vh vw Min. height …" at bounding box center [131, 214] width 163 height 276
click at [113, 89] on h4 "Style" at bounding box center [115, 87] width 34 height 22
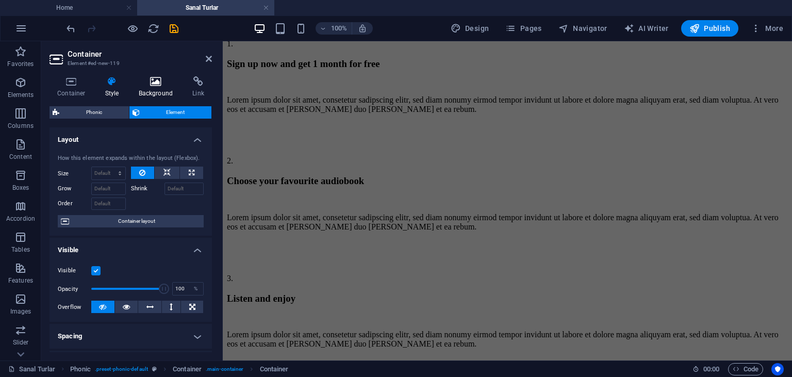
click at [135, 87] on h4 "Background" at bounding box center [158, 87] width 54 height 22
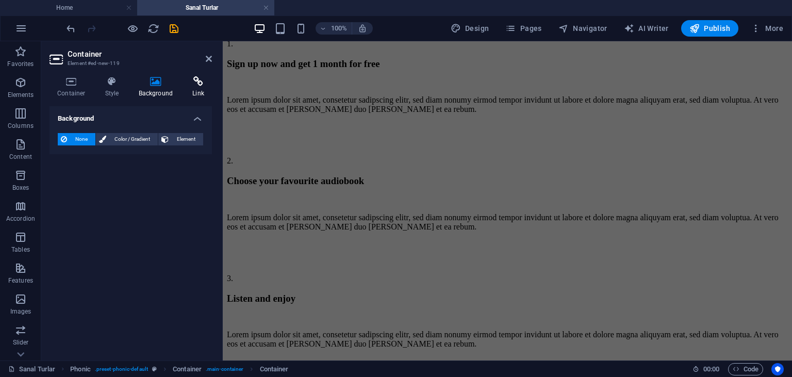
click at [200, 90] on h4 "Link" at bounding box center [198, 87] width 27 height 22
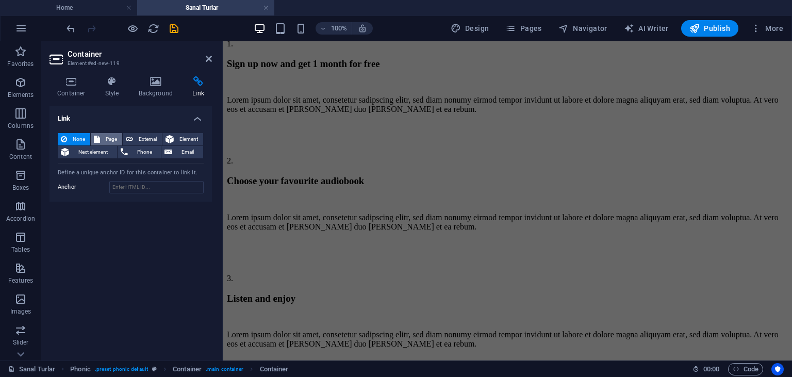
click at [110, 139] on span "Page" at bounding box center [111, 139] width 16 height 12
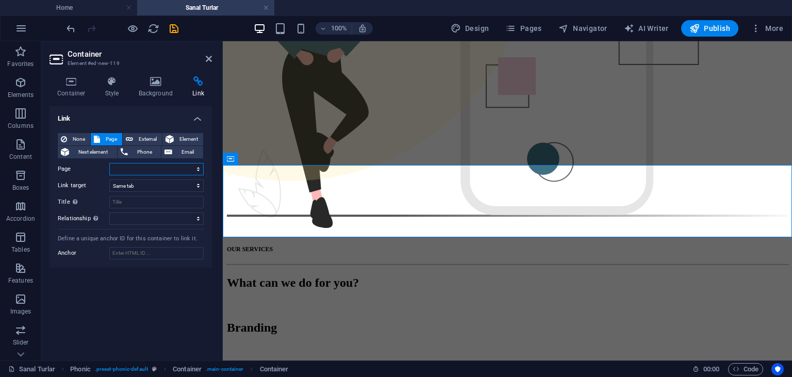
scroll to position [313, 0]
click at [137, 138] on span "External" at bounding box center [147, 139] width 23 height 12
select select
select select "blank"
click at [119, 139] on button "Page" at bounding box center [106, 139] width 31 height 12
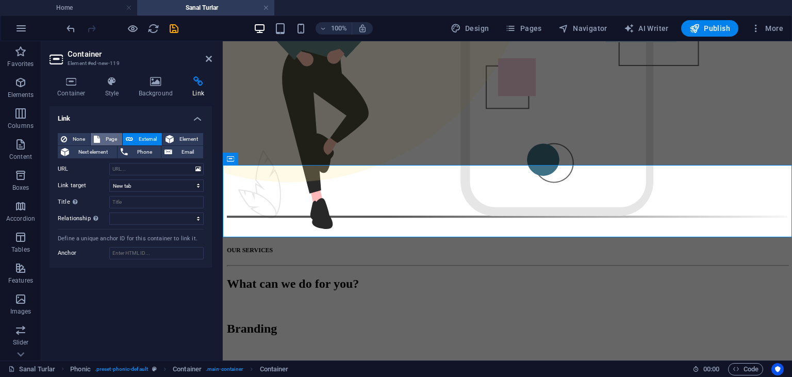
select select
click at [139, 149] on span "Phone" at bounding box center [144, 152] width 27 height 12
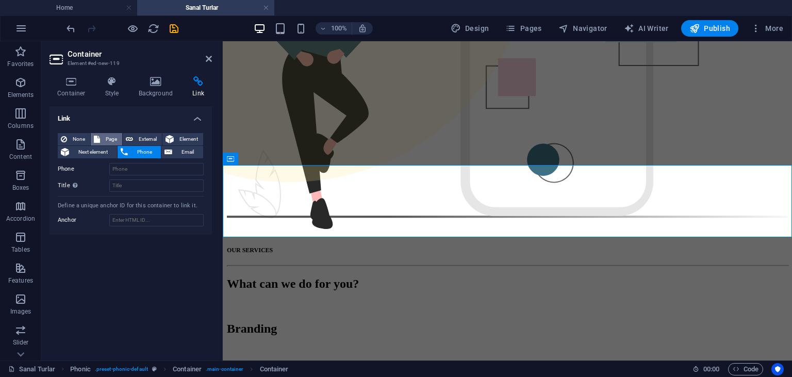
click at [106, 143] on span "Page" at bounding box center [111, 139] width 16 height 12
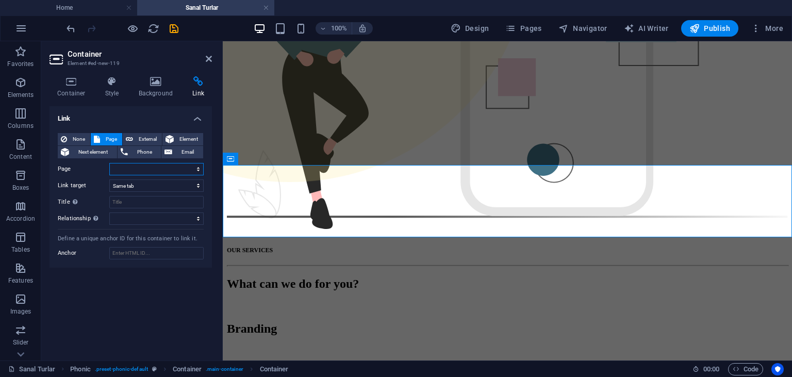
click at [109, 163] on select "Home Sanal Turlar Portfolio Legal Notice Privacy" at bounding box center [156, 169] width 94 height 12
select select "1"
click option "Sanal Turlar" at bounding box center [0, 0] width 0 height 0
click at [109, 180] on select "New tab Same tab Overlay" at bounding box center [156, 186] width 94 height 12
click at [142, 187] on select "New tab Same tab Overlay" at bounding box center [156, 186] width 94 height 12
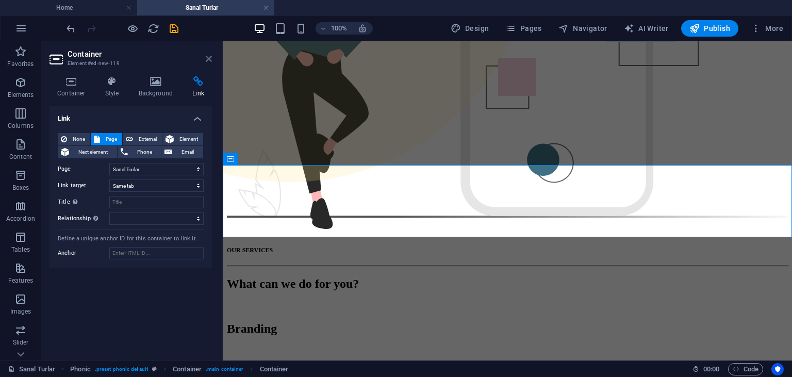
click at [206, 56] on icon at bounding box center [209, 59] width 6 height 8
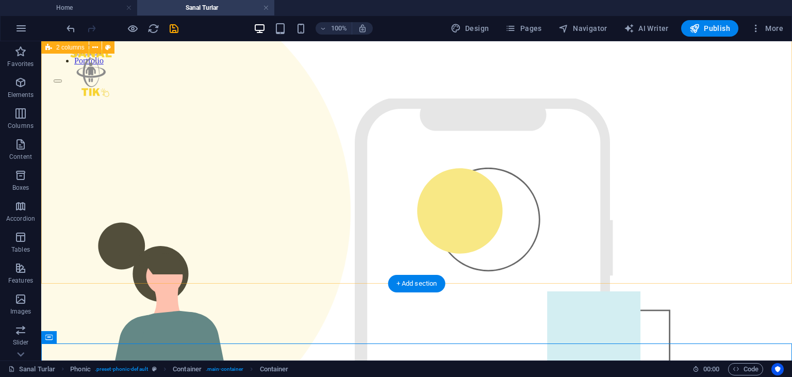
scroll to position [258, 0]
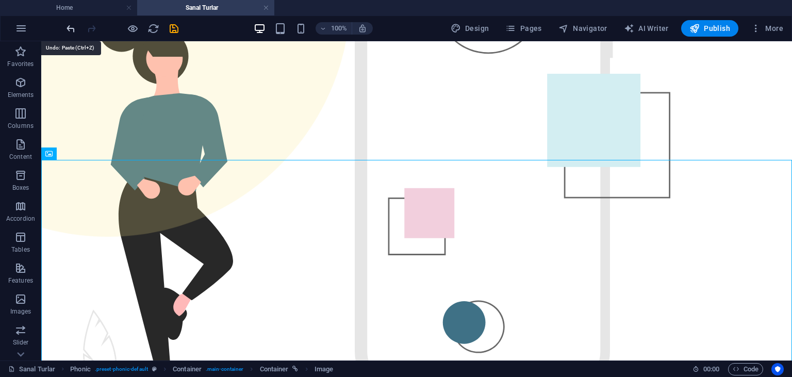
click at [67, 30] on icon "undo" at bounding box center [71, 29] width 12 height 12
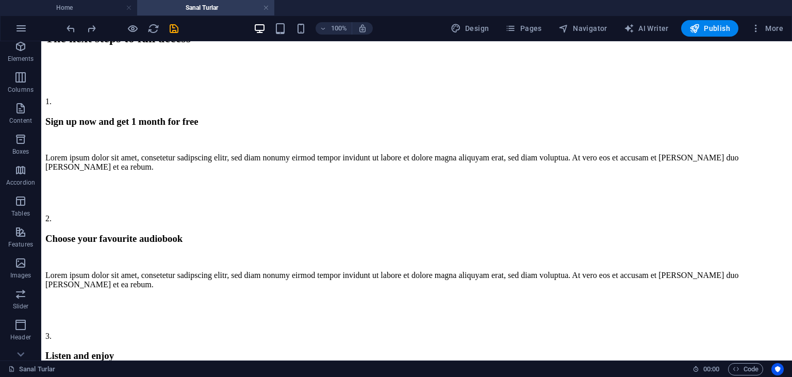
scroll to position [94, 0]
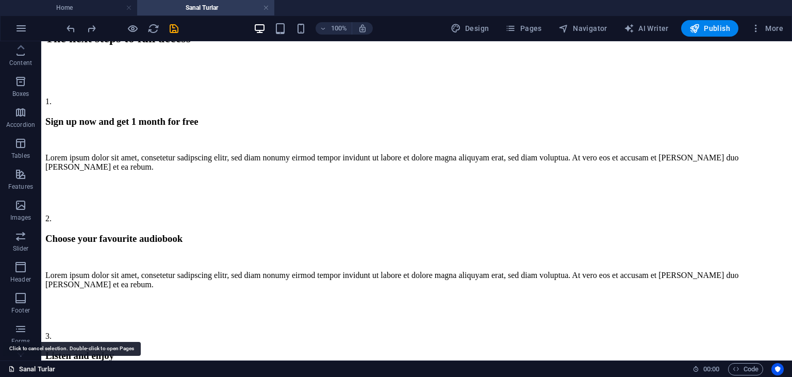
click at [17, 368] on link "Sanal Turlar" at bounding box center [31, 369] width 47 height 12
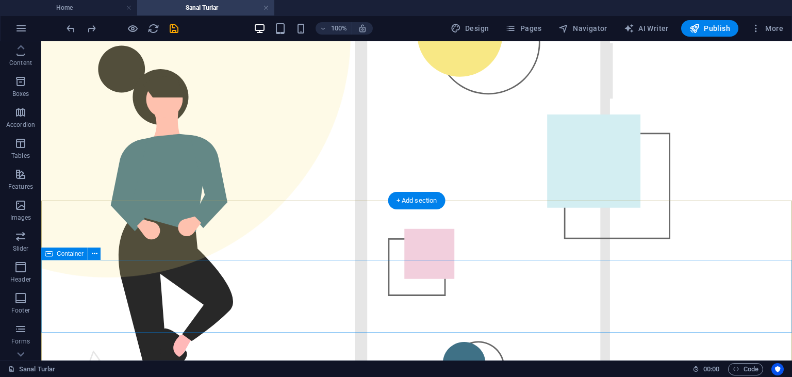
scroll to position [0, 0]
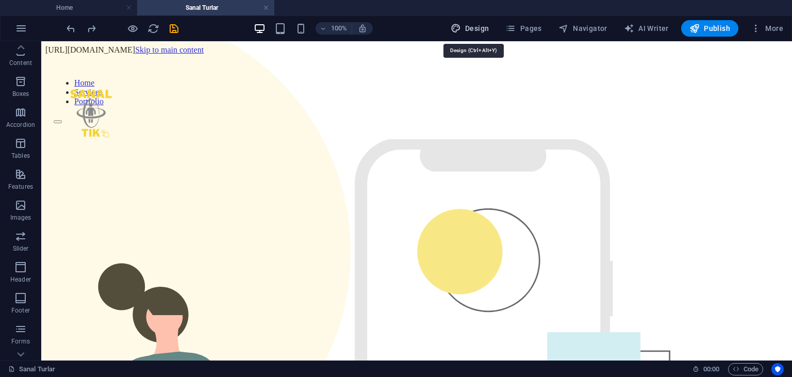
click at [479, 28] on span "Design" at bounding box center [470, 28] width 39 height 10
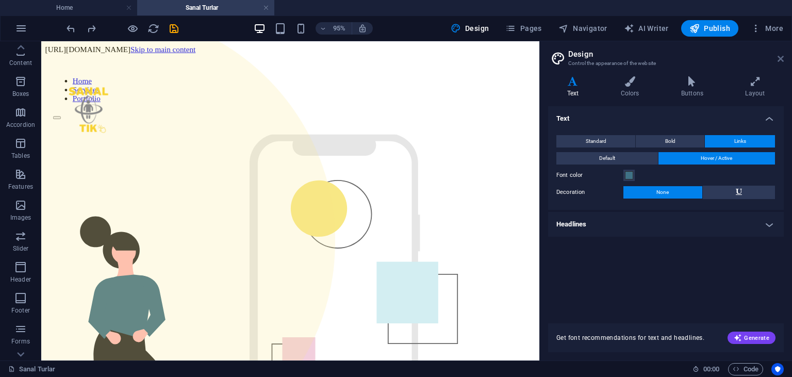
click at [779, 56] on icon at bounding box center [781, 59] width 6 height 8
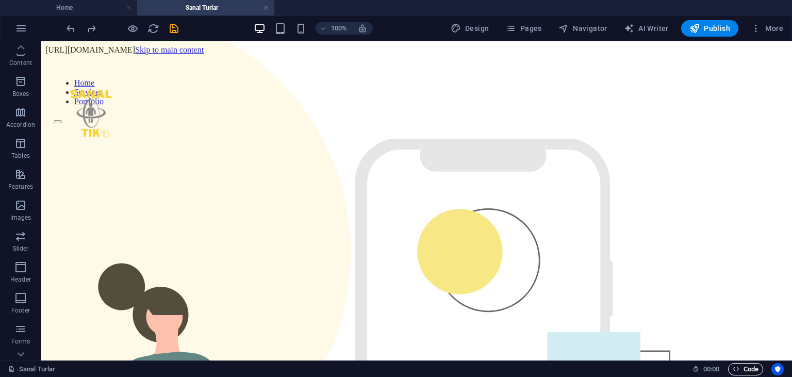
click at [745, 364] on span "Code" at bounding box center [746, 369] width 26 height 12
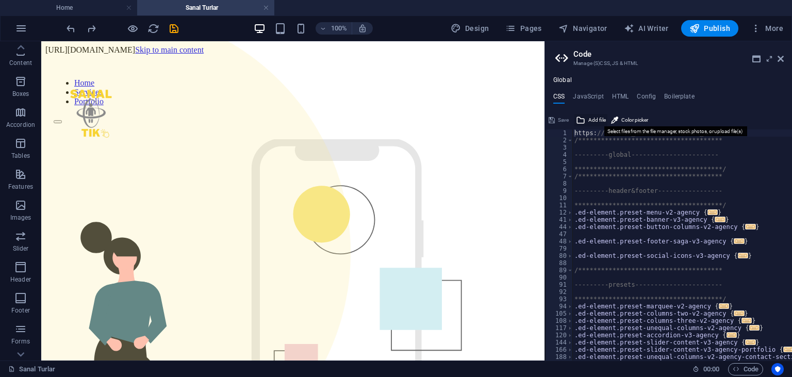
click at [596, 117] on span "Add file" at bounding box center [598, 120] width 18 height 12
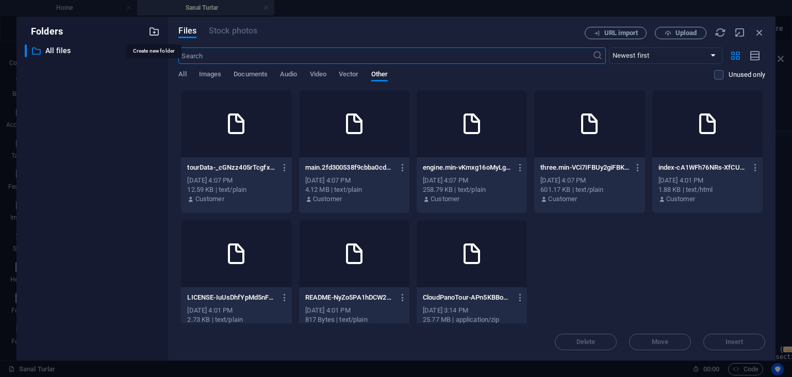
click at [153, 30] on icon "button" at bounding box center [154, 31] width 11 height 11
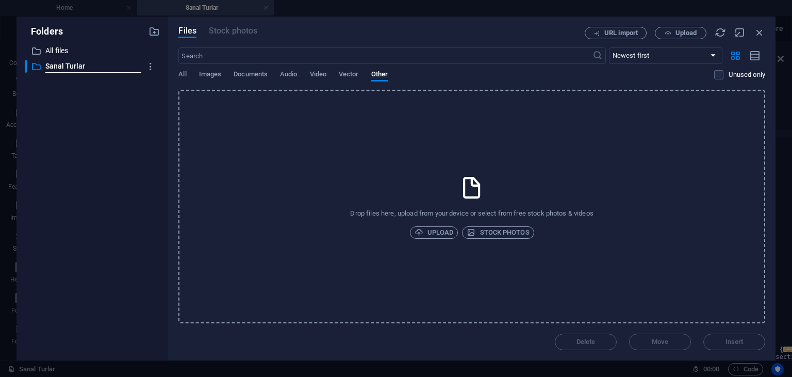
type input "Sanal Turlar"
click at [416, 228] on icon "button" at bounding box center [419, 232] width 9 height 9
click at [148, 68] on icon "button" at bounding box center [150, 66] width 11 height 10
click at [148, 68] on div at bounding box center [396, 188] width 792 height 377
click at [259, 156] on div "Drop files here, upload from your device or select from free stock photos & vid…" at bounding box center [471, 207] width 587 height 234
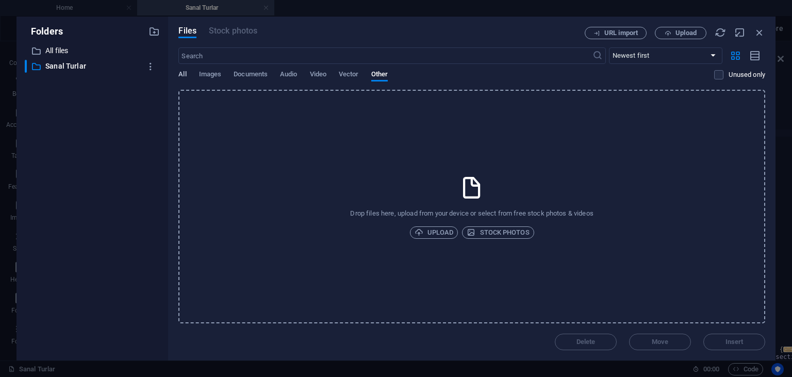
click at [183, 75] on span "All" at bounding box center [182, 75] width 8 height 14
click at [150, 64] on icon "button" at bounding box center [150, 66] width 11 height 10
click at [233, 138] on div at bounding box center [396, 188] width 792 height 377
click at [153, 33] on icon "button" at bounding box center [154, 31] width 11 height 11
click at [267, 155] on div "Drop files here, upload from your device or select from free stock photos & vid…" at bounding box center [471, 207] width 587 height 234
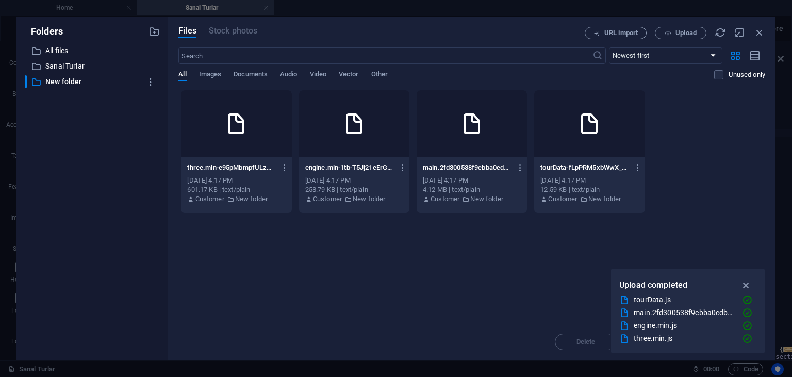
click at [414, 243] on div "Drop files here to upload them instantly three.min-e95pMbmpfULzwNdzQkM8xw.js th…" at bounding box center [471, 207] width 587 height 234
click at [221, 174] on div "three.min-e95pMbmpfULzwNdzQkM8xw.js three.min-e95pMbmpfULzwNdzQkM8xw.js" at bounding box center [236, 167] width 98 height 17
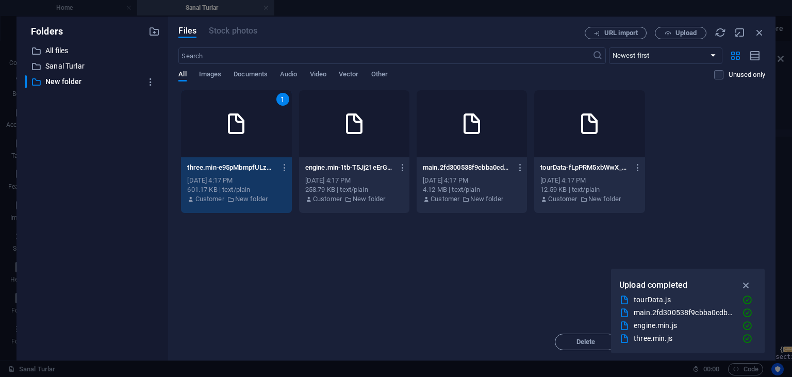
click at [221, 174] on div "three.min-e95pMbmpfULzwNdzQkM8xw.js three.min-e95pMbmpfULzwNdzQkM8xw.js" at bounding box center [236, 167] width 98 height 17
type textarea "https://cdn1.site-media.eu/images/0/18918762/three.min-e95pMbmpfULzwNdzQkM8xw.j…"
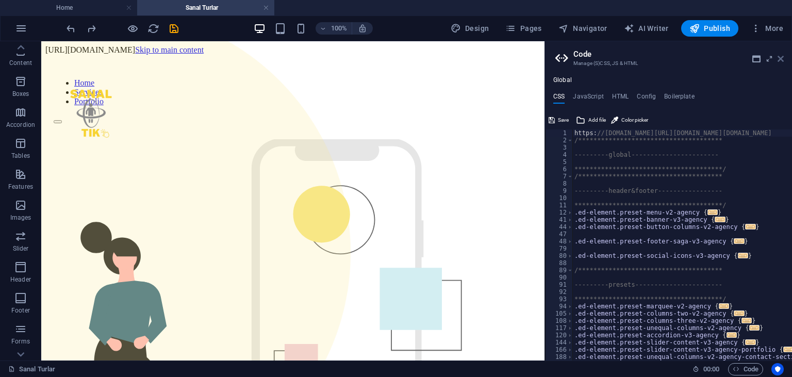
click at [783, 56] on icon at bounding box center [781, 59] width 6 height 8
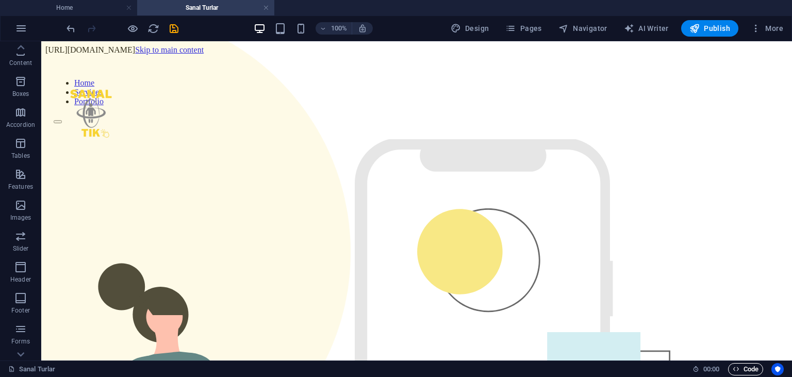
click at [747, 371] on span "Code" at bounding box center [746, 369] width 26 height 12
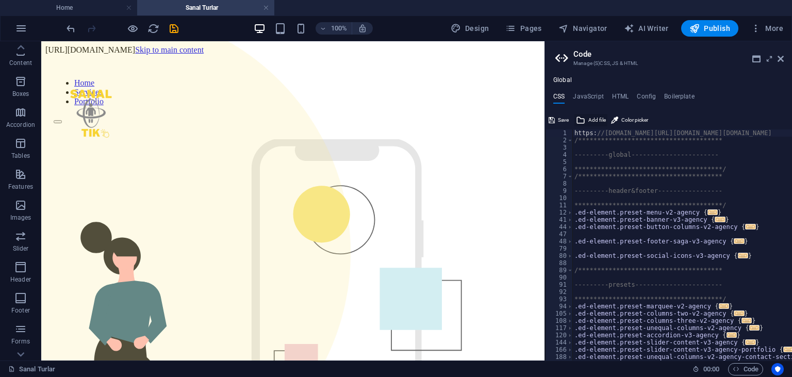
click at [581, 121] on icon at bounding box center [580, 120] width 9 height 12
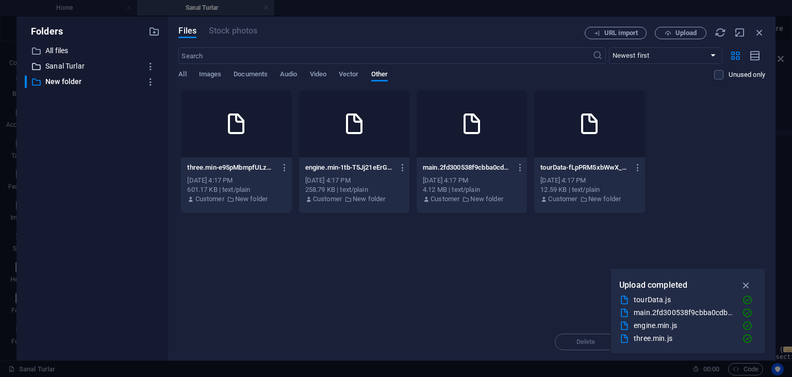
click at [74, 64] on p "Sanal Turlar" at bounding box center [93, 66] width 96 height 12
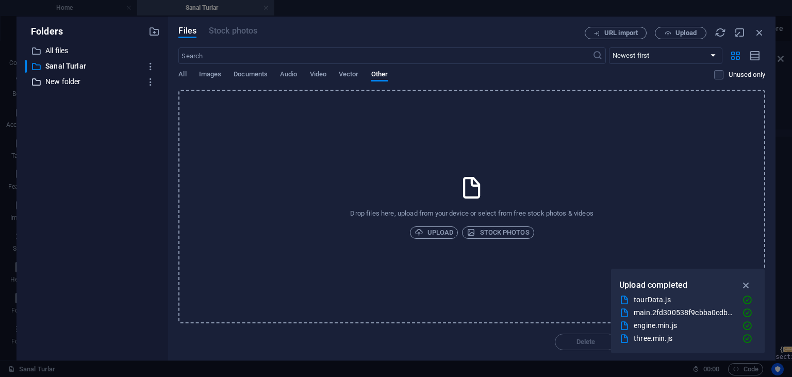
click at [76, 79] on p "New folder" at bounding box center [93, 82] width 96 height 12
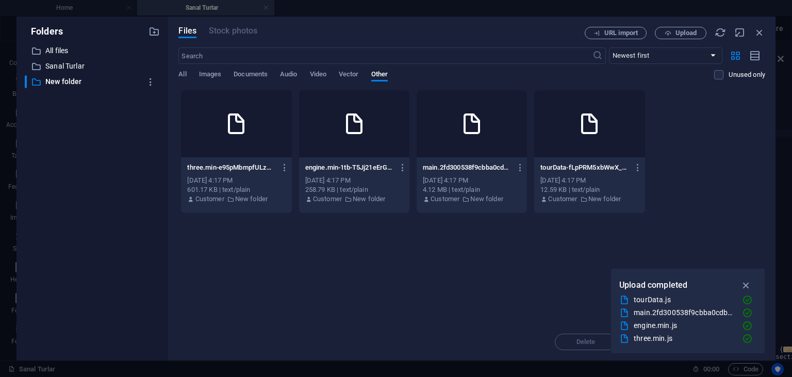
click at [230, 200] on icon at bounding box center [231, 198] width 7 height 9
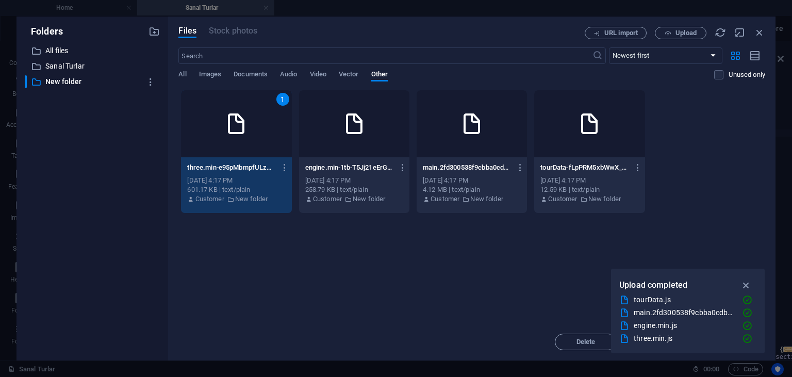
click at [327, 163] on div "engine.min-1tb-T5Jj21eErGs0DxlzFQ.js engine.min-1tb-T5Jj21eErGs0DxlzFQ.js" at bounding box center [354, 167] width 98 height 17
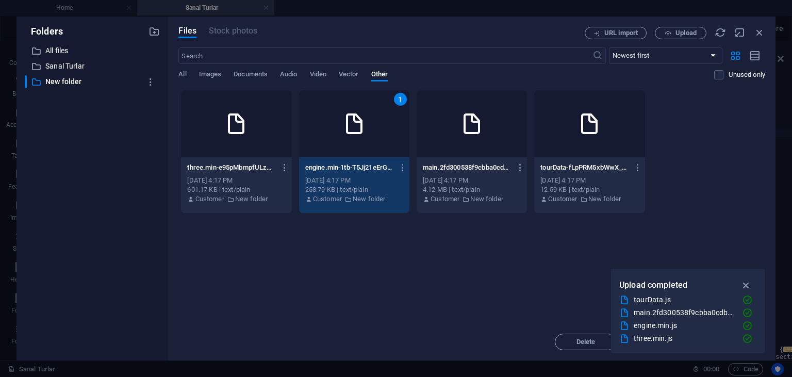
click at [480, 133] on icon at bounding box center [472, 123] width 25 height 25
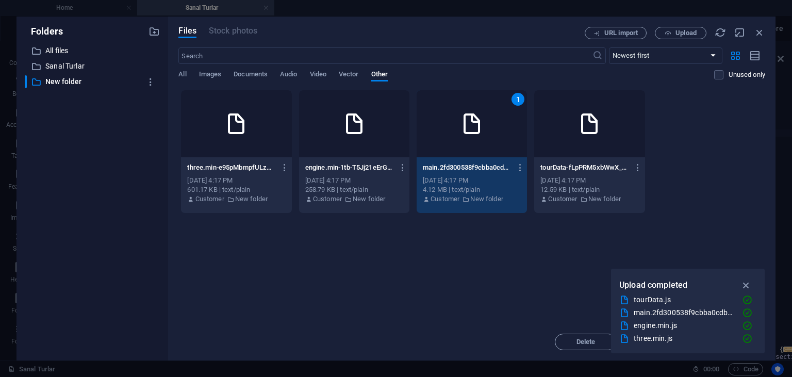
click at [544, 137] on div at bounding box center [589, 123] width 110 height 67
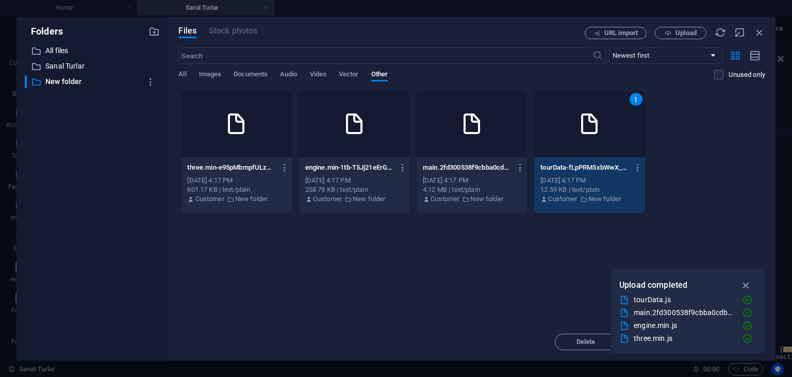
click at [216, 150] on div at bounding box center [236, 123] width 110 height 67
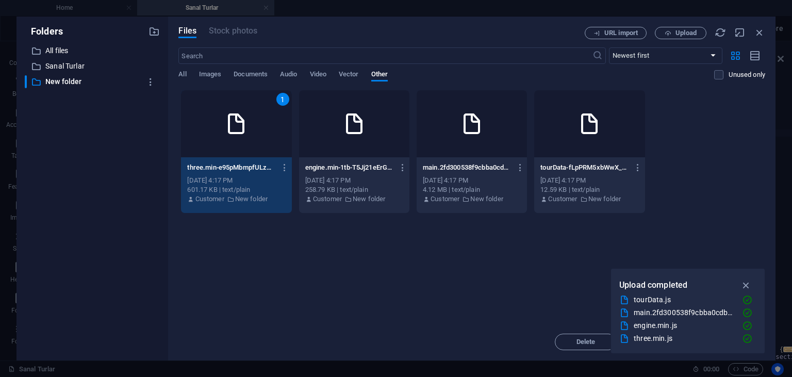
click at [335, 156] on div at bounding box center [354, 123] width 110 height 67
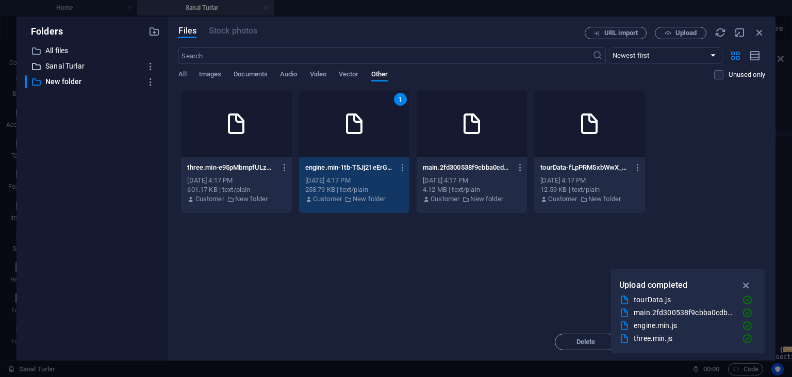
click at [79, 65] on p "Sanal Turlar" at bounding box center [93, 66] width 96 height 12
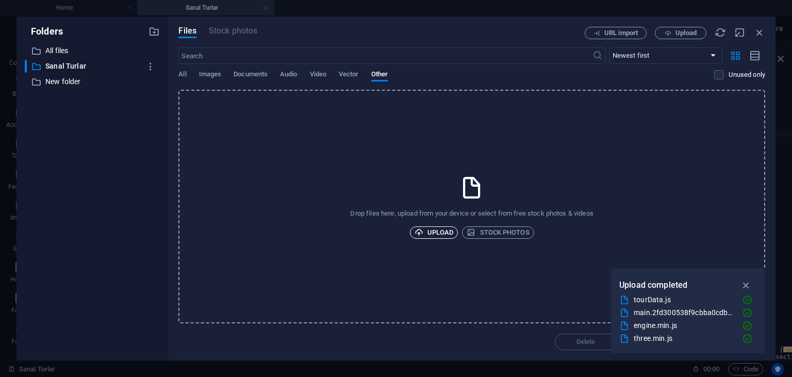
click at [438, 231] on span "Upload" at bounding box center [434, 232] width 39 height 12
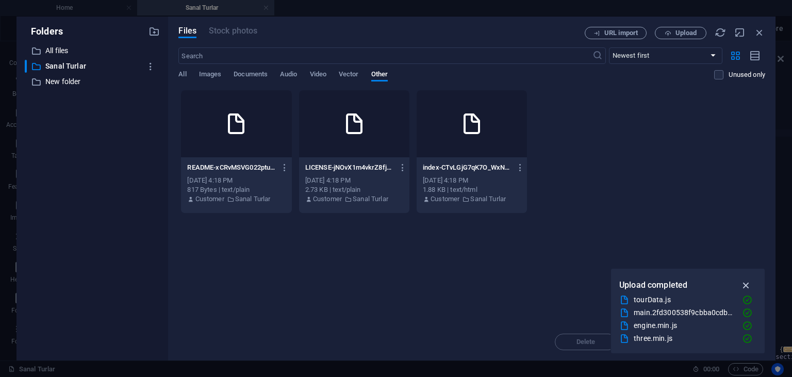
click at [745, 283] on icon "button" at bounding box center [747, 285] width 12 height 11
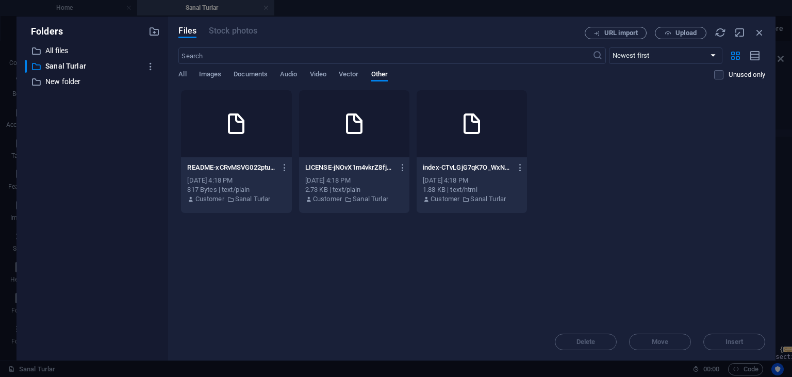
click at [246, 197] on p "Sanal Turlar" at bounding box center [253, 198] width 36 height 9
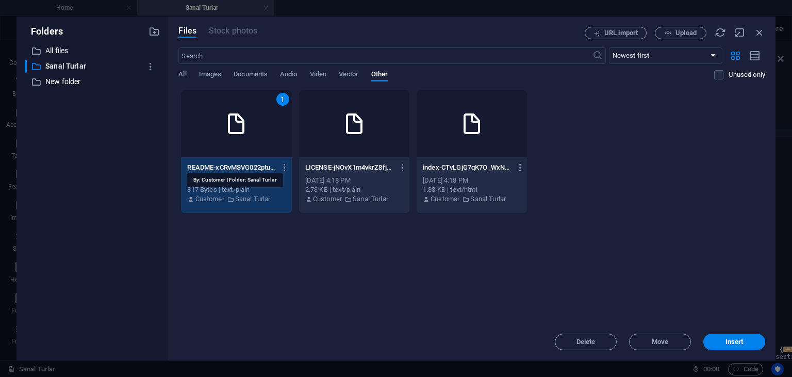
click at [246, 197] on p "Sanal Turlar" at bounding box center [253, 198] width 36 height 9
type textarea "https://cdn1.site-media.eu/images/0/18918762/three.min-e95pMbmpfULzwNdzQkM8xw.j…"
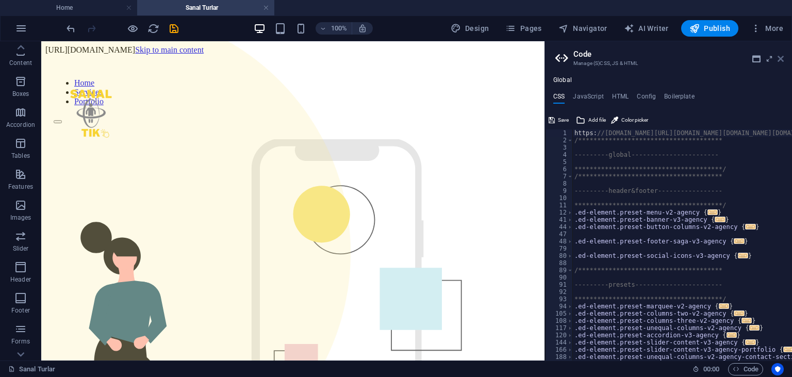
click at [781, 60] on icon at bounding box center [781, 59] width 6 height 8
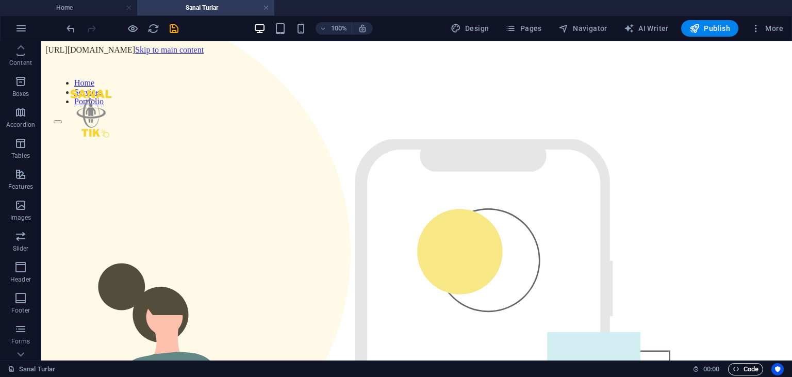
click at [742, 364] on span "Code" at bounding box center [746, 369] width 26 height 12
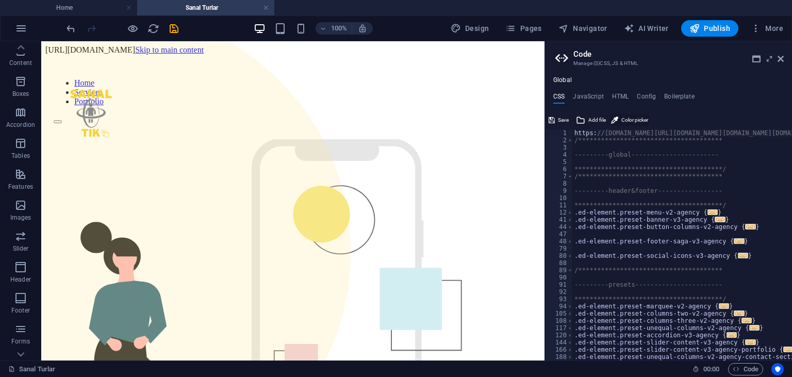
click at [620, 118] on button "Color picker" at bounding box center [630, 120] width 40 height 12
click at [779, 57] on icon at bounding box center [781, 59] width 6 height 8
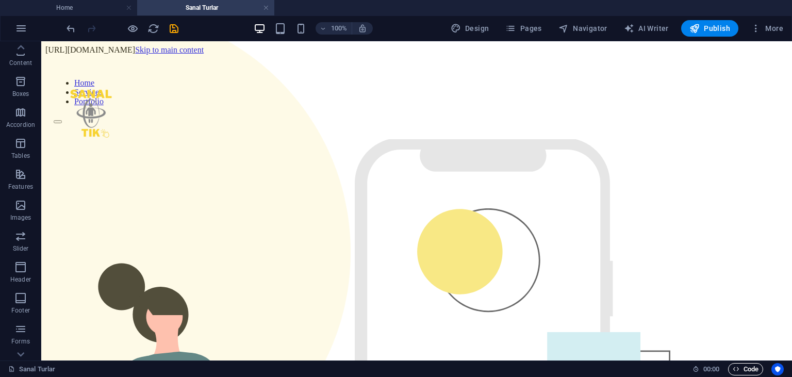
click at [740, 366] on span "Code" at bounding box center [746, 369] width 26 height 12
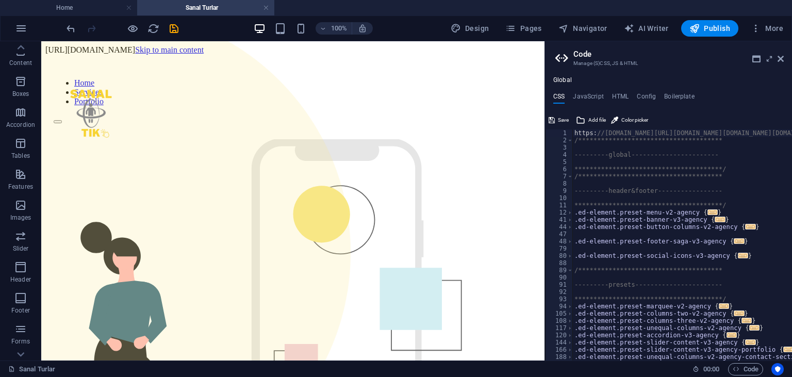
click at [702, 95] on ul "CSS JavaScript HTML Config Boilerplate" at bounding box center [668, 98] width 247 height 11
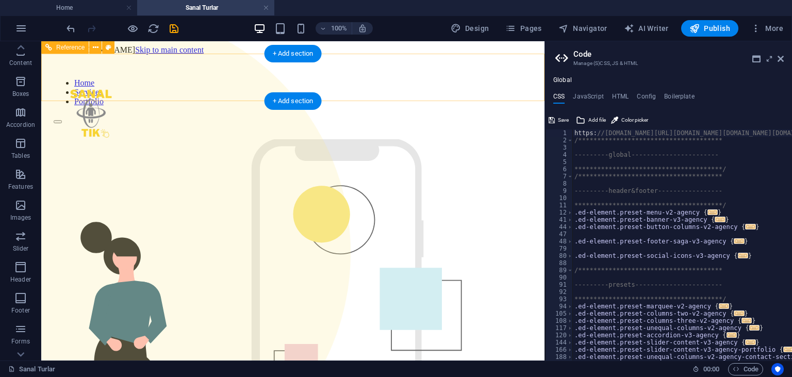
click at [286, 80] on nav "Home Services Portfolio" at bounding box center [293, 92] width 479 height 28
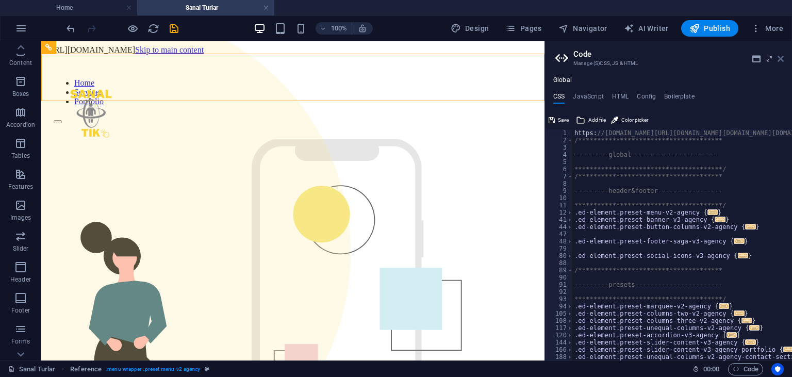
click at [781, 61] on icon at bounding box center [781, 59] width 6 height 8
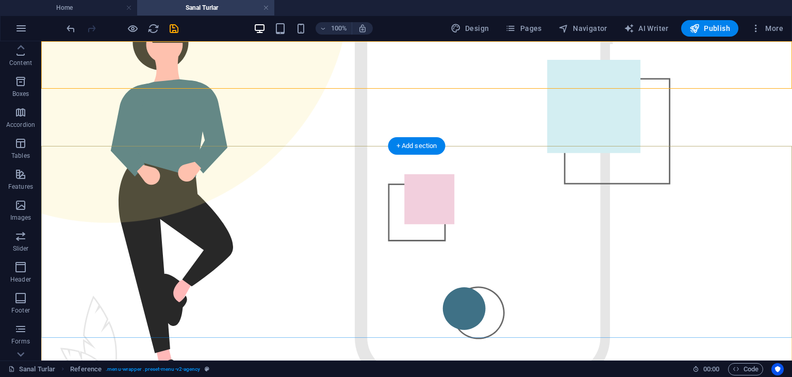
scroll to position [54, 0]
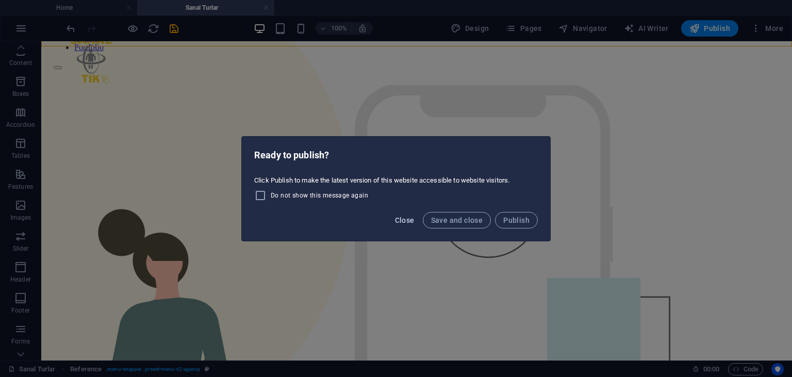
click at [407, 218] on span "Close" at bounding box center [405, 220] width 20 height 8
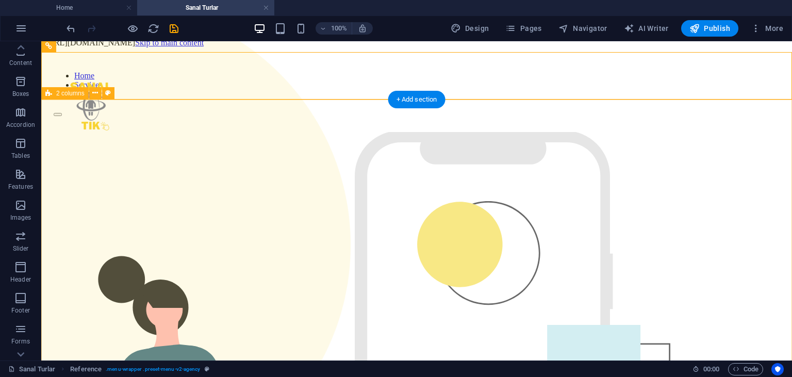
scroll to position [0, 0]
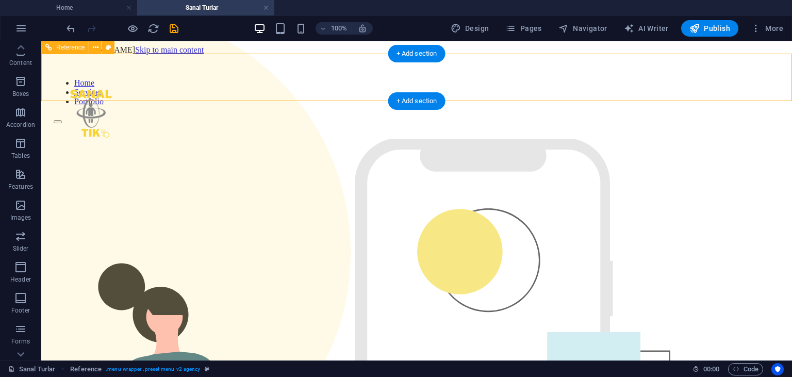
click at [395, 78] on nav "Home Services Portfolio" at bounding box center [417, 92] width 726 height 28
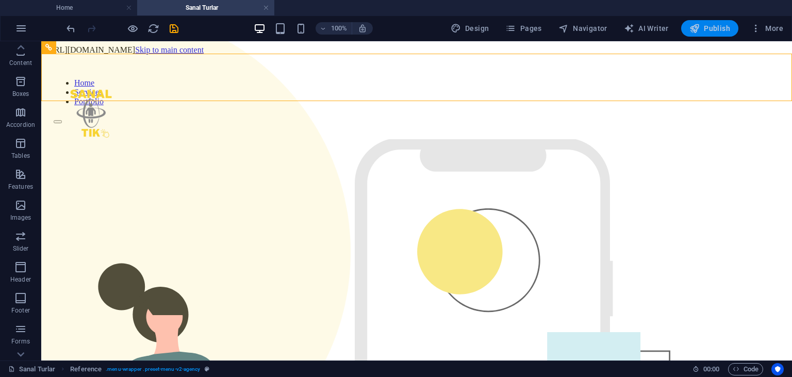
click at [703, 24] on span "Publish" at bounding box center [710, 28] width 41 height 10
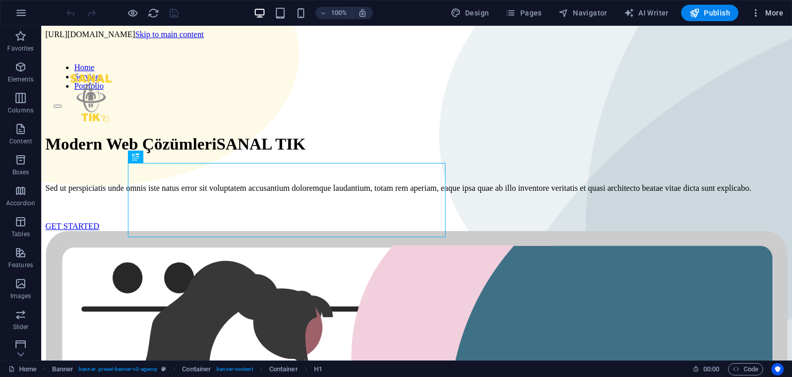
click at [764, 13] on span "More" at bounding box center [767, 13] width 33 height 10
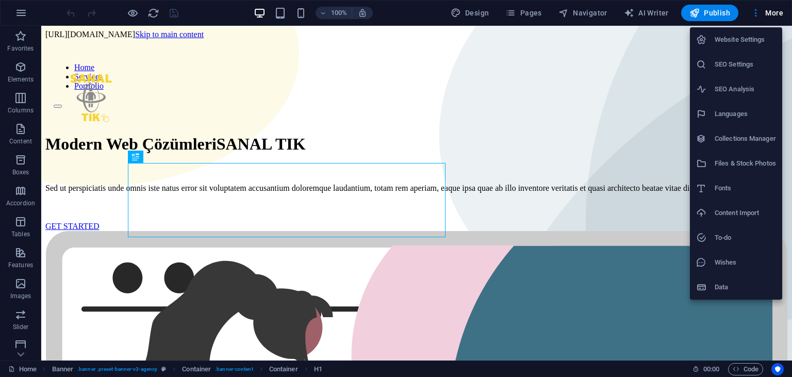
click at [744, 367] on div at bounding box center [396, 188] width 792 height 377
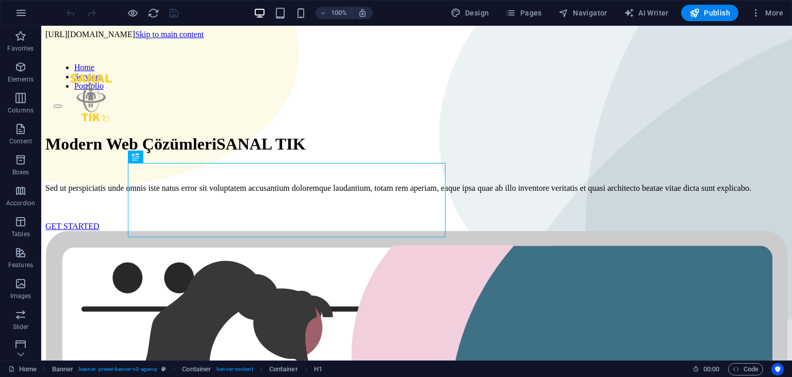
click at [744, 367] on span "Code" at bounding box center [746, 369] width 26 height 12
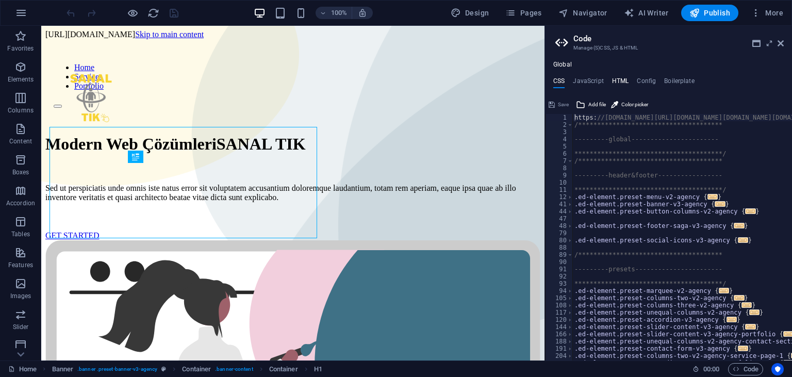
click at [618, 80] on h4 "HTML" at bounding box center [620, 82] width 17 height 11
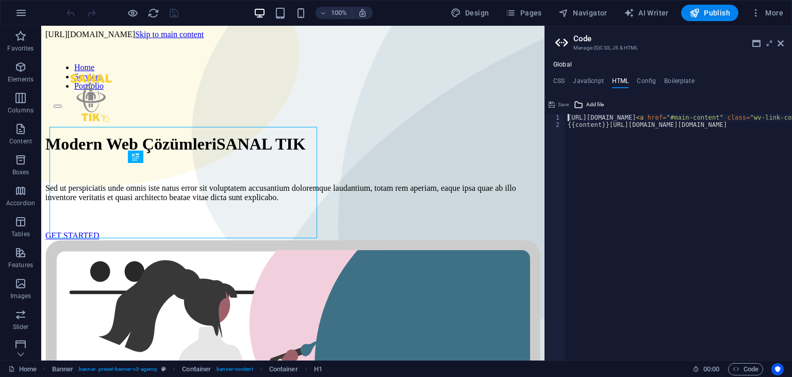
scroll to position [0, 359]
click at [597, 139] on div "[URL][DOMAIN_NAME] < a href = "#main-content" class = "wv-link-content button" …" at bounding box center [513, 244] width 612 height 261
type textarea "{{content}}[URL][DOMAIN_NAME][DOMAIN_NAME]"
click at [597, 139] on div "[URL][DOMAIN_NAME] < a href = "#main-content" class = "wv-link-content button" …" at bounding box center [513, 244] width 612 height 261
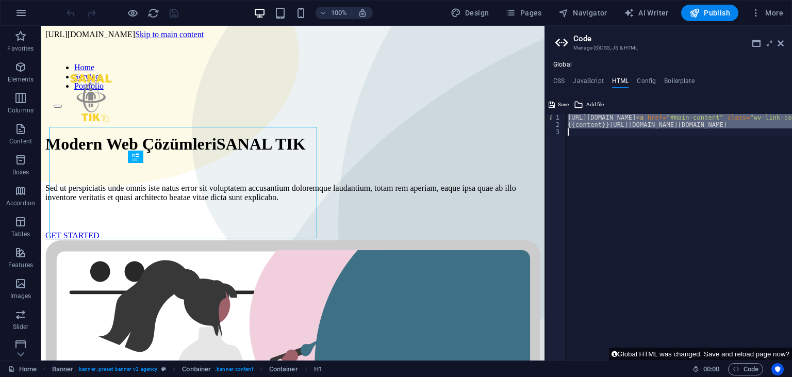
paste textarea "[URL][DOMAIN_NAME]<a href="#main-content" class="wv-link-content button">Skip t…"
type textarea "[URL][DOMAIN_NAME]<a href="#main-content" class="wv-link-content button">Skip t…"
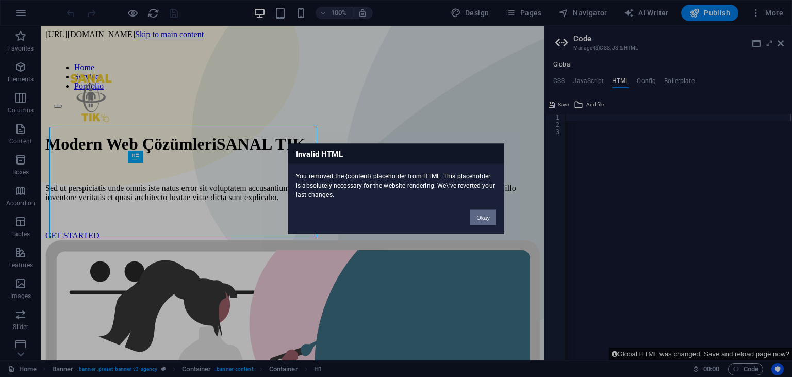
click at [488, 216] on button "Okay" at bounding box center [483, 216] width 26 height 15
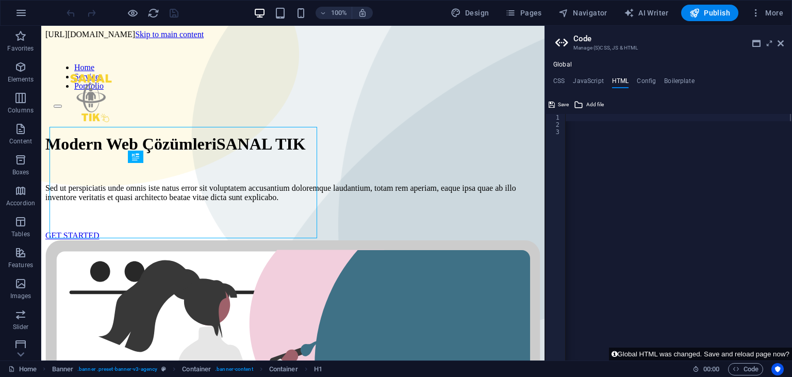
scroll to position [0, 0]
paste textarea "<div id="APn5KBBoG"><script type="text/javascript" async data-short="APn5KBBoG?…"
type textarea "<div id="APn5KBBoG"><script type="text/javascript" async data-short="APn5KBBoG?…"
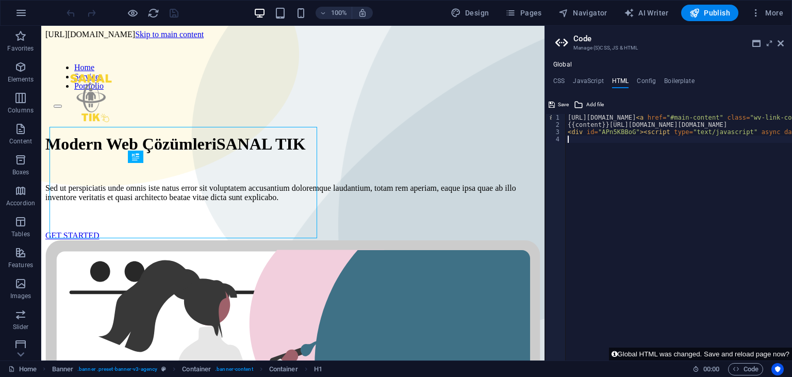
type textarea "<div id="APn5KBBoG"><script type="text/javascript" async data-short="APn5KBBoG?…"
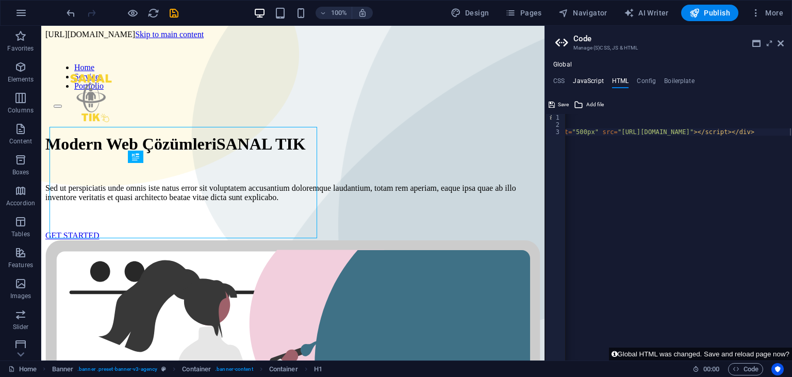
click at [585, 85] on h4 "JavaScript" at bounding box center [588, 82] width 30 height 11
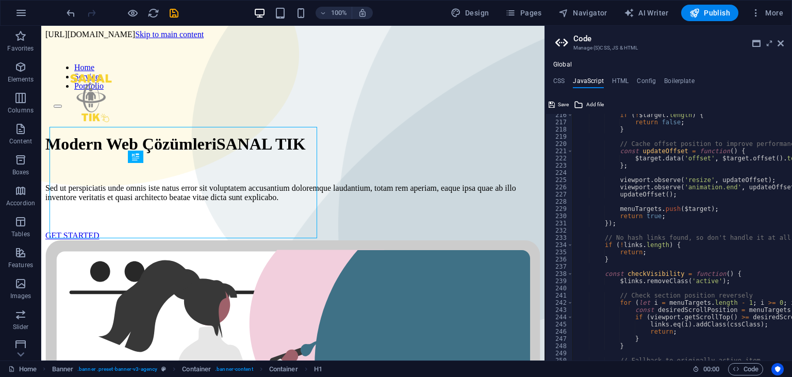
scroll to position [1746, 0]
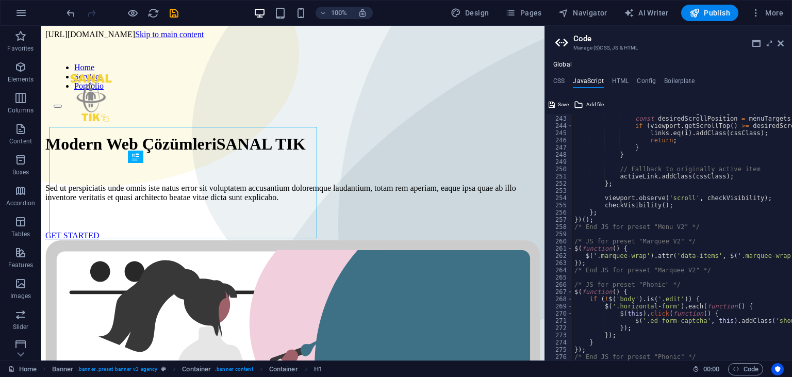
click at [709, 353] on div "https://cdn1.site-media.eu/images/0/18918506/tourData-_cGNzz405rTcgfxTFYIEgA.js…" at bounding box center [668, 237] width 247 height 247
type textarea "});"
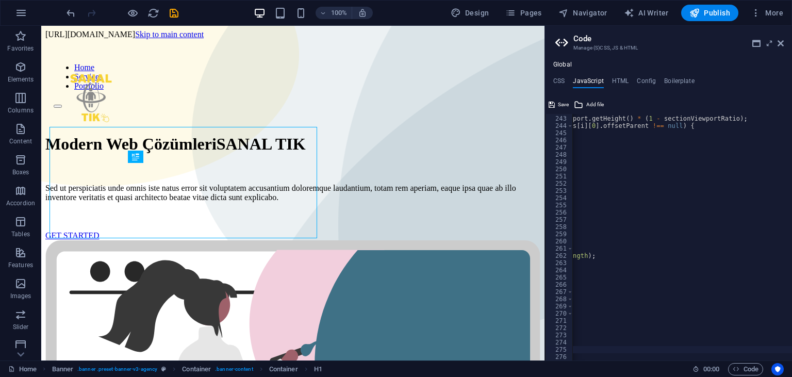
scroll to position [0, 0]
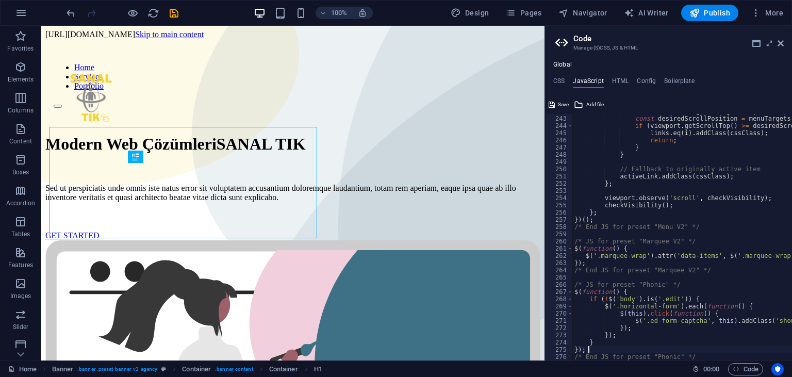
click at [701, 352] on div "}); 242 243 244 245 246 247 248 249 250 251 252 253 254 255 256 257 258 259 260…" at bounding box center [668, 237] width 247 height 247
paste textarea "<div id="APn5KBBoG"><script type="text/javascript" async data-short="APn5KBBoG?…"
type textarea "<div id="APn5KBBoG"><script type="text/javascript" async data-short="APn5KBBoG?…"
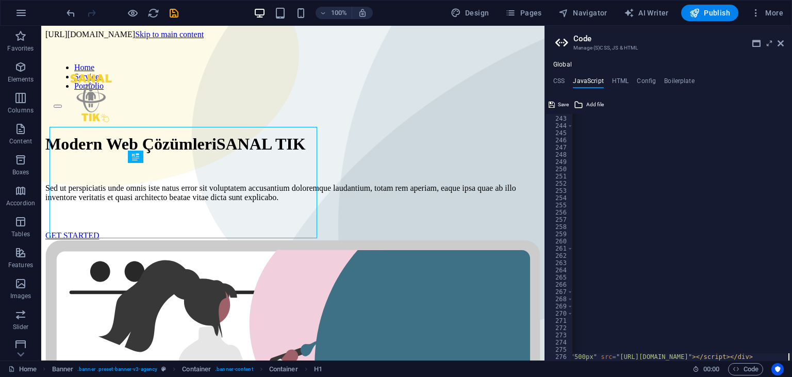
scroll to position [0, 0]
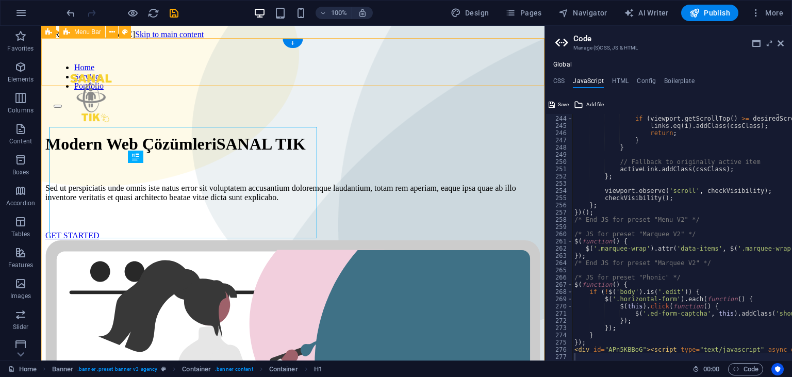
click at [453, 56] on div "Home Services Portfolio" at bounding box center [292, 81] width 495 height 85
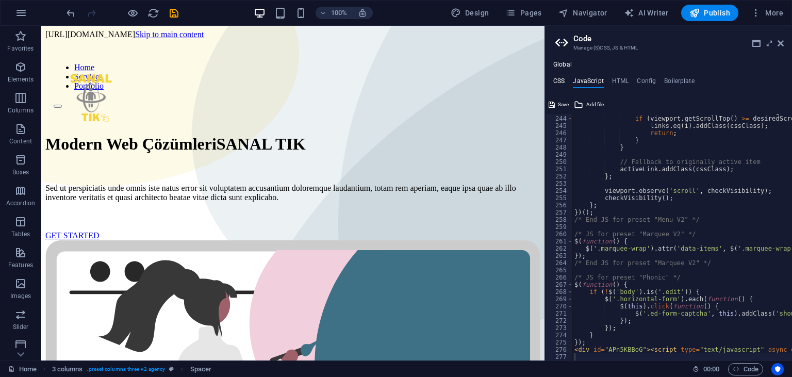
click at [560, 83] on h4 "CSS" at bounding box center [559, 82] width 11 height 11
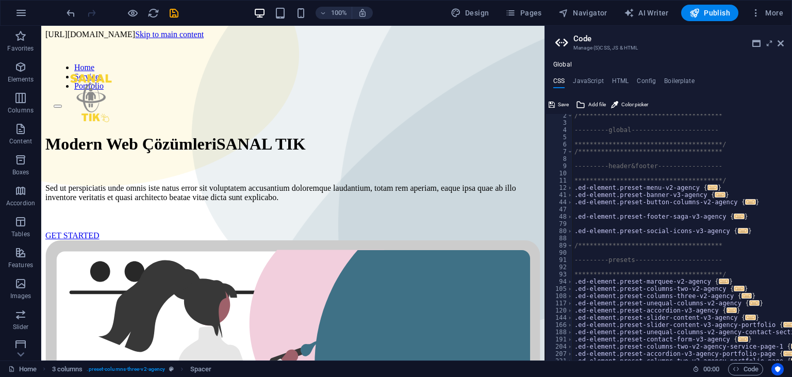
scroll to position [50, 0]
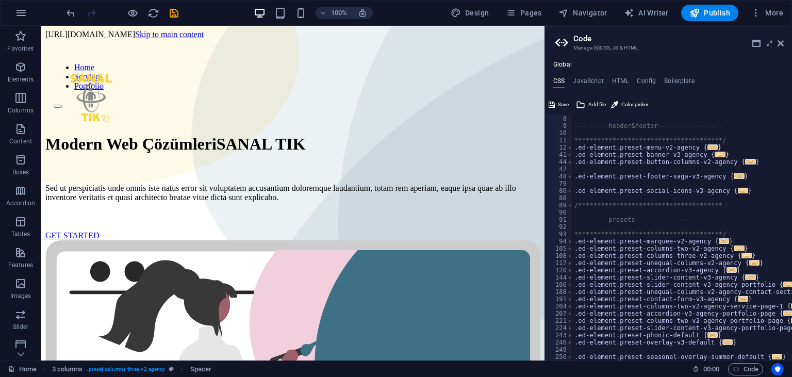
click at [773, 354] on div "**********" at bounding box center [668, 237] width 247 height 247
type textarea "}"
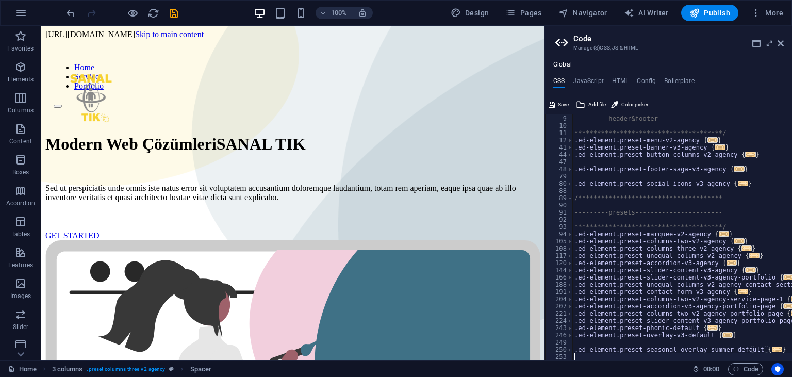
scroll to position [56, 0]
paste textarea "<div id="APn5KBBoG"><script type="text/javascript" async data-short="APn5KBBoG?…"
type textarea "<div id="APn5KBBoG"><script type="text/javascript" async data-short="APn5KBBoG?…"
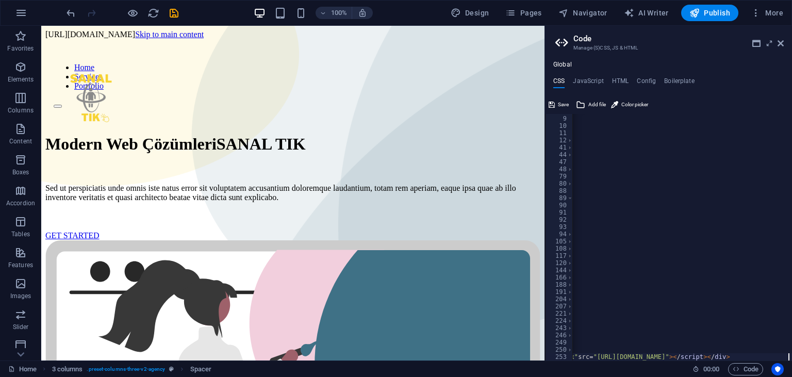
scroll to position [0, 0]
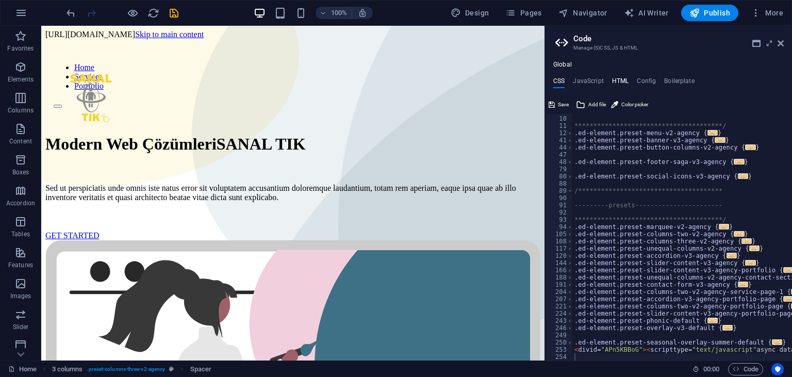
click at [614, 79] on h4 "HTML" at bounding box center [620, 82] width 17 height 11
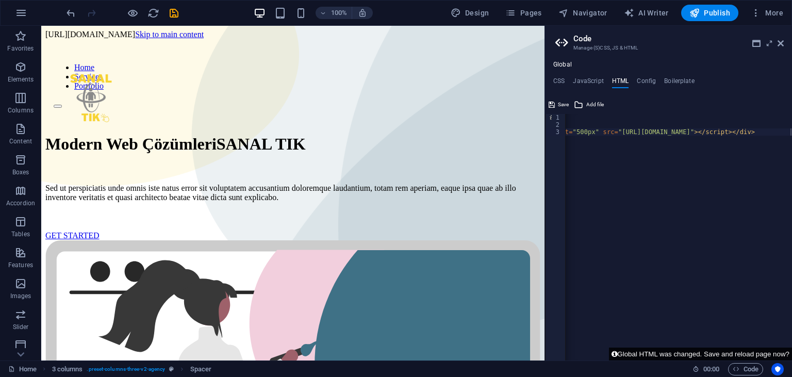
click at [756, 352] on button "Global HTML was changed. Save and reload page now?" at bounding box center [700, 354] width 183 height 13
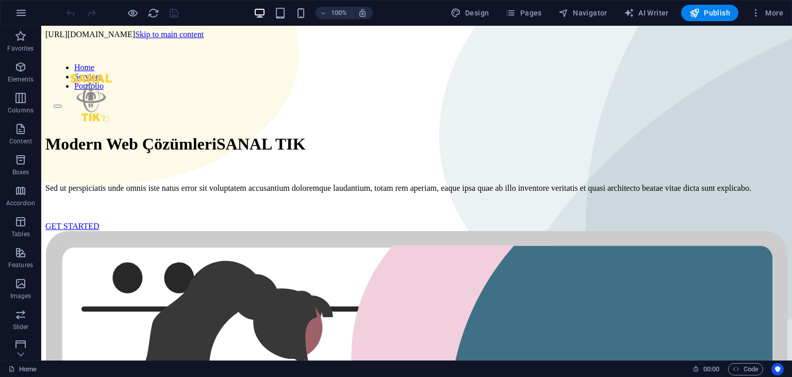
scroll to position [0, 0]
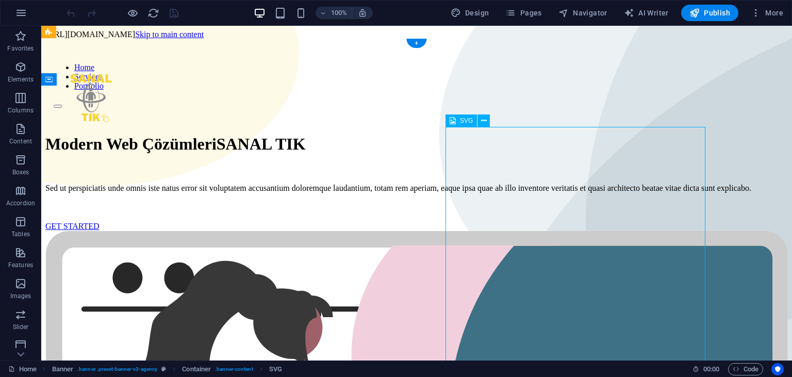
drag, startPoint x: 593, startPoint y: 160, endPoint x: 614, endPoint y: 240, distance: 83.1
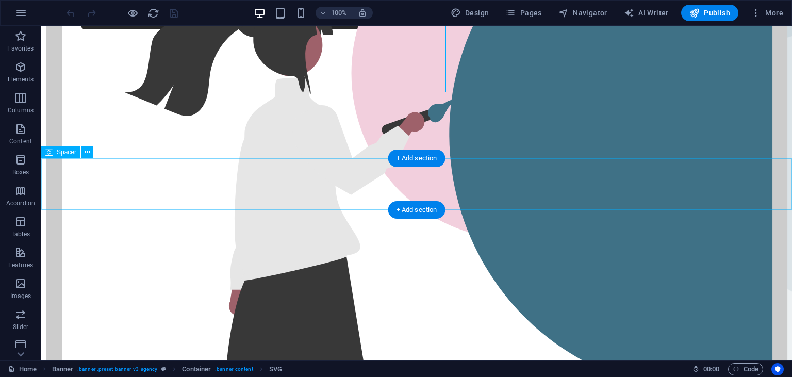
scroll to position [268, 0]
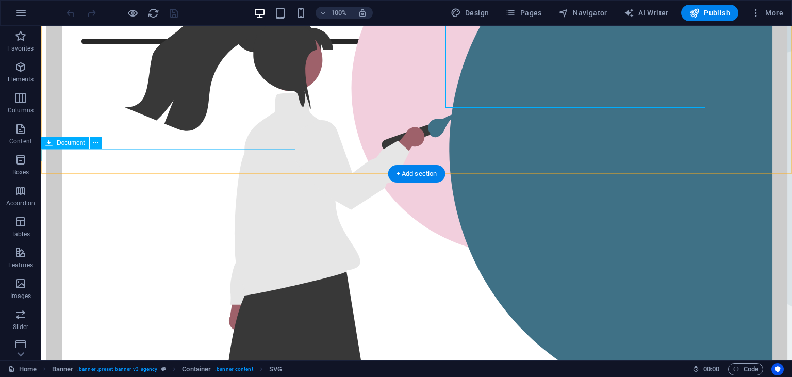
click at [92, 143] on button at bounding box center [96, 143] width 12 height 12
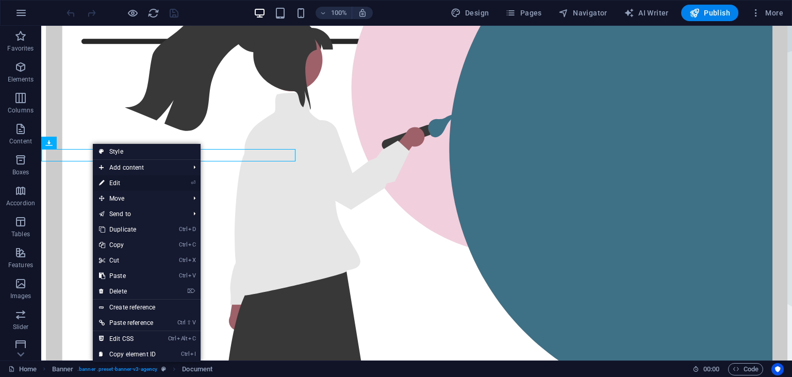
click at [127, 187] on link "⏎ Edit" at bounding box center [127, 182] width 69 height 15
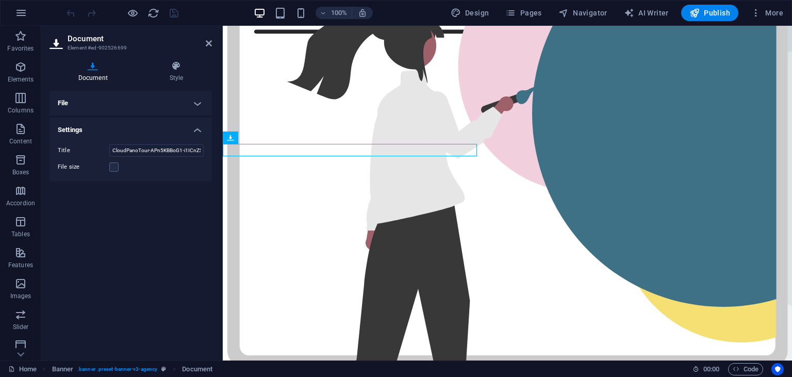
scroll to position [263, 0]
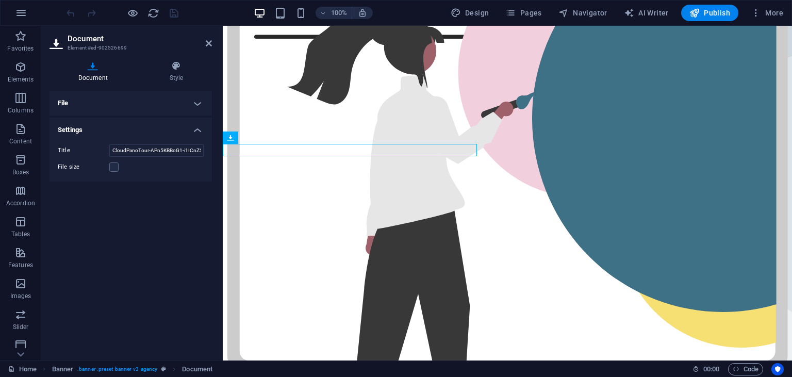
click at [185, 106] on h4 "File" at bounding box center [131, 103] width 163 height 25
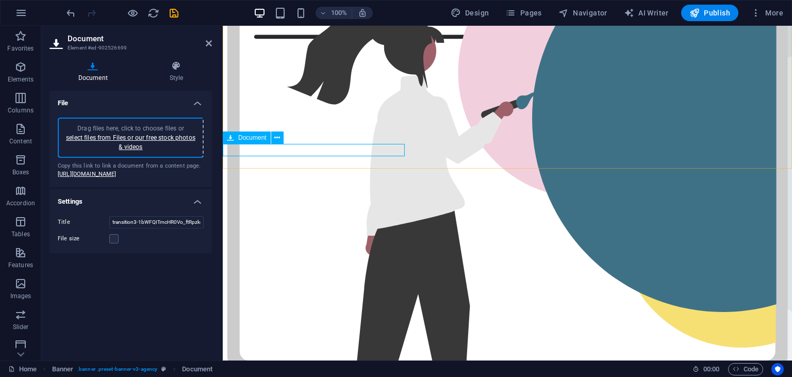
type input "transition5-iBol6-b__Tj-KB62SO8o1A.png"
click at [148, 285] on div "File Drag files here, click to choose files or select files from Files or our f…" at bounding box center [131, 222] width 163 height 262
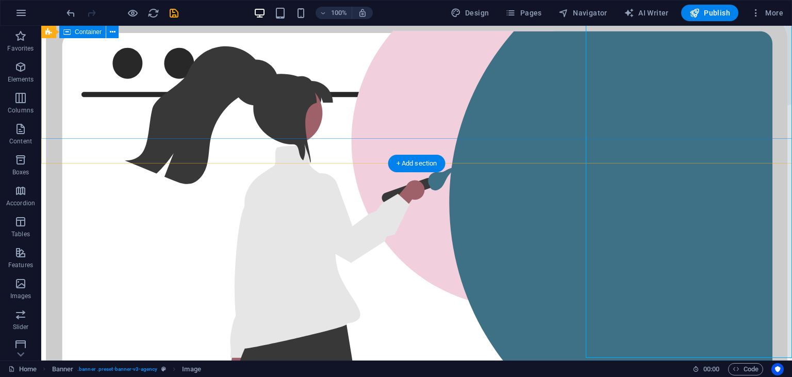
scroll to position [213, 0]
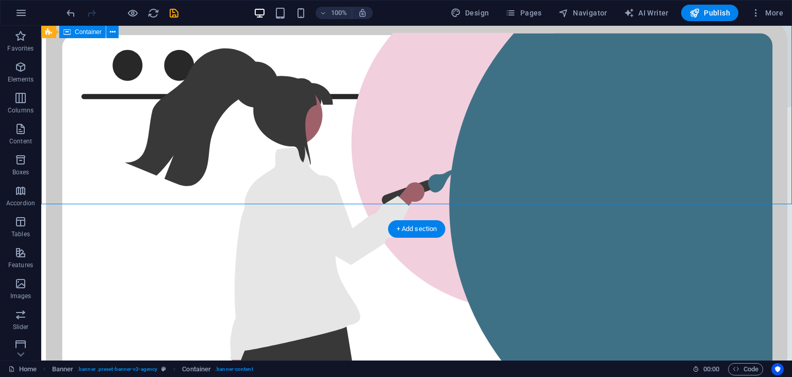
drag, startPoint x: 94, startPoint y: 178, endPoint x: 188, endPoint y: 181, distance: 93.4
click at [188, 181] on div "Modern Web Çözümleri SANAL TIK Sed ut perspiciatis unde omnis iste natus error …" at bounding box center [416, 316] width 743 height 810
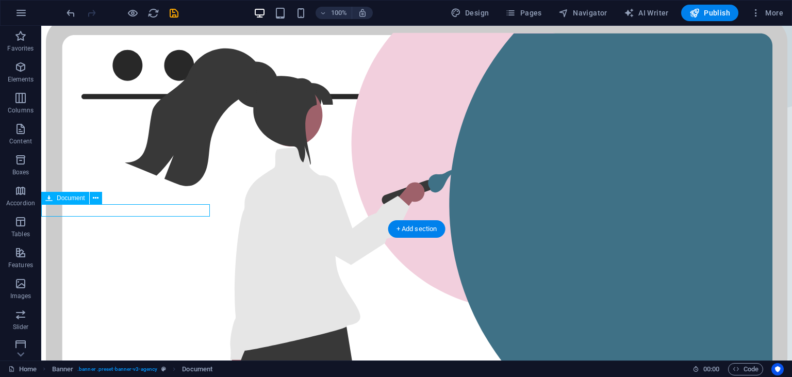
click at [93, 198] on button at bounding box center [96, 198] width 12 height 12
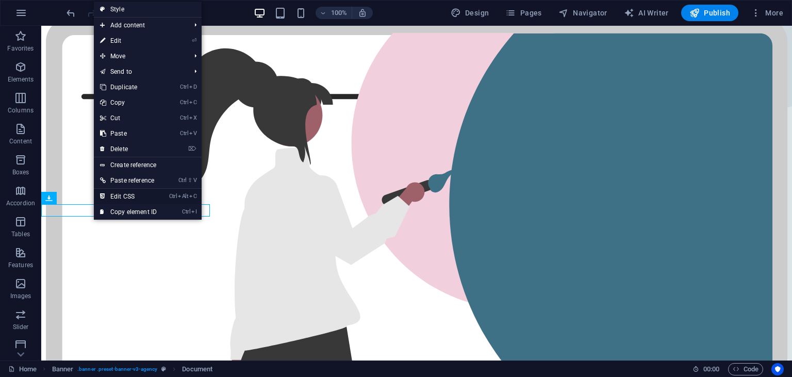
click at [125, 196] on link "Ctrl Alt C Edit CSS" at bounding box center [128, 196] width 69 height 15
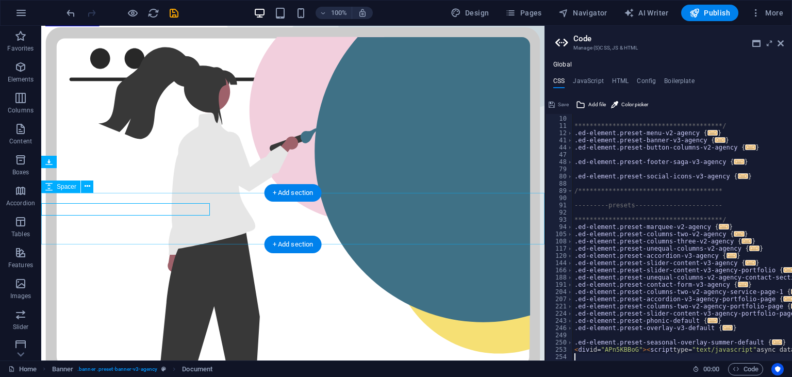
scroll to position [64, 0]
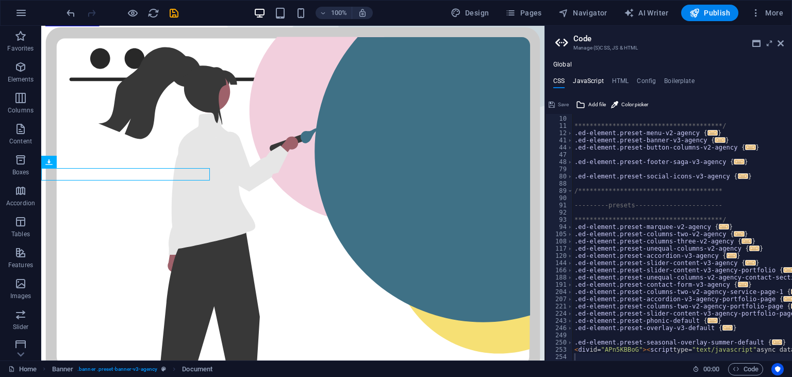
click at [586, 80] on h4 "JavaScript" at bounding box center [588, 82] width 30 height 11
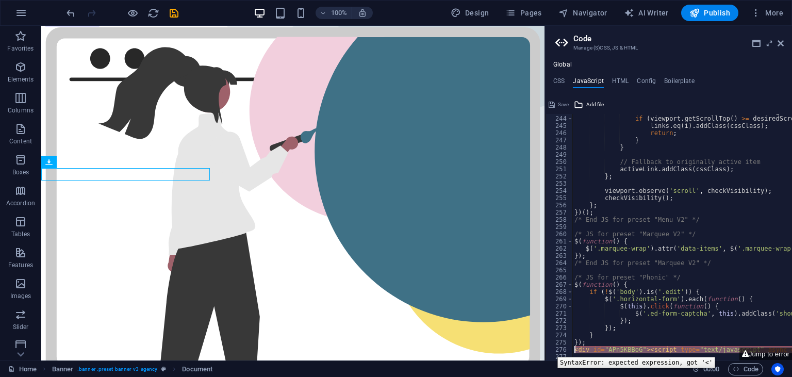
click at [550, 349] on div "276" at bounding box center [560, 349] width 28 height 7
type textarea ","
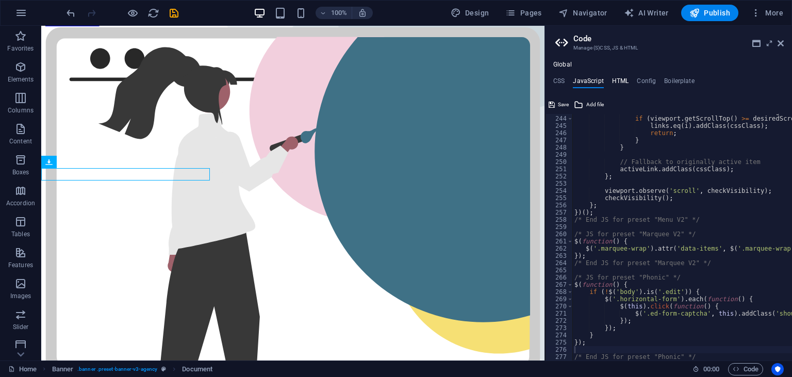
click at [624, 84] on h4 "HTML" at bounding box center [620, 82] width 17 height 11
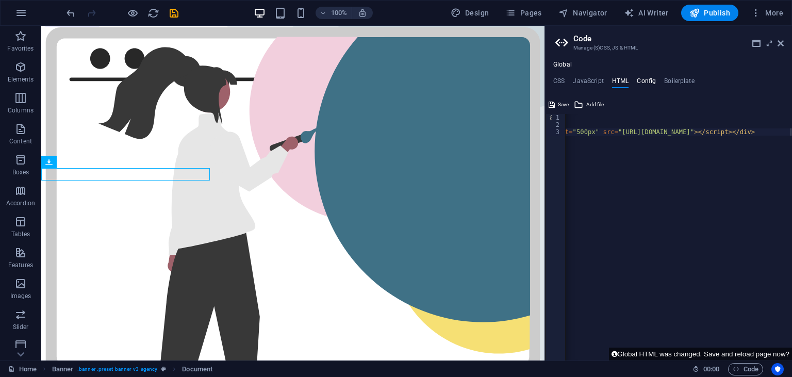
click at [638, 80] on h4 "Config" at bounding box center [646, 82] width 19 height 11
type textarea "$color-background: #f9f9f9;"
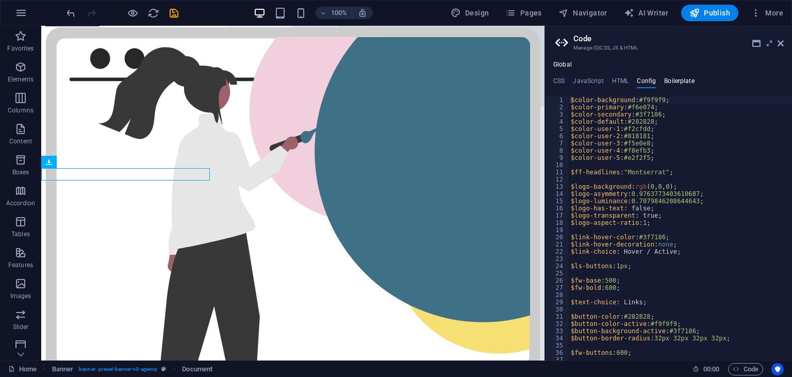
click at [676, 81] on h4 "Boilerplate" at bounding box center [679, 82] width 30 height 11
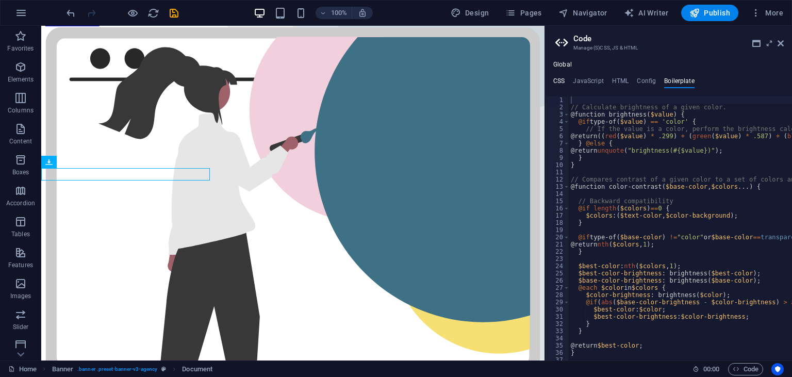
click at [561, 82] on h4 "CSS" at bounding box center [559, 82] width 11 height 11
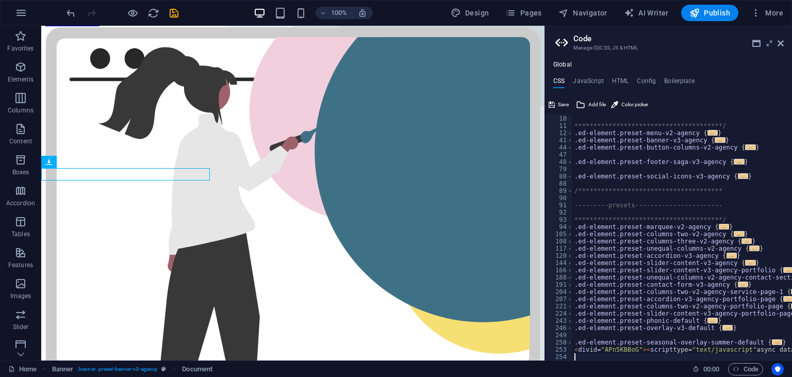
scroll to position [64, 0]
click at [596, 102] on span "Add file" at bounding box center [598, 105] width 18 height 12
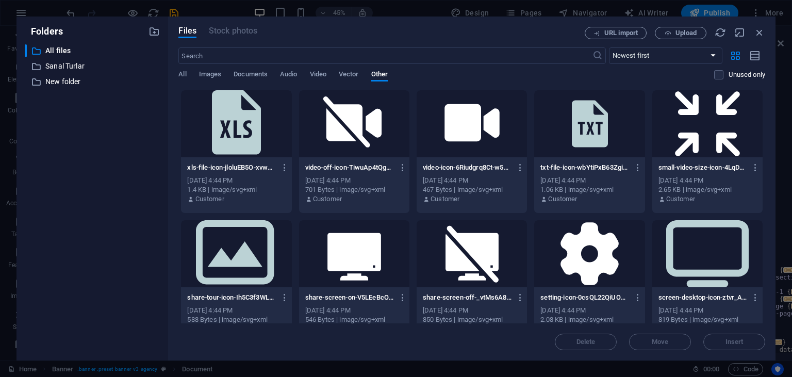
click at [754, 32] on div "URL import Upload" at bounding box center [675, 33] width 181 height 12
click at [757, 34] on icon "button" at bounding box center [759, 32] width 11 height 11
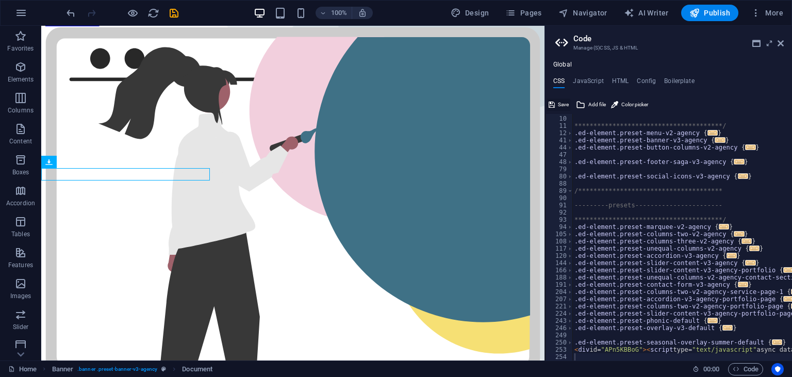
click at [562, 105] on span "Save" at bounding box center [563, 105] width 11 height 12
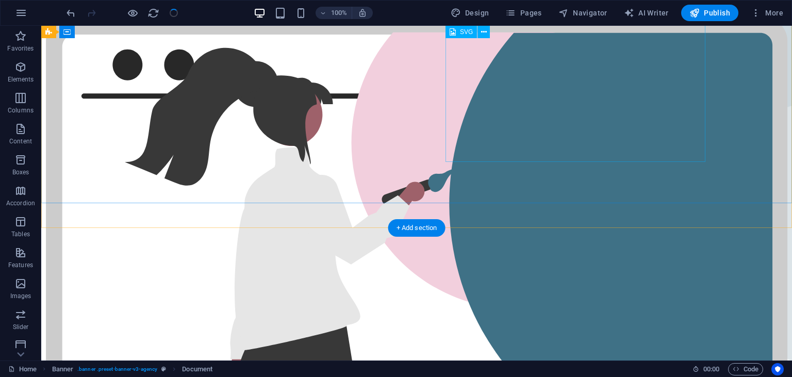
scroll to position [213, 0]
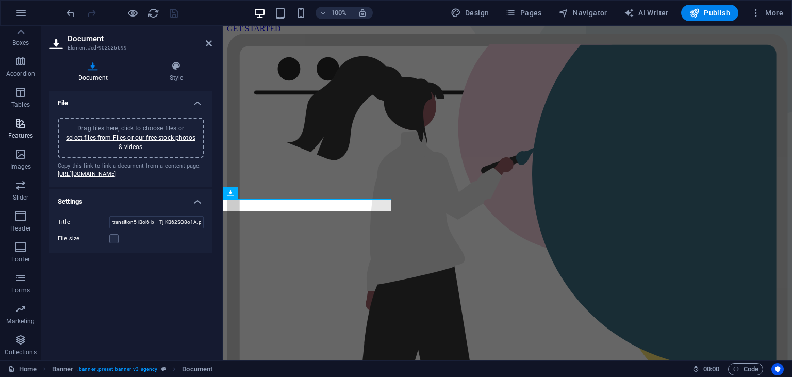
scroll to position [0, 0]
click at [207, 42] on icon at bounding box center [209, 43] width 6 height 8
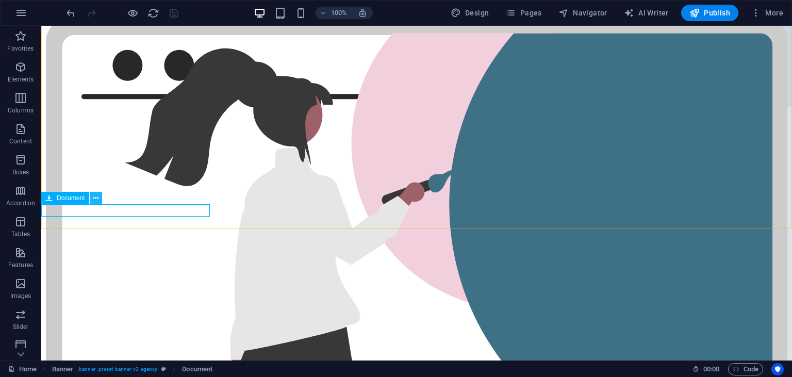
click at [93, 198] on button at bounding box center [96, 198] width 12 height 12
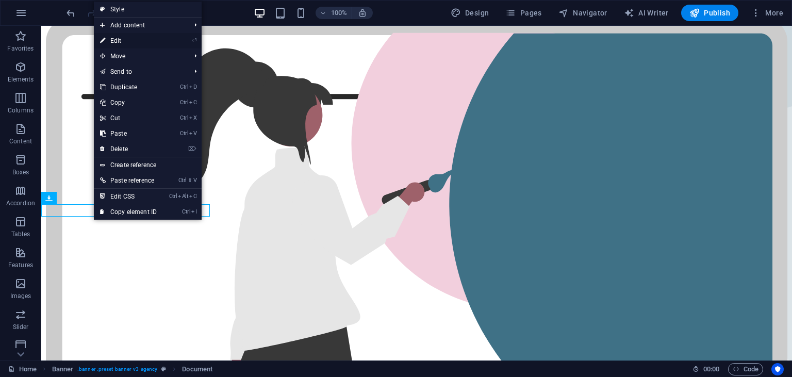
click at [127, 40] on link "⏎ Edit" at bounding box center [128, 40] width 69 height 15
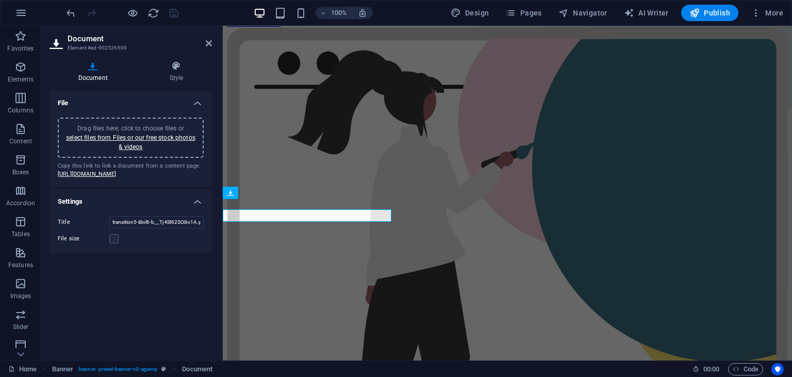
scroll to position [207, 0]
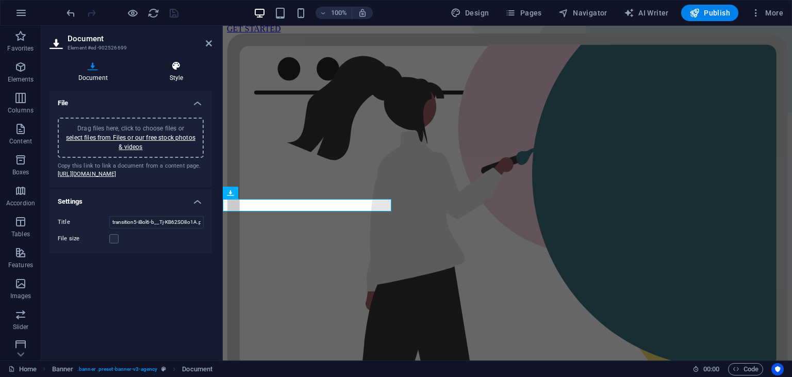
click at [181, 73] on h4 "Style" at bounding box center [176, 72] width 71 height 22
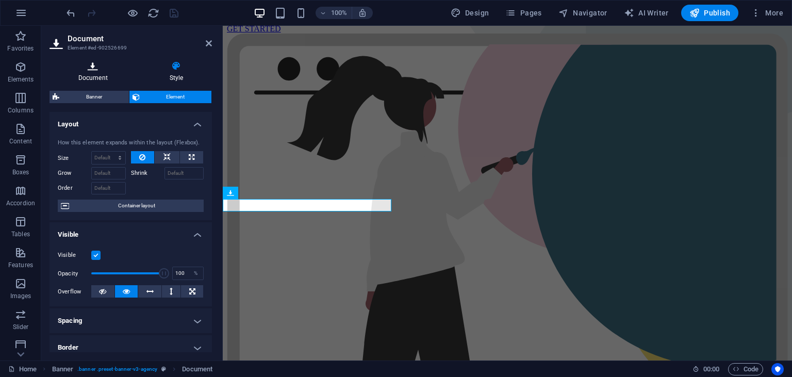
click at [90, 75] on h4 "Document" at bounding box center [95, 72] width 91 height 22
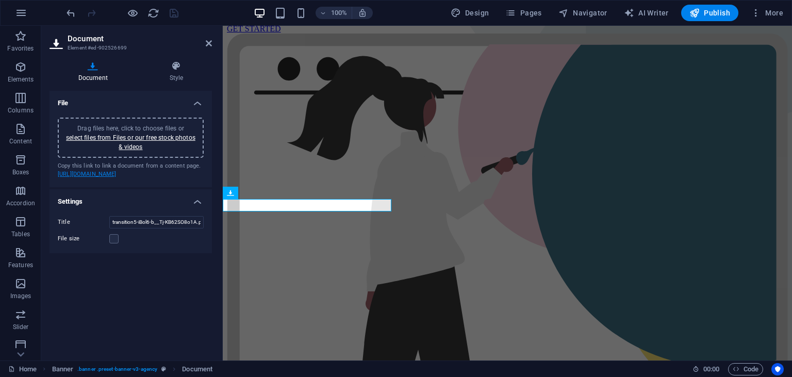
click at [117, 177] on link "https://cdn1.site-media.eu/images/0/18919857/transition5-iBol6-b__Tj-KB62SO8o1A…" at bounding box center [87, 174] width 59 height 7
click at [125, 134] on link "select files from Files or our free stock photos & videos" at bounding box center [130, 142] width 129 height 17
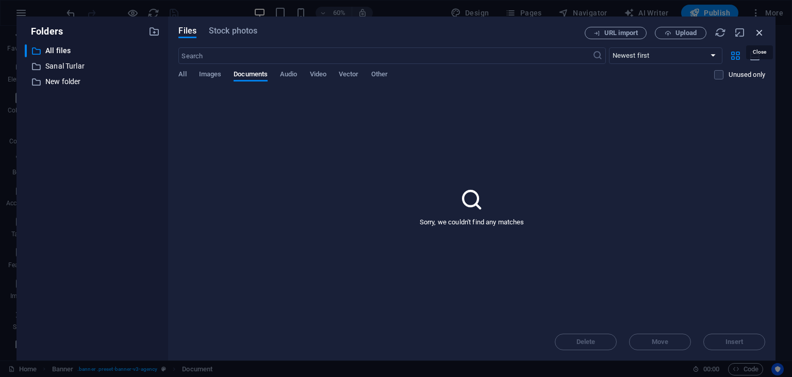
click at [760, 32] on icon "button" at bounding box center [759, 32] width 11 height 11
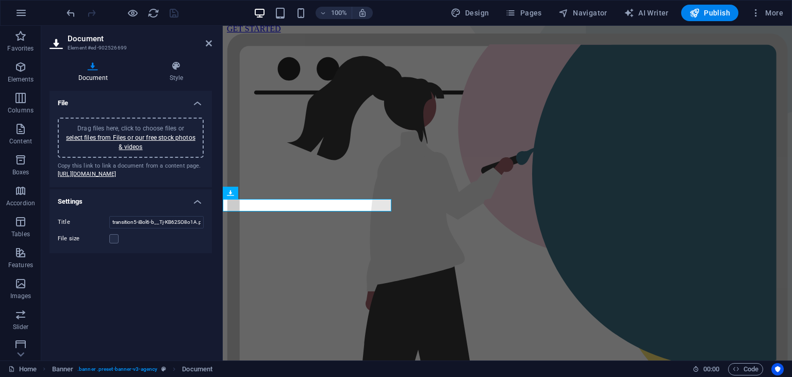
click at [196, 105] on h4 "File" at bounding box center [131, 100] width 163 height 19
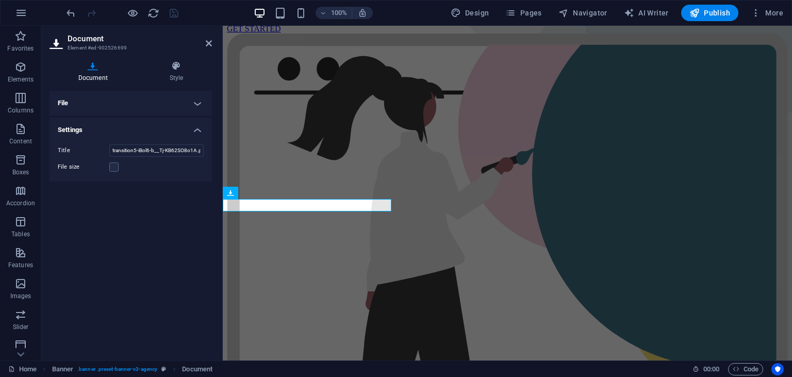
click at [196, 105] on h4 "File" at bounding box center [131, 103] width 163 height 25
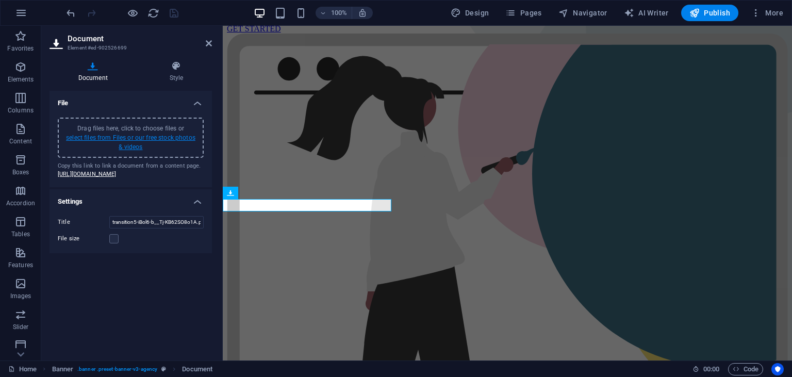
click at [127, 137] on link "select files from Files or our free stock photos & videos" at bounding box center [130, 142] width 129 height 17
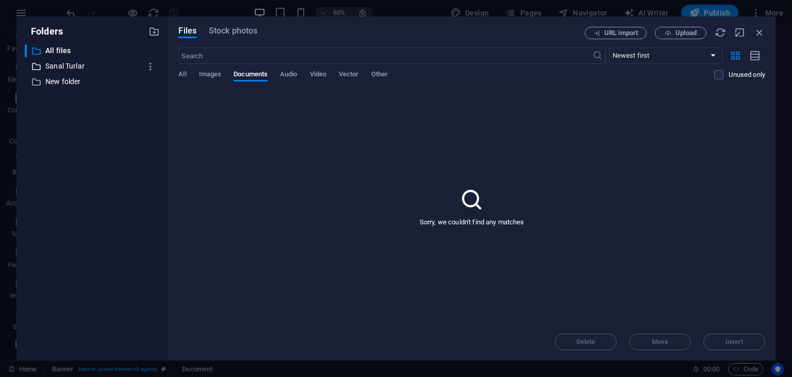
click at [75, 69] on p "Sanal Turlar" at bounding box center [93, 66] width 96 height 12
click at [72, 83] on p "New folder" at bounding box center [93, 82] width 96 height 12
click at [66, 52] on p "All files" at bounding box center [93, 51] width 96 height 12
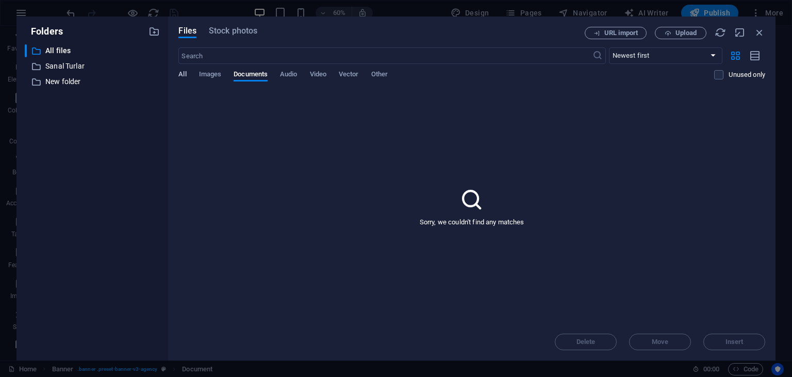
click at [182, 73] on span "All" at bounding box center [182, 75] width 8 height 14
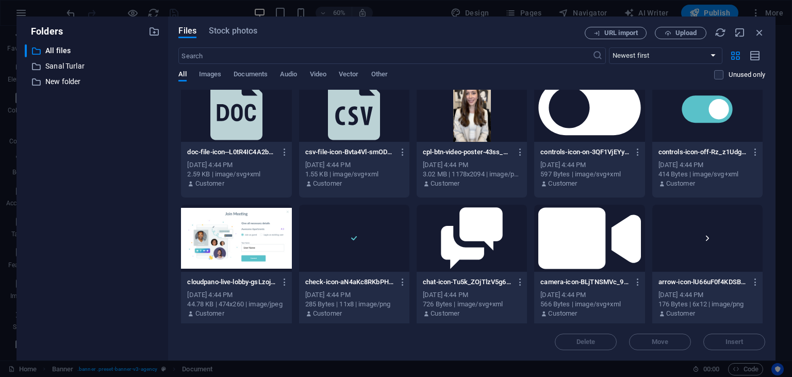
scroll to position [1118, 0]
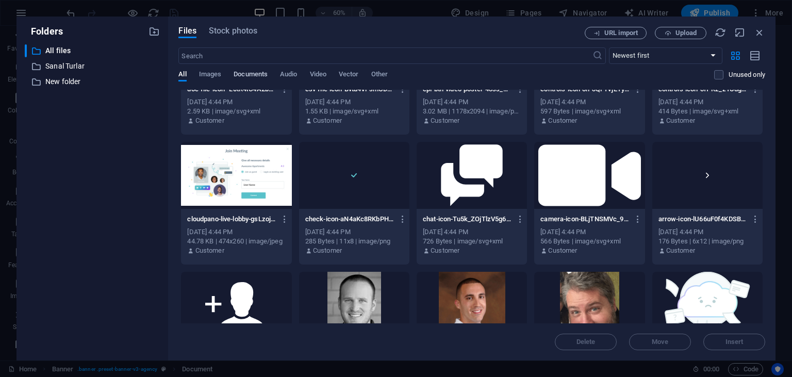
click at [257, 71] on span "Documents" at bounding box center [251, 75] width 34 height 14
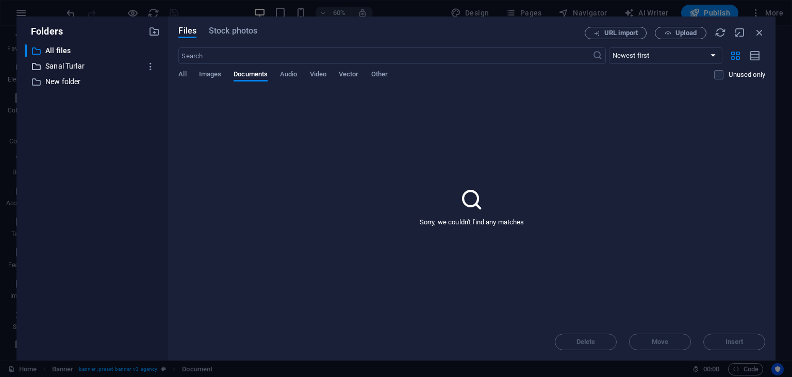
click at [70, 62] on p "Sanal Turlar" at bounding box center [93, 66] width 96 height 12
click at [203, 133] on div "Sorry, we couldn't find any matches" at bounding box center [471, 207] width 587 height 234
click at [675, 31] on span "Upload" at bounding box center [681, 33] width 42 height 7
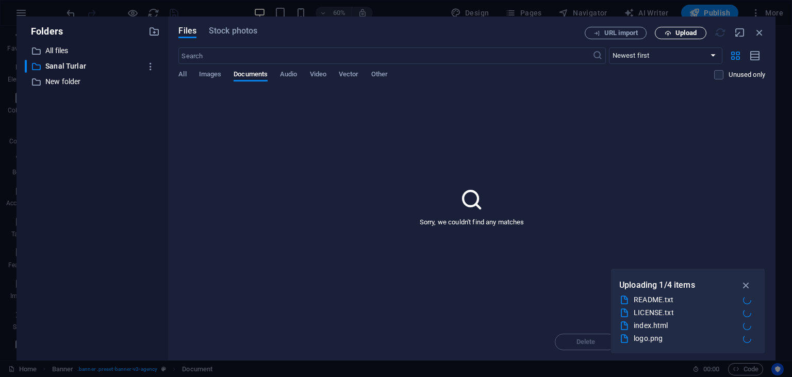
type input "README-4KZVMSkvGUFtYSltOF4V5Q.txt"
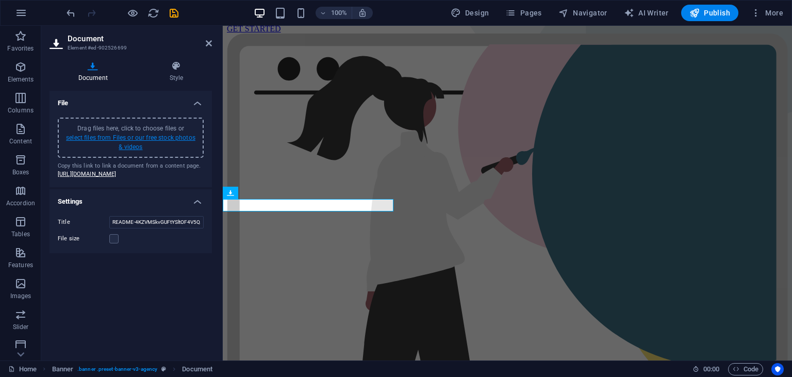
click at [143, 143] on link "select files from Files or our free stock photos & videos" at bounding box center [130, 142] width 129 height 17
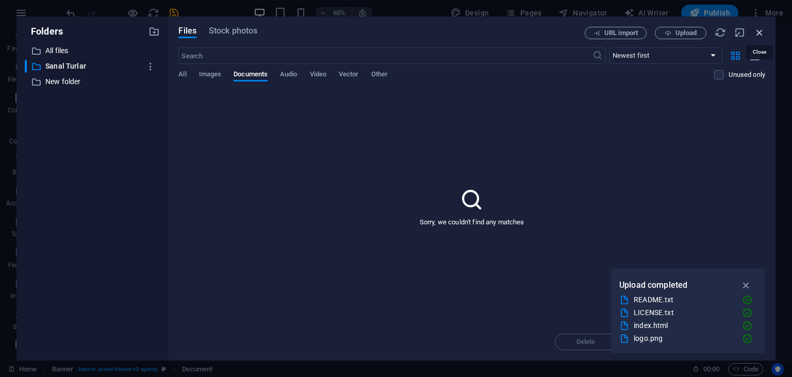
click at [758, 36] on icon "button" at bounding box center [759, 32] width 11 height 11
